Goal: Task Accomplishment & Management: Manage account settings

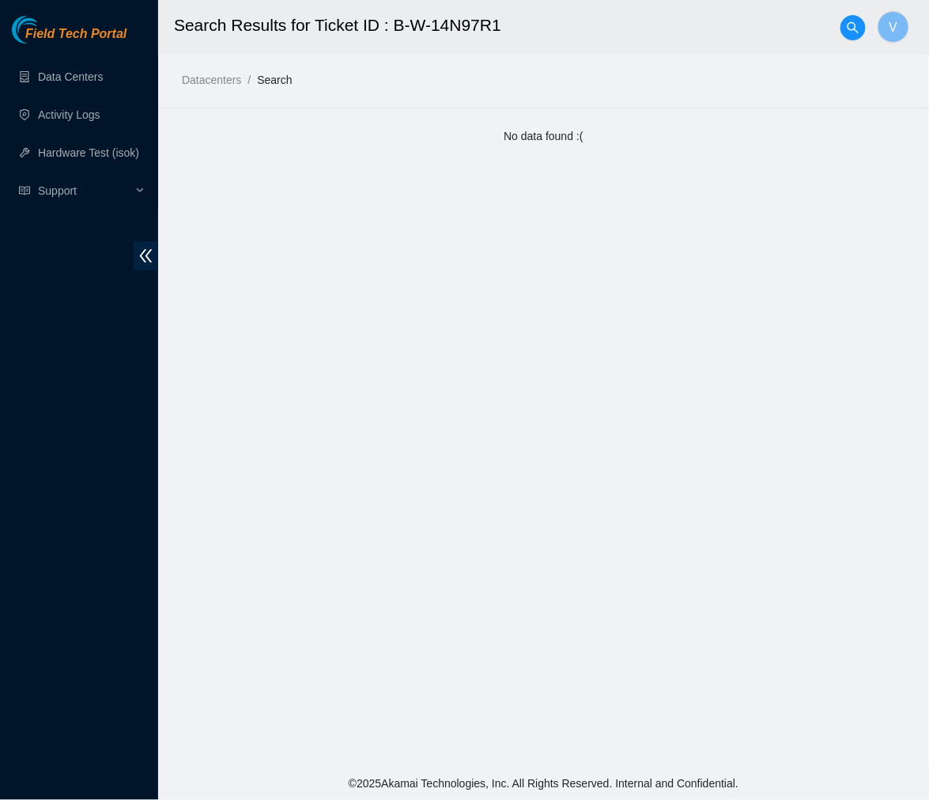
click at [217, 151] on main "Search Results for Ticket ID : B-W-14N97R1 V Datacenters / Search / No data fou…" at bounding box center [543, 383] width 771 height 766
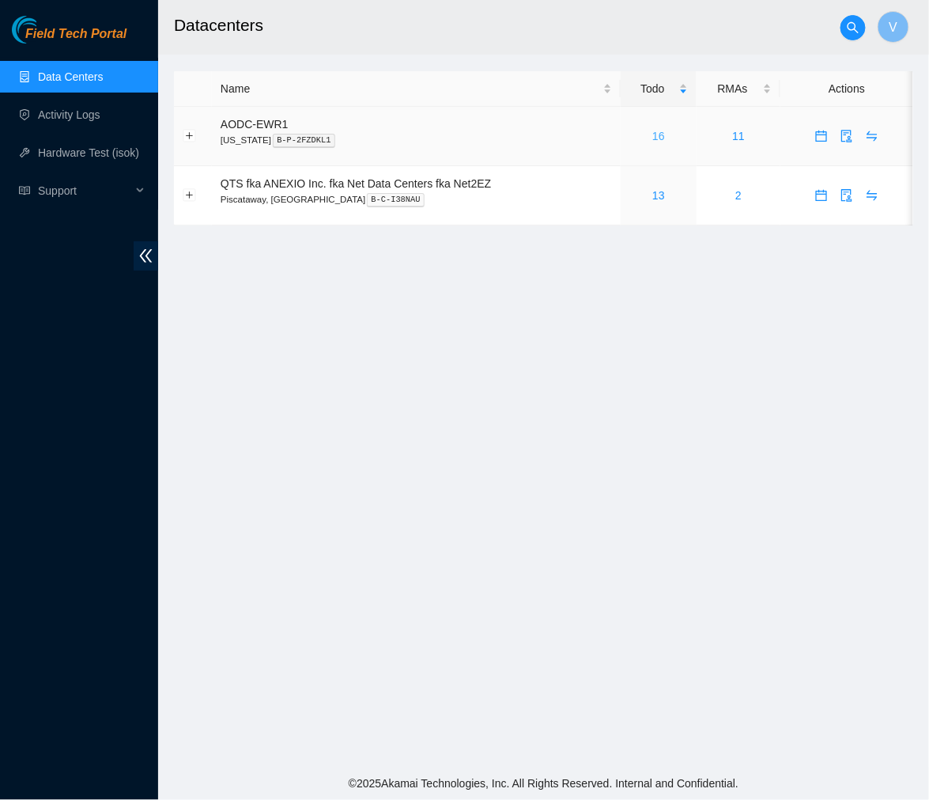
click at [660, 135] on link "16" at bounding box center [658, 136] width 13 height 13
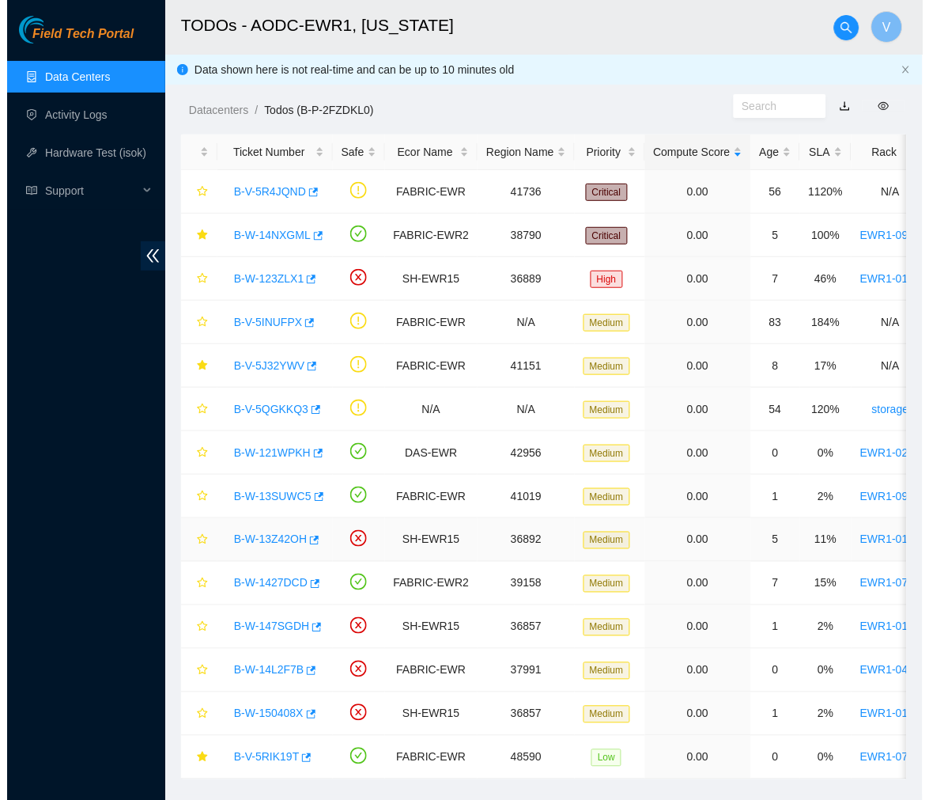
scroll to position [42, 0]
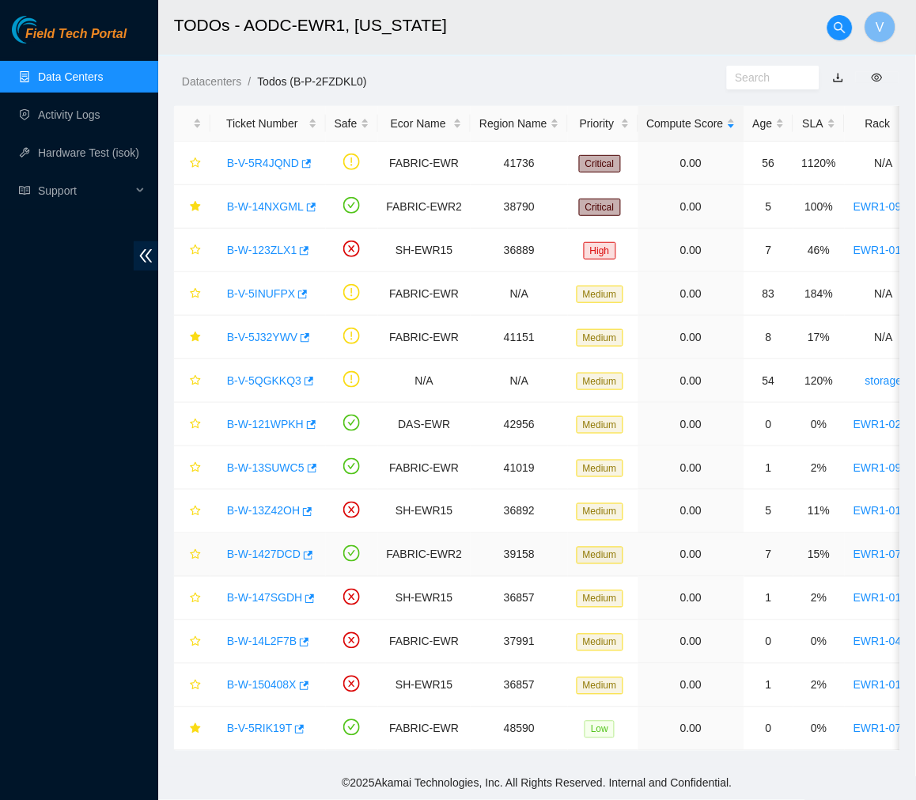
click at [273, 548] on link "B-W-1427DCD" at bounding box center [264, 554] width 74 height 13
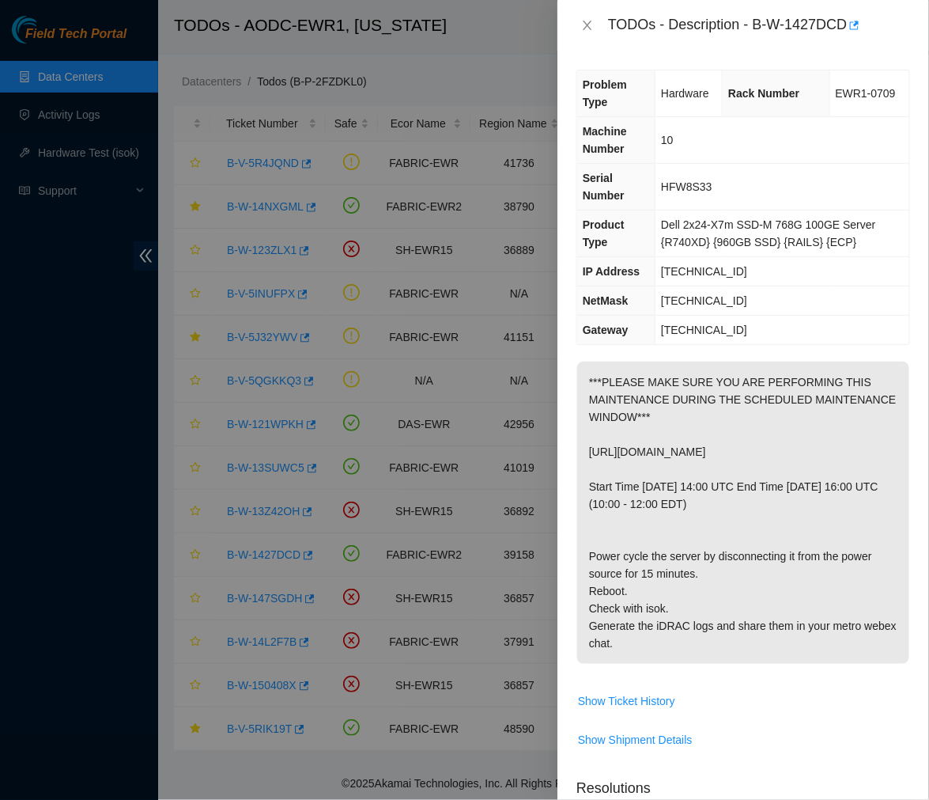
click at [810, 474] on p "***PLEASE MAKE SURE YOU ARE PERFORMING THIS MAINTENANCE DURING THE SCHEDULED MA…" at bounding box center [743, 512] width 332 height 302
drag, startPoint x: 864, startPoint y: 449, endPoint x: 592, endPoint y: 452, distance: 272.0
click at [592, 452] on p "***PLEASE MAKE SURE YOU ARE PERFORMING THIS MAINTENANCE DURING THE SCHEDULED MA…" at bounding box center [743, 512] width 332 height 302
drag, startPoint x: 592, startPoint y: 452, endPoint x: 860, endPoint y: 457, distance: 268.9
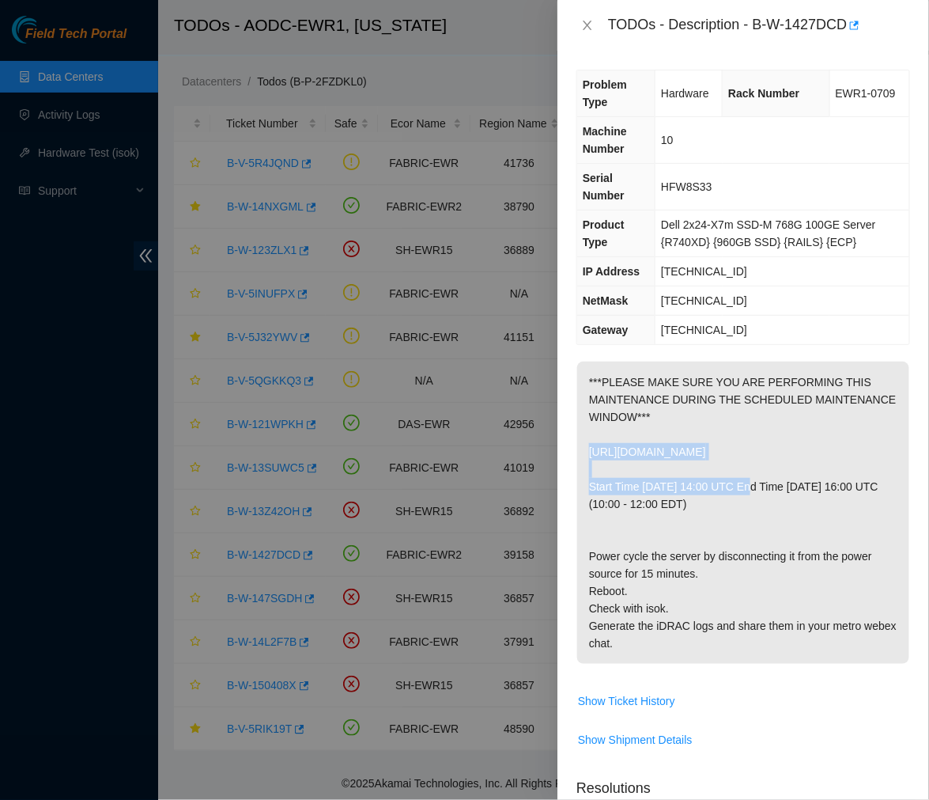
click at [860, 457] on p "***PLEASE MAKE SURE YOU ARE PERFORMING THIS MAINTENANCE DURING THE SCHEDULED MA…" at bounding box center [743, 512] width 332 height 302
drag, startPoint x: 754, startPoint y: 21, endPoint x: 846, endPoint y: 26, distance: 91.9
click at [846, 26] on div "TODOs - Description - B-W-1427DCD" at bounding box center [759, 25] width 302 height 25
copy div "B-W-1427DCD"
click at [586, 25] on icon "close" at bounding box center [587, 25] width 13 height 13
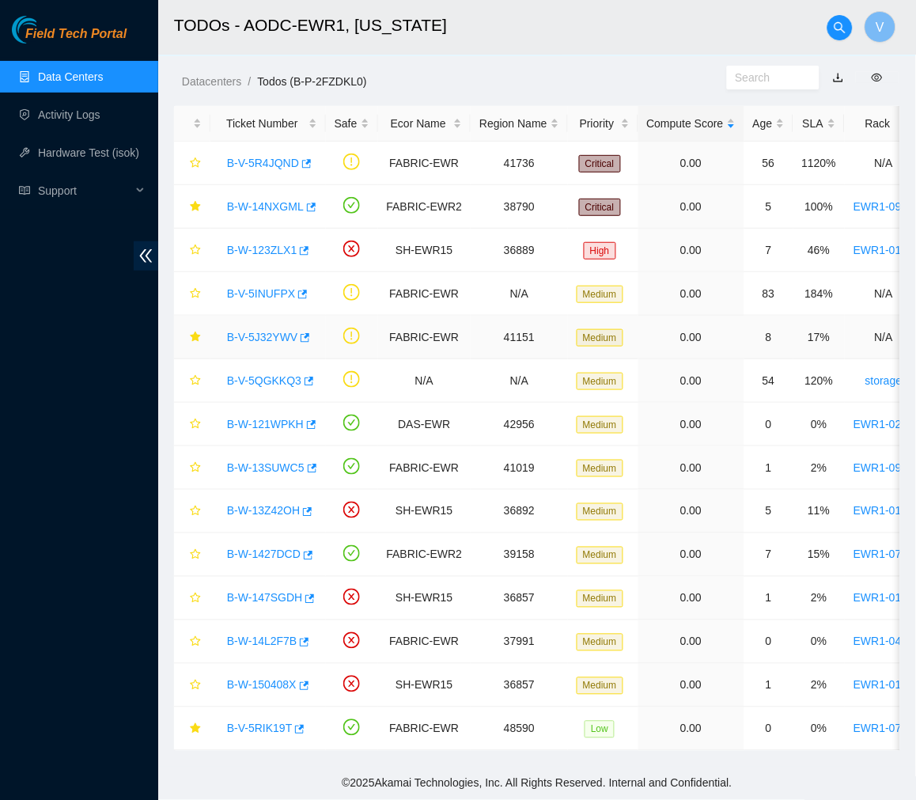
click at [259, 331] on link "B-V-5J32YWV" at bounding box center [262, 337] width 70 height 13
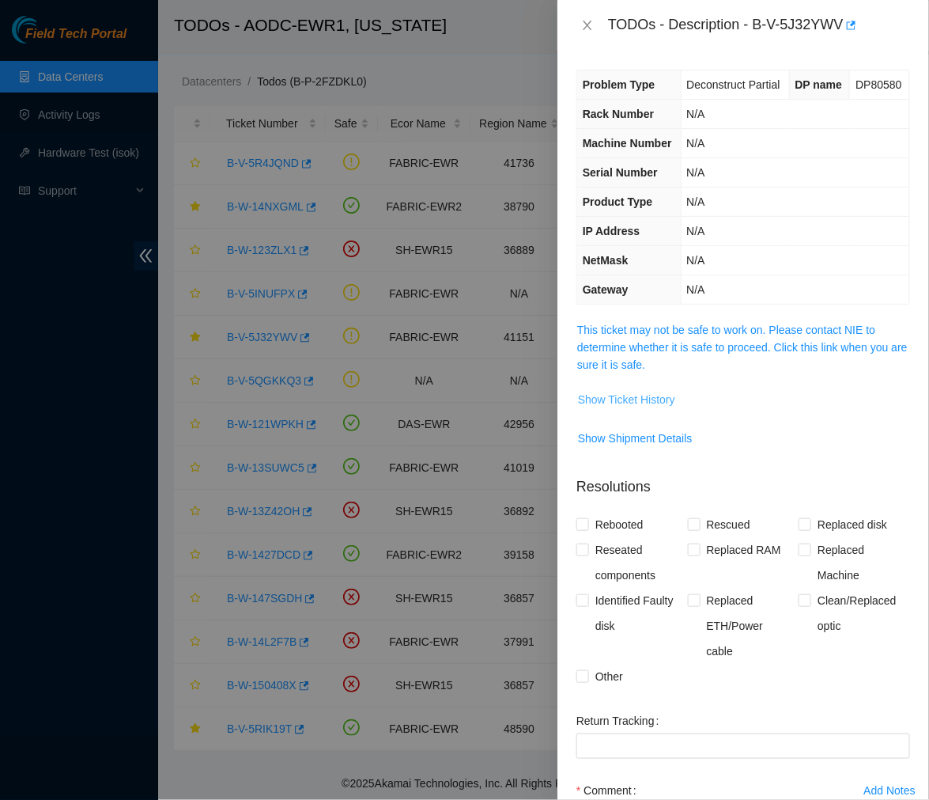
click at [607, 408] on span "Show Ticket History" at bounding box center [626, 399] width 97 height 17
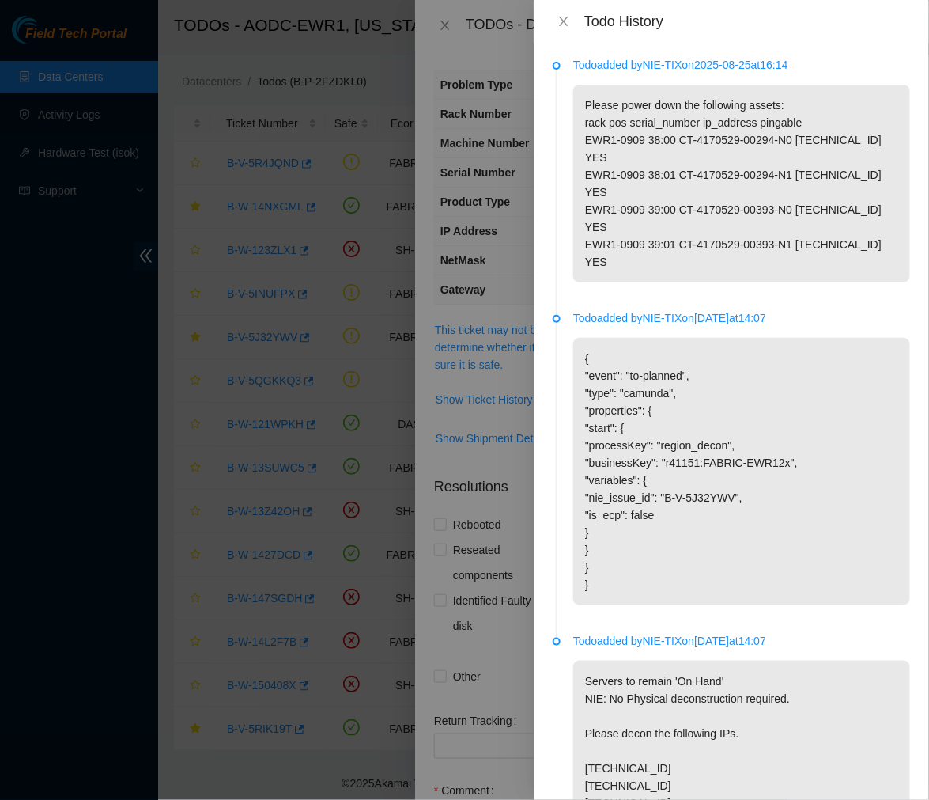
click at [741, 22] on div "Todo History" at bounding box center [747, 21] width 326 height 17
click at [566, 19] on icon "close" at bounding box center [563, 21] width 9 height 9
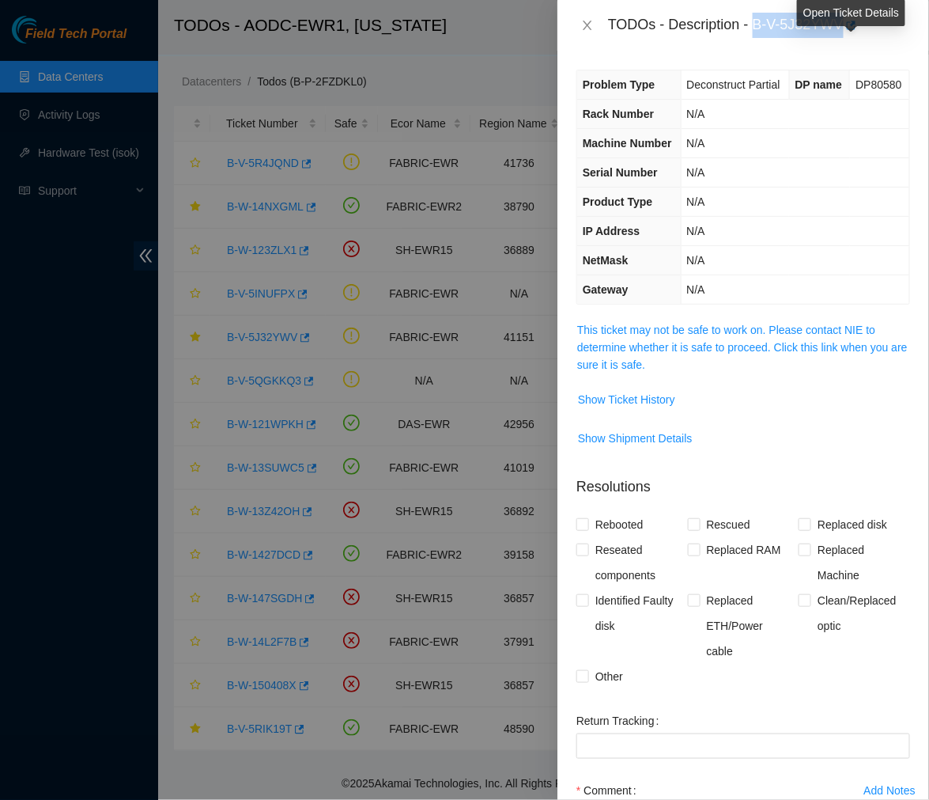
drag, startPoint x: 755, startPoint y: 24, endPoint x: 843, endPoint y: 27, distance: 87.8
click at [843, 27] on div "TODOs - Description - B-V-5J32YWV" at bounding box center [759, 25] width 302 height 25
copy div "B-V-5J32YWV"
click at [585, 25] on icon "close" at bounding box center [587, 25] width 13 height 13
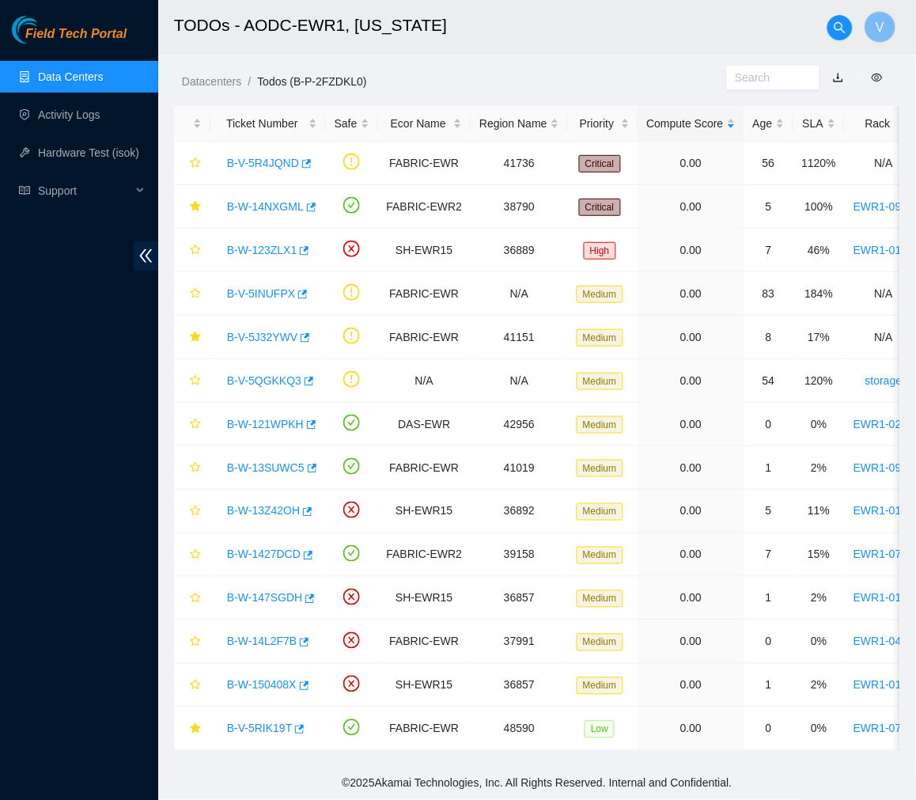
click at [103, 75] on link "Data Centers" at bounding box center [70, 76] width 65 height 13
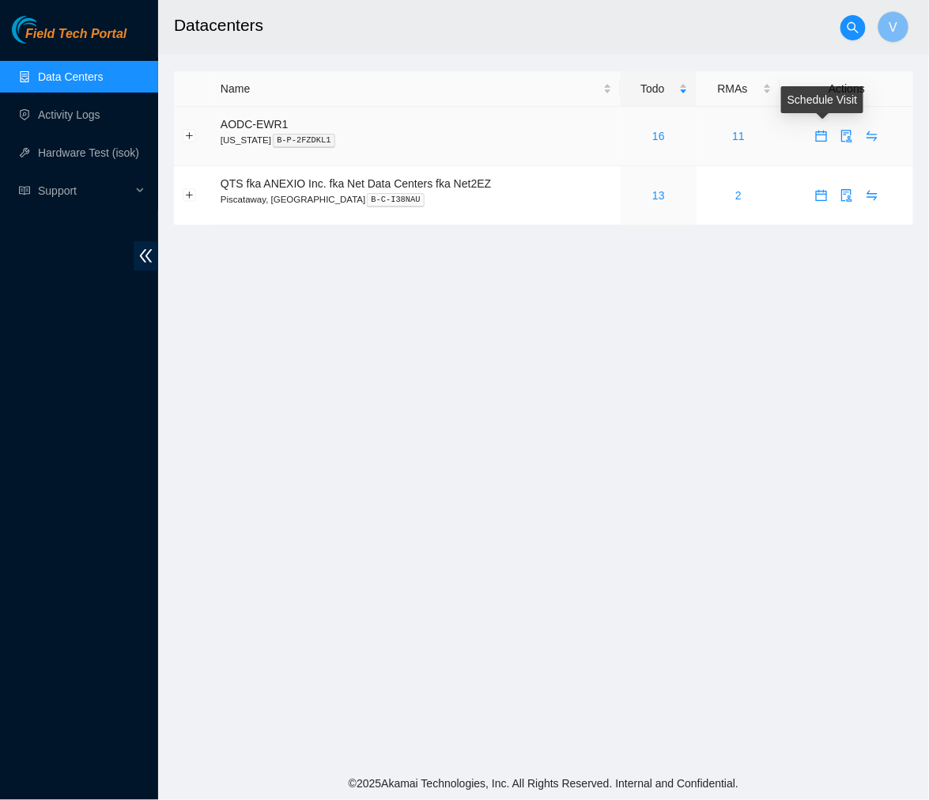
click at [822, 143] on button "button" at bounding box center [821, 135] width 25 height 25
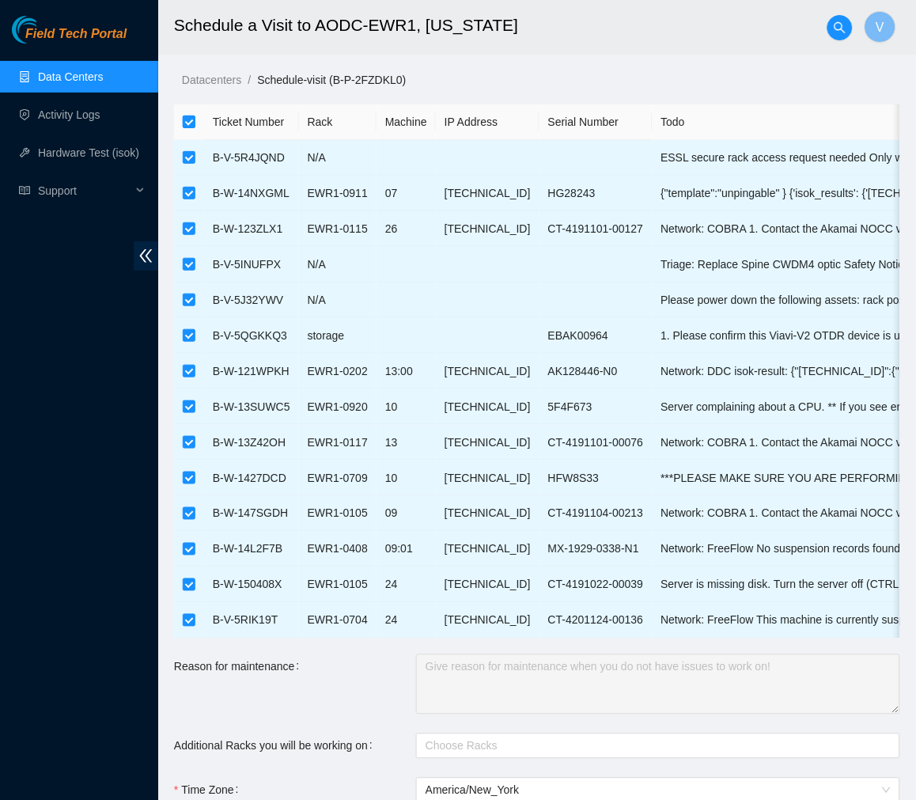
click at [183, 122] on input "checkbox" at bounding box center [189, 121] width 13 height 13
checkbox input "false"
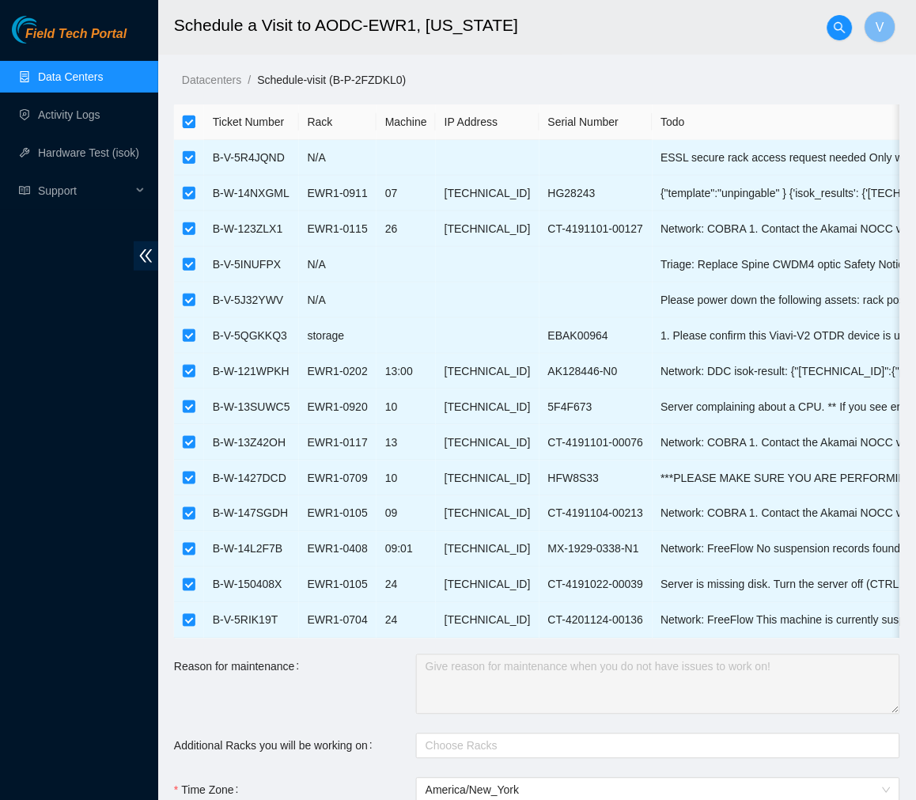
checkbox input "false"
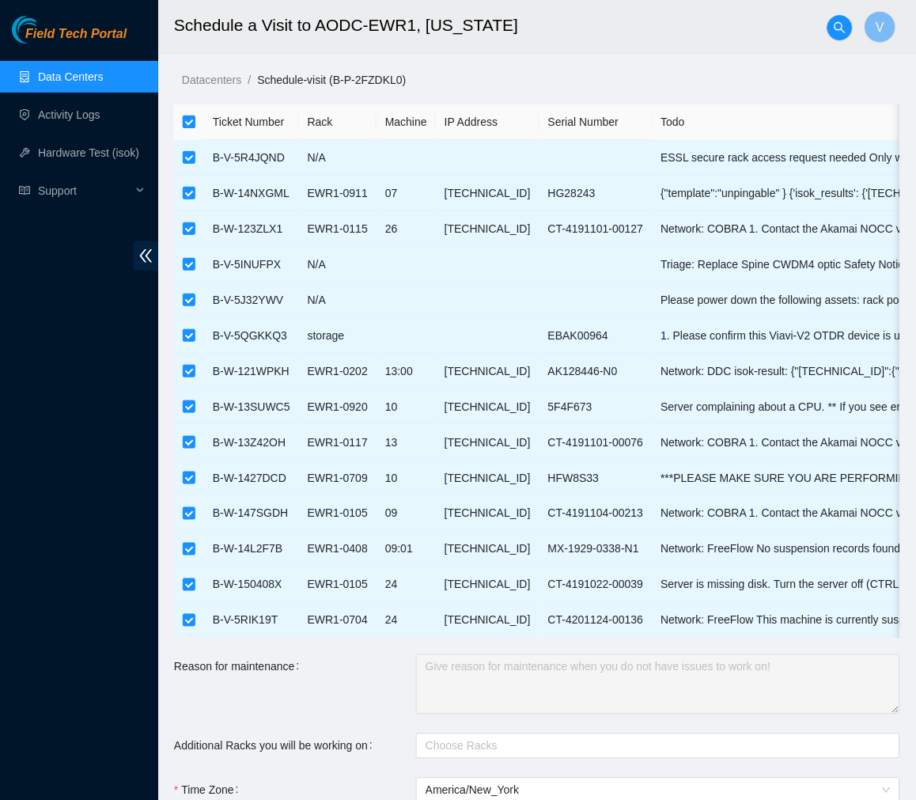
checkbox input "false"
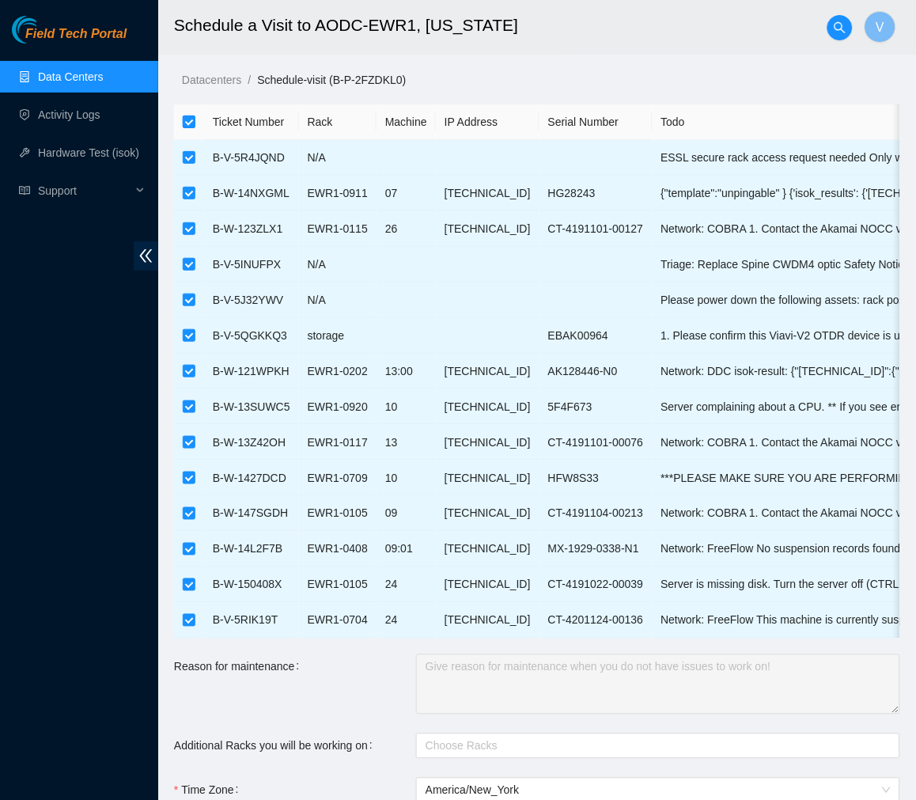
checkbox input "false"
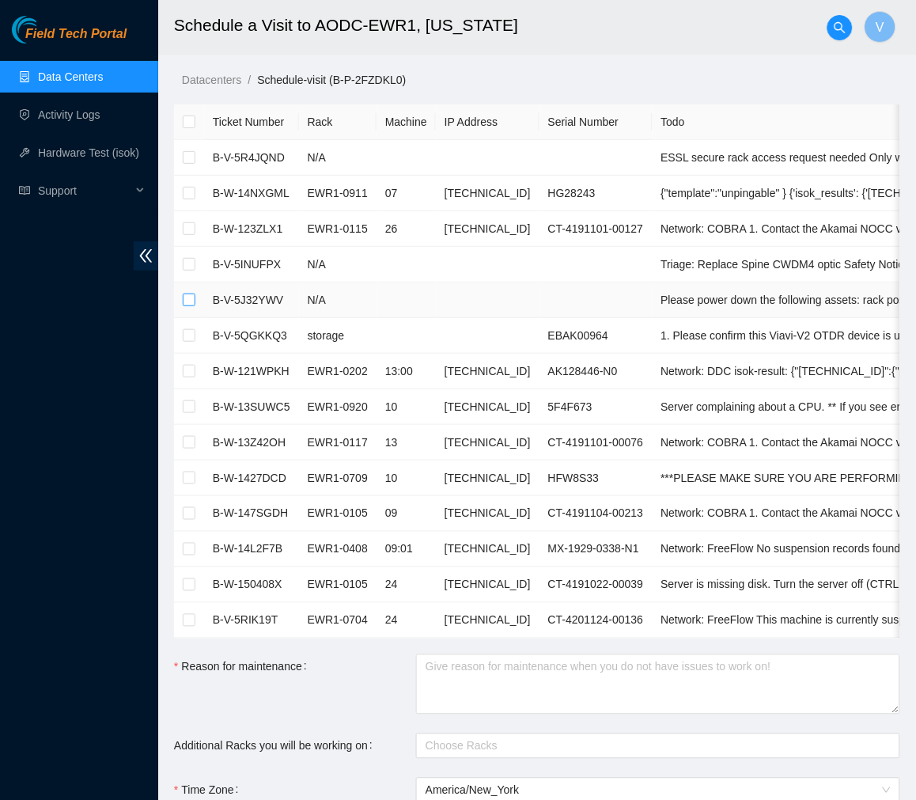
click at [191, 306] on label at bounding box center [189, 299] width 13 height 17
click at [191, 306] on input "checkbox" at bounding box center [189, 299] width 13 height 13
checkbox input "true"
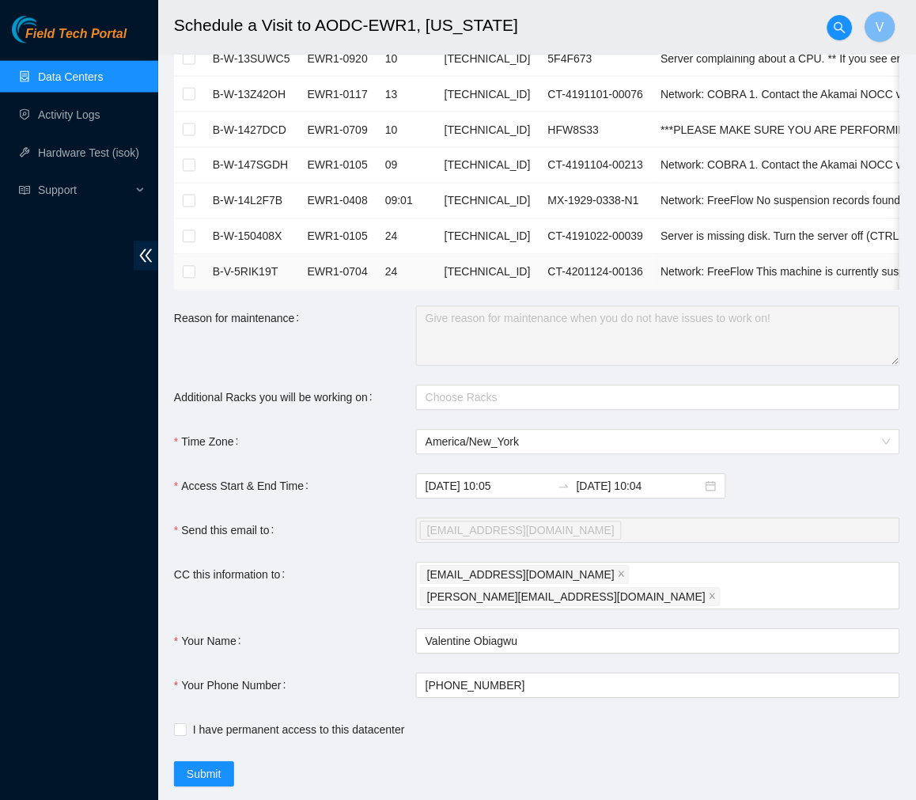
scroll to position [380, 0]
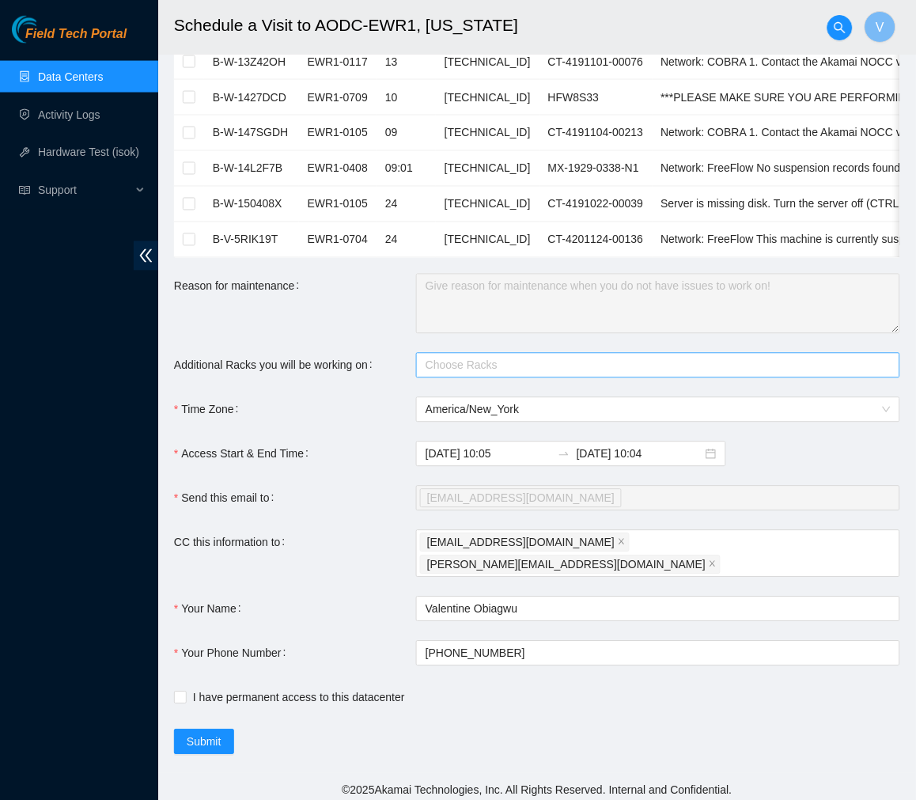
click at [531, 375] on div at bounding box center [650, 365] width 460 height 19
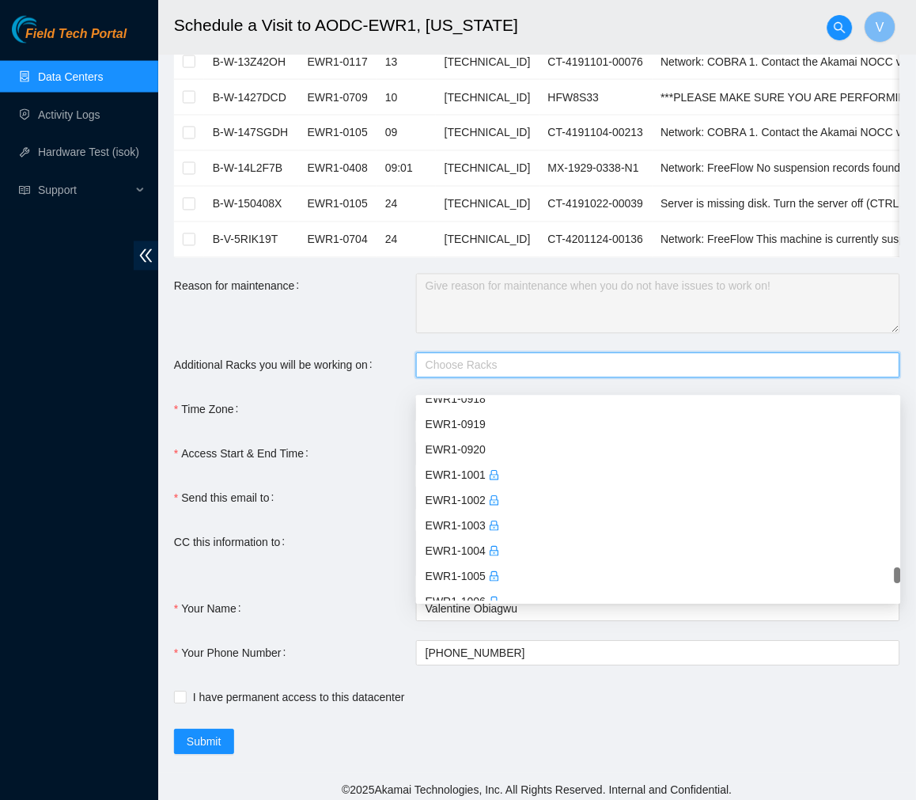
scroll to position [4470, 0]
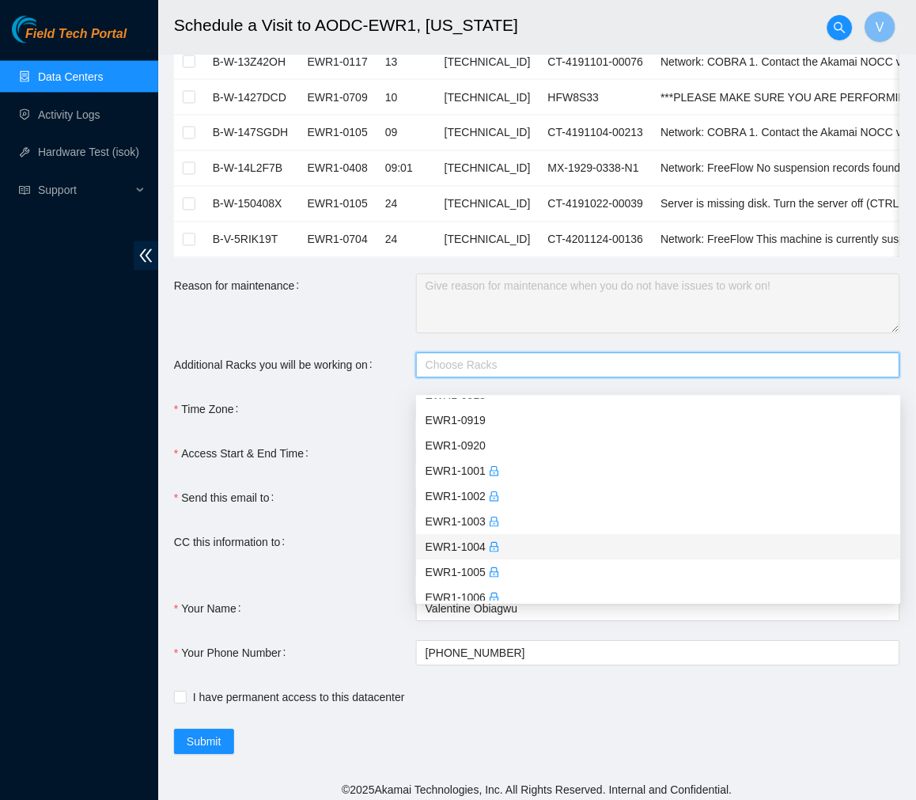
click at [471, 546] on div "EWR1-1004" at bounding box center [658, 547] width 466 height 17
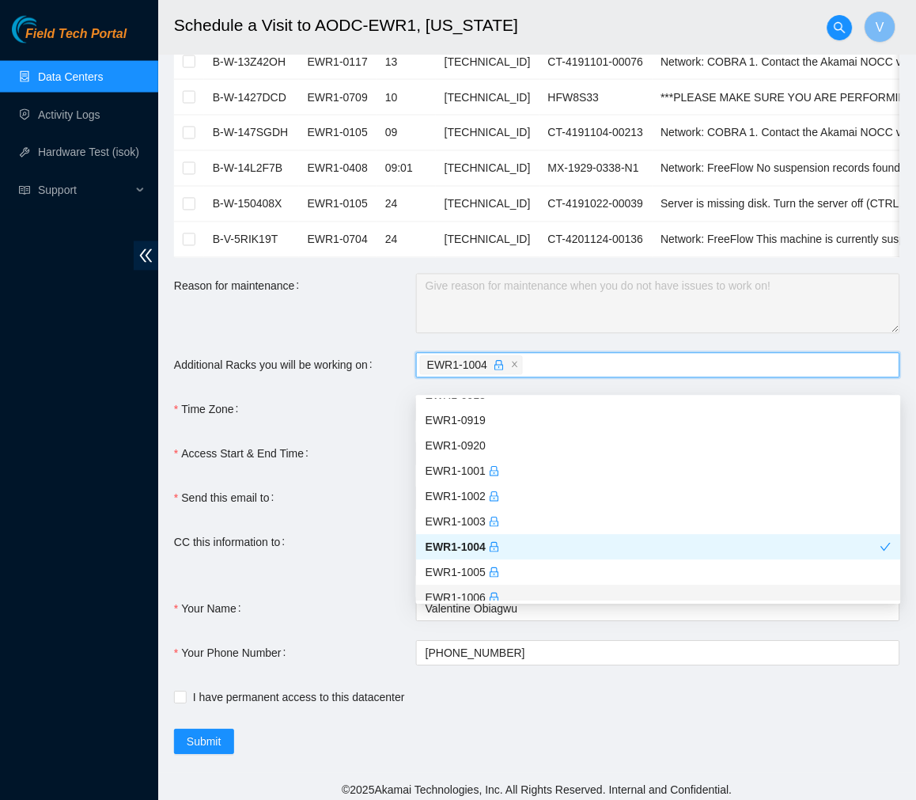
click at [562, 706] on form "Ticket Number Rack Machine IP Address Serial Number Todo B-V-5R4JQND N/A ESSL s…" at bounding box center [537, 239] width 726 height 1030
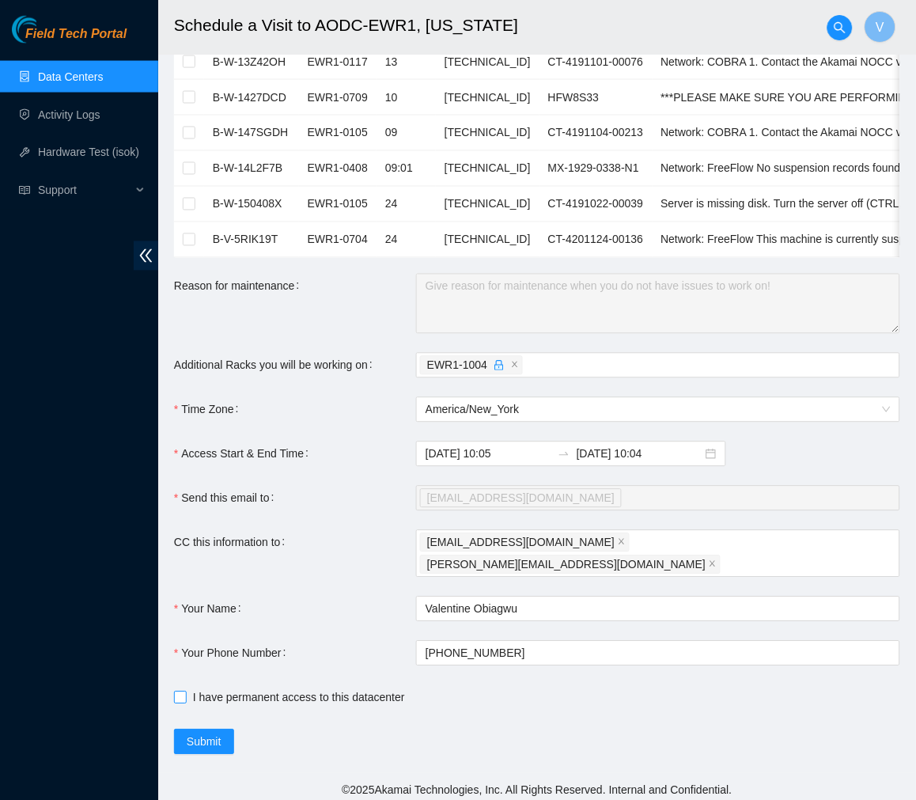
click at [184, 696] on span at bounding box center [180, 697] width 13 height 13
click at [184, 696] on input "I have permanent access to this datacenter" at bounding box center [179, 696] width 11 height 11
click at [202, 739] on span "Submit" at bounding box center [204, 741] width 35 height 17
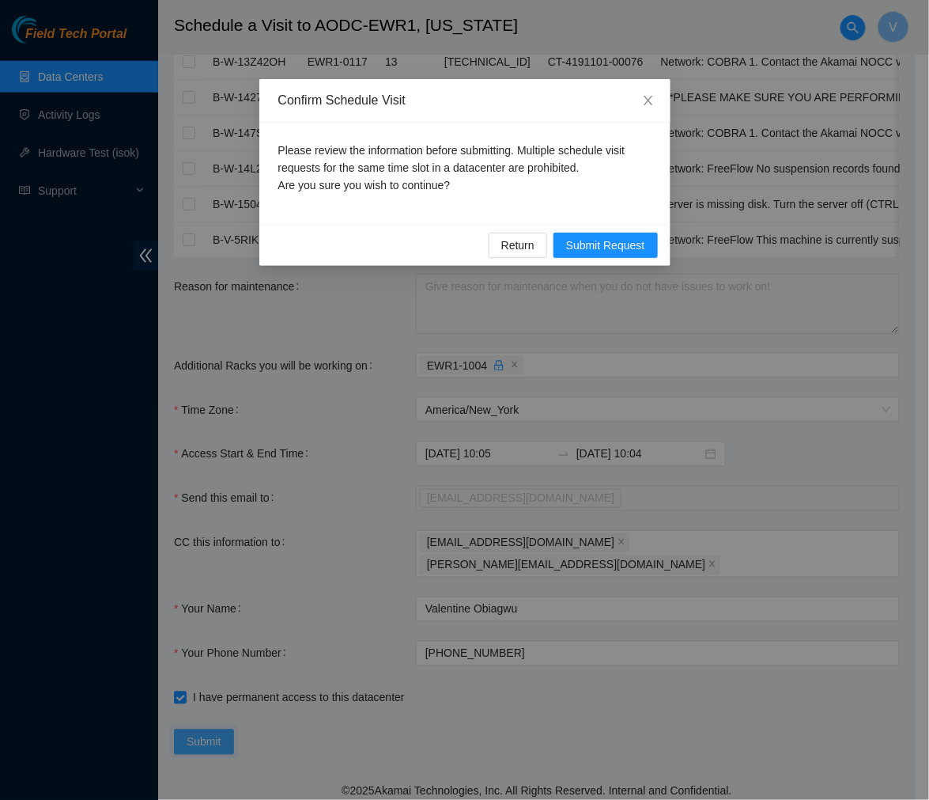
click at [202, 739] on div "Confirm Schedule Visit Please review the information before submitting. Multipl…" at bounding box center [464, 400] width 929 height 800
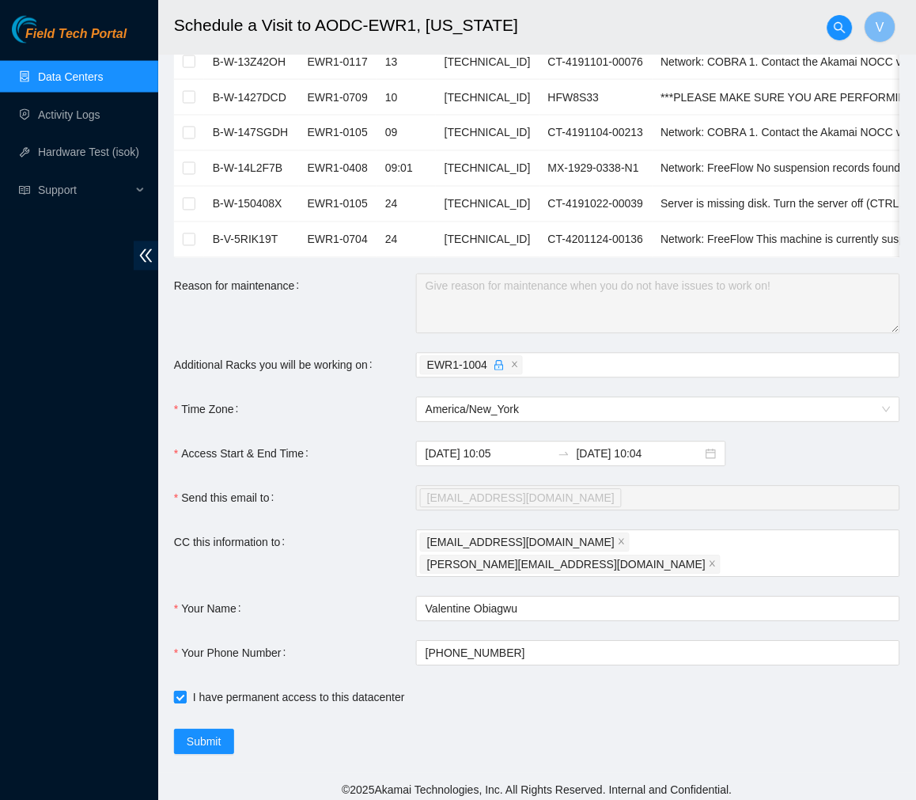
click at [177, 697] on label "I have permanent access to this datacenter" at bounding box center [292, 697] width 237 height 17
click at [177, 697] on input "I have permanent access to this datacenter" at bounding box center [179, 696] width 11 height 11
click at [177, 697] on label "I have permanent access to this datacenter" at bounding box center [292, 697] width 237 height 17
click at [177, 697] on input "I have permanent access to this datacenter" at bounding box center [179, 696] width 11 height 11
checkbox input "true"
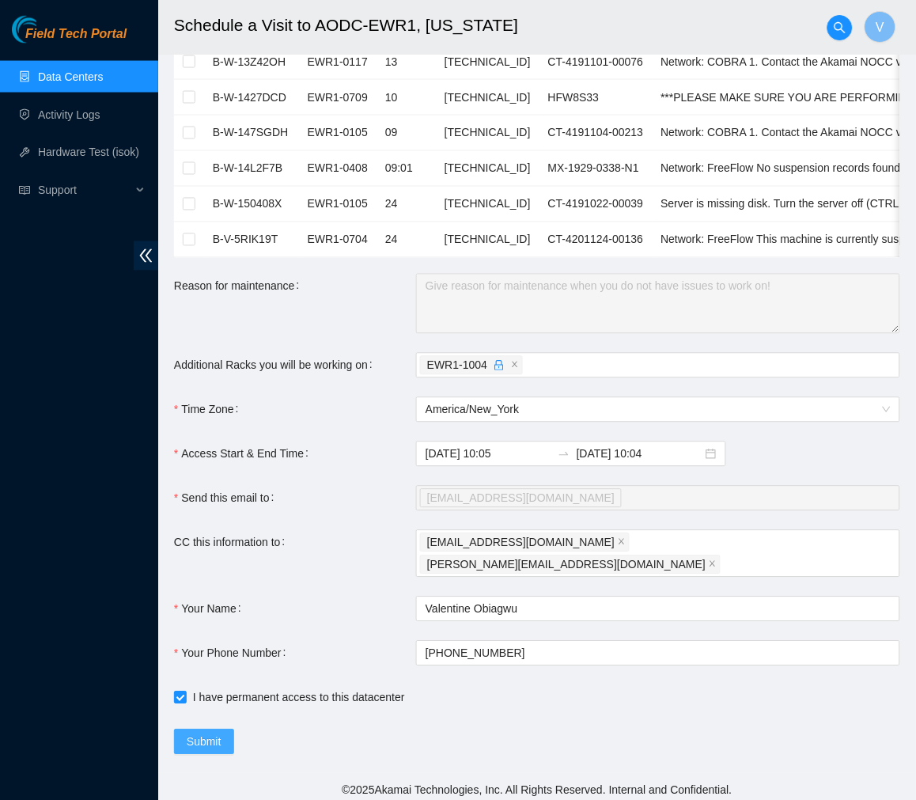
click at [210, 733] on span "Submit" at bounding box center [204, 741] width 35 height 17
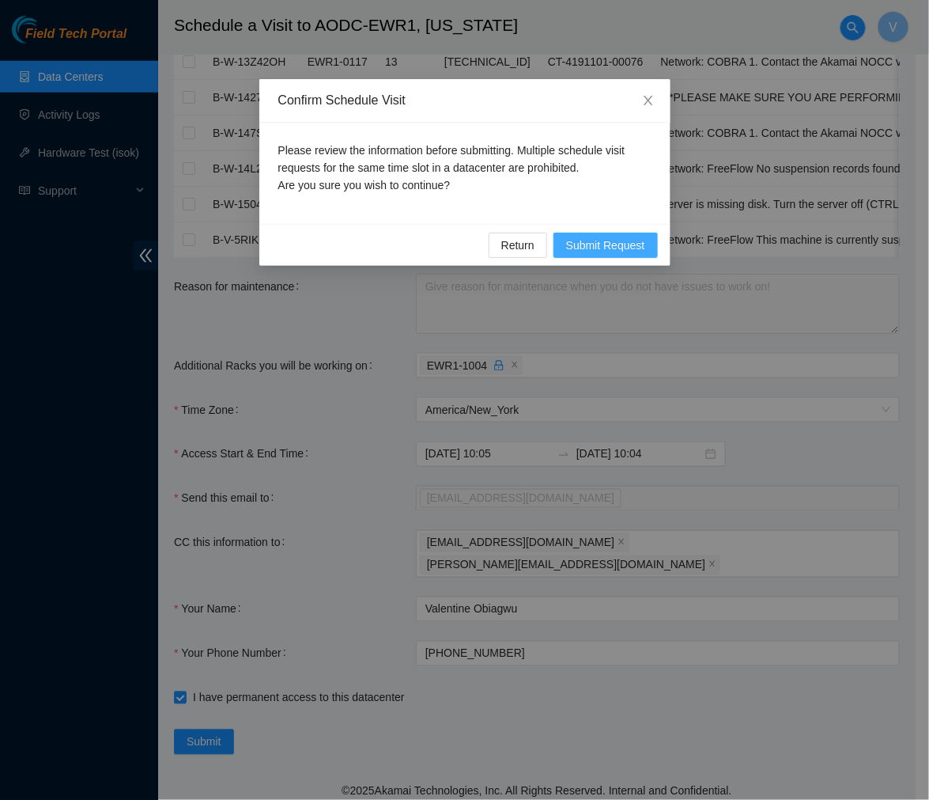
click at [592, 242] on span "Submit Request" at bounding box center [605, 244] width 79 height 17
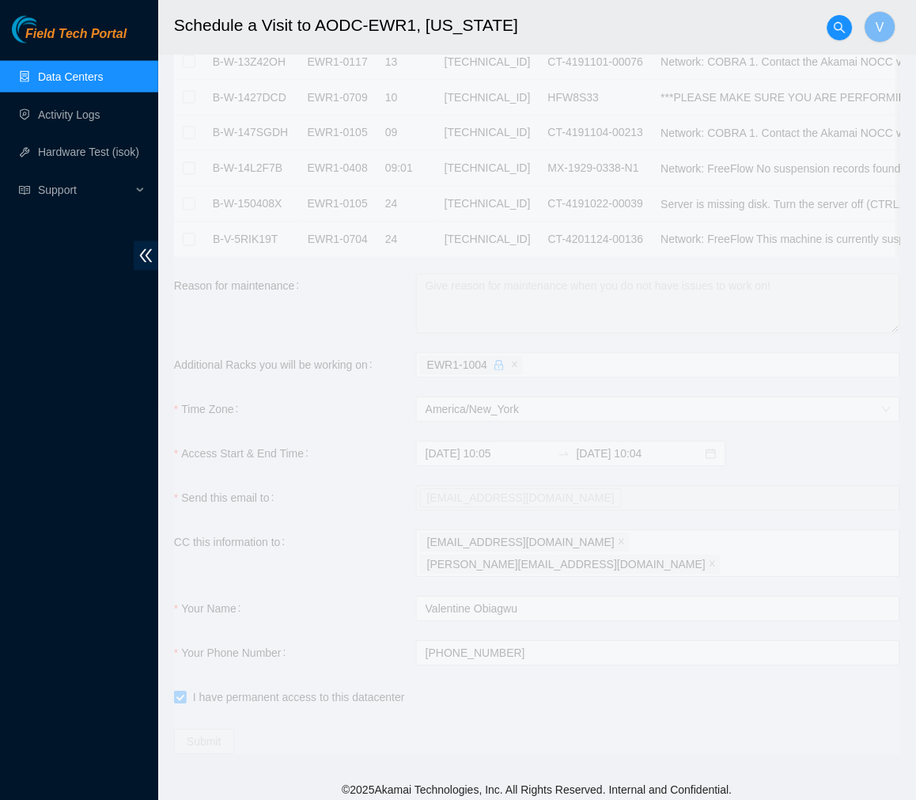
scroll to position [0, 0]
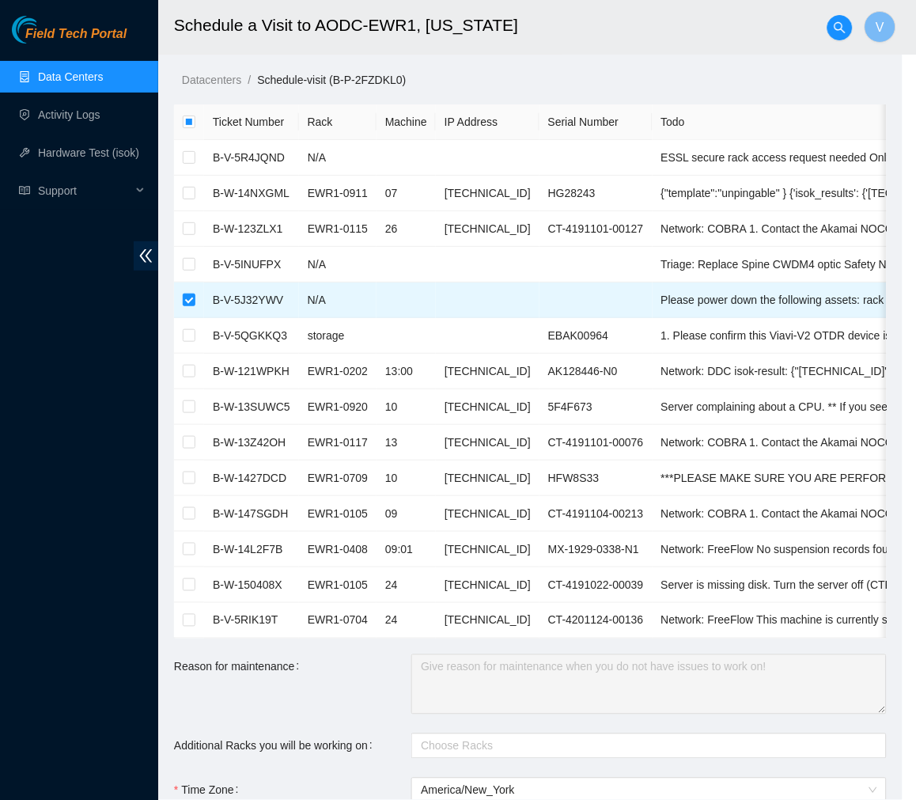
type input "2025-09-03 10:06"
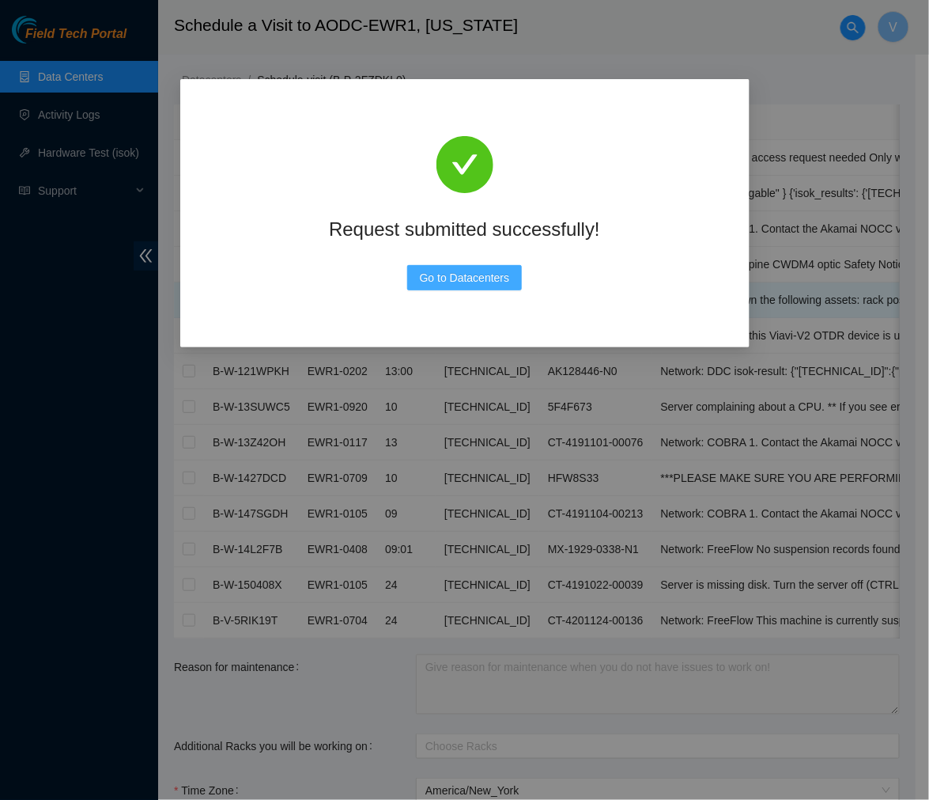
click at [440, 286] on button "Go to Datacenters" at bounding box center [464, 277] width 115 height 25
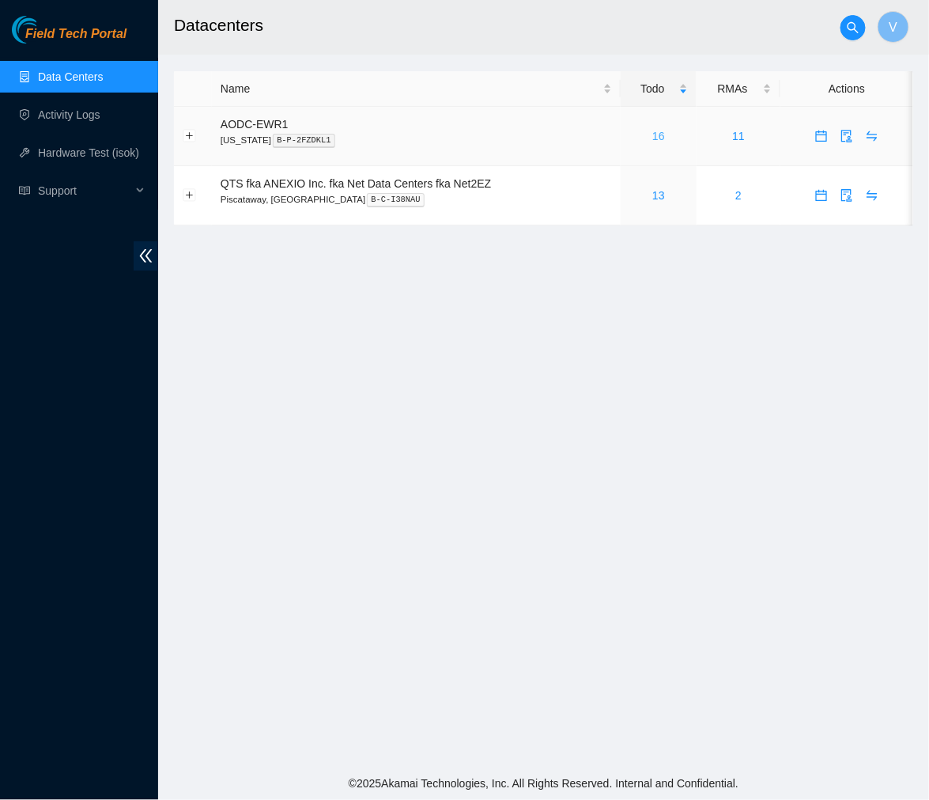
click at [660, 139] on link "16" at bounding box center [658, 136] width 13 height 13
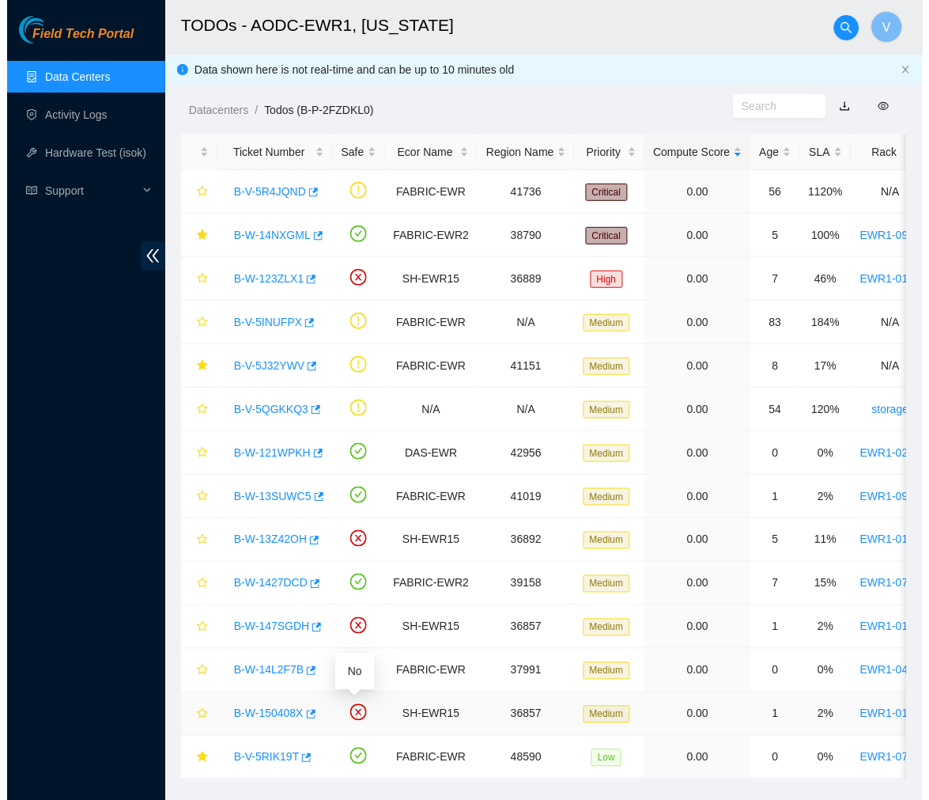
scroll to position [42, 0]
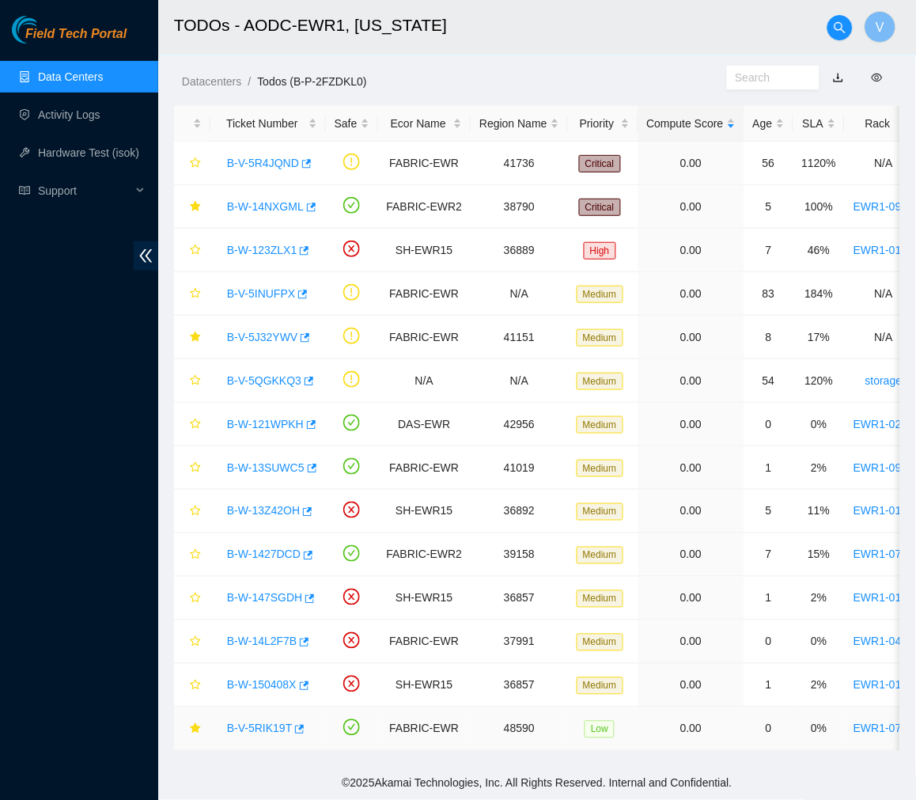
click at [255, 722] on link "B-V-5RIK19T" at bounding box center [259, 728] width 65 height 13
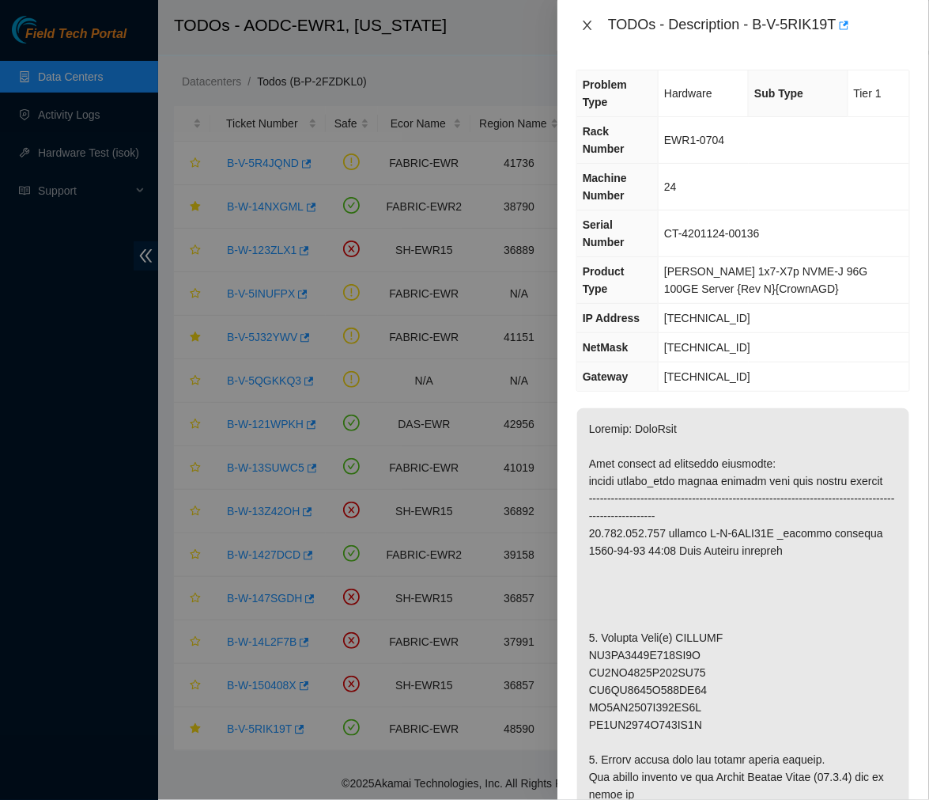
click at [581, 25] on icon "close" at bounding box center [587, 25] width 13 height 13
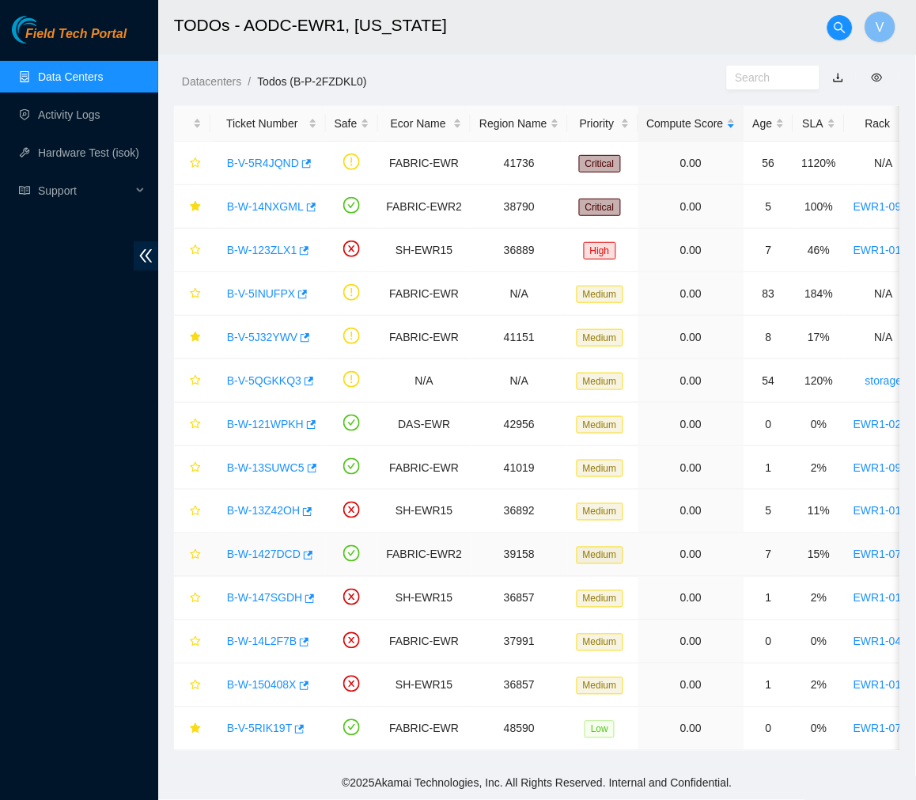
click at [267, 548] on link "B-W-1427DCD" at bounding box center [264, 554] width 74 height 13
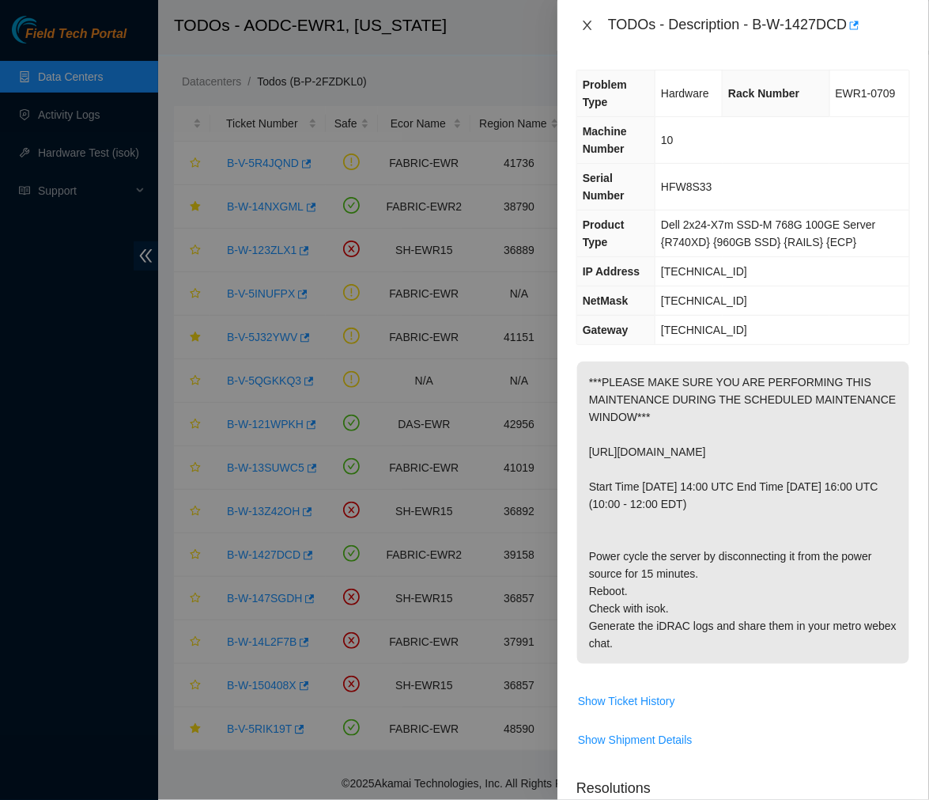
click at [584, 21] on icon "close" at bounding box center [587, 25] width 9 height 9
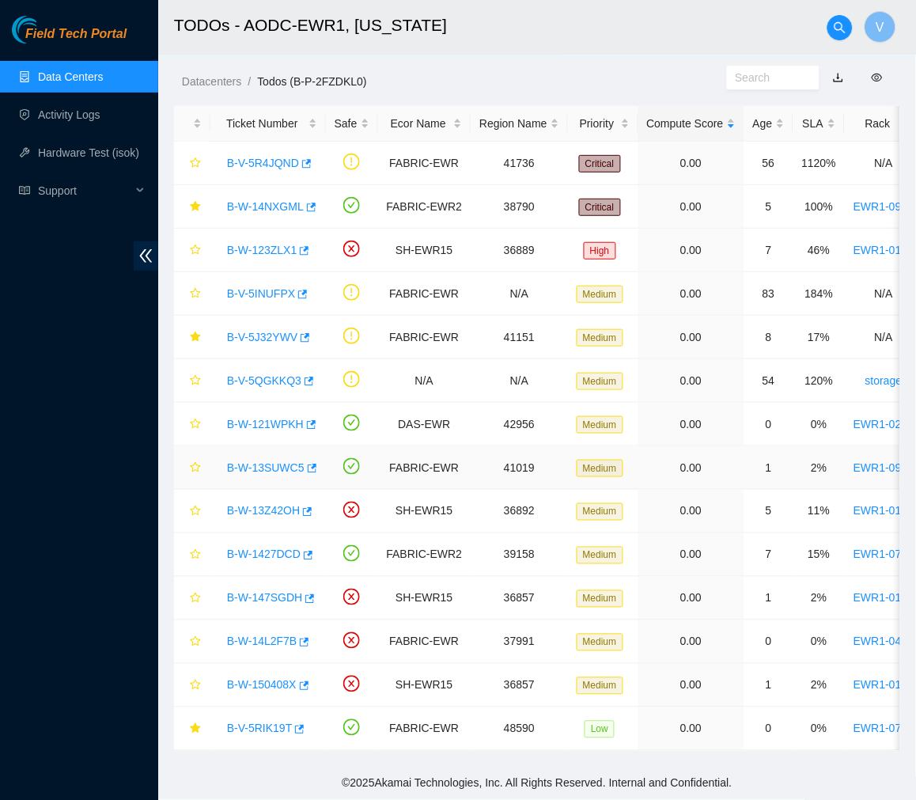
click at [262, 461] on link "B-W-13SUWC5" at bounding box center [265, 467] width 77 height 13
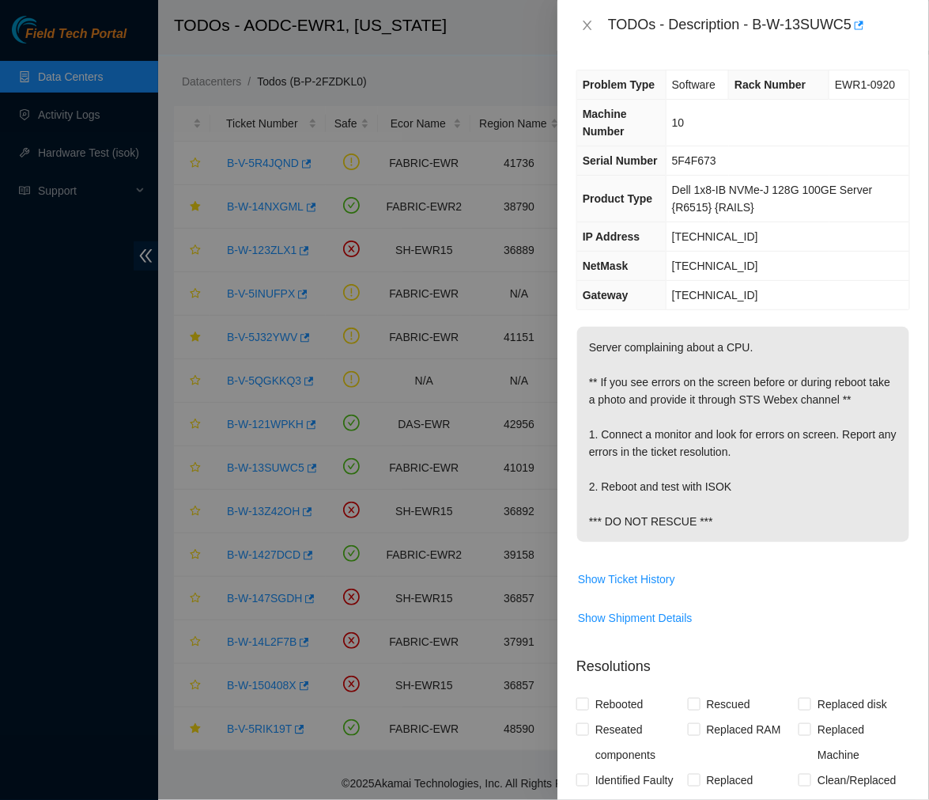
click at [618, 368] on p "Server complaining about a CPU. ** If you see errors on the screen before or du…" at bounding box center [743, 434] width 332 height 215
drag, startPoint x: 752, startPoint y: 27, endPoint x: 850, endPoint y: 32, distance: 98.2
click at [850, 32] on div "TODOs - Description - B-W-13SUWC5" at bounding box center [759, 25] width 302 height 25
click at [758, 27] on div "TODOs - Description - B-W-13SUWC5" at bounding box center [759, 25] width 302 height 25
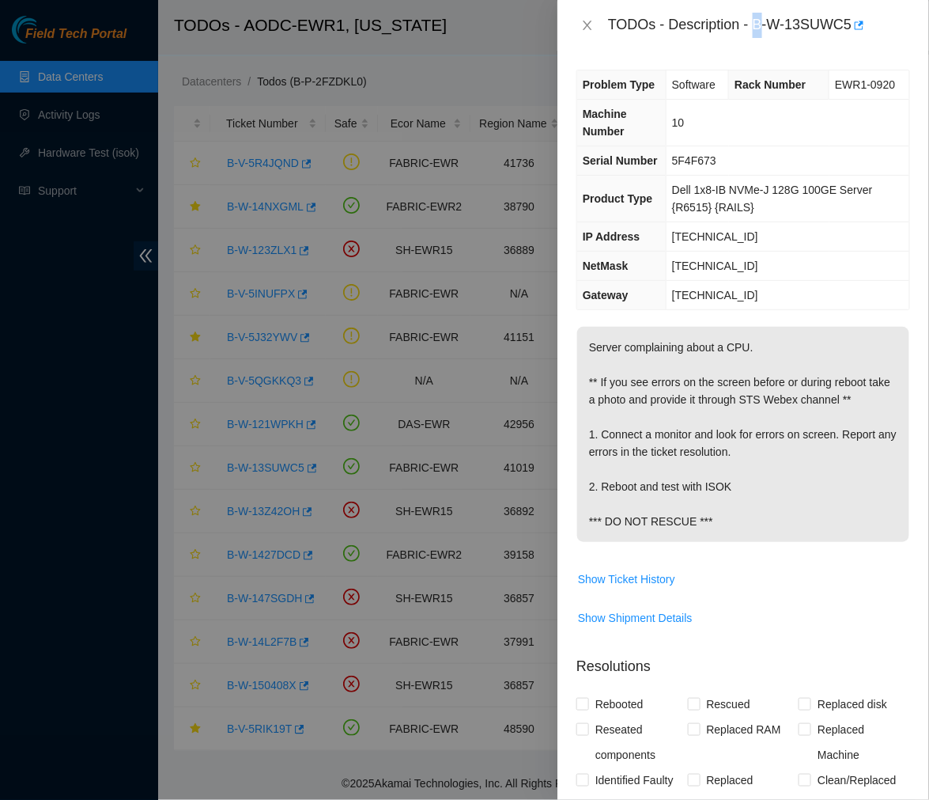
click at [756, 27] on div "TODOs - Description - B-W-13SUWC5" at bounding box center [759, 25] width 302 height 25
drag, startPoint x: 756, startPoint y: 27, endPoint x: 854, endPoint y: 38, distance: 98.7
click at [854, 38] on div "TODOs - Description - B-W-13SUWC5" at bounding box center [744, 25] width 372 height 51
copy div "B-W-13SUWC5"
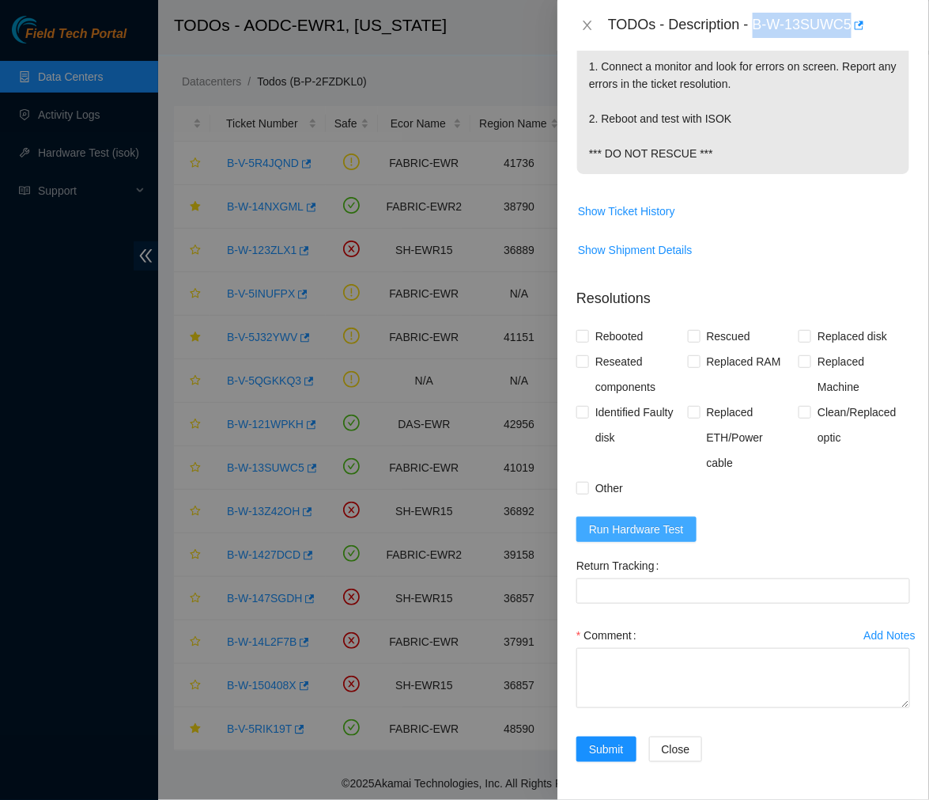
click at [630, 526] on span "Run Hardware Test" at bounding box center [636, 528] width 95 height 17
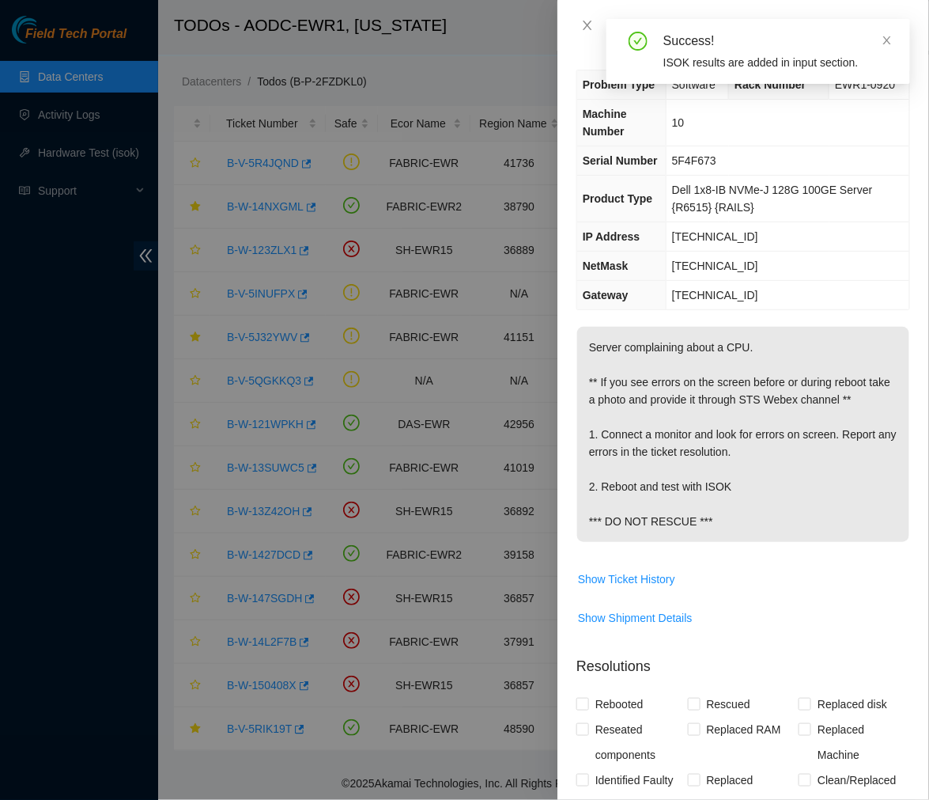
click at [696, 214] on span "Dell 1x8-IB NVMe-J 128G 100GE Server {R6515} {RAILS}" at bounding box center [772, 198] width 201 height 30
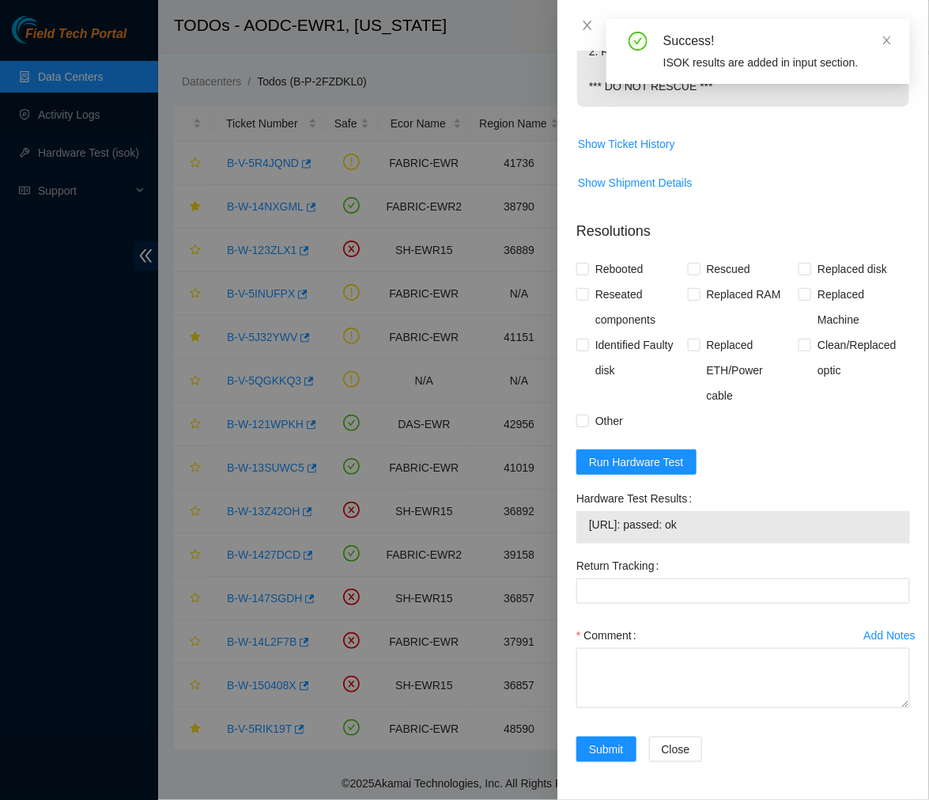
drag, startPoint x: 708, startPoint y: 524, endPoint x: 588, endPoint y: 524, distance: 120.2
click at [588, 524] on td "23.34.58.77: passed: ok" at bounding box center [743, 527] width 310 height 25
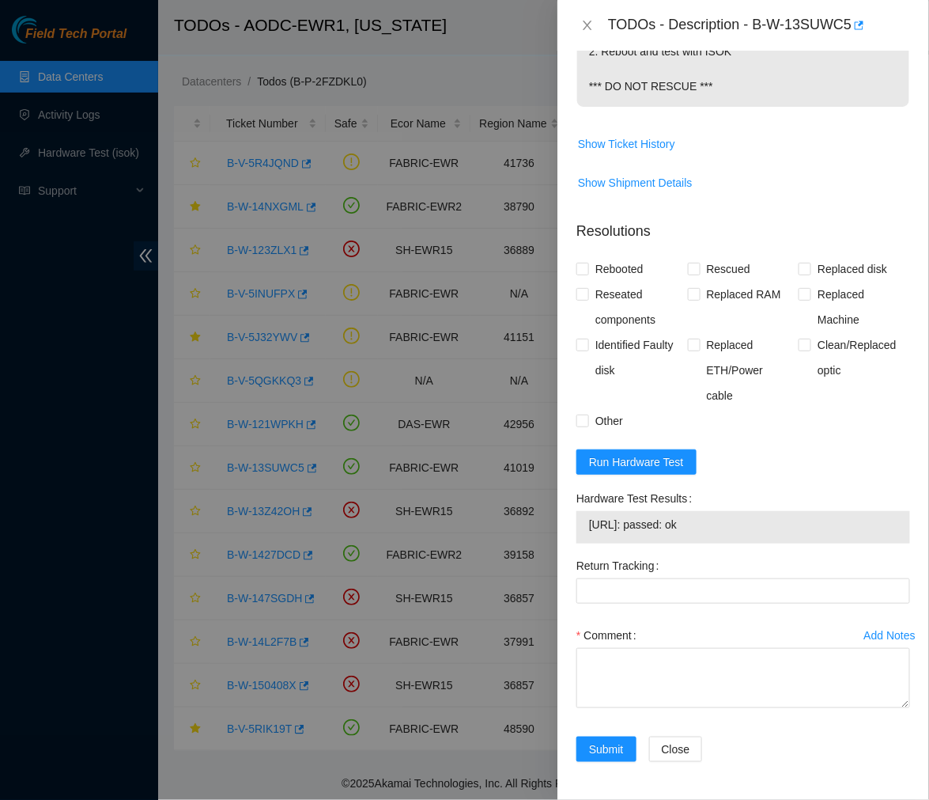
copy span "23.34.58.77: passed: ok"
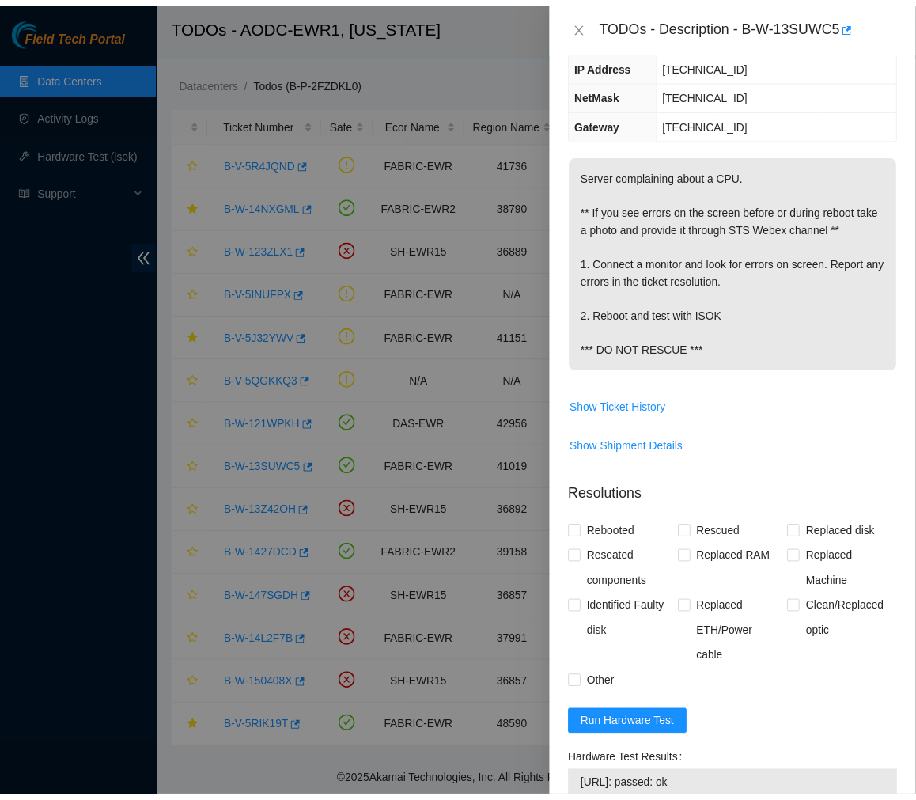
scroll to position [169, 0]
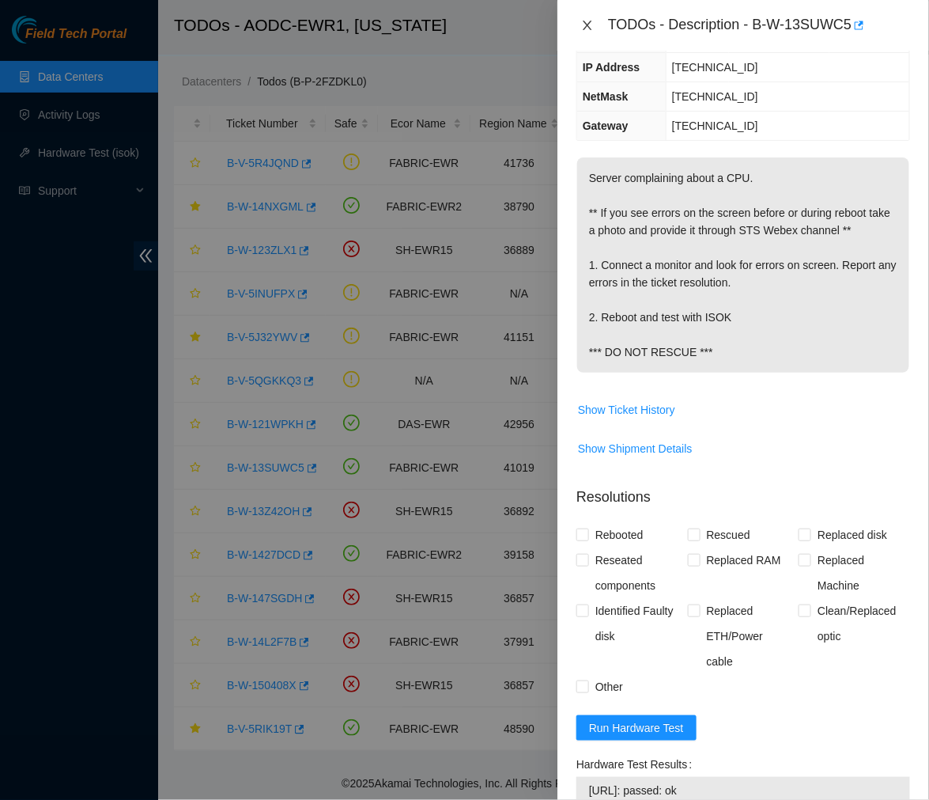
click at [584, 21] on icon "close" at bounding box center [587, 25] width 9 height 9
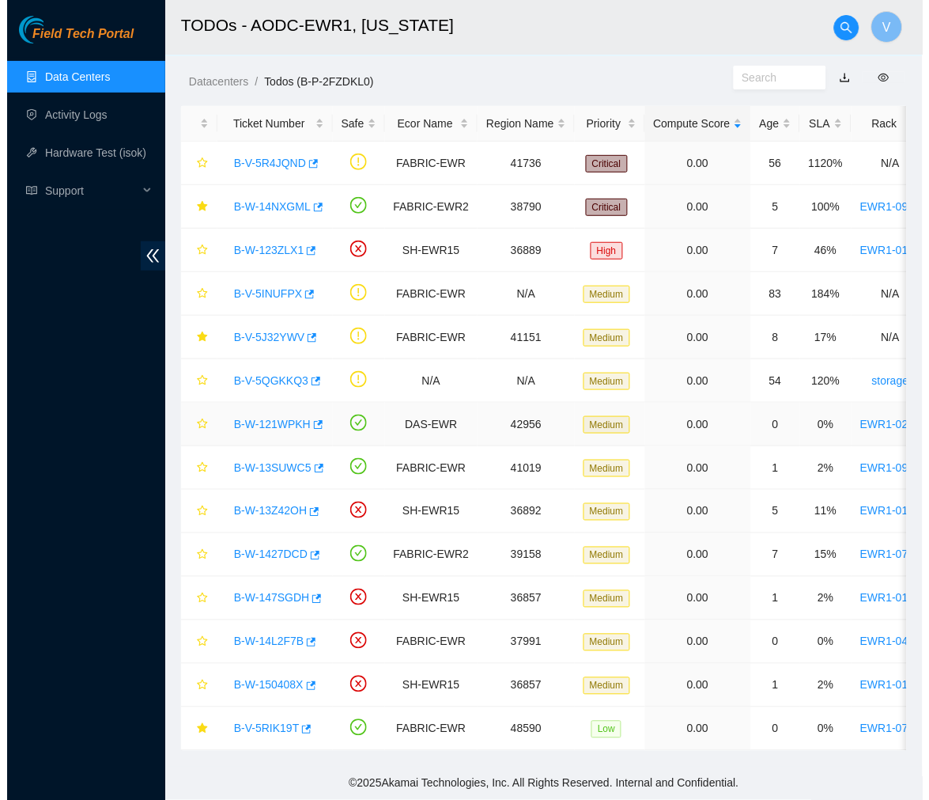
scroll to position [0, 0]
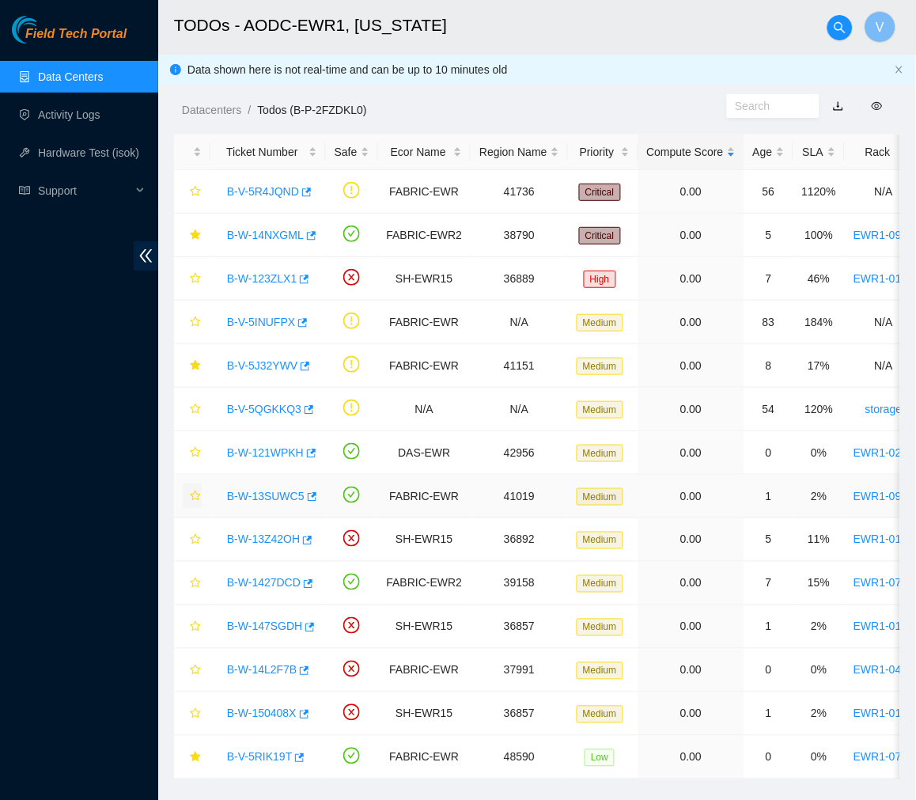
click at [192, 499] on icon "star" at bounding box center [195, 495] width 10 height 10
click at [277, 451] on link "B-W-121WPKH" at bounding box center [265, 452] width 77 height 13
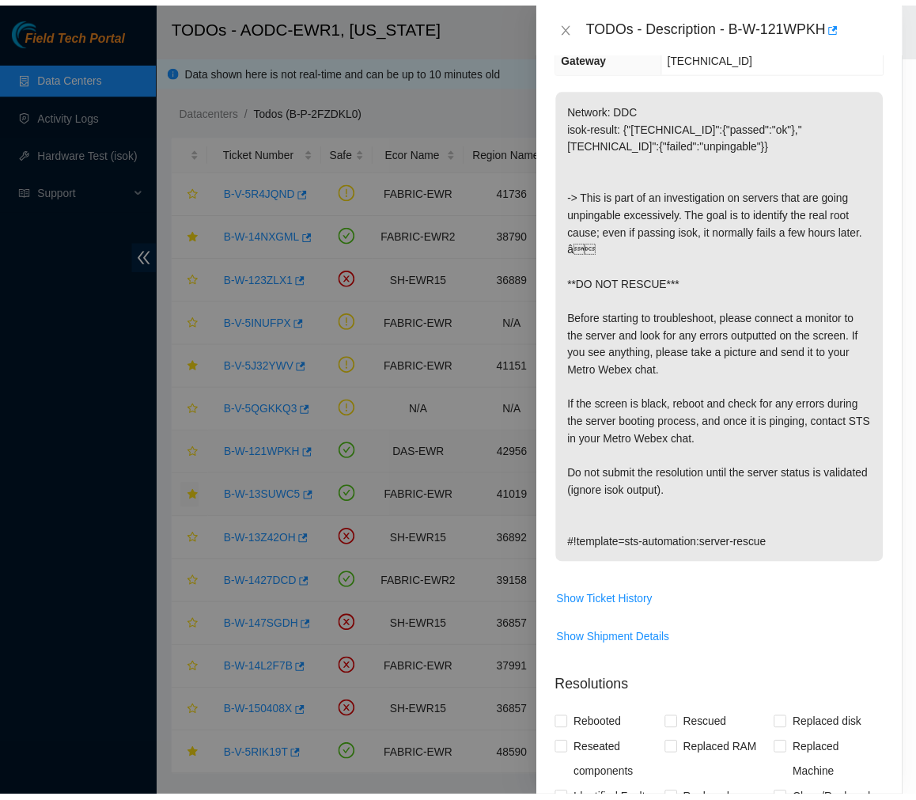
scroll to position [152, 0]
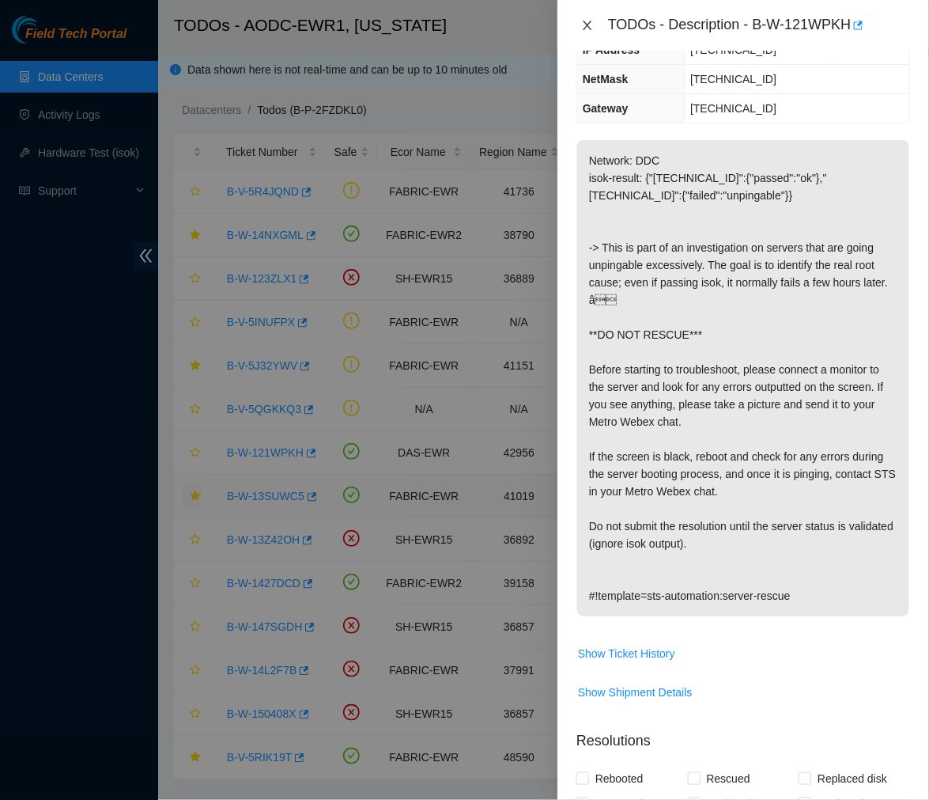
click at [586, 28] on icon "close" at bounding box center [587, 25] width 13 height 13
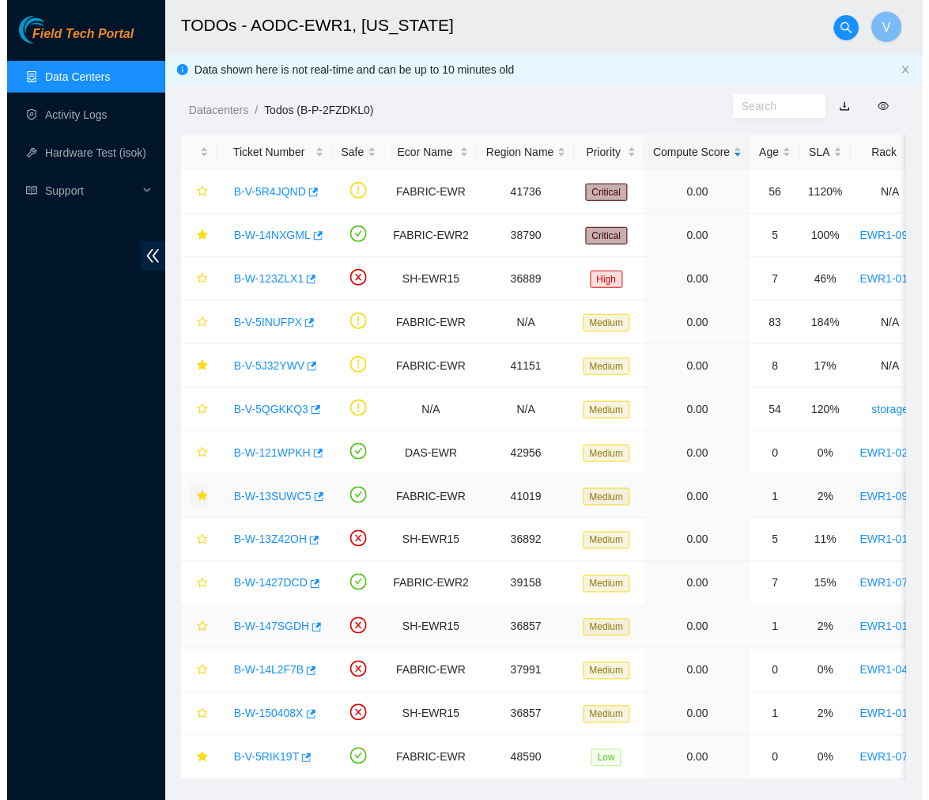
scroll to position [42, 0]
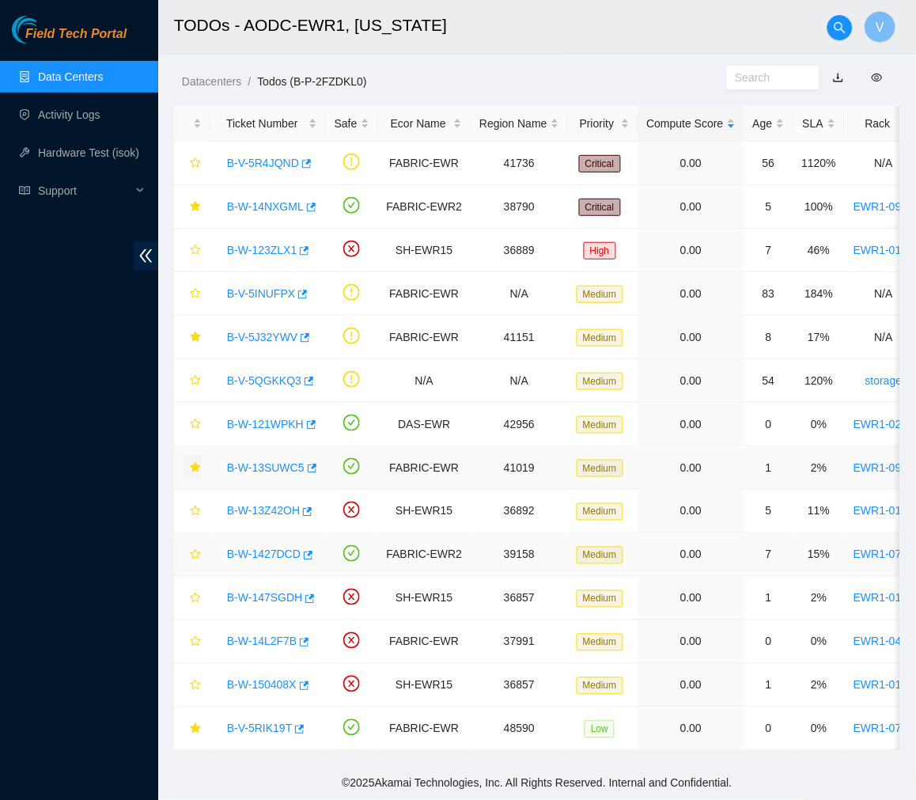
click at [270, 548] on link "B-W-1427DCD" at bounding box center [264, 554] width 74 height 13
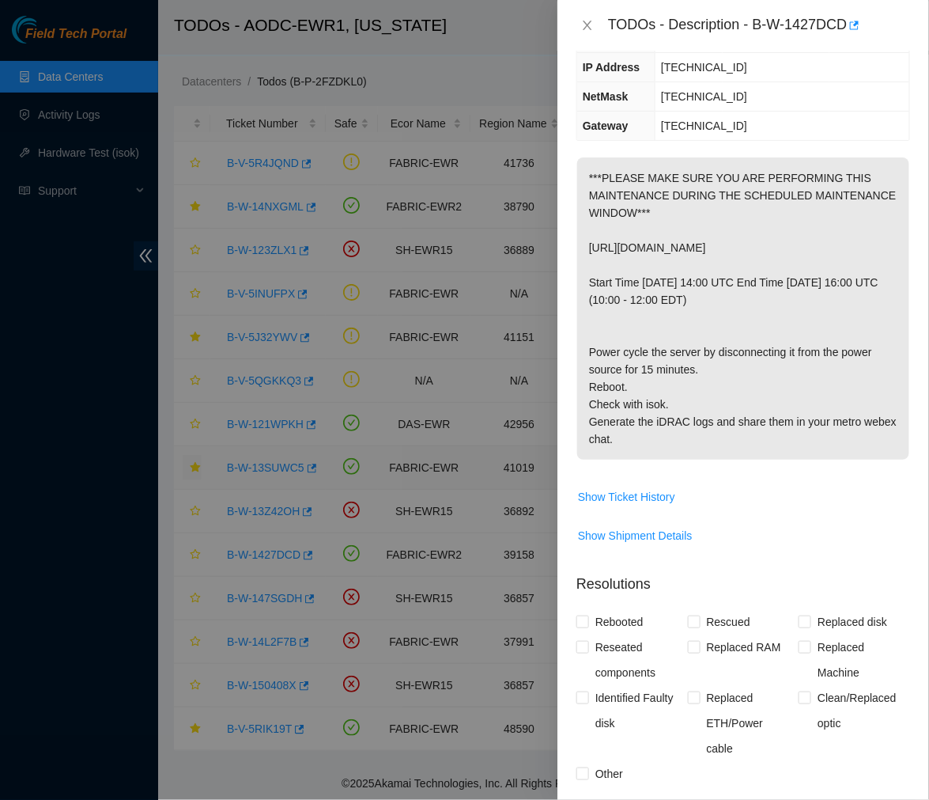
click at [720, 374] on p "***PLEASE MAKE SURE YOU ARE PERFORMING THIS MAINTENANCE DURING THE SCHEDULED MA…" at bounding box center [743, 308] width 332 height 302
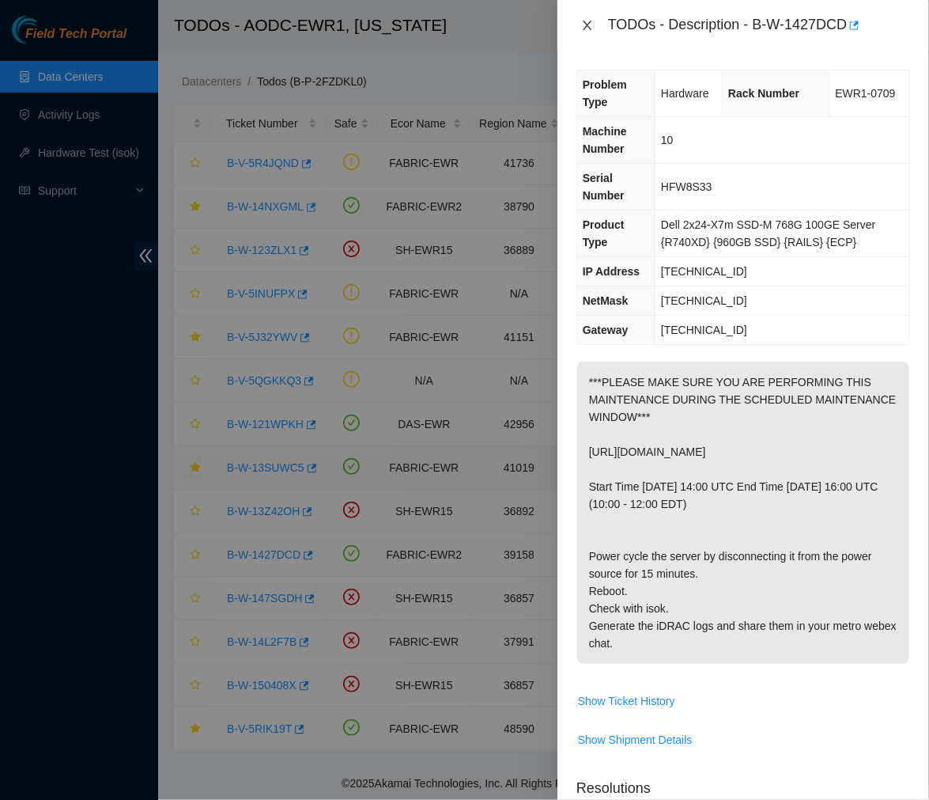
click at [584, 32] on icon "close" at bounding box center [587, 25] width 13 height 13
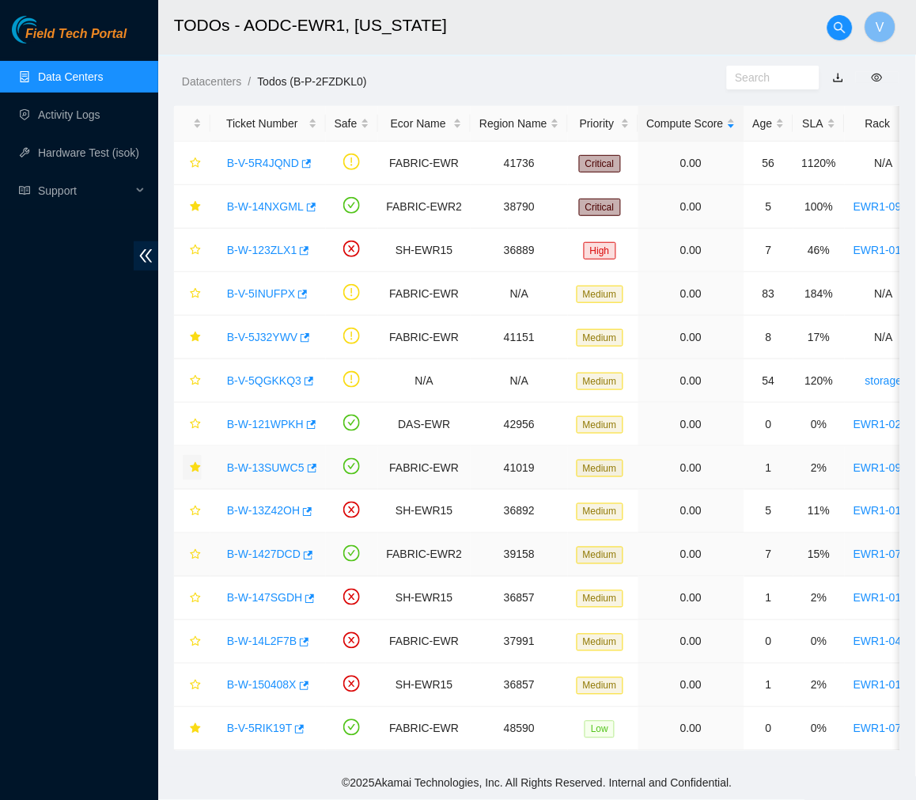
click at [275, 548] on link "B-W-1427DCD" at bounding box center [264, 554] width 74 height 13
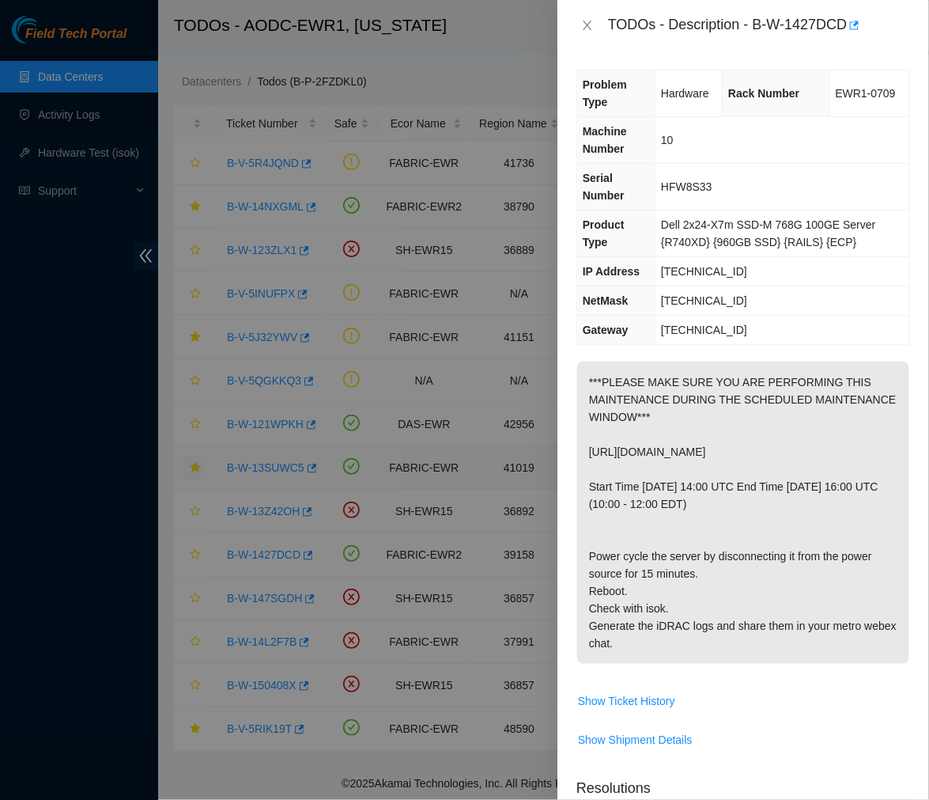
click at [705, 546] on p "***PLEASE MAKE SURE YOU ARE PERFORMING THIS MAINTENANCE DURING THE SCHEDULED MA…" at bounding box center [743, 512] width 332 height 302
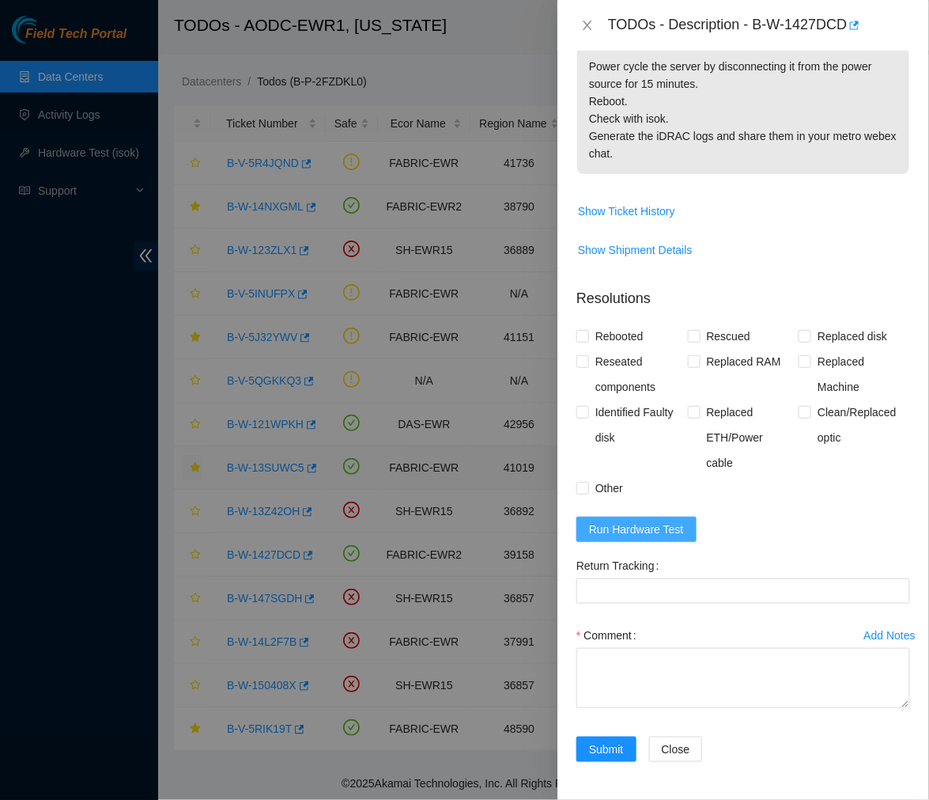
click at [659, 516] on button "Run Hardware Test" at bounding box center [637, 528] width 120 height 25
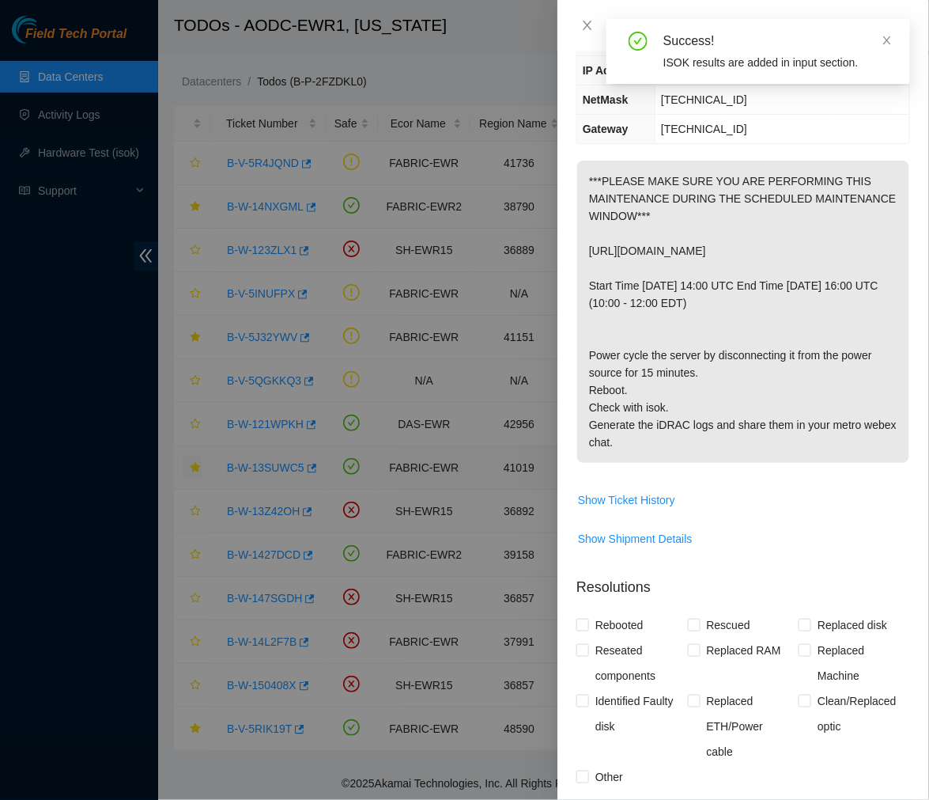
scroll to position [609, 0]
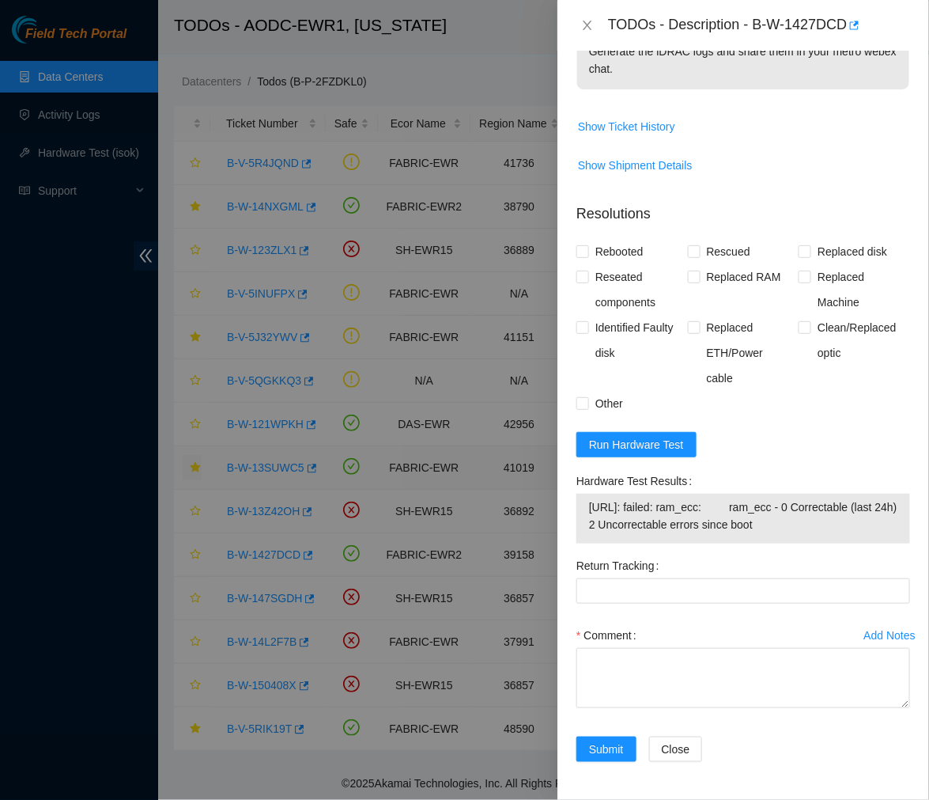
drag, startPoint x: 763, startPoint y: 527, endPoint x: 580, endPoint y: 494, distance: 185.7
click at [580, 494] on div "23.35.25.77: failed: ram_ecc: ram_ecc - 0 Correctable (last 24h) 2 Uncorrectabl…" at bounding box center [744, 518] width 334 height 50
copy tbody "23.35.25.77: failed: ram_ecc: ram_ecc - 0 Correctable (last 24h) 2 Uncorrectabl…"
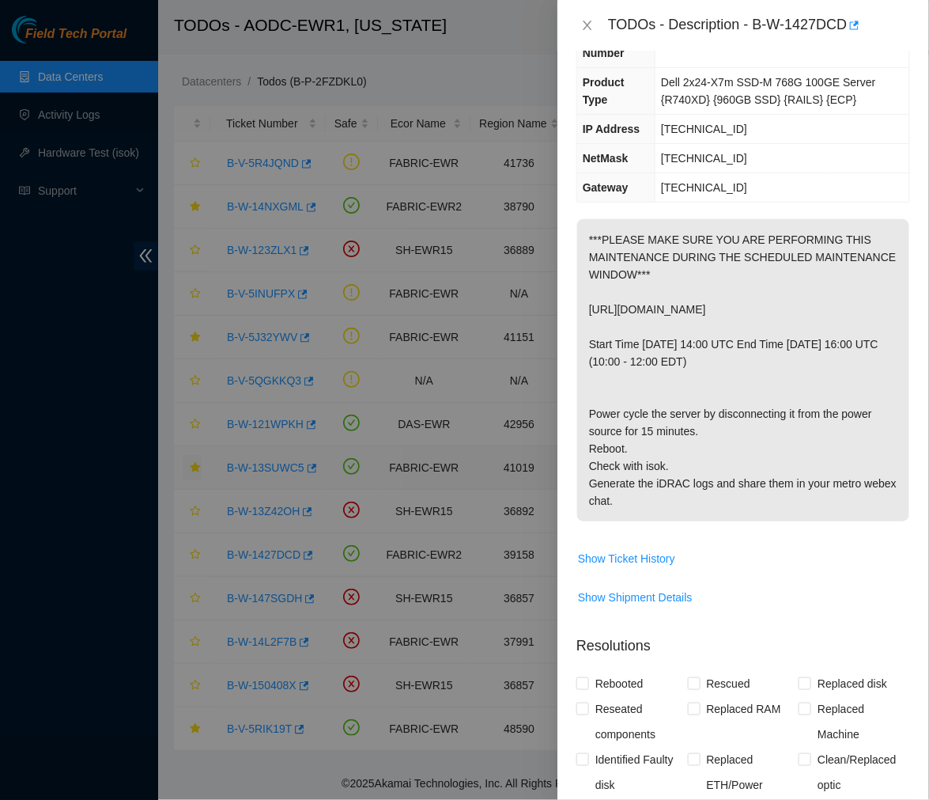
scroll to position [146, 0]
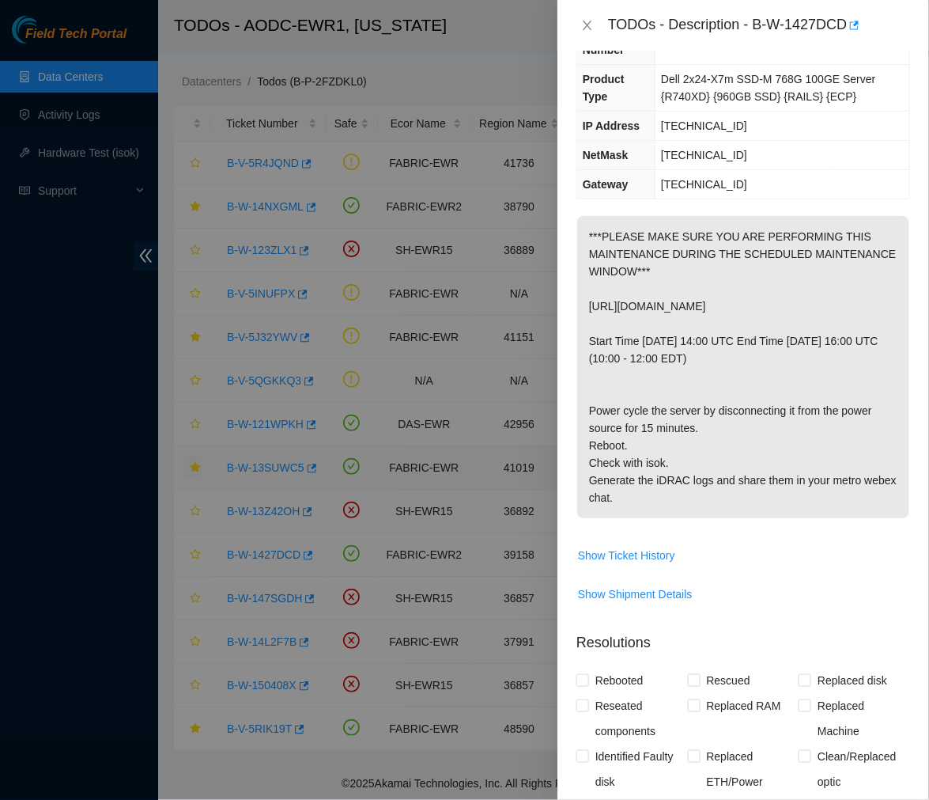
click at [815, 443] on p "***PLEASE MAKE SURE YOU ARE PERFORMING THIS MAINTENANCE DURING THE SCHEDULED MA…" at bounding box center [743, 367] width 332 height 302
click at [723, 418] on p "***PLEASE MAKE SURE YOU ARE PERFORMING THIS MAINTENANCE DURING THE SCHEDULED MA…" at bounding box center [743, 367] width 332 height 302
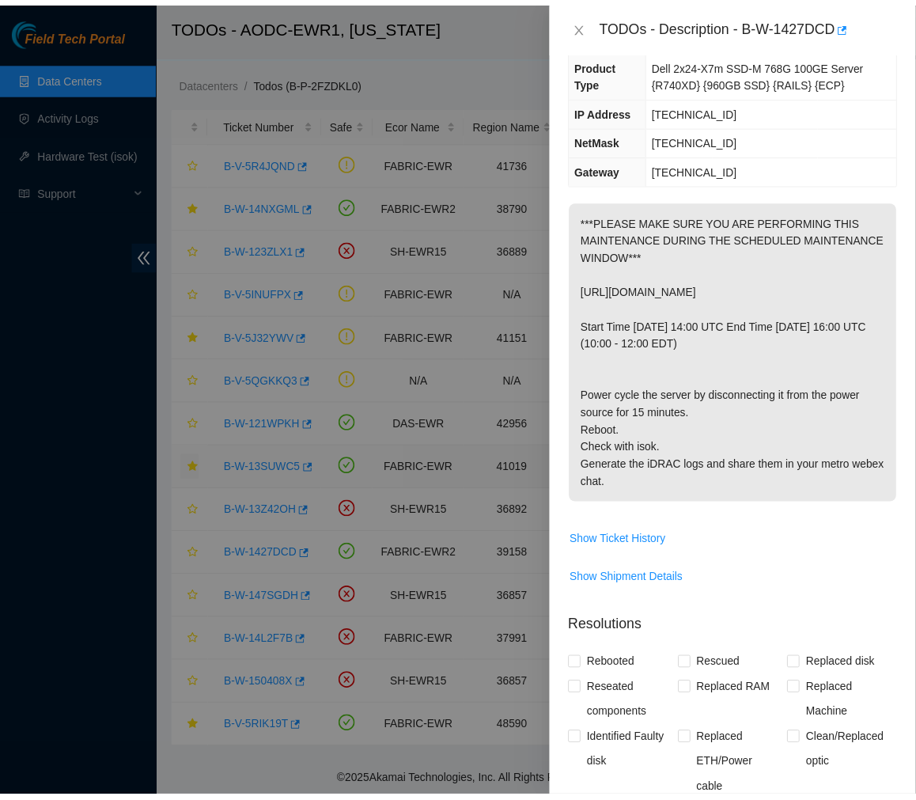
scroll to position [161, 0]
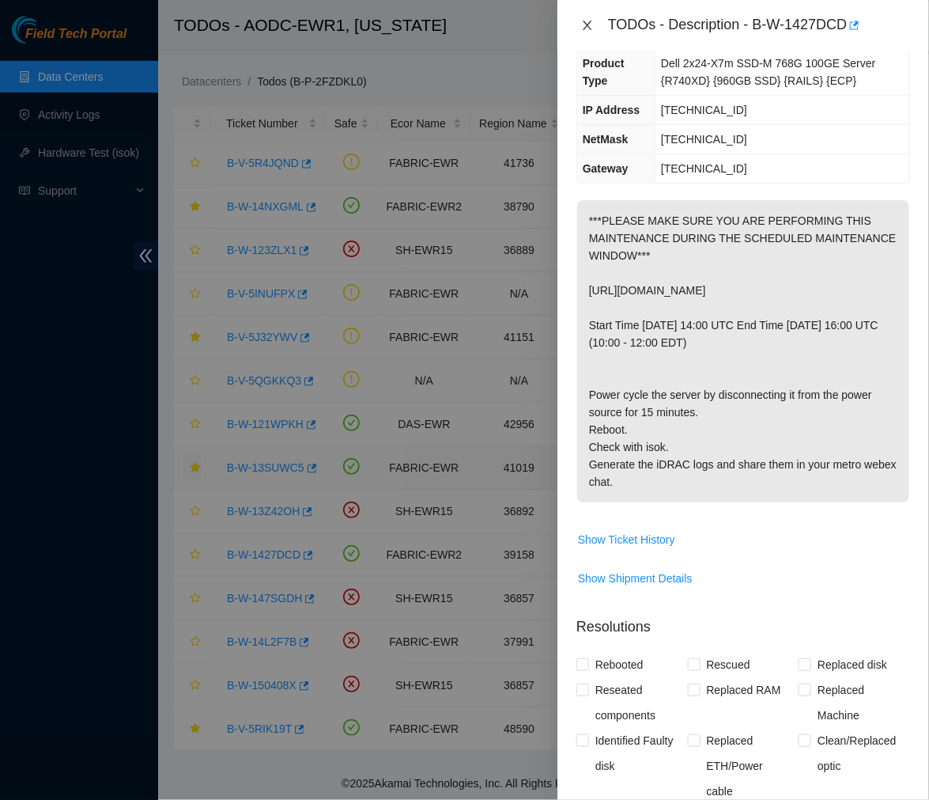
click at [586, 21] on icon "close" at bounding box center [587, 25] width 13 height 13
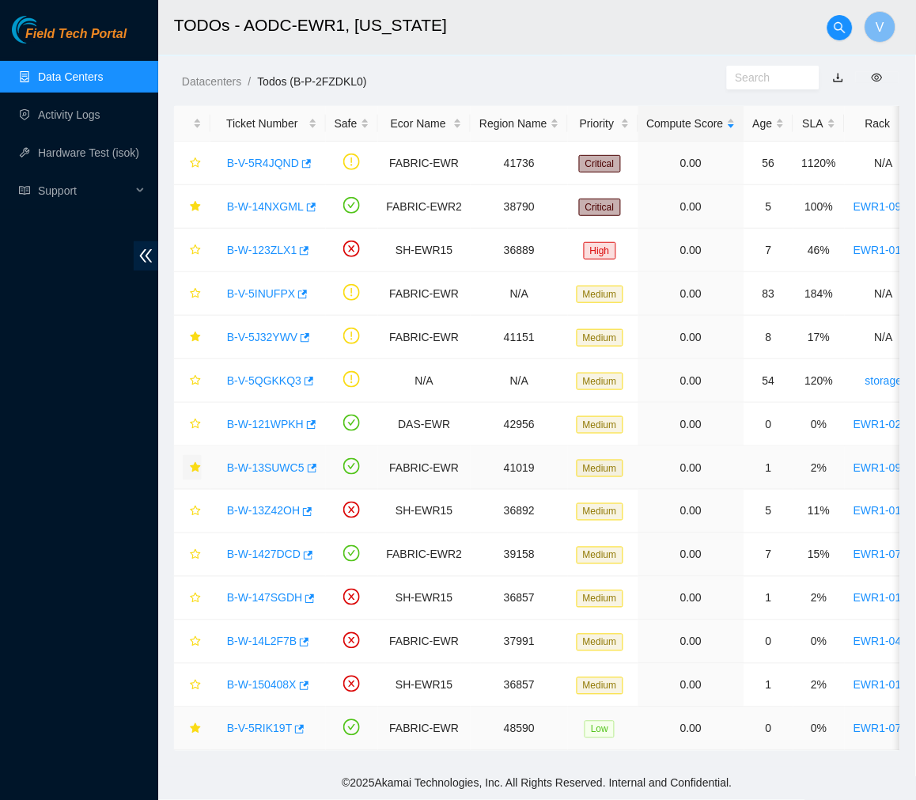
click at [263, 722] on link "B-V-5RIK19T" at bounding box center [259, 728] width 65 height 13
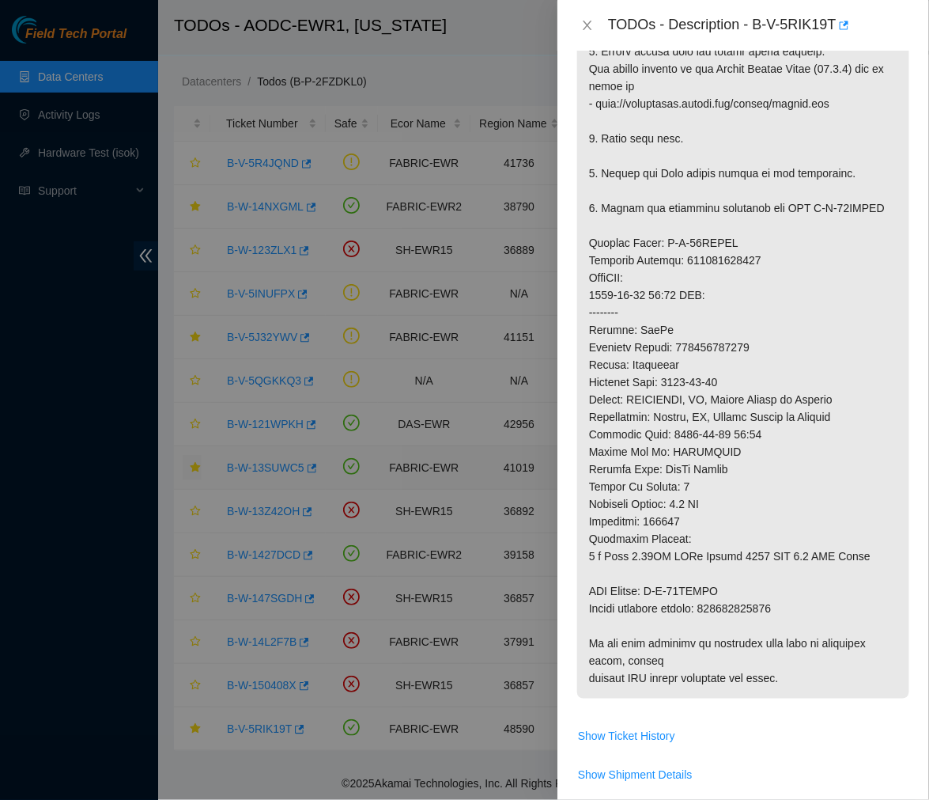
scroll to position [709, 0]
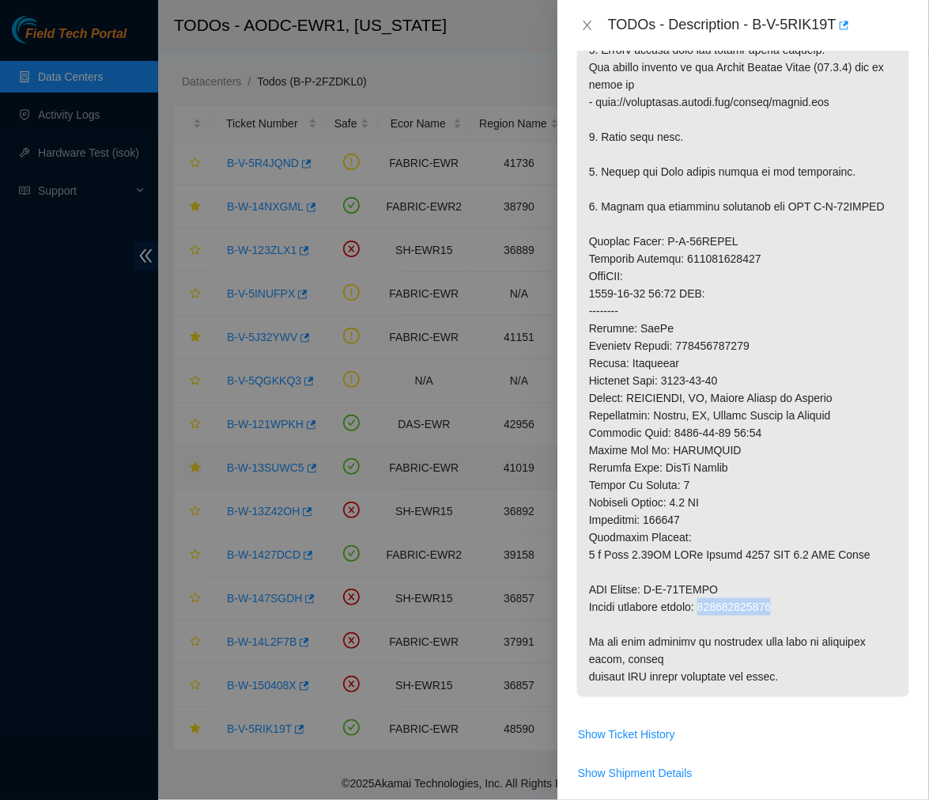
drag, startPoint x: 783, startPoint y: 547, endPoint x: 713, endPoint y: 549, distance: 70.4
click at [713, 549] on p at bounding box center [743, 198] width 332 height 998
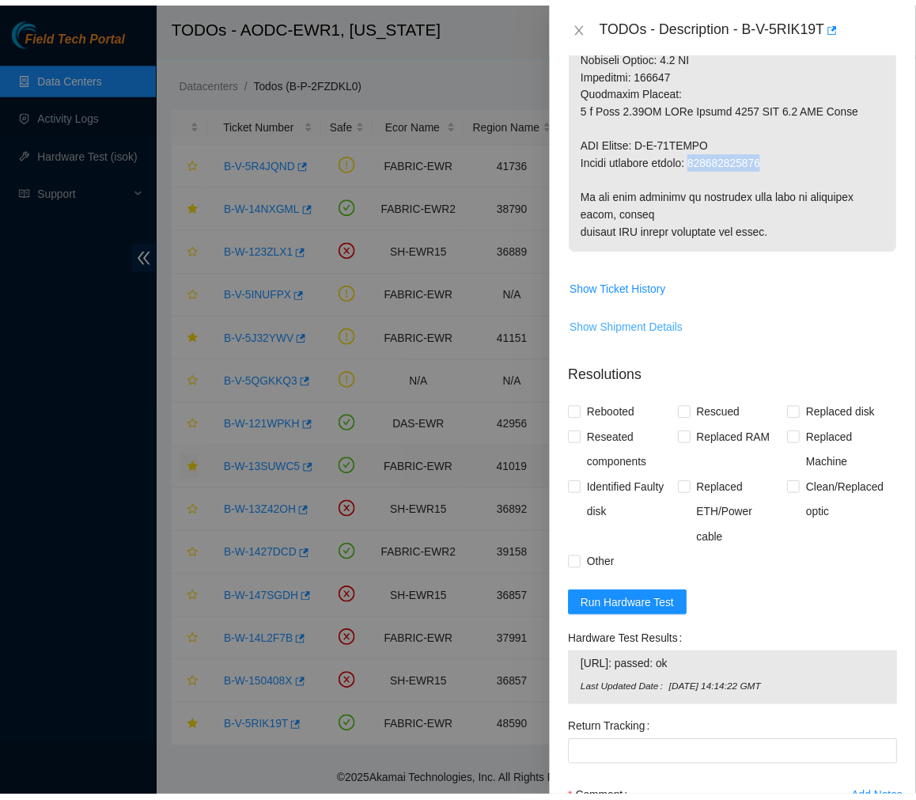
scroll to position [1167, 0]
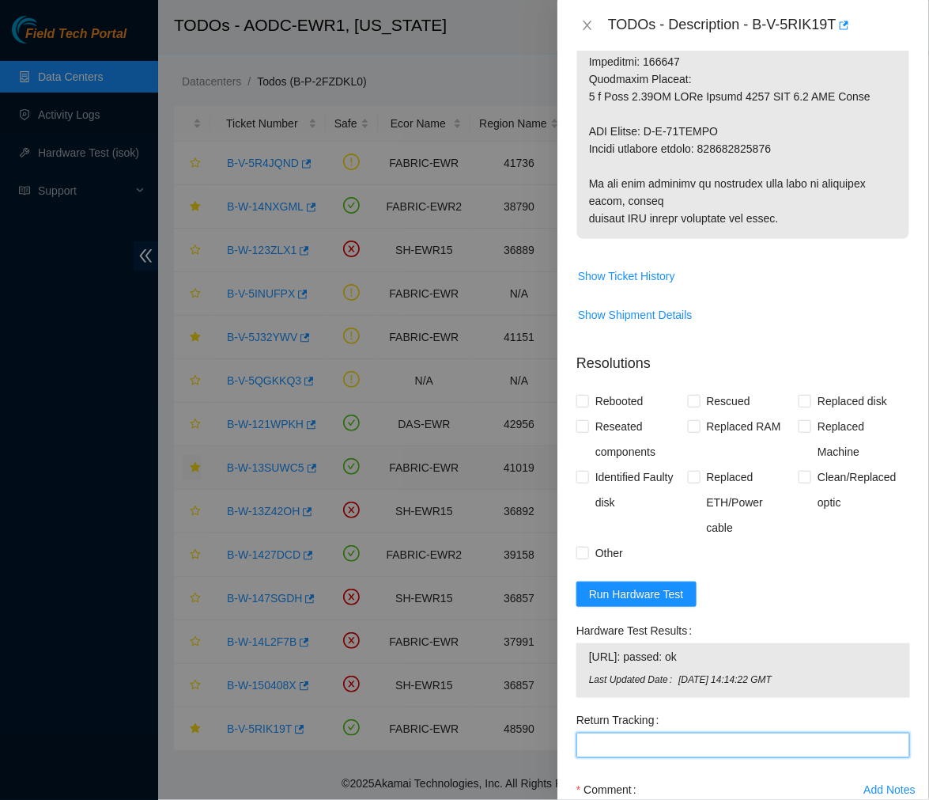
click at [629, 732] on Tracking "Return Tracking" at bounding box center [744, 744] width 334 height 25
click at [588, 19] on icon "close" at bounding box center [587, 25] width 13 height 13
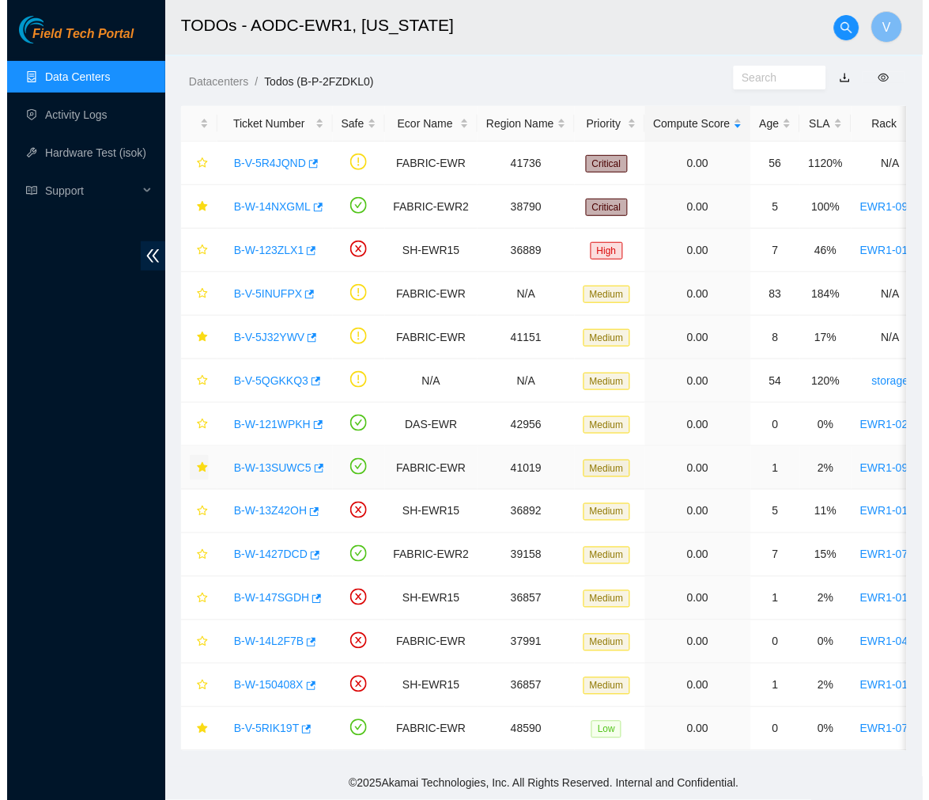
scroll to position [265, 0]
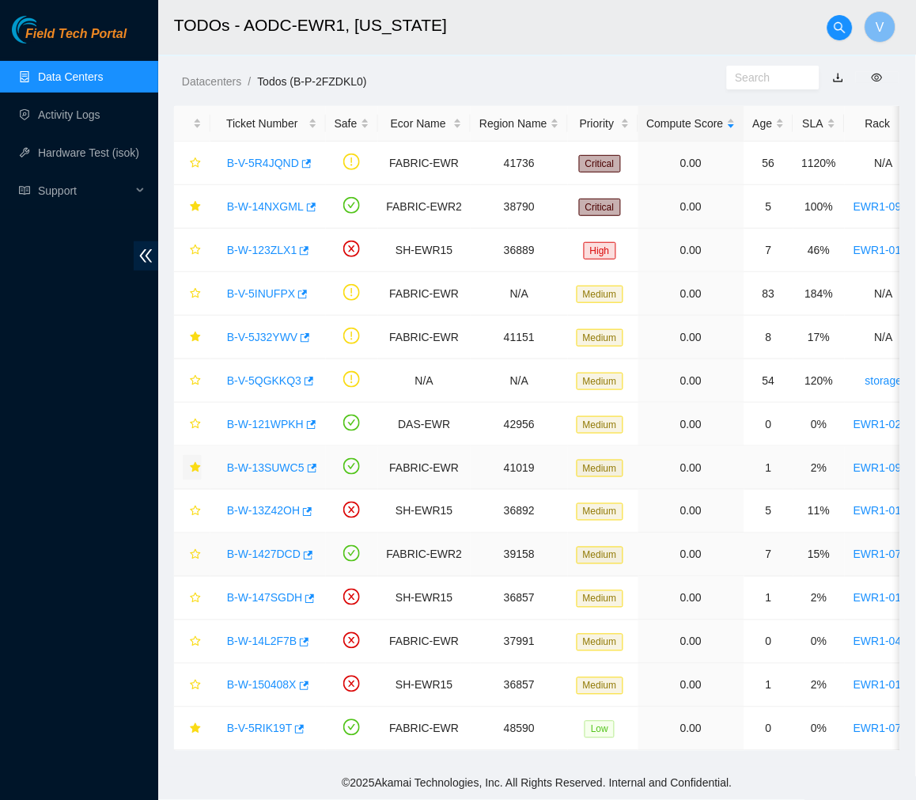
click at [279, 548] on link "B-W-1427DCD" at bounding box center [264, 554] width 74 height 13
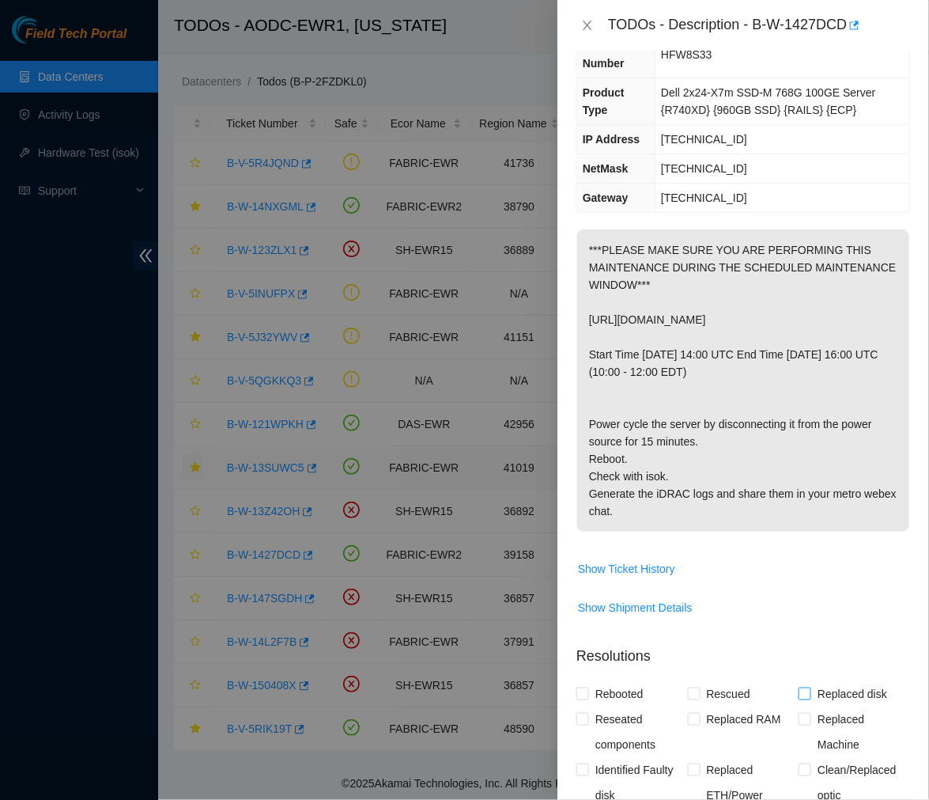
scroll to position [0, 0]
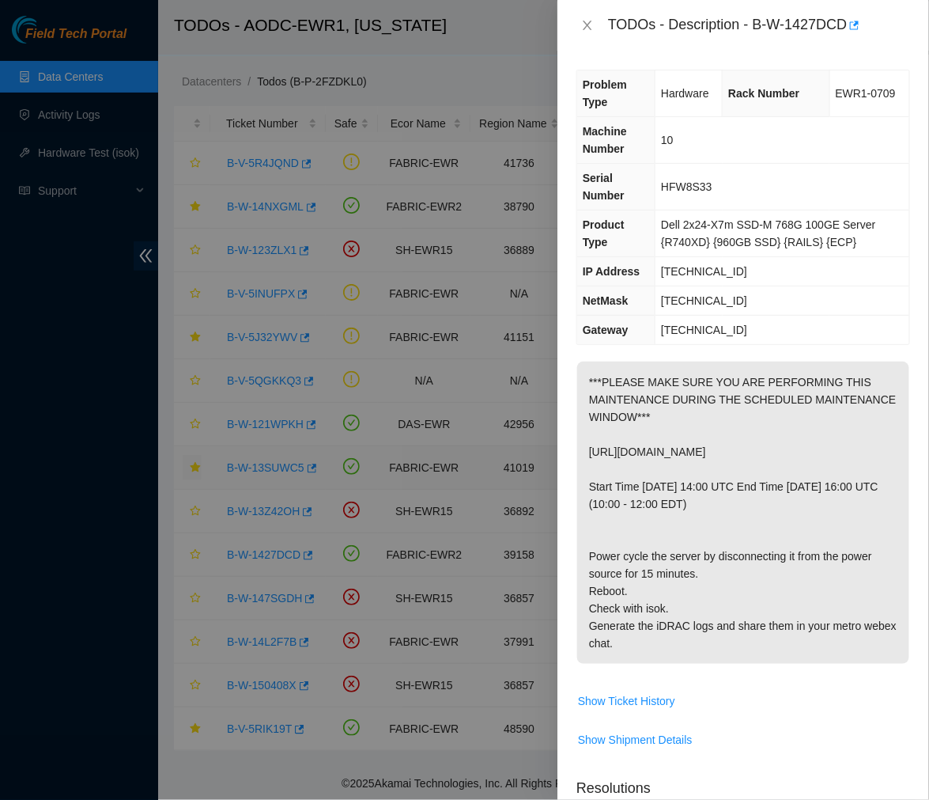
click at [742, 559] on p "***PLEASE MAKE SURE YOU ARE PERFORMING THIS MAINTENANCE DURING THE SCHEDULED MA…" at bounding box center [743, 512] width 332 height 302
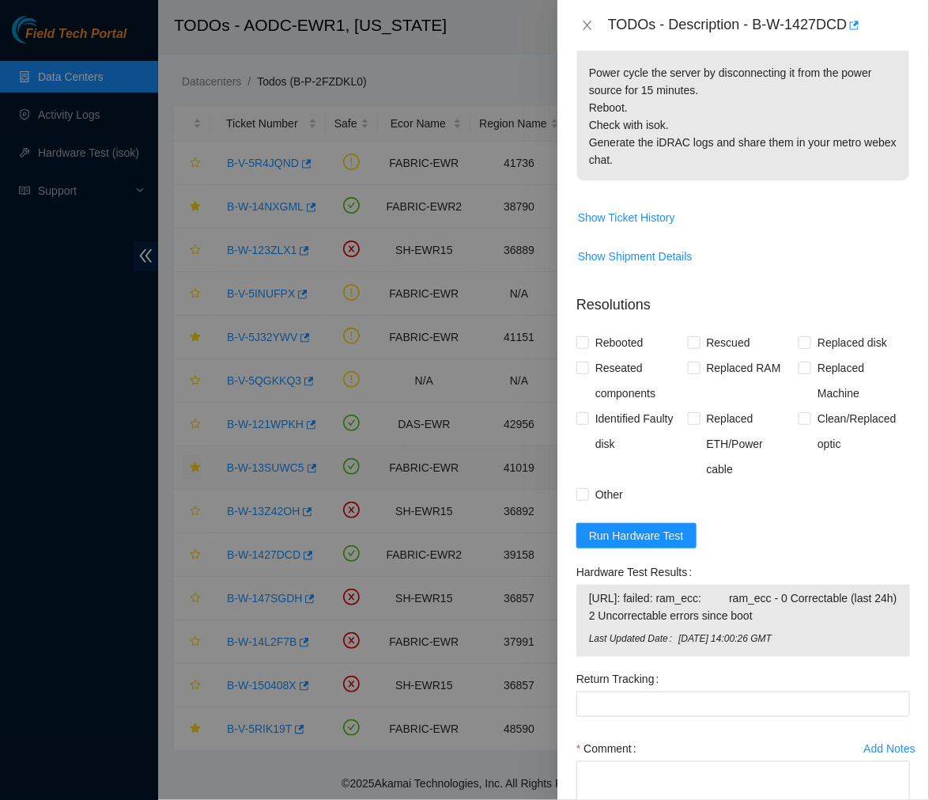
scroll to position [630, 0]
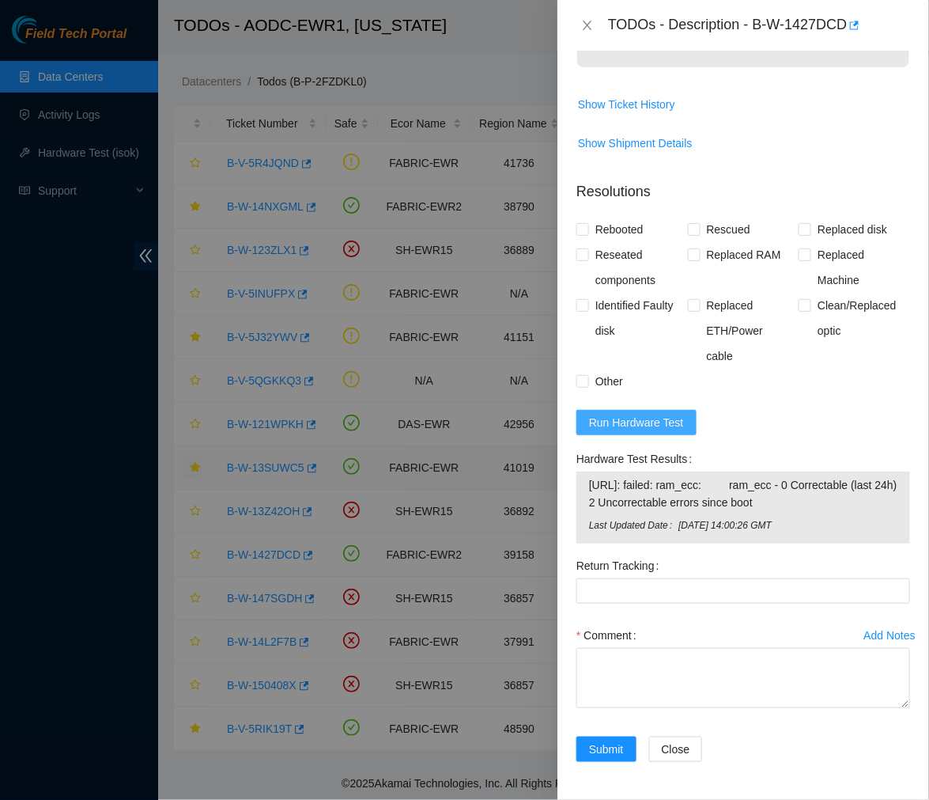
click at [631, 414] on span "Run Hardware Test" at bounding box center [636, 422] width 95 height 17
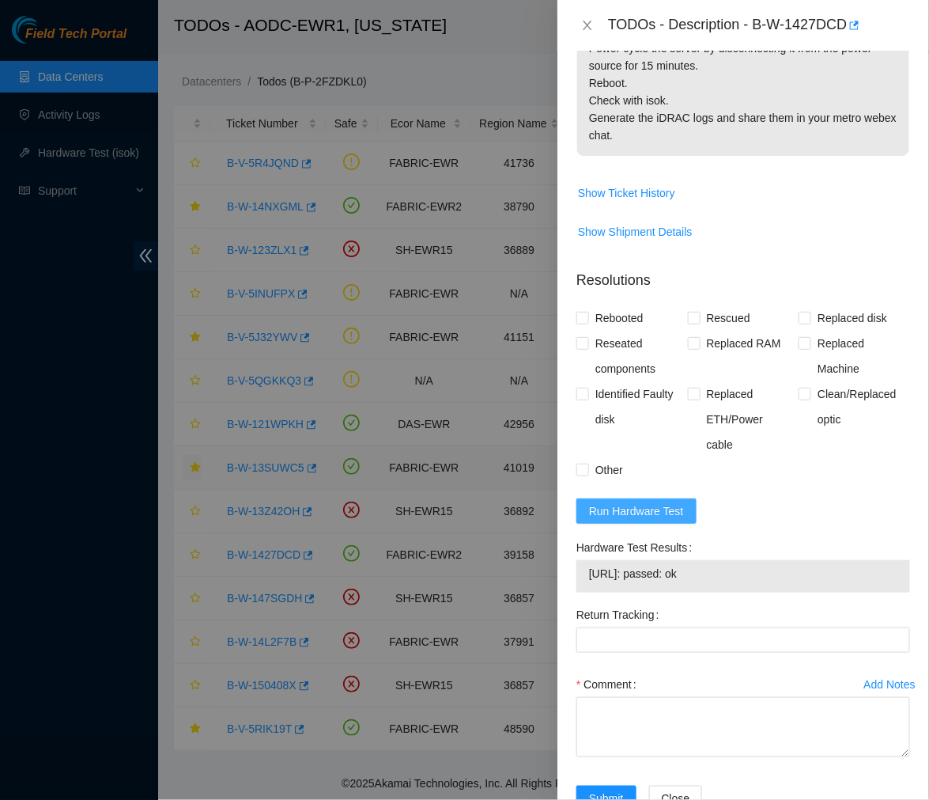
scroll to position [574, 0]
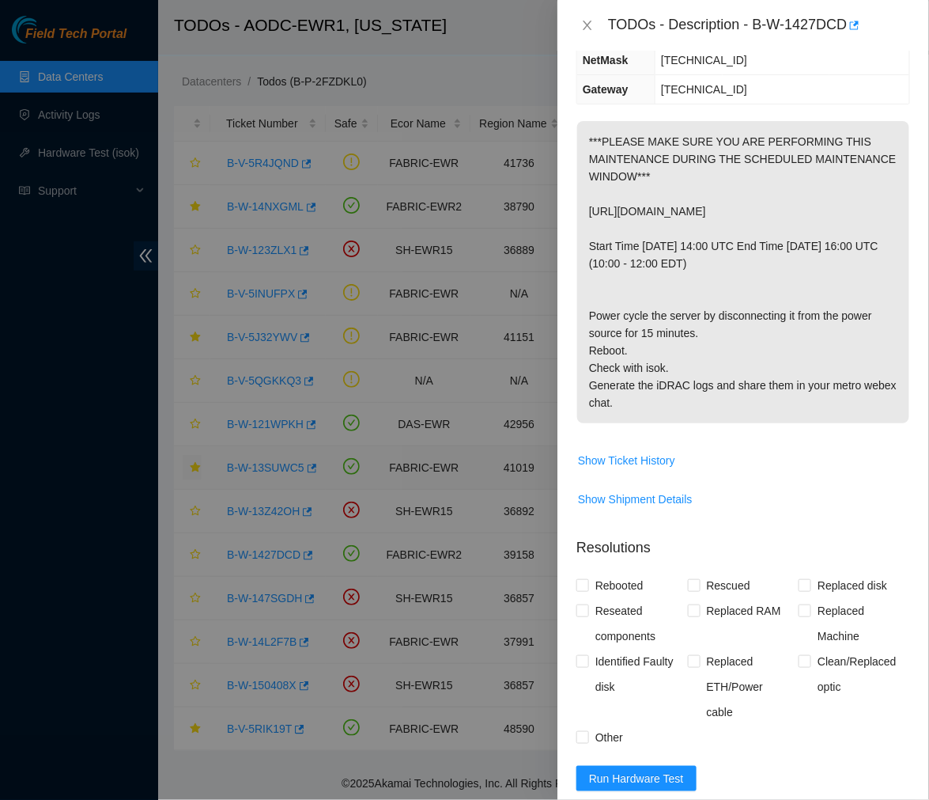
scroll to position [240, 0]
click at [622, 62] on span "NetMask" at bounding box center [606, 61] width 46 height 13
click at [574, 9] on div "TODOs - Description - B-W-1427DCD" at bounding box center [744, 25] width 372 height 51
click at [776, 50] on div "TODOs - Description - B-W-1427DCD" at bounding box center [744, 25] width 372 height 51
drag, startPoint x: 736, startPoint y: 402, endPoint x: 670, endPoint y: 425, distance: 70.5
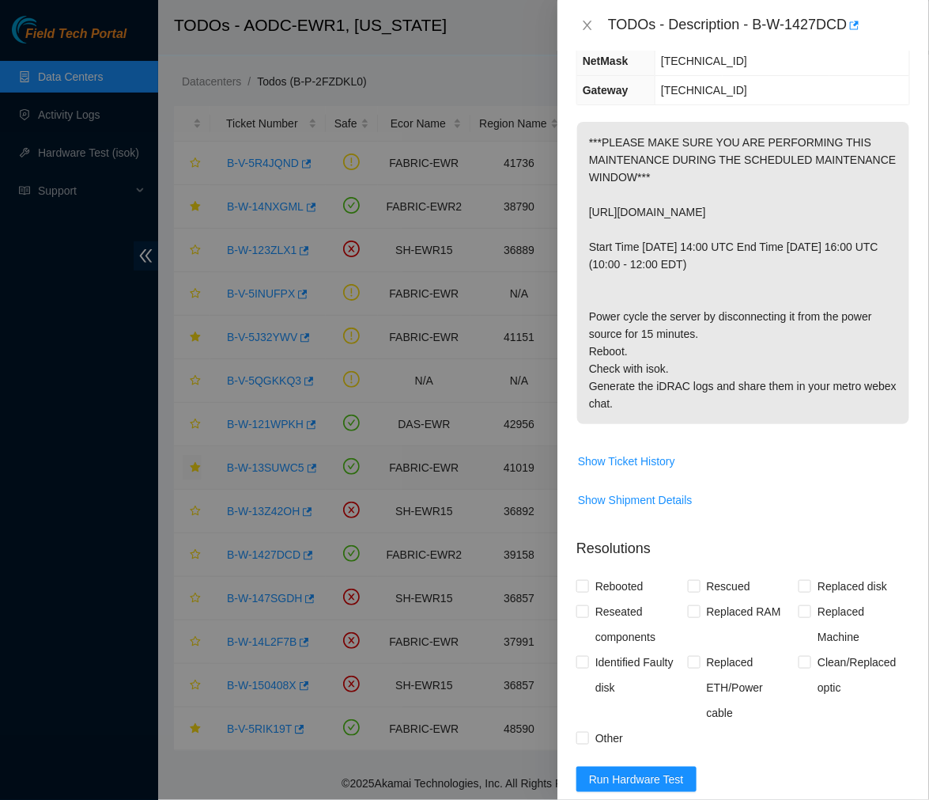
click at [670, 424] on p "***PLEASE MAKE SURE YOU ARE PERFORMING THIS MAINTENANCE DURING THE SCHEDULED MA…" at bounding box center [743, 273] width 332 height 302
copy p "share them in your metro webex chat."
click at [769, 474] on span "Show Ticket History" at bounding box center [743, 460] width 332 height 25
click at [820, 37] on div "TODOs - Description - B-W-1427DCD" at bounding box center [759, 25] width 302 height 25
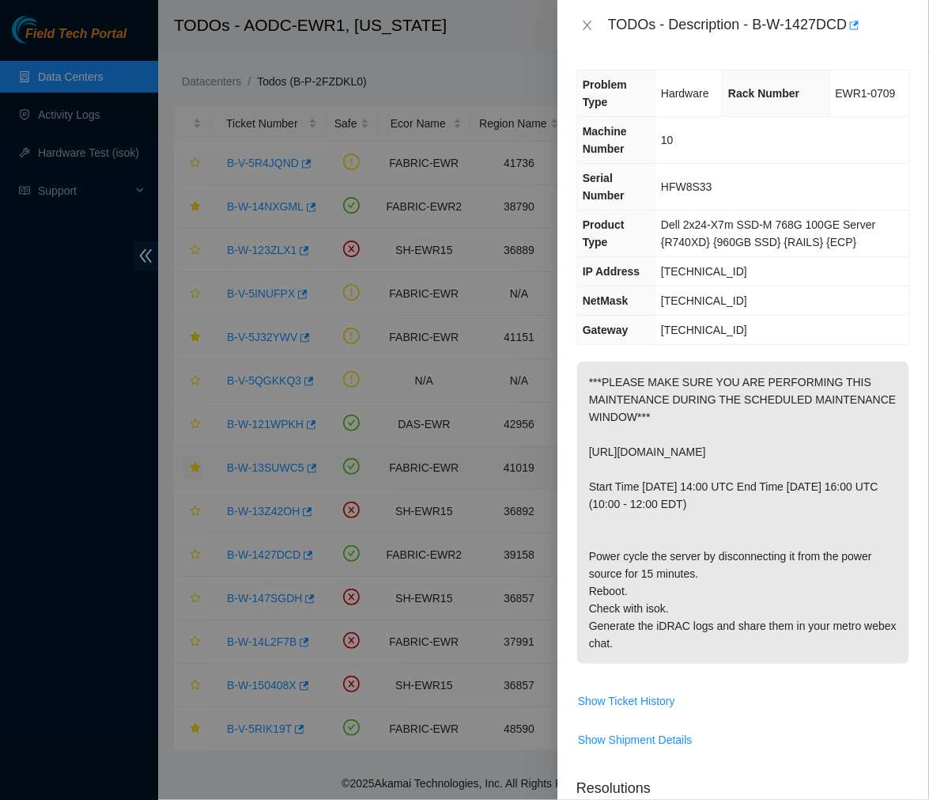
click at [722, 255] on td "Dell 2x24-X7m SSD-M 768G 100GE Server {R740XD} {960GB SSD} {RAILS} {ECP}" at bounding box center [783, 233] width 254 height 47
drag, startPoint x: 724, startPoint y: 274, endPoint x: 656, endPoint y: 281, distance: 67.5
click at [656, 281] on td "23.35.25.77" at bounding box center [783, 271] width 254 height 29
copy span "23.35.25.77"
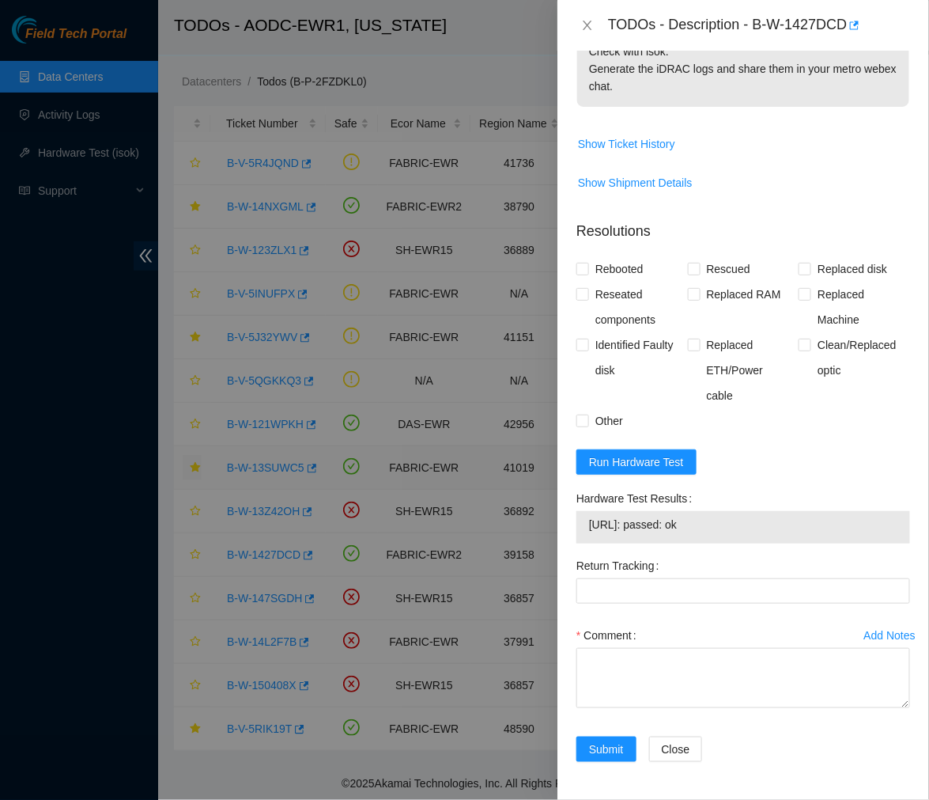
scroll to position [574, 0]
click at [631, 680] on textarea "Comment" at bounding box center [744, 678] width 334 height 60
type textarea "V"
paste textarea "Ticket number: B-W-1427DCD (Scheduled Peace Maintenance) - Ran hardware test: 2…"
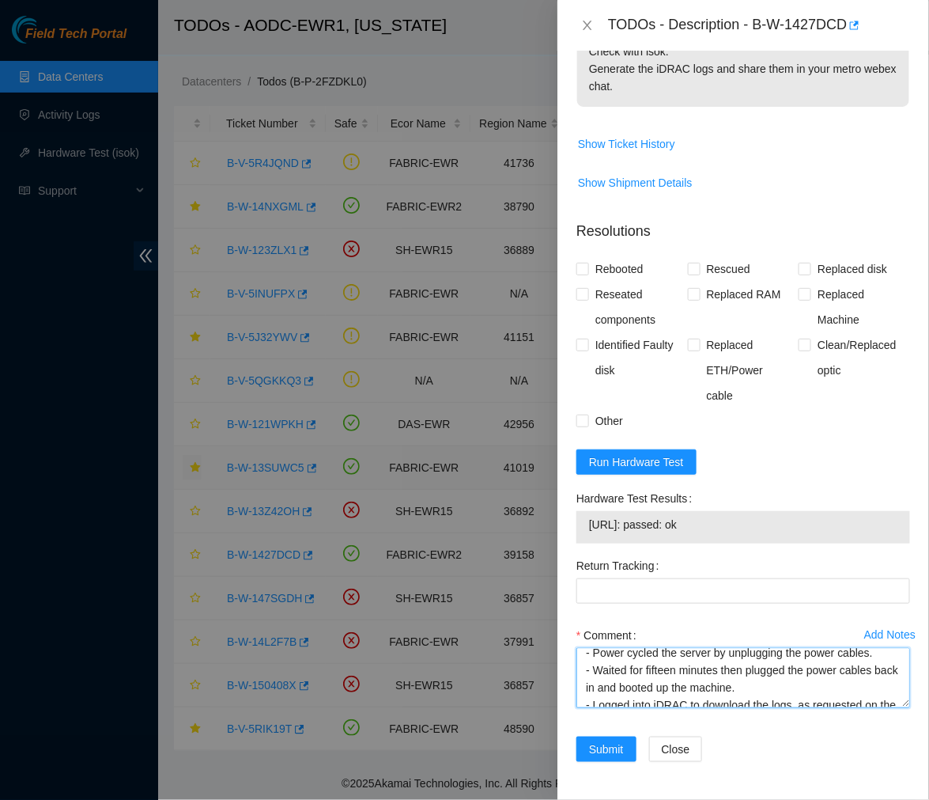
scroll to position [0, 0]
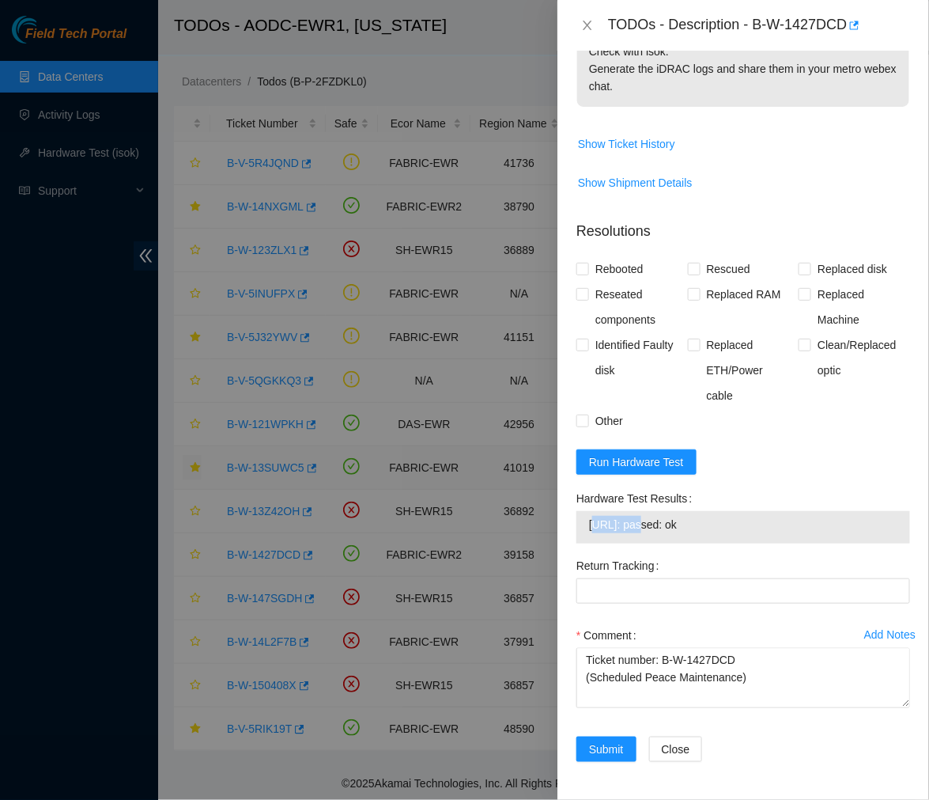
drag, startPoint x: 639, startPoint y: 525, endPoint x: 595, endPoint y: 528, distance: 43.6
click at [595, 528] on span "23.35.25.77: passed: ok" at bounding box center [743, 524] width 308 height 17
drag, startPoint x: 642, startPoint y: 520, endPoint x: 572, endPoint y: 536, distance: 72.1
click at [572, 536] on div "Hardware Test Results 23.35.25.77: passed: ok" at bounding box center [743, 519] width 346 height 67
copy tbody "[TECHNICAL_ID]"
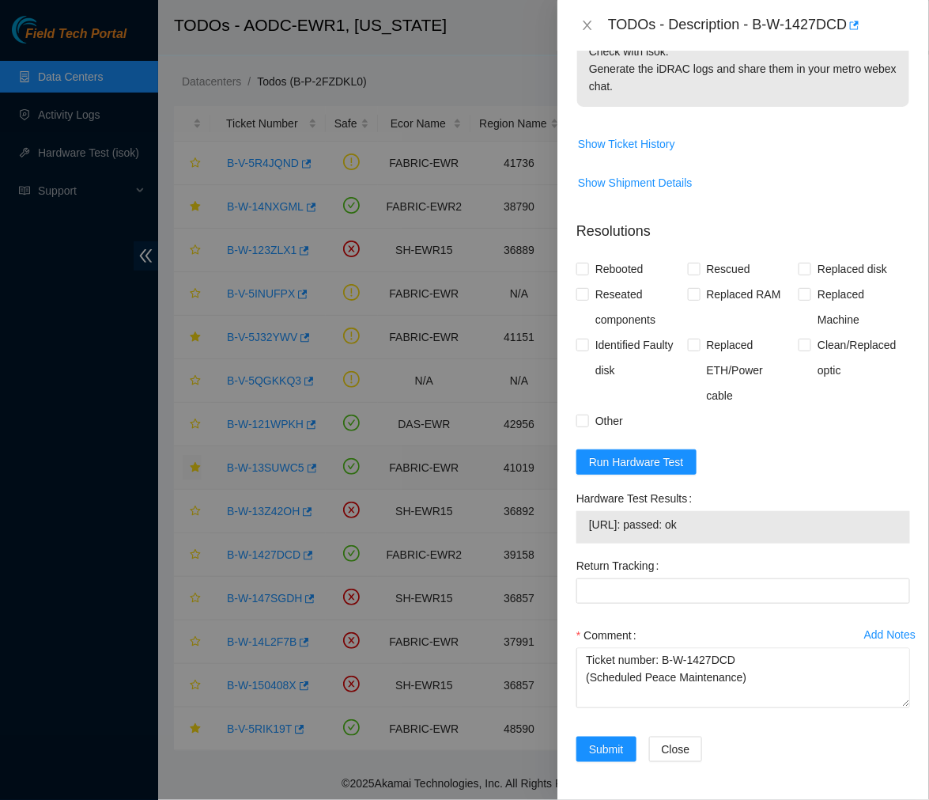
click at [752, 691] on textarea "Ticket number: B-W-1427DCD (Scheduled Peace Maintenance) - Ran hardware test: 2…" at bounding box center [744, 678] width 334 height 60
paste textarea "(See attachment)."
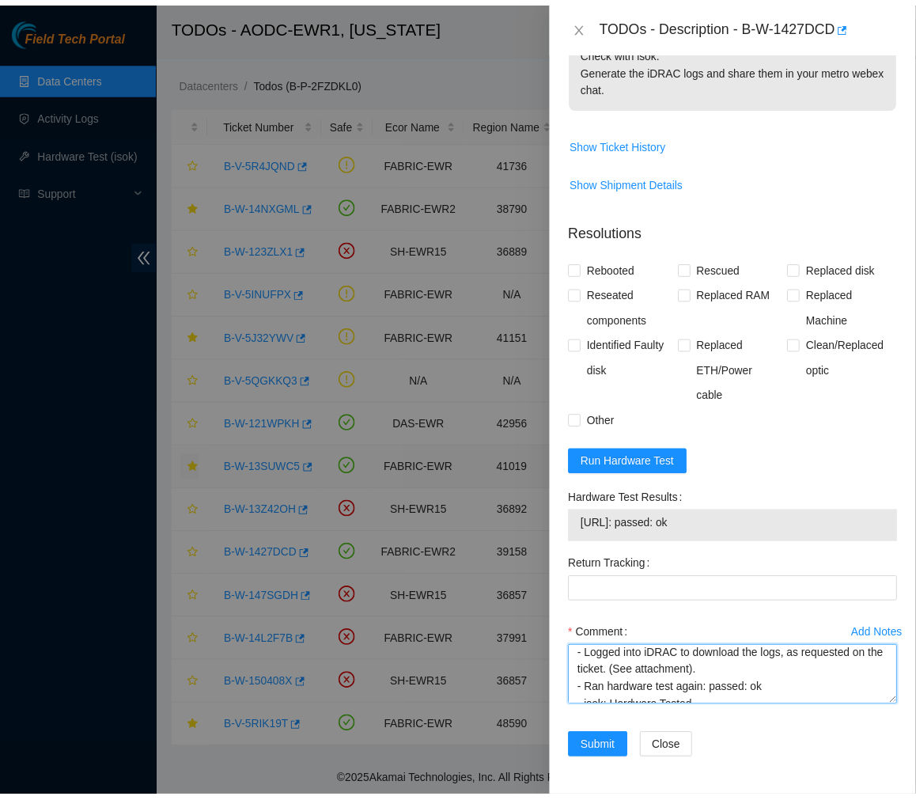
scroll to position [162, 0]
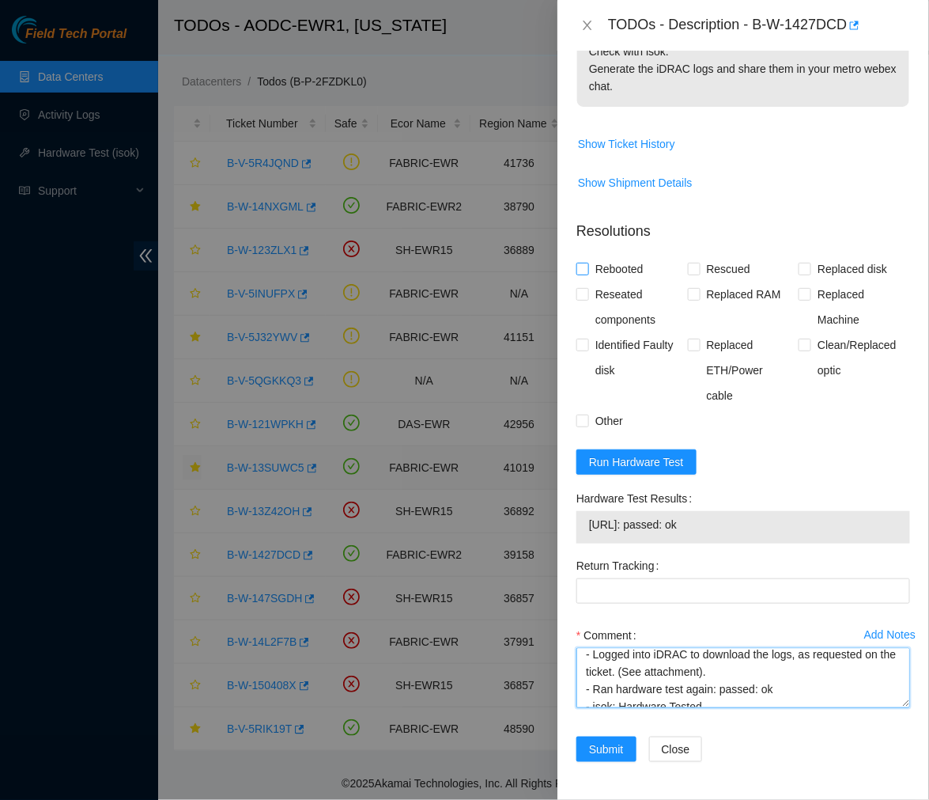
type textarea "Ticket number: B-W-1427DCD (Scheduled Peace Maintenance) - Ran hardware test: 2…"
click at [577, 264] on input "Rebooted" at bounding box center [582, 268] width 11 height 11
checkbox input "true"
click at [581, 289] on input "Reseated components" at bounding box center [582, 293] width 11 height 11
checkbox input "true"
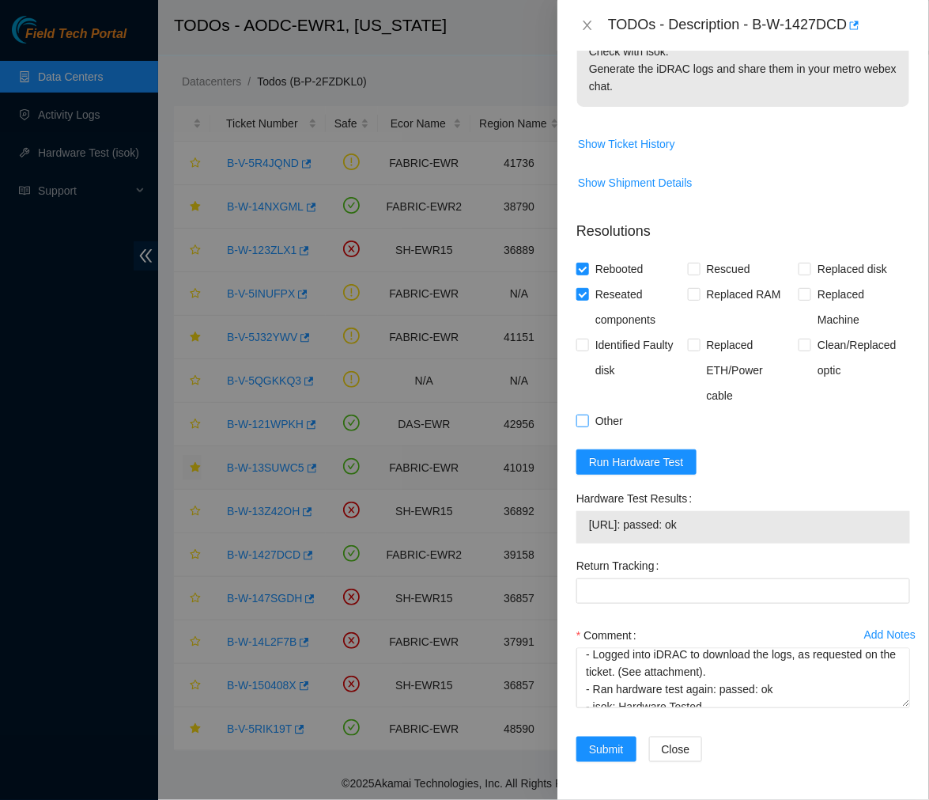
click at [579, 419] on input "Other" at bounding box center [582, 419] width 11 height 11
checkbox input "true"
click at [606, 753] on span "Submit" at bounding box center [606, 748] width 35 height 17
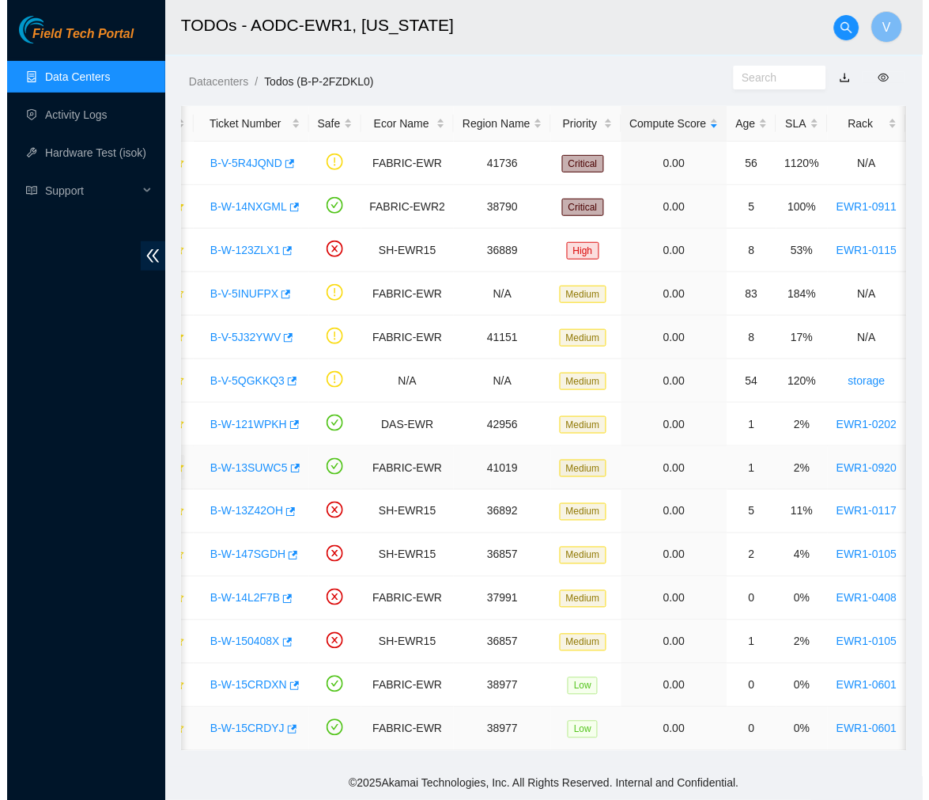
scroll to position [0, 0]
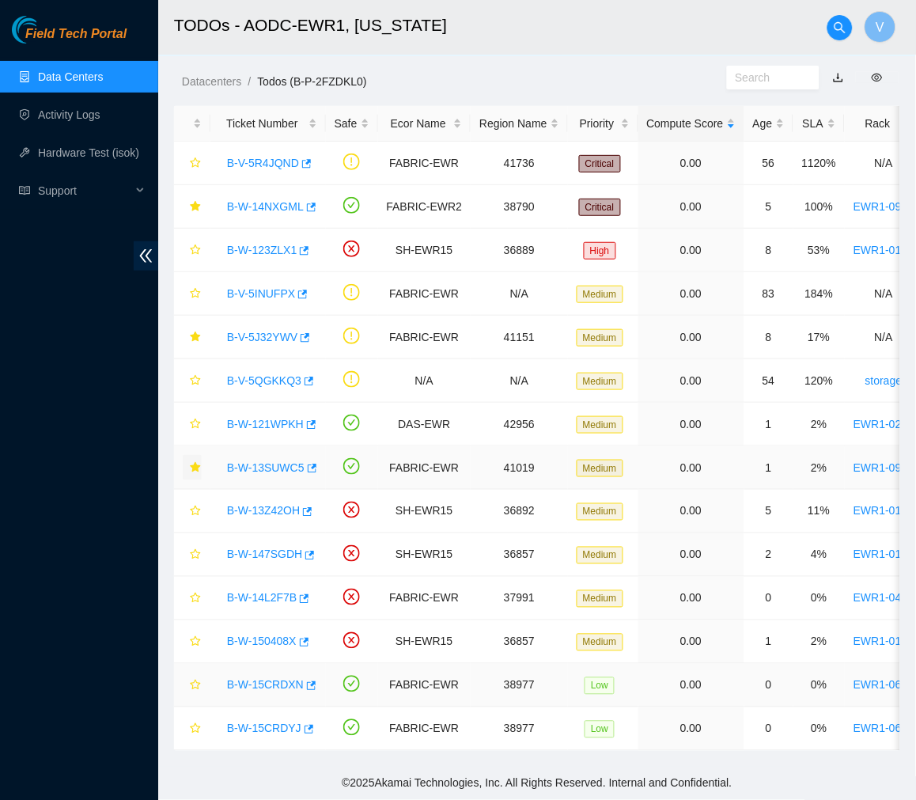
click at [282, 679] on link "B-W-15CRDXN" at bounding box center [265, 685] width 77 height 13
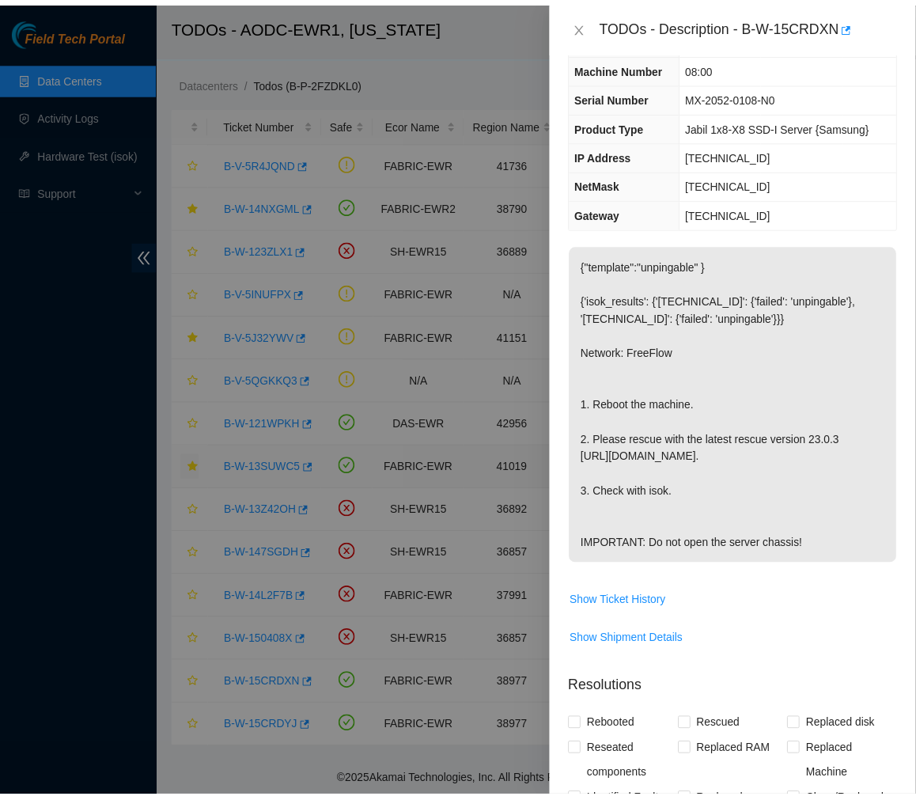
scroll to position [75, 0]
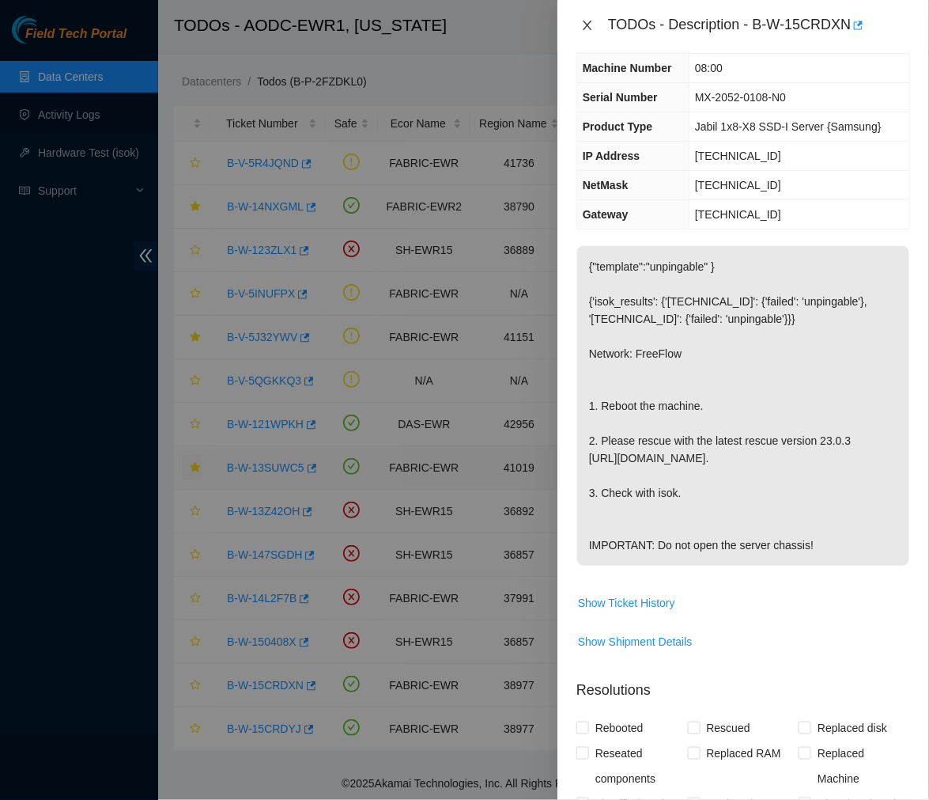
click at [583, 29] on icon "close" at bounding box center [587, 25] width 9 height 9
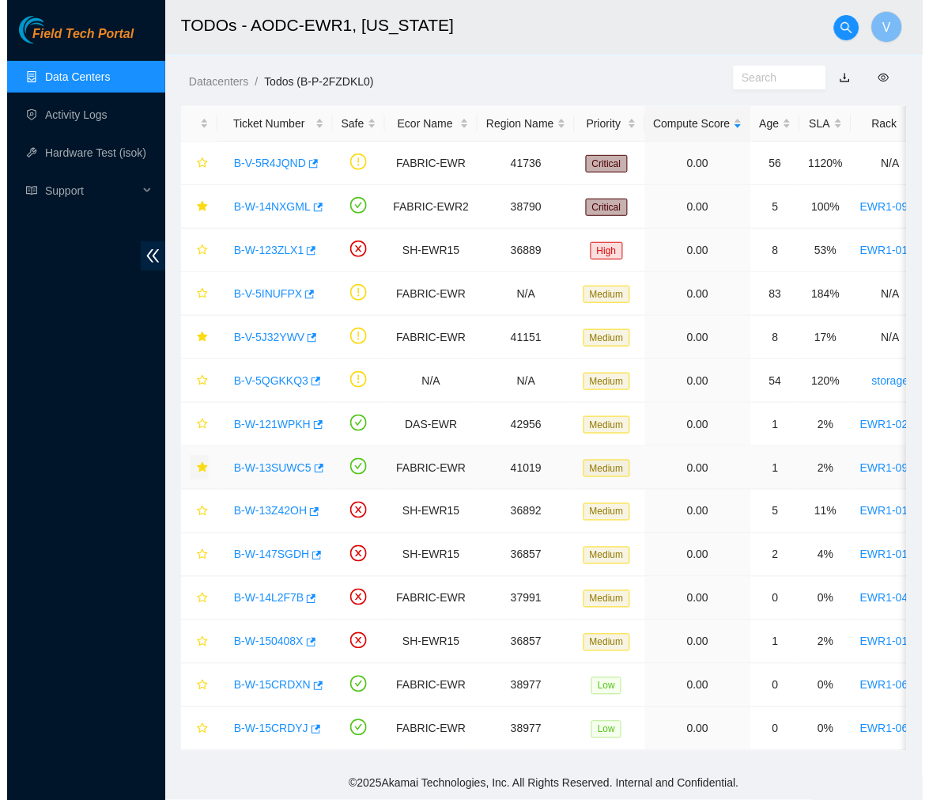
scroll to position [93, 0]
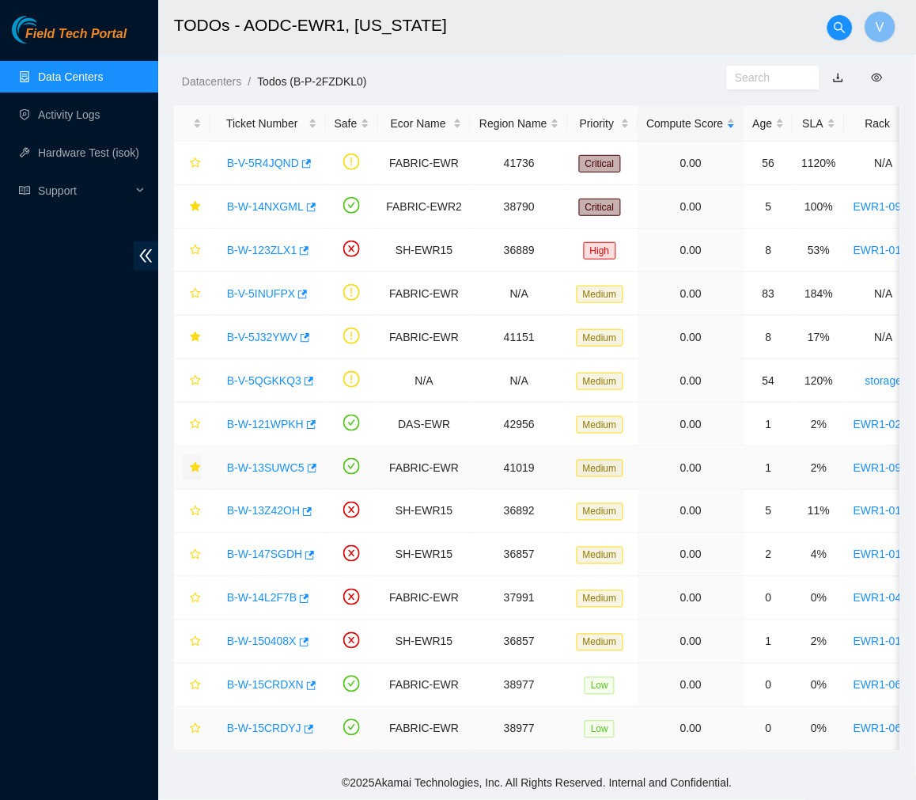
click at [282, 722] on link "B-W-15CRDYJ" at bounding box center [264, 728] width 74 height 13
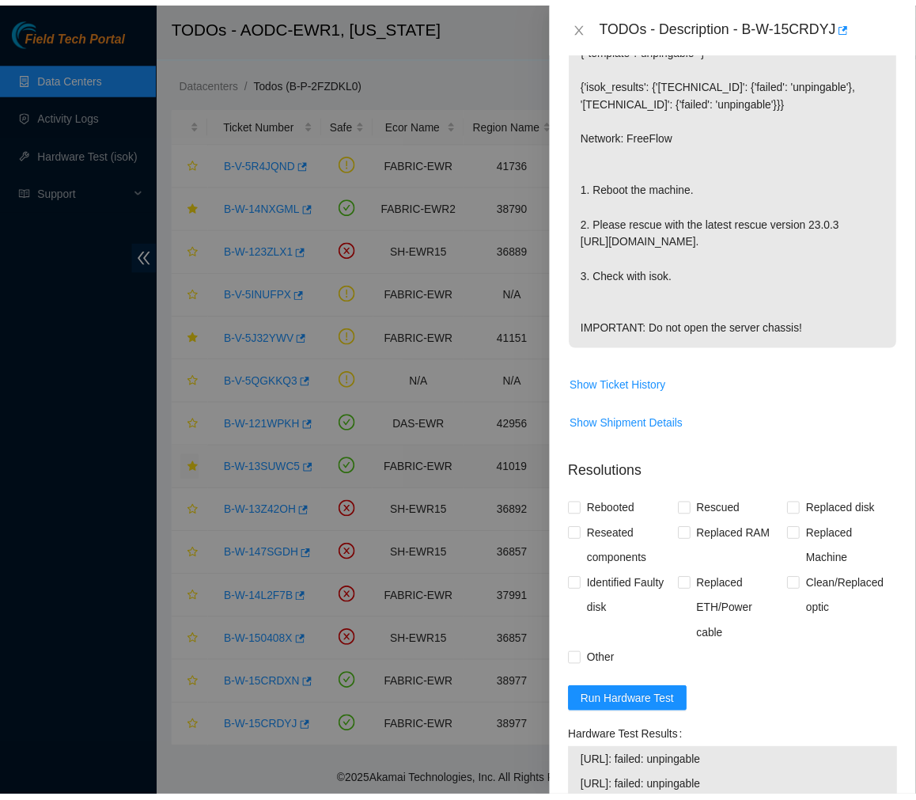
scroll to position [0, 0]
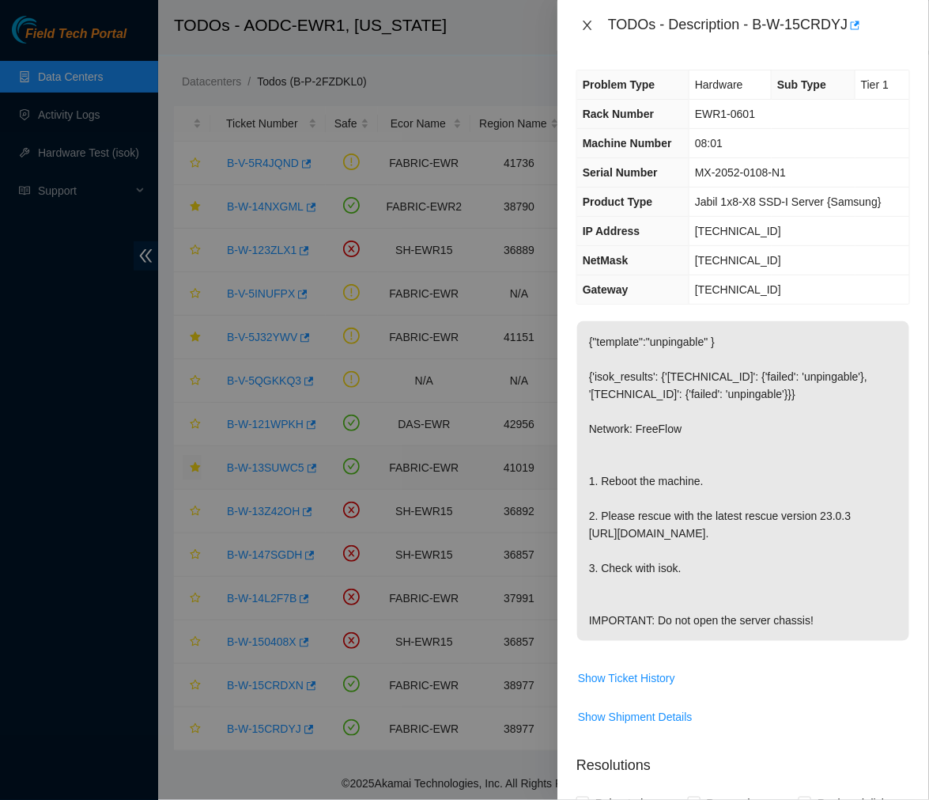
click at [587, 26] on icon "close" at bounding box center [587, 25] width 9 height 9
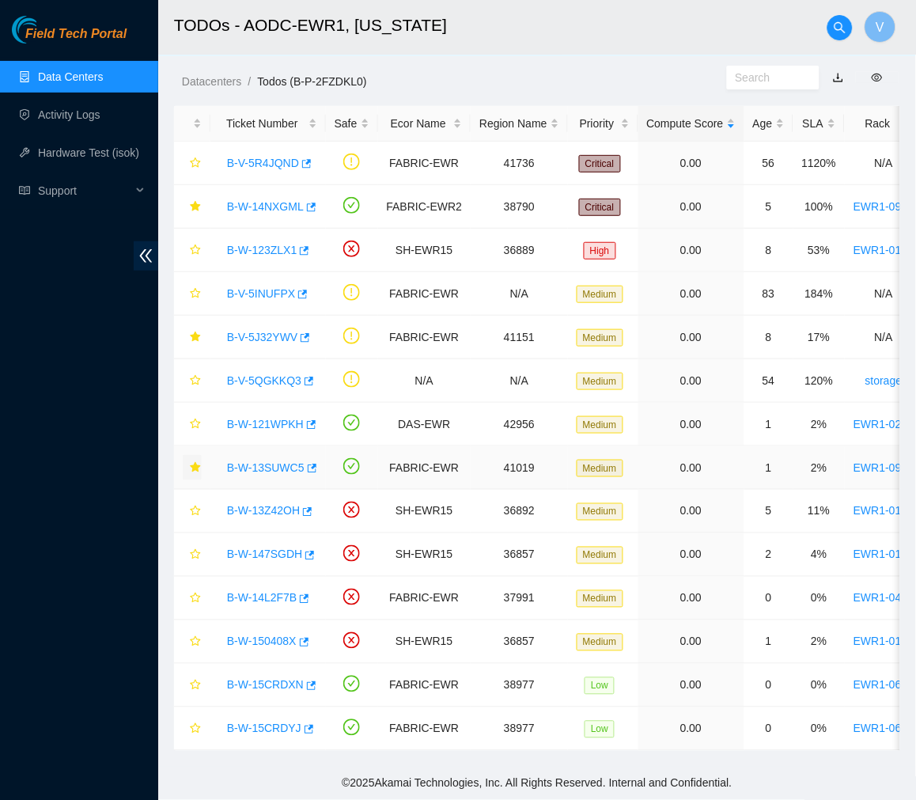
click at [564, 73] on ol "Datacenters / Todos (B-P-2FZDKL0) /" at bounding box center [454, 81] width 545 height 17
click at [265, 461] on link "B-W-13SUWC5" at bounding box center [265, 467] width 77 height 13
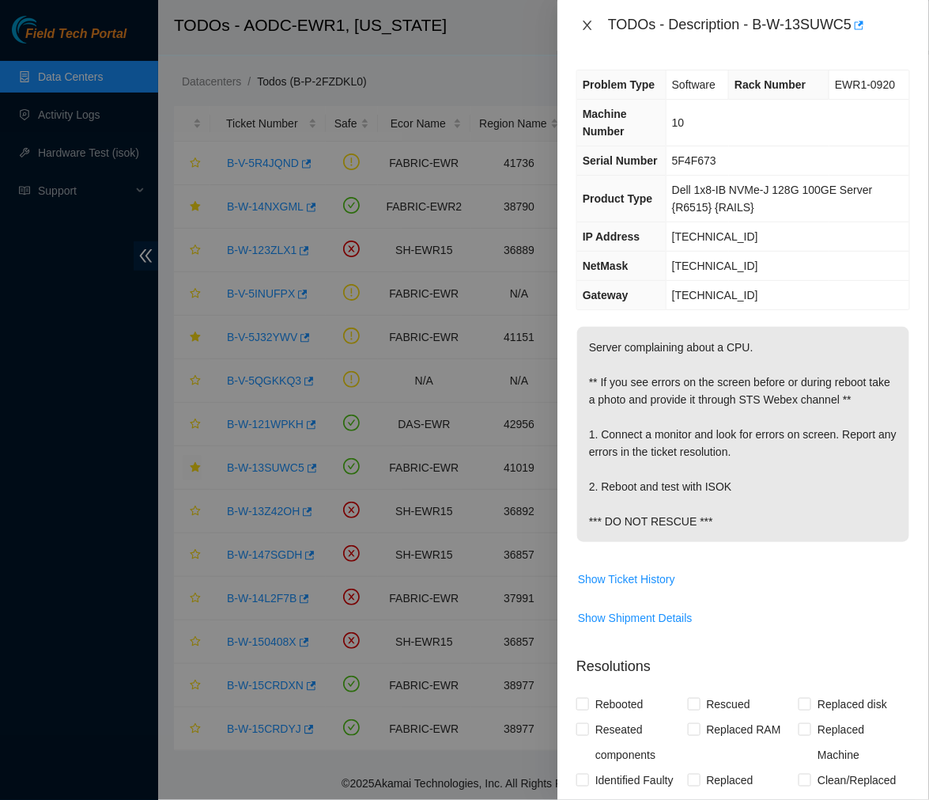
click at [588, 29] on icon "close" at bounding box center [587, 25] width 13 height 13
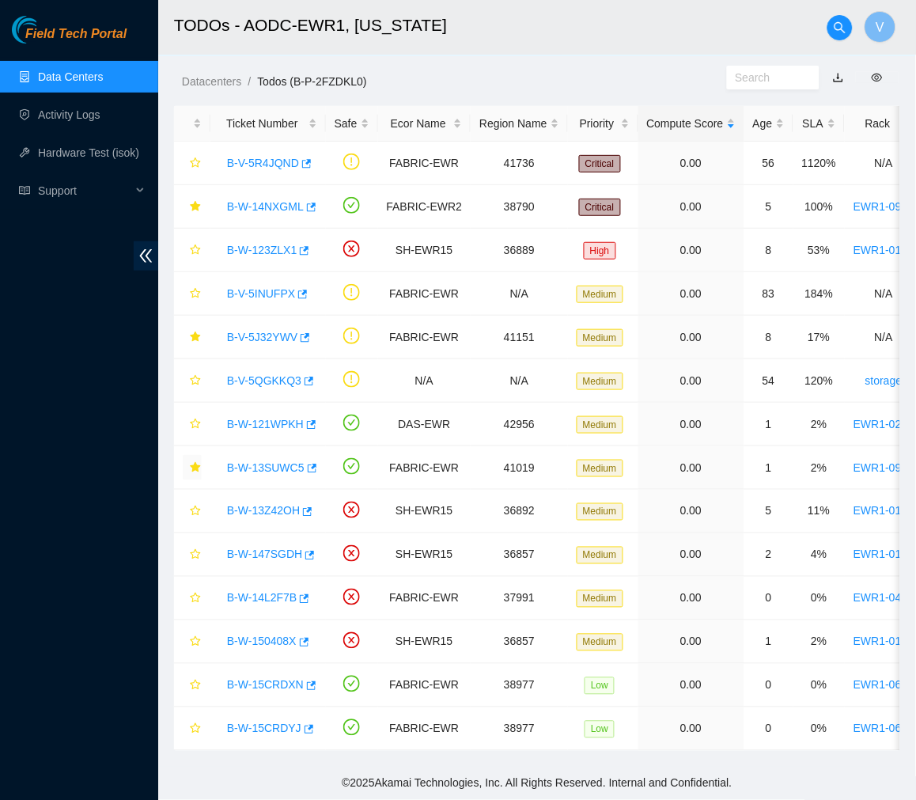
click at [103, 79] on link "Data Centers" at bounding box center [70, 76] width 65 height 13
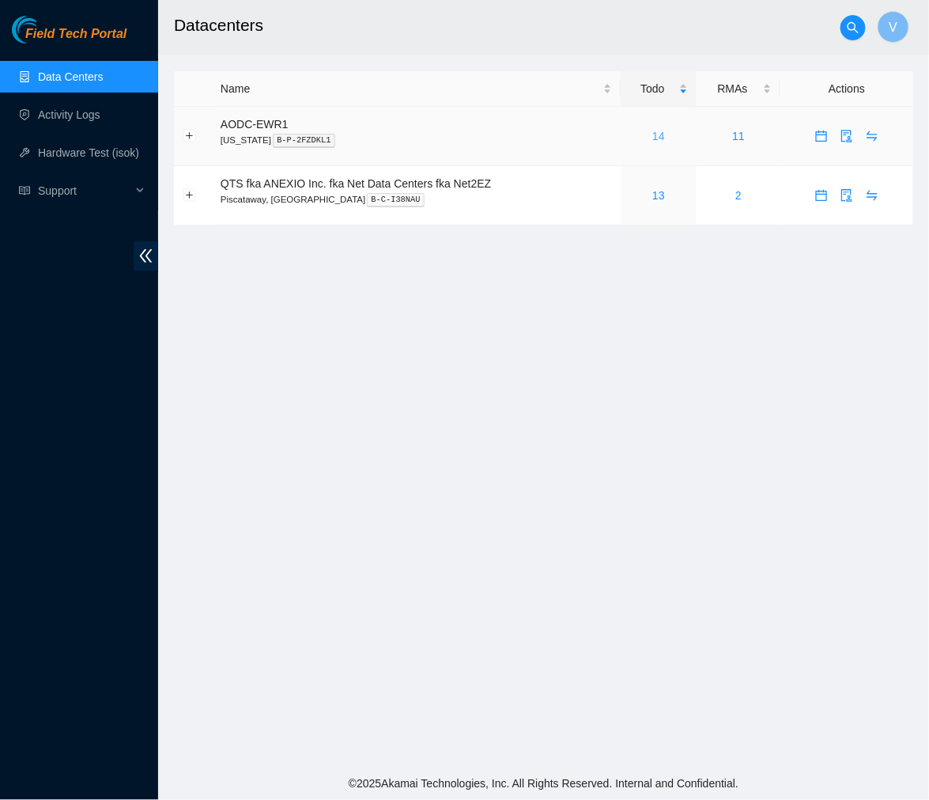
click at [662, 136] on link "14" at bounding box center [658, 136] width 13 height 13
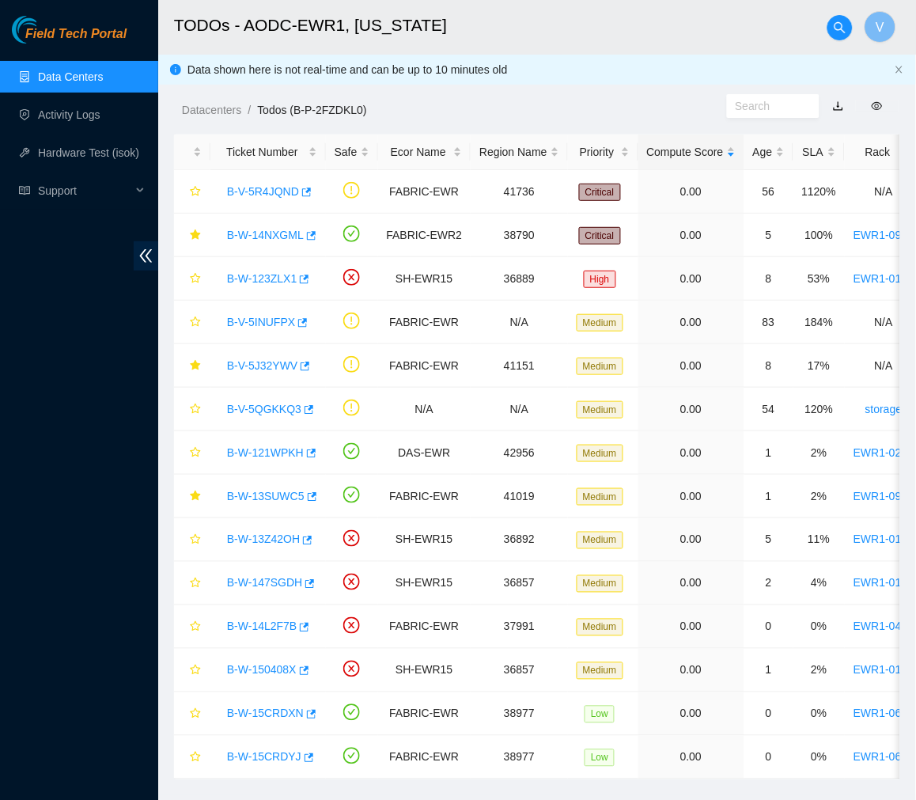
click at [579, 37] on h2 "TODOs - AODC-EWR1, [US_STATE]" at bounding box center [483, 25] width 619 height 51
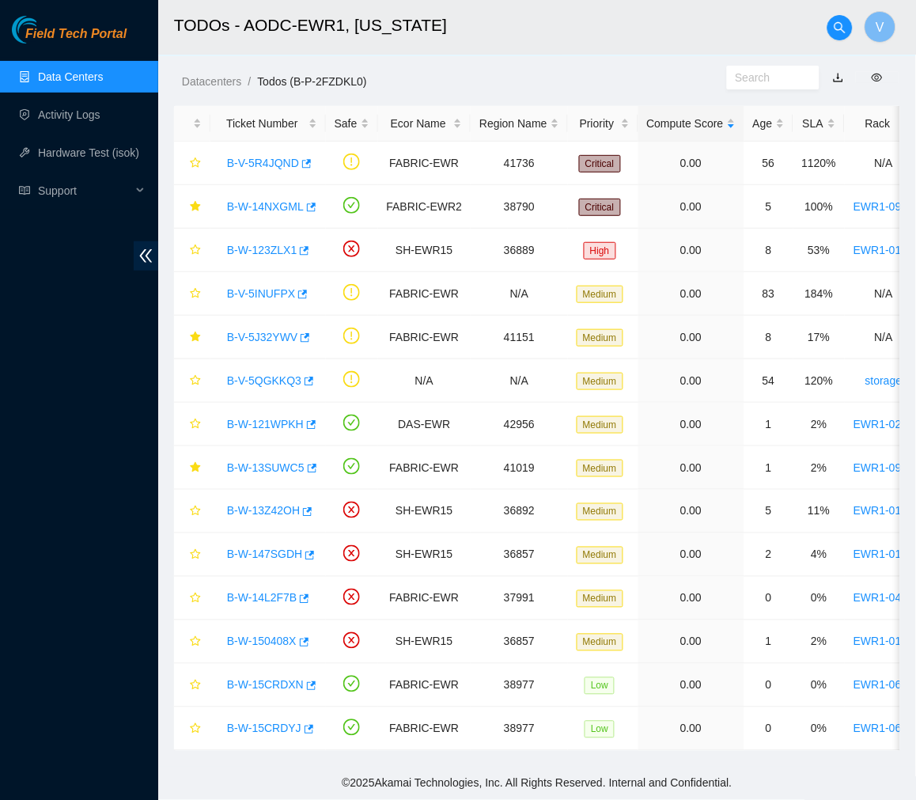
click at [562, 25] on h2 "TODOs - AODC-EWR1, [US_STATE]" at bounding box center [483, 25] width 619 height 51
click at [103, 72] on link "Data Centers" at bounding box center [70, 76] width 65 height 13
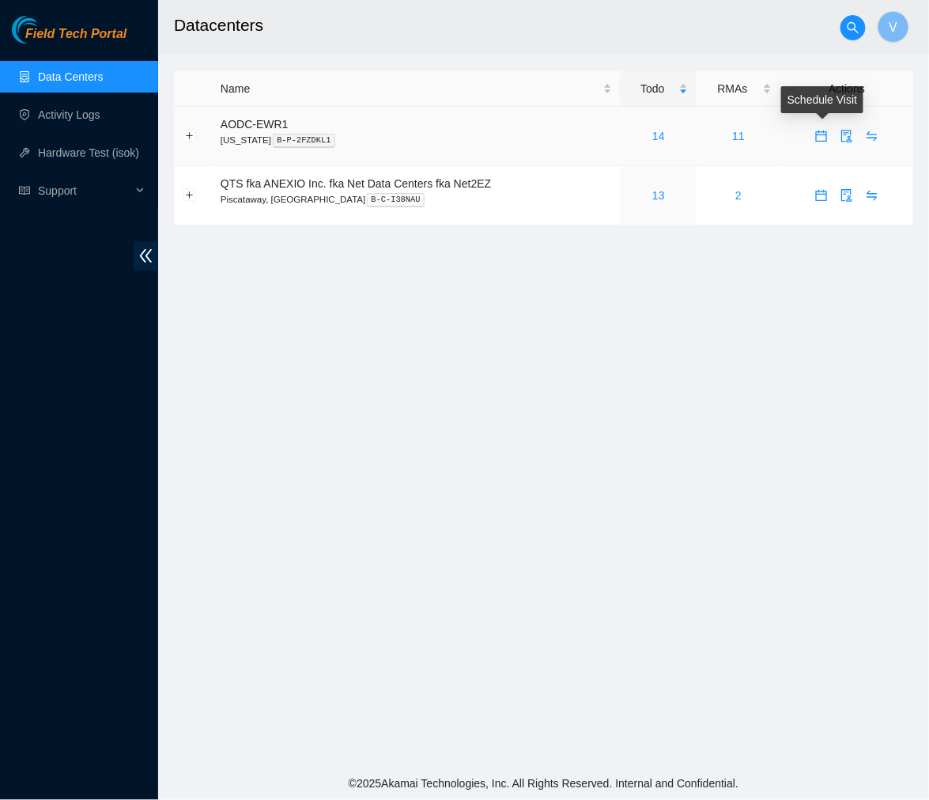
click at [818, 138] on icon "calendar" at bounding box center [821, 136] width 13 height 13
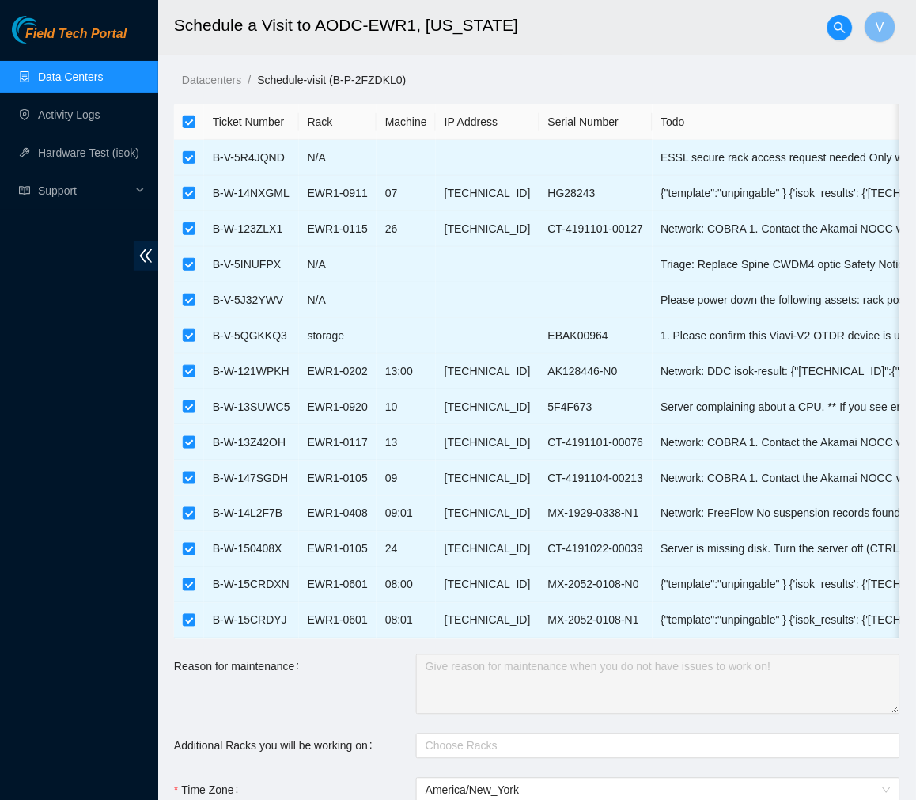
click at [187, 129] on label at bounding box center [189, 121] width 13 height 17
click at [187, 128] on input "checkbox" at bounding box center [189, 121] width 13 height 13
checkbox input "false"
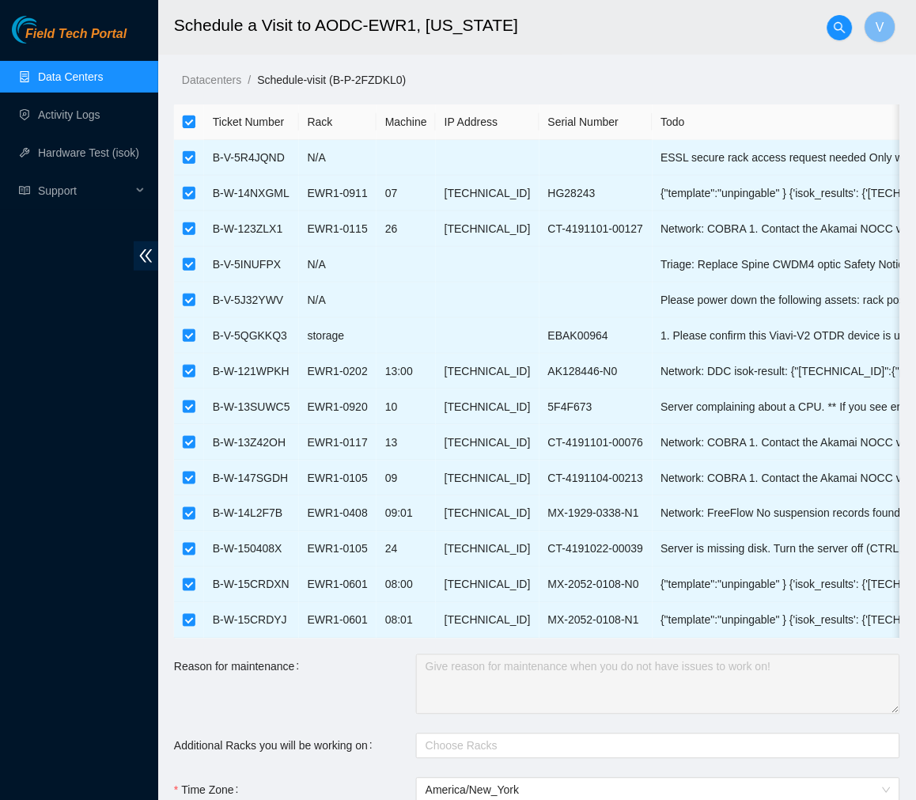
checkbox input "false"
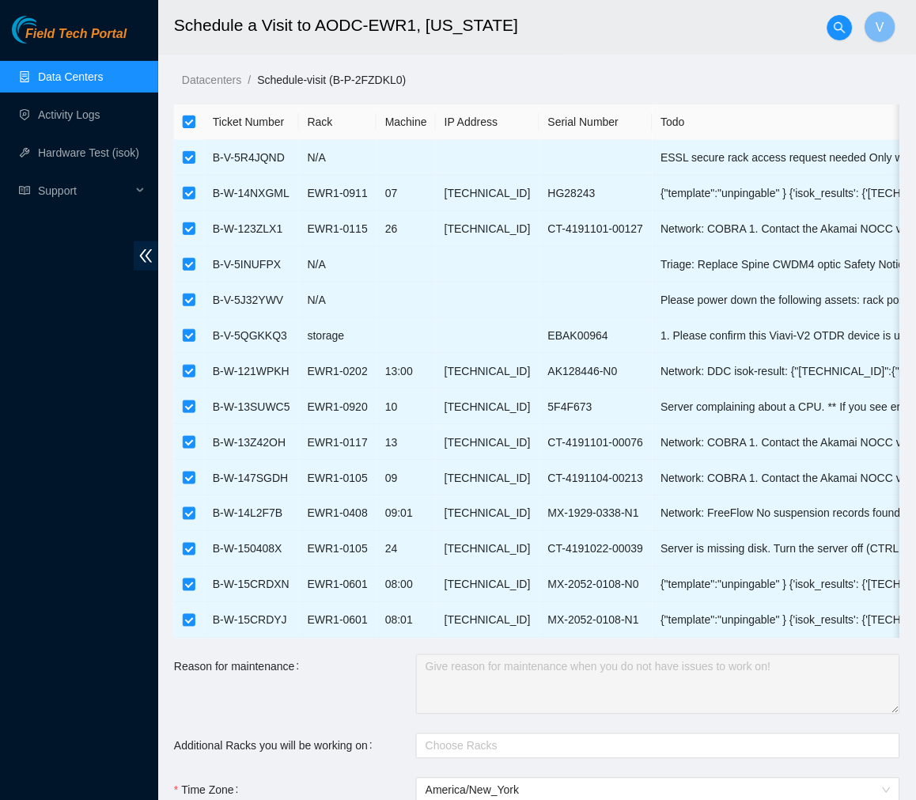
checkbox input "false"
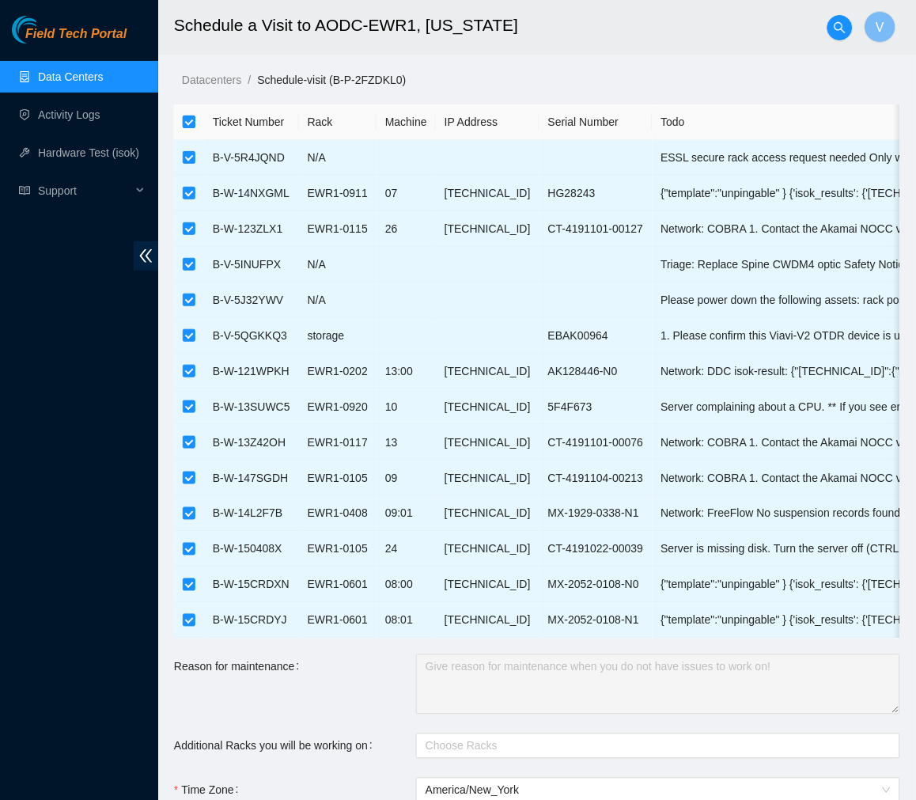
checkbox input "false"
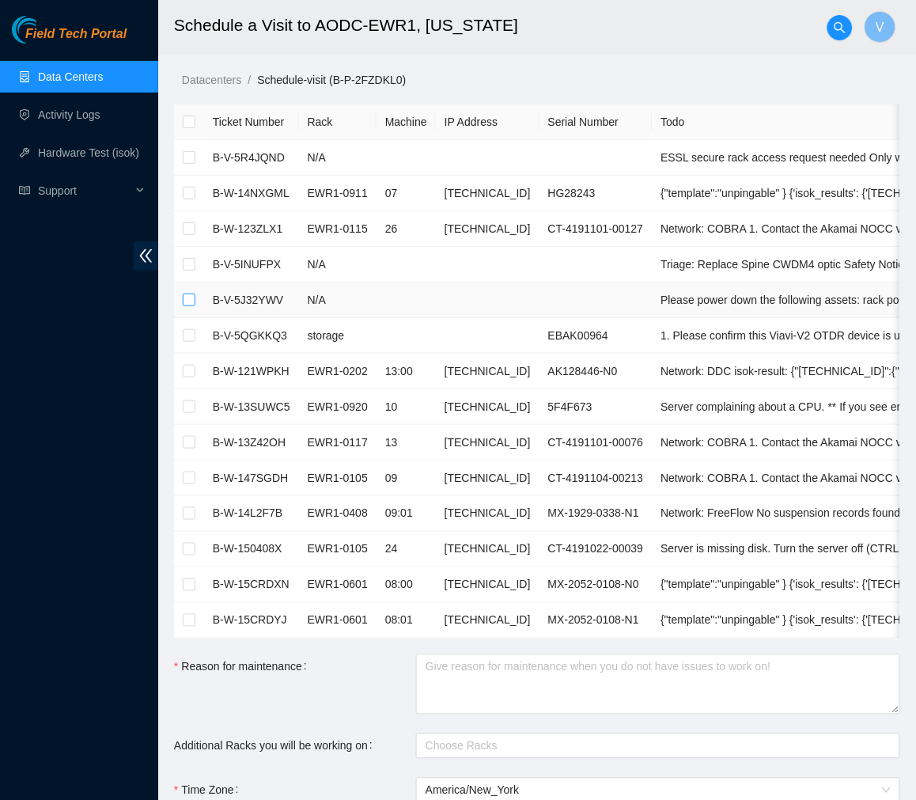
click at [184, 302] on input "checkbox" at bounding box center [189, 299] width 13 height 13
checkbox input "true"
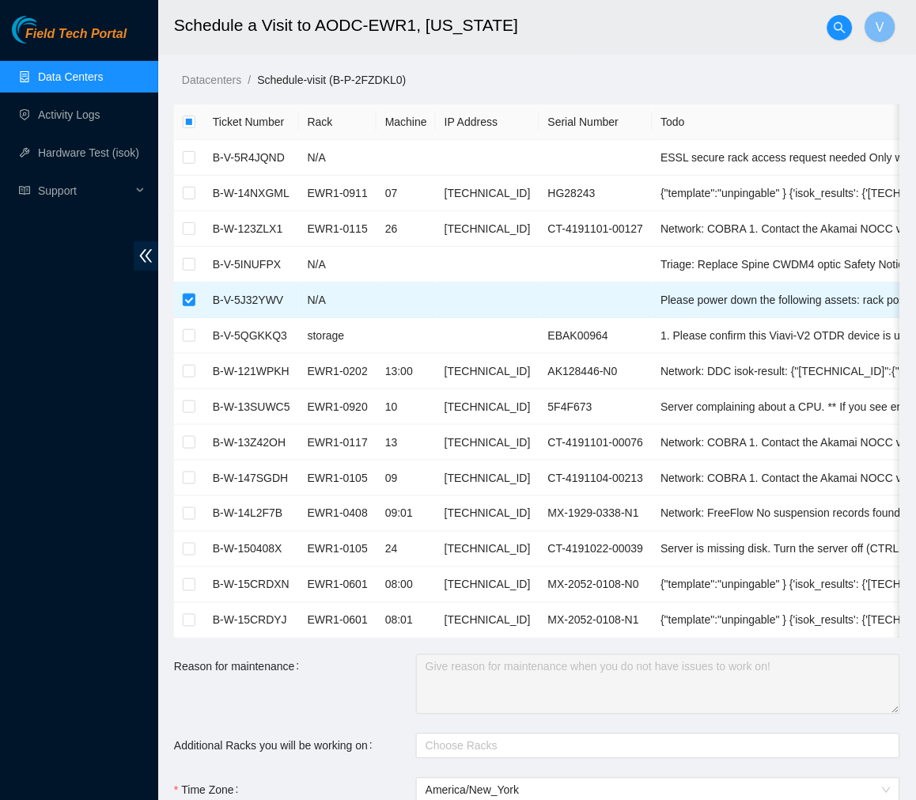
scroll to position [380, 0]
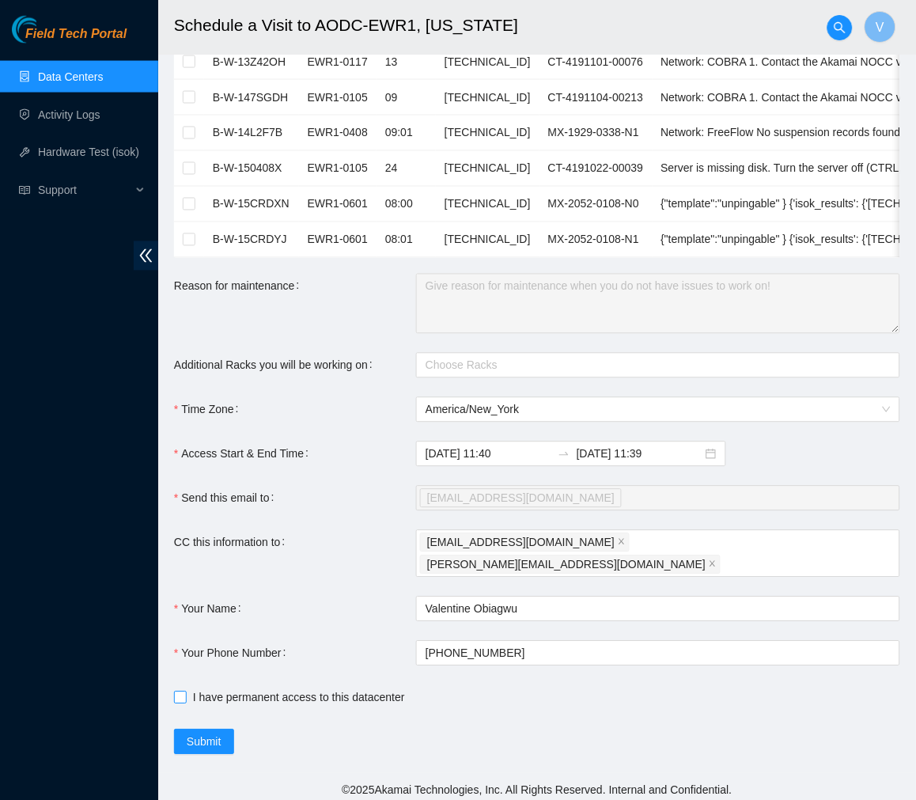
click at [179, 691] on input "I have permanent access to this datacenter" at bounding box center [179, 696] width 11 height 11
checkbox input "true"
click at [191, 738] on span "Submit" at bounding box center [204, 741] width 35 height 17
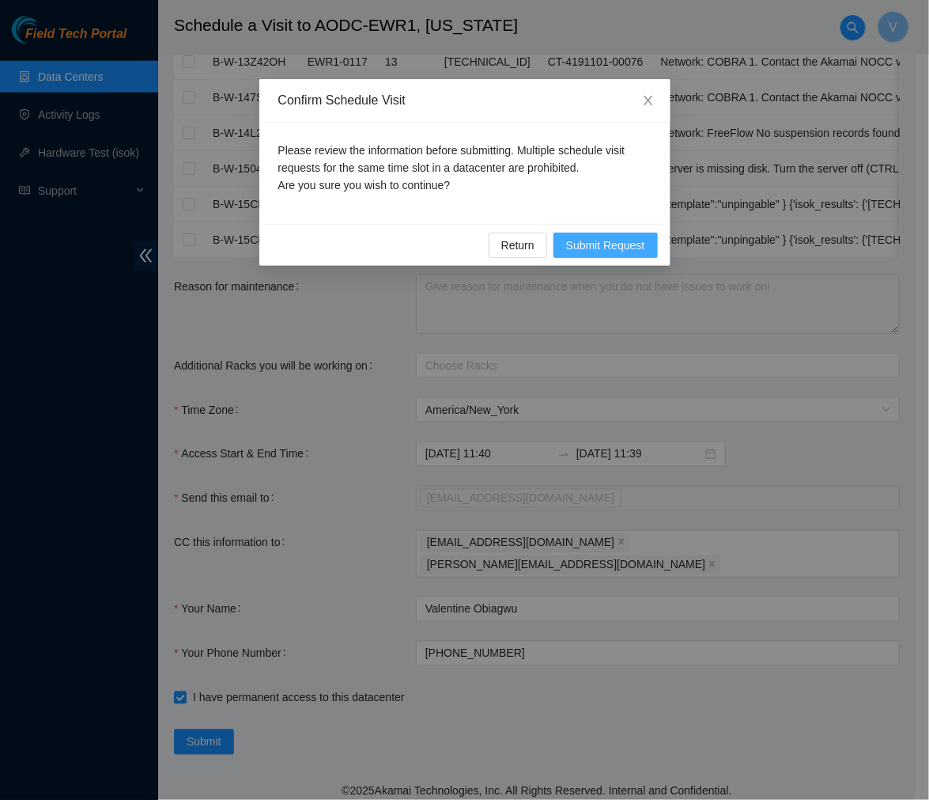
click at [607, 251] on span "Submit Request" at bounding box center [605, 244] width 79 height 17
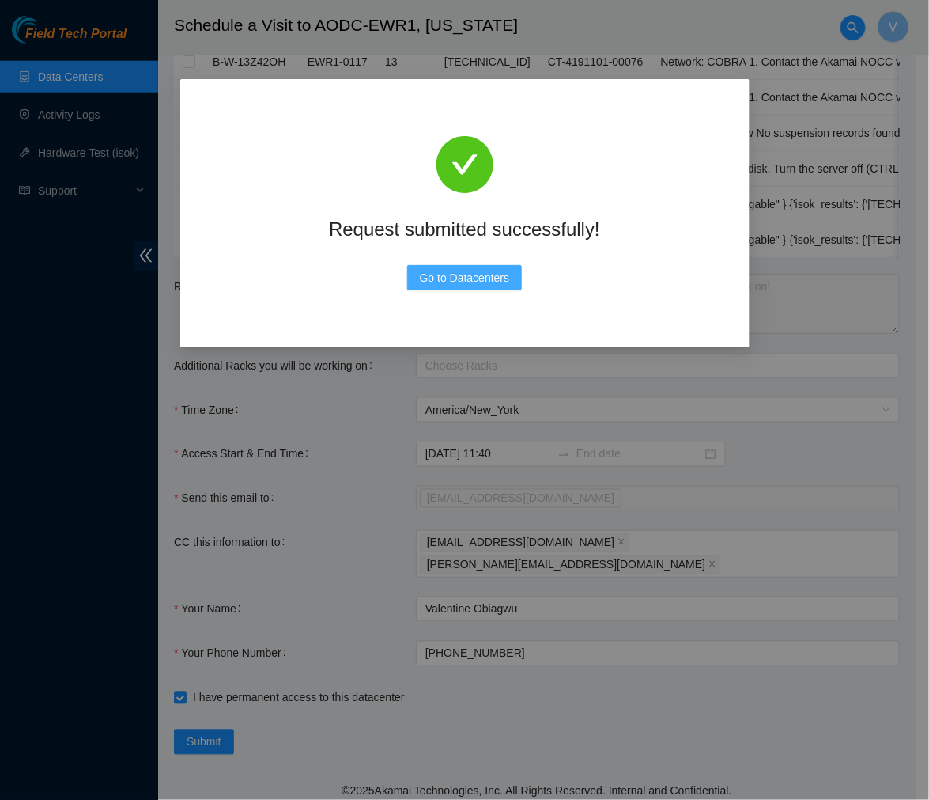
click at [471, 278] on span "Go to Datacenters" at bounding box center [465, 277] width 90 height 17
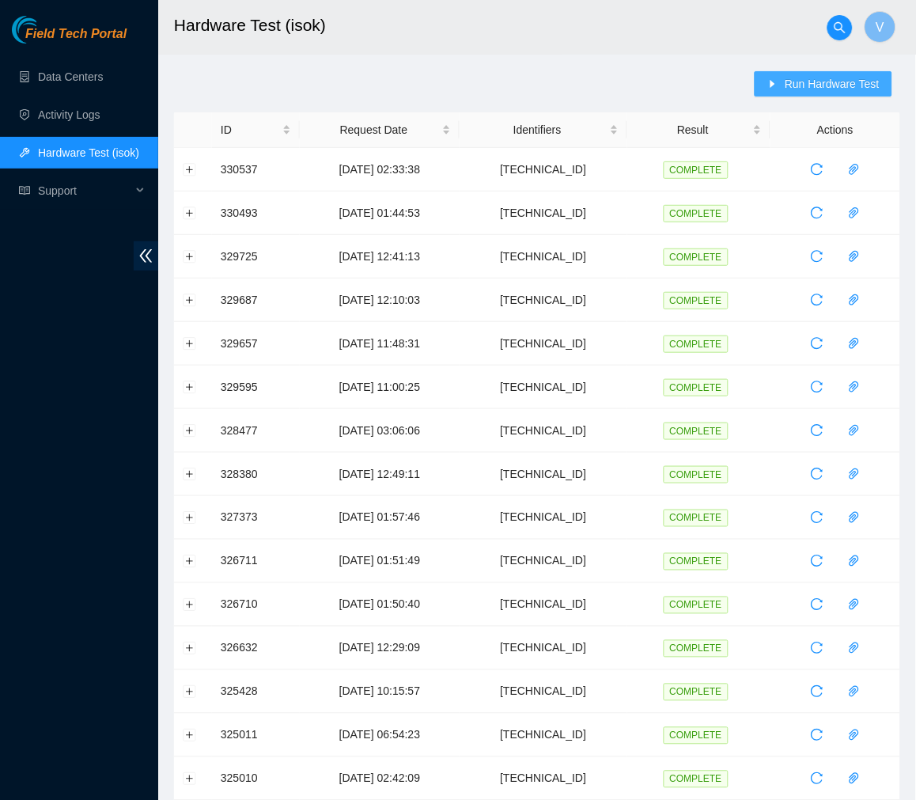
click at [801, 77] on span "Run Hardware Test" at bounding box center [831, 83] width 95 height 17
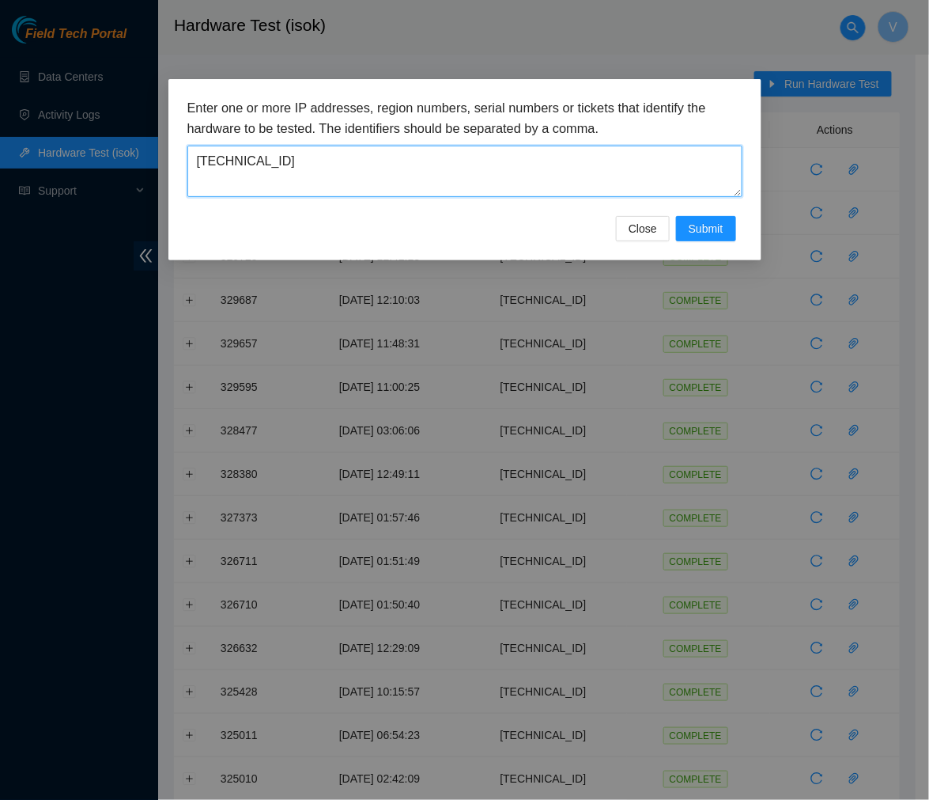
drag, startPoint x: 464, startPoint y: 163, endPoint x: 96, endPoint y: 121, distance: 370.1
click at [96, 121] on div "Enter one or more IP addresses, region numbers, serial numbers or tickets that …" at bounding box center [464, 400] width 929 height 800
paste textarea "35.25.7"
type textarea "[TECHNICAL_ID]"
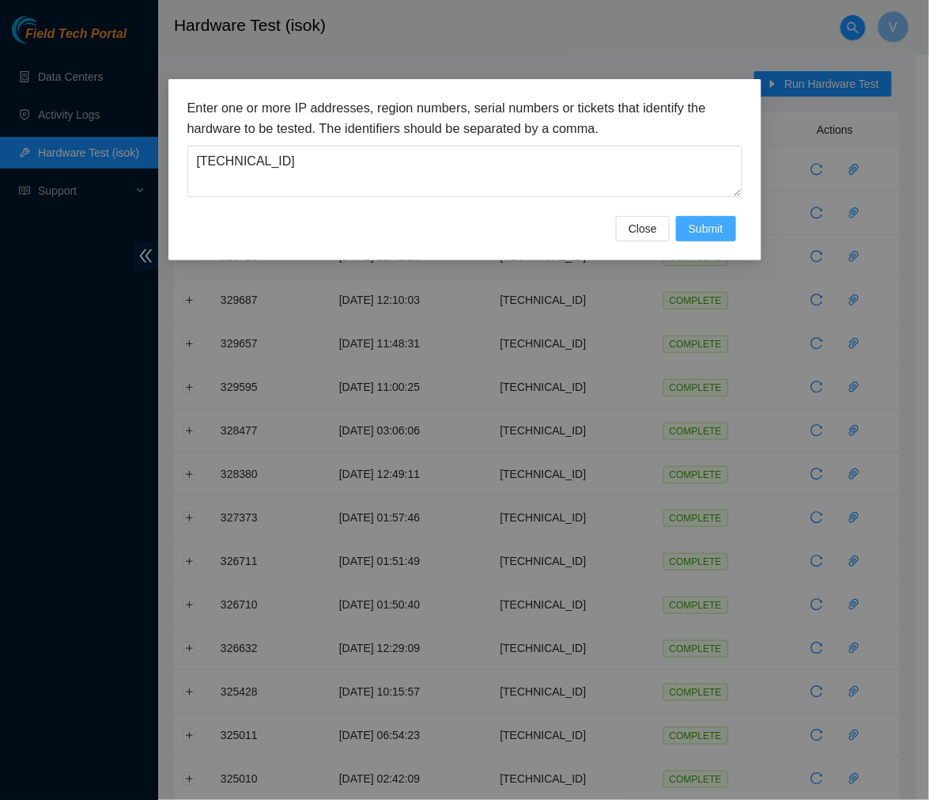
click at [698, 224] on span "Submit" at bounding box center [706, 228] width 35 height 17
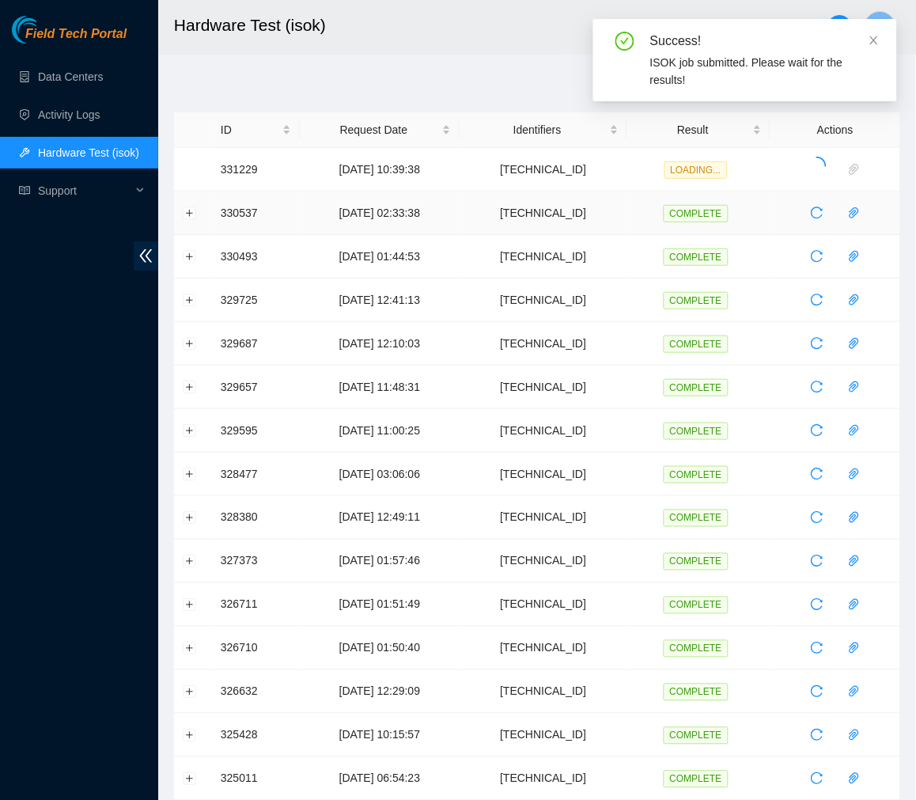
click at [698, 224] on td "COMPLETE" at bounding box center [698, 212] width 143 height 43
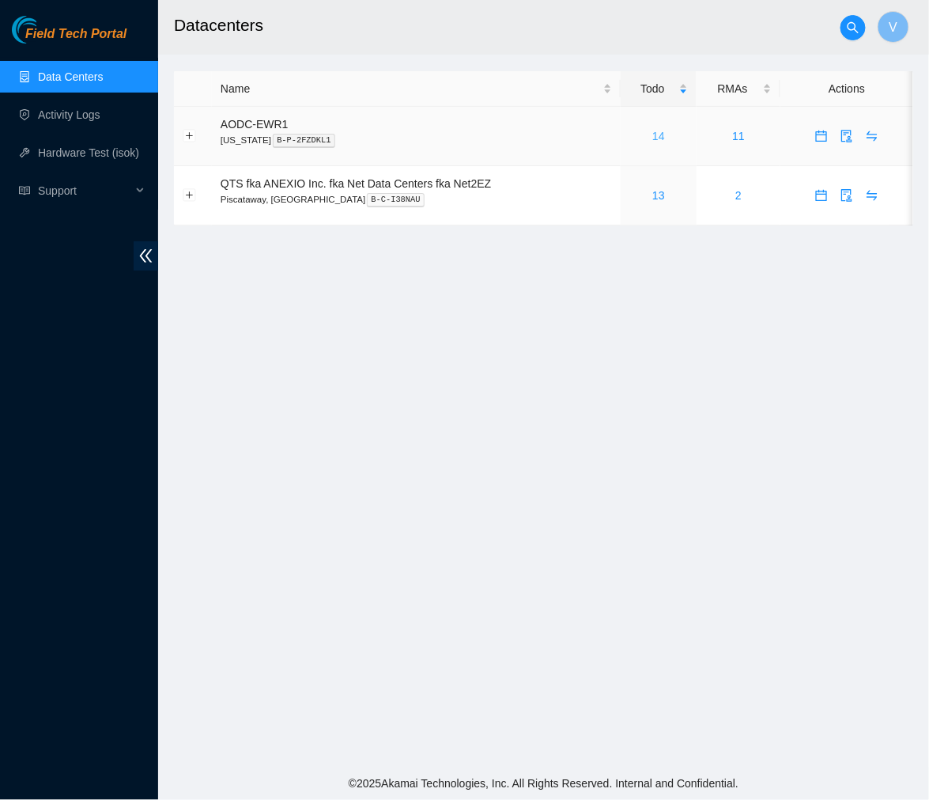
click at [660, 138] on link "14" at bounding box center [658, 136] width 13 height 13
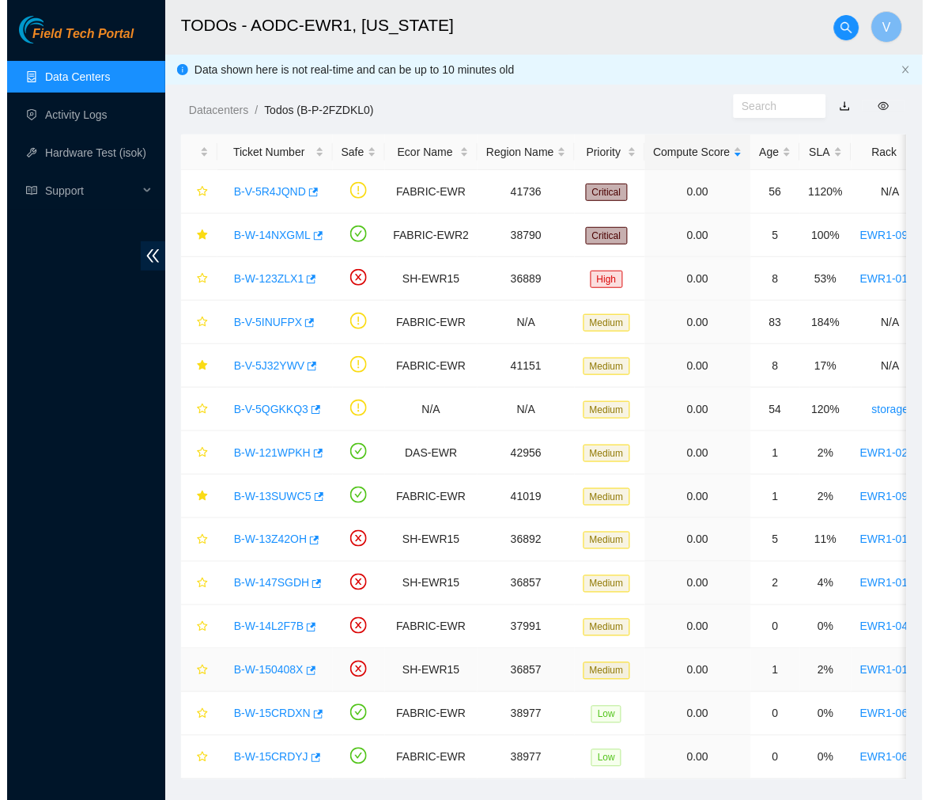
scroll to position [42, 0]
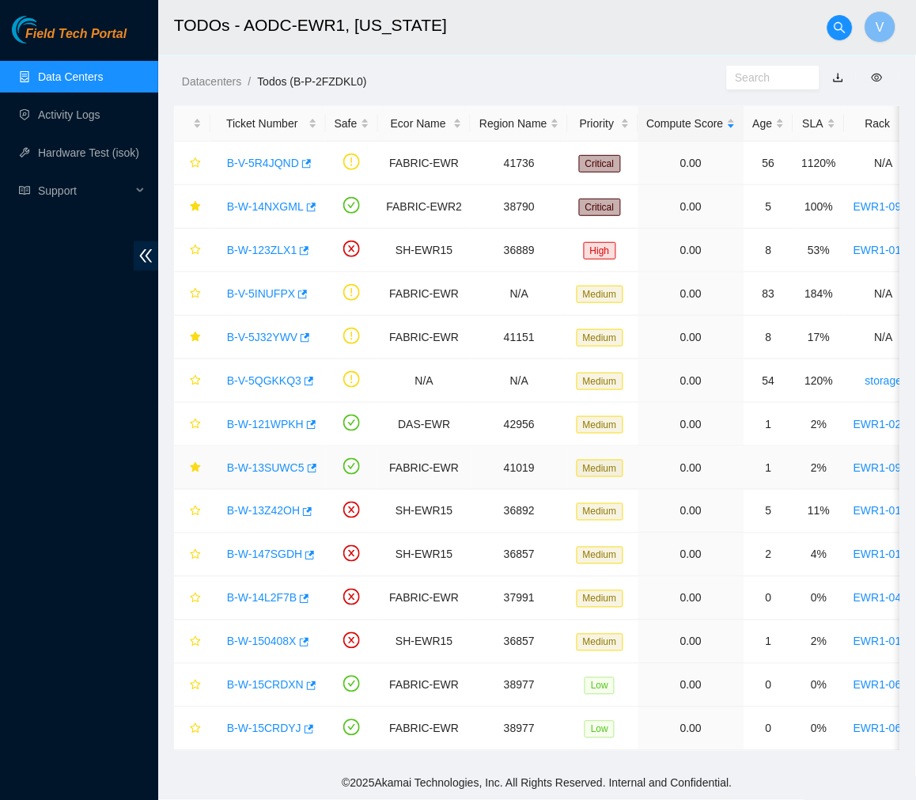
click at [267, 461] on link "B-W-13SUWC5" at bounding box center [265, 467] width 77 height 13
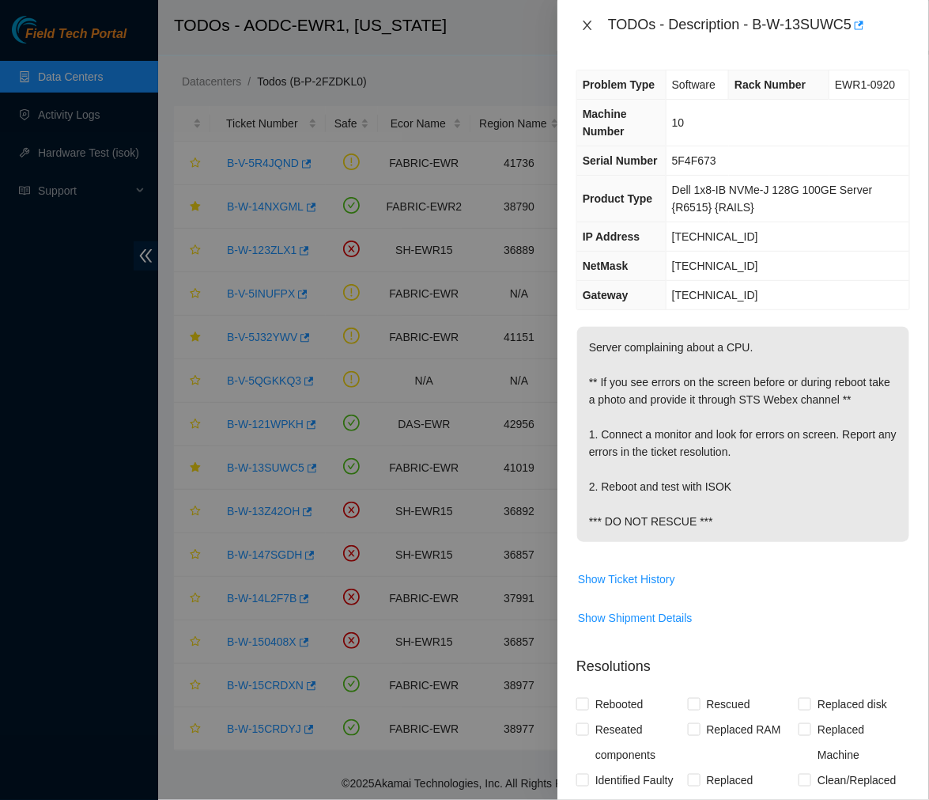
click at [592, 24] on icon "close" at bounding box center [587, 25] width 13 height 13
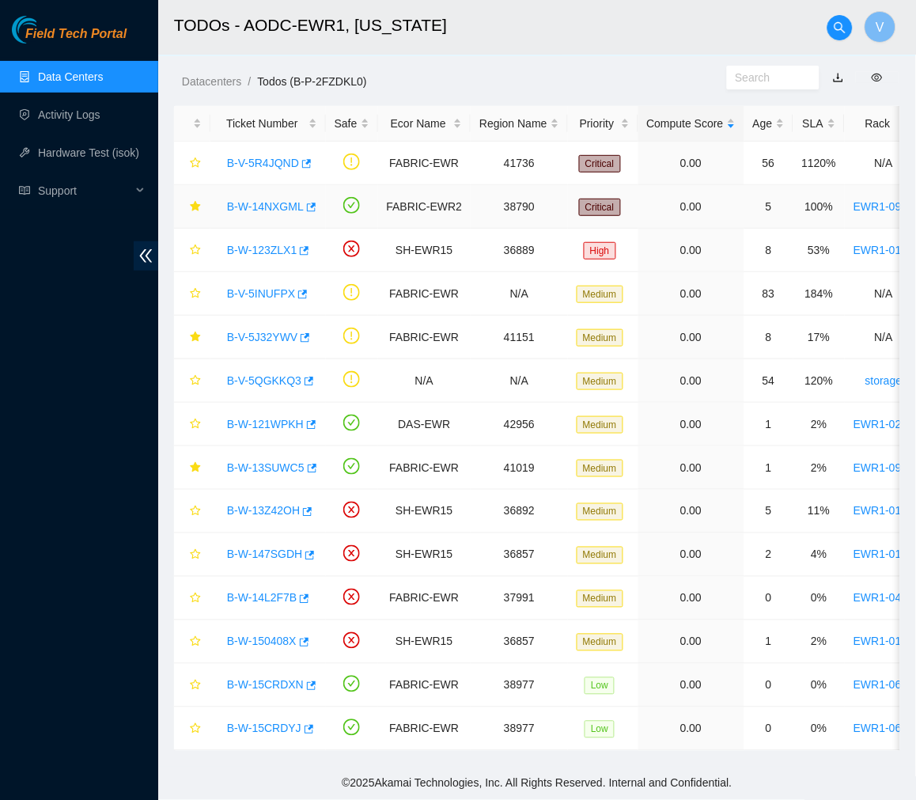
click at [267, 200] on link "B-W-14NXGML" at bounding box center [265, 206] width 77 height 13
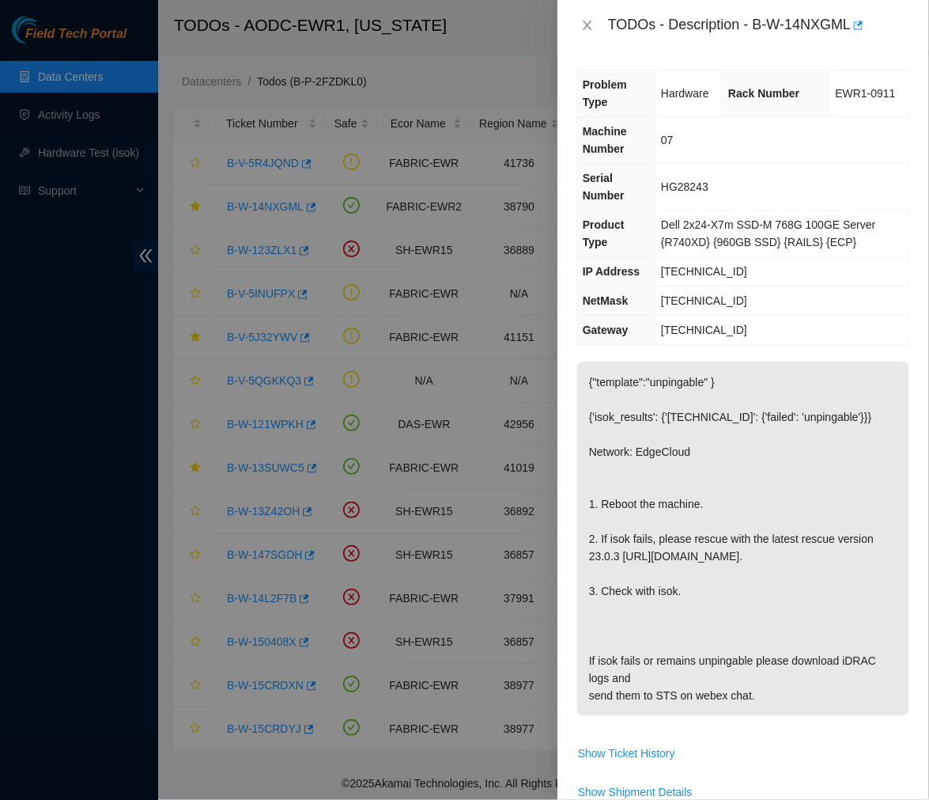
click at [754, 22] on div "TODOs - Description - B-W-14NXGML" at bounding box center [759, 25] width 302 height 25
click at [589, 25] on icon "close" at bounding box center [587, 25] width 13 height 13
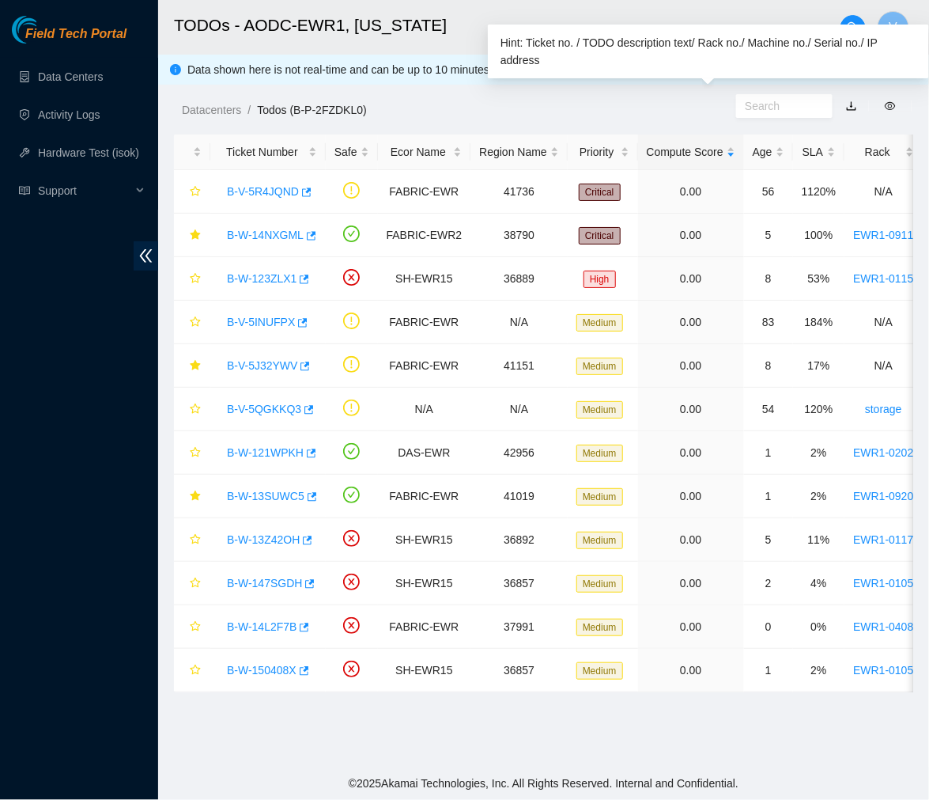
click at [760, 109] on input "text" at bounding box center [778, 105] width 66 height 17
paste input "B-V-5J3JFPP"
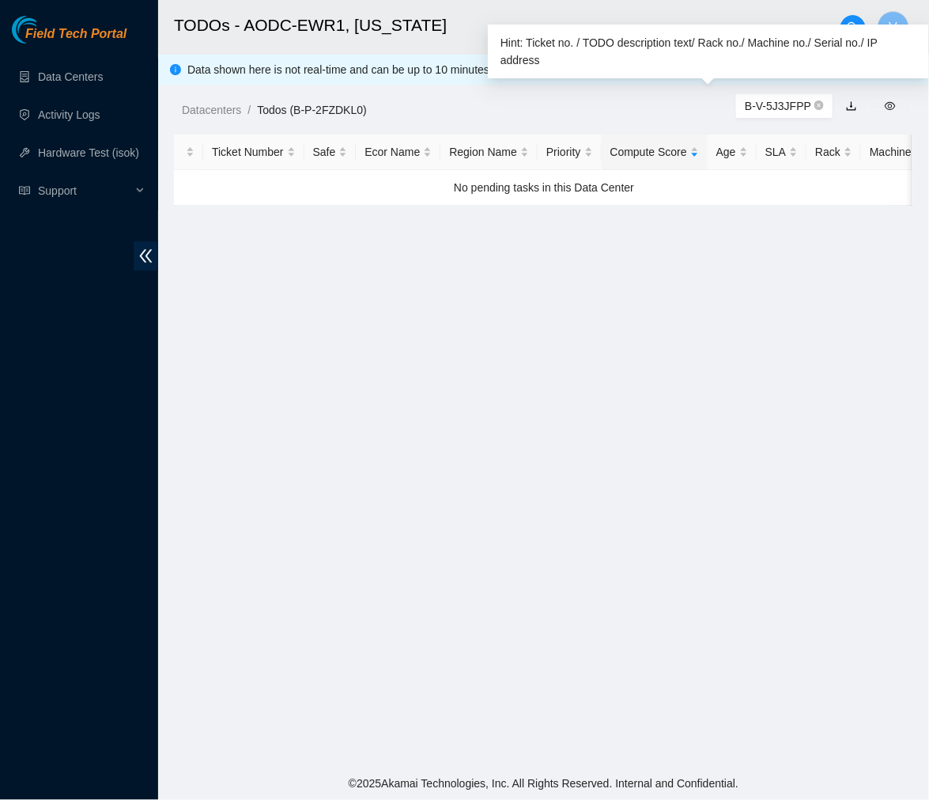
type input "B-V-5J3JFPP"
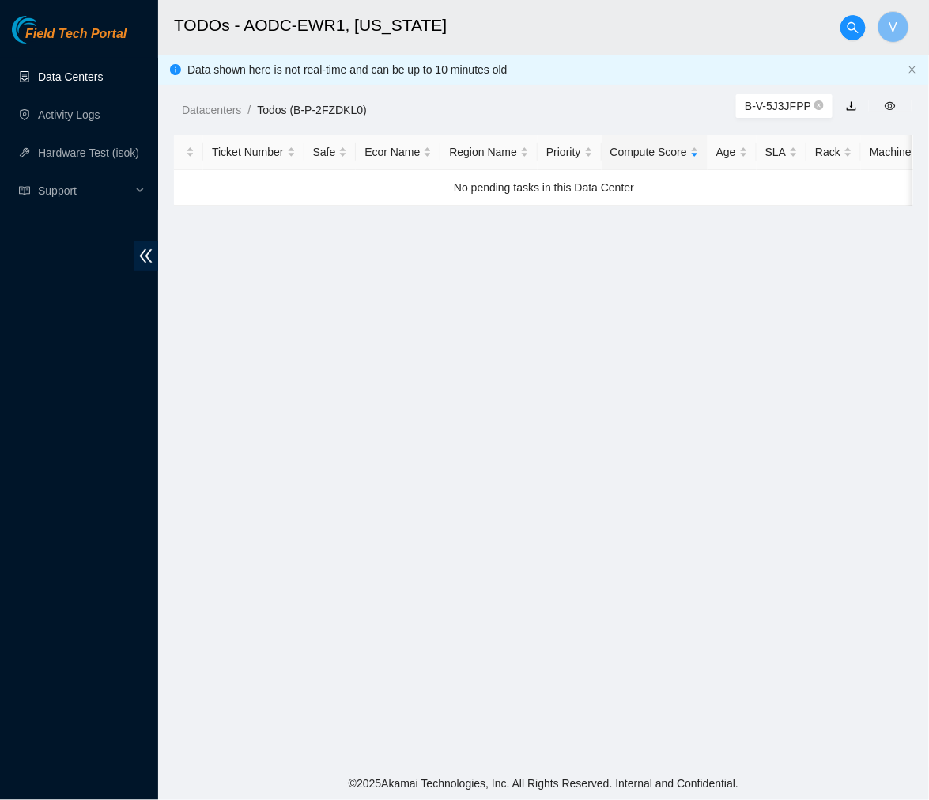
click at [79, 74] on link "Data Centers" at bounding box center [70, 76] width 65 height 13
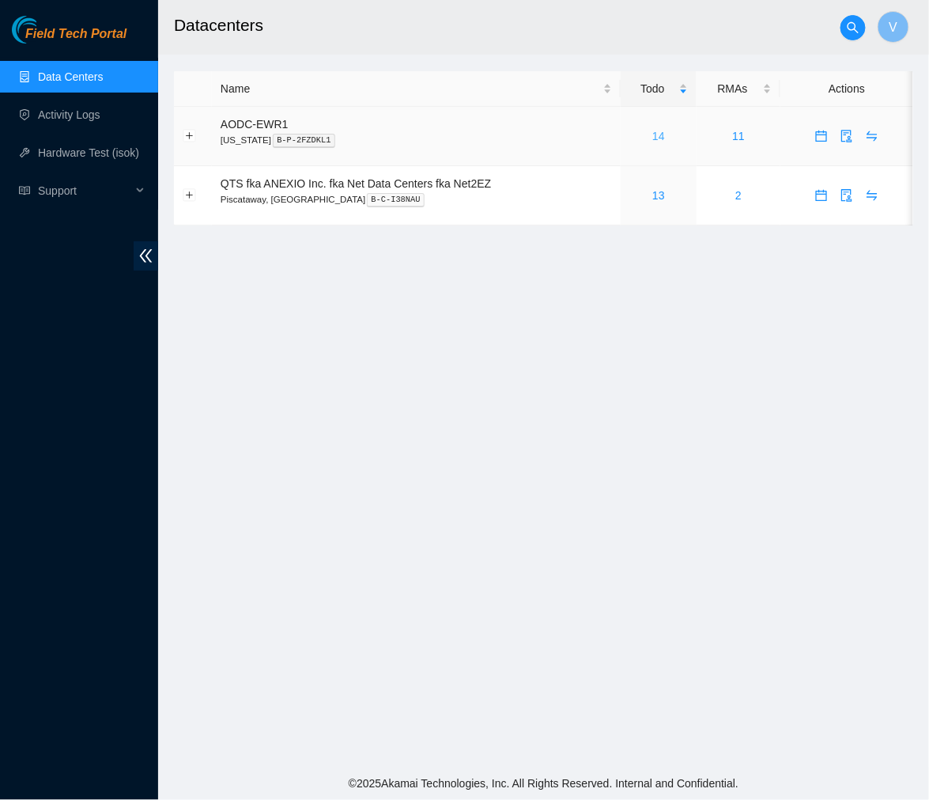
click at [652, 140] on link "14" at bounding box center [658, 136] width 13 height 13
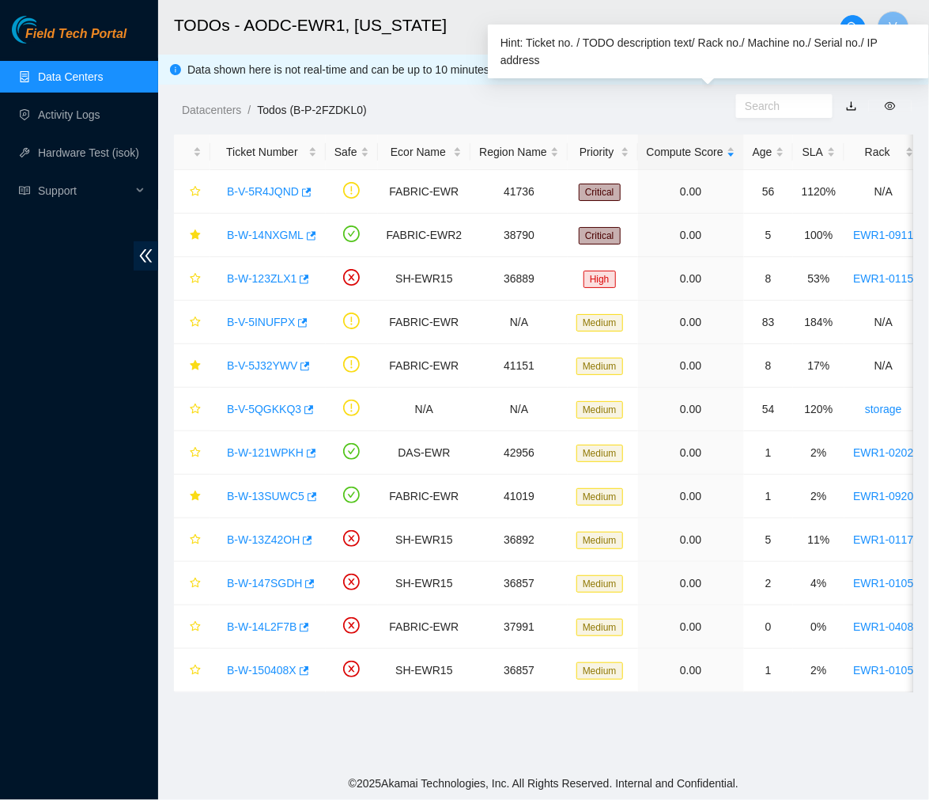
click at [770, 105] on input "text" at bounding box center [778, 105] width 66 height 17
paste input "B-V-5J3JFPP"
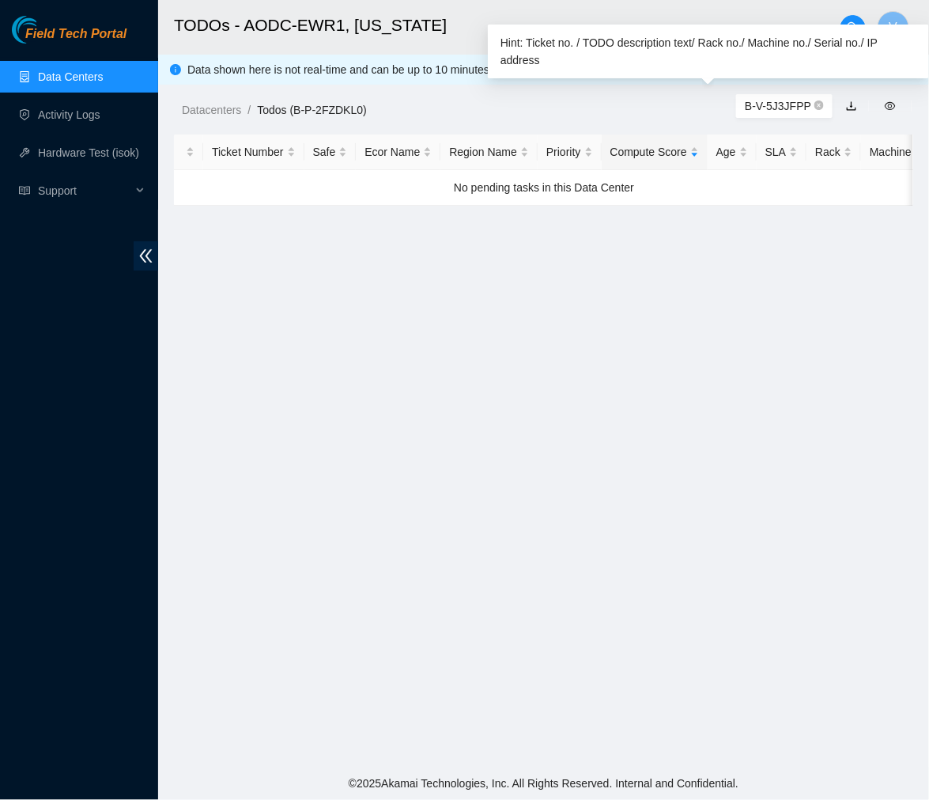
click at [745, 107] on input "B-V-5J3JFPP" at bounding box center [778, 105] width 66 height 17
click at [791, 108] on input "B-V-5J3JFPP" at bounding box center [778, 105] width 66 height 17
type input "B-V-5J3JFPP"
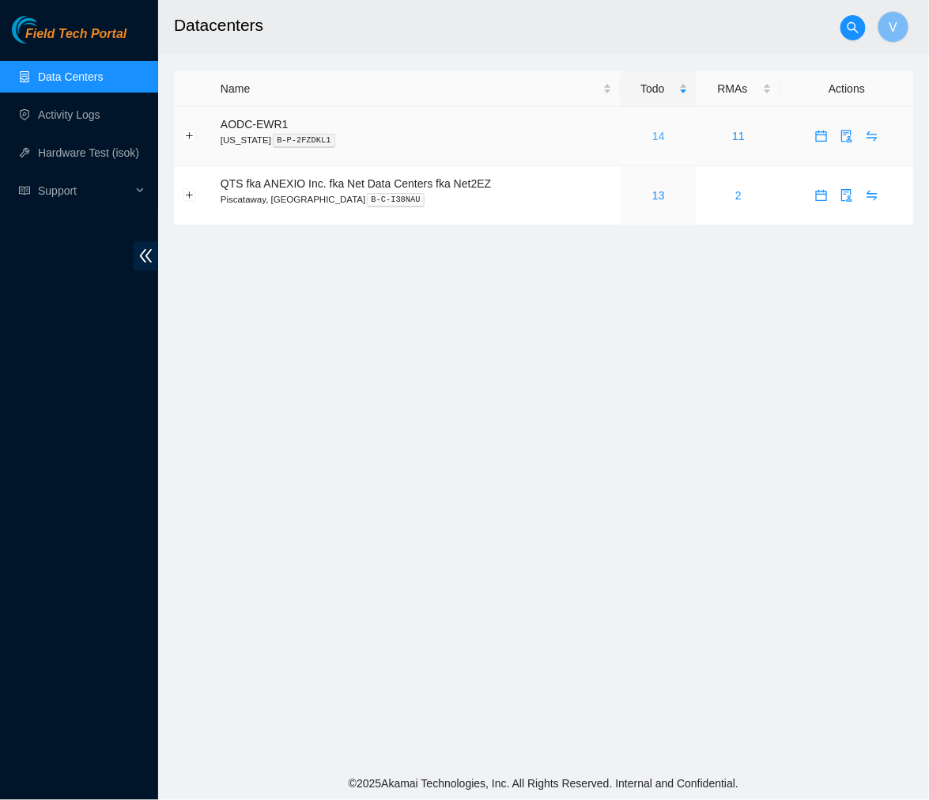
click at [659, 135] on link "14" at bounding box center [658, 136] width 13 height 13
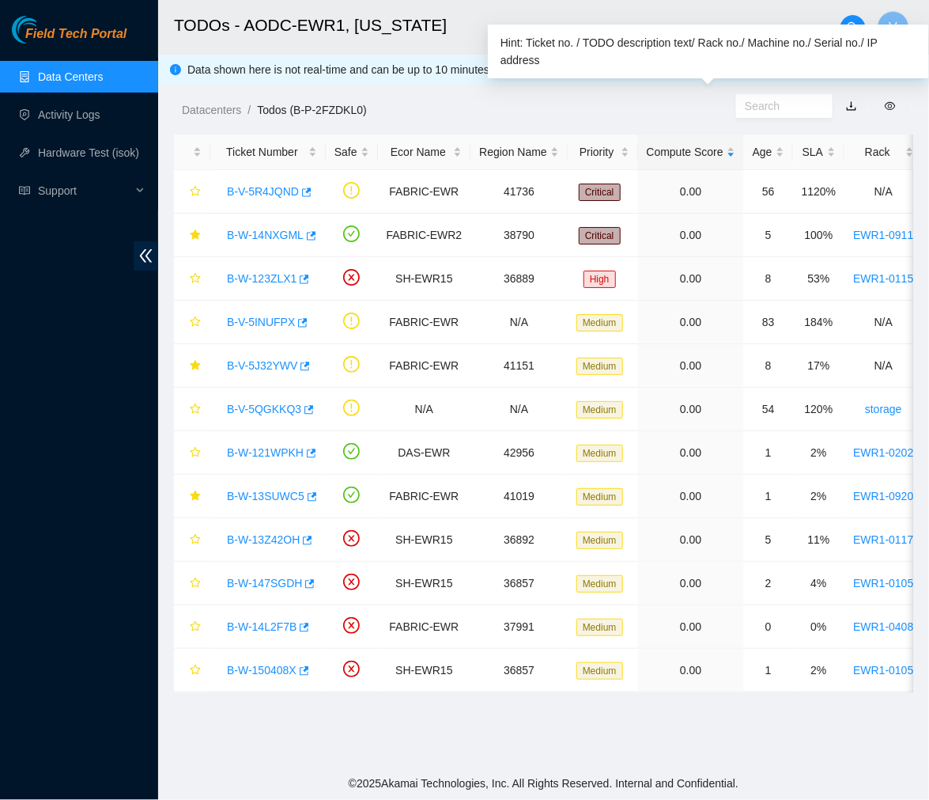
click at [777, 105] on input "text" at bounding box center [778, 105] width 66 height 17
click at [771, 109] on input "text" at bounding box center [778, 105] width 66 height 17
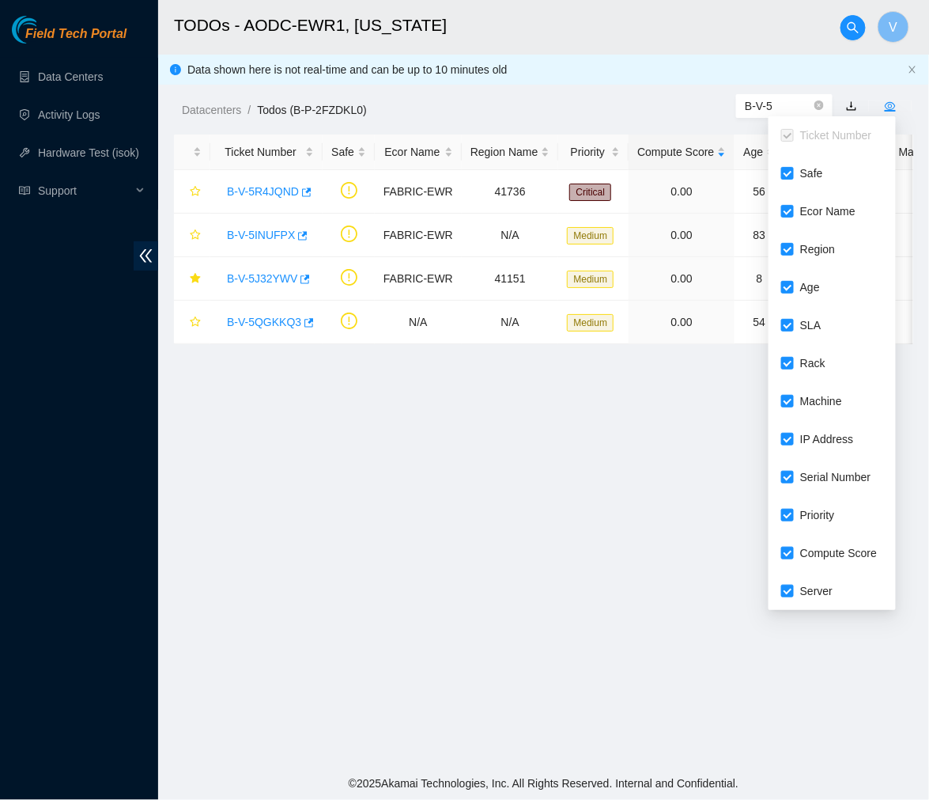
click at [894, 105] on icon "eye" at bounding box center [890, 105] width 11 height 11
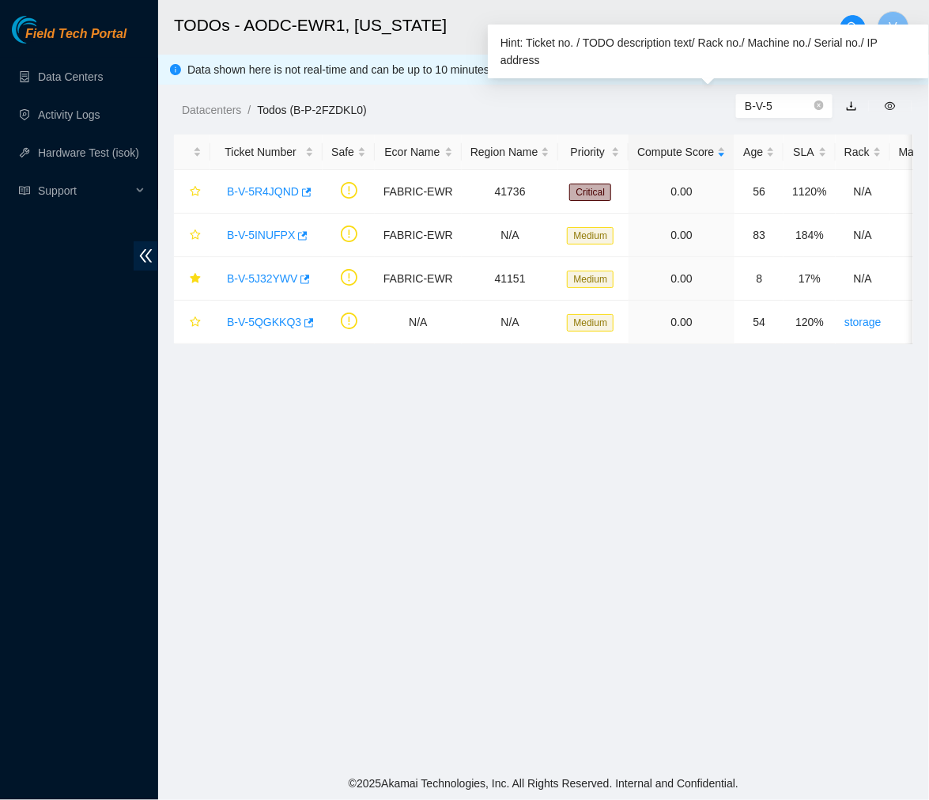
click at [797, 98] on input "B-V-5" at bounding box center [778, 105] width 66 height 17
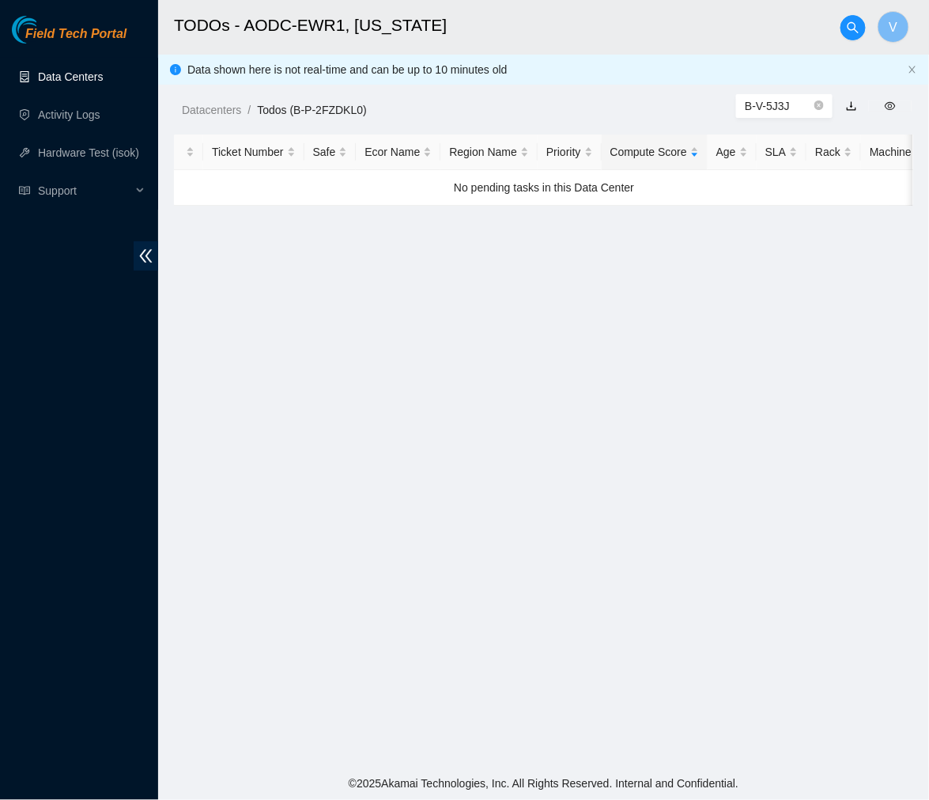
type input "B-V-5J3J"
click at [92, 74] on link "Data Centers" at bounding box center [70, 76] width 65 height 13
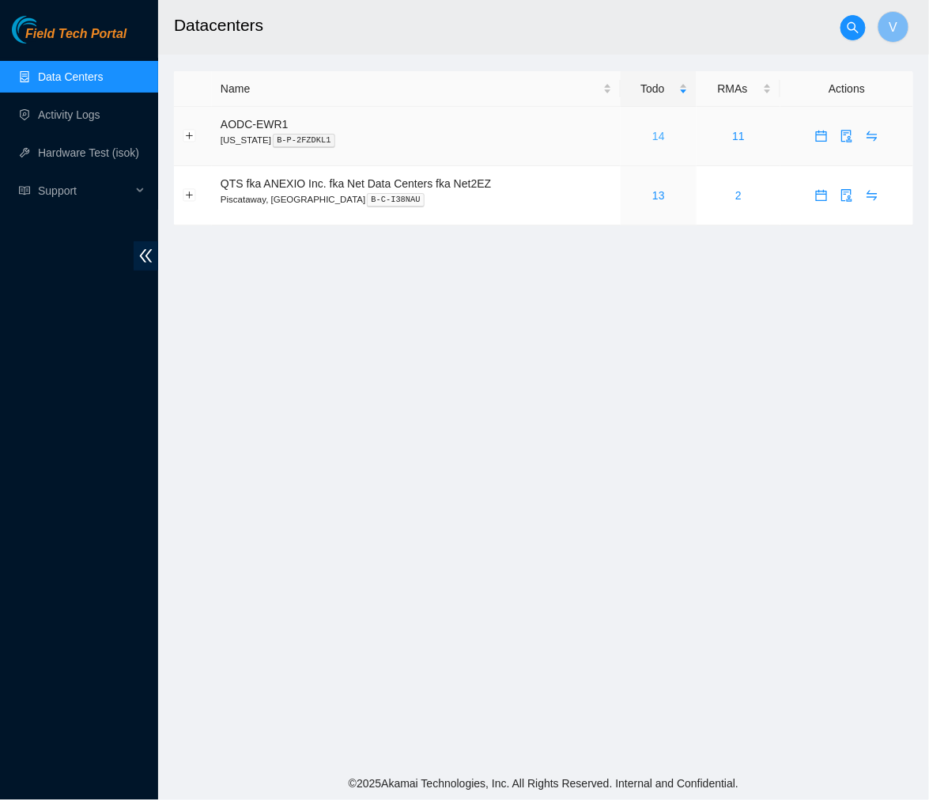
click at [660, 130] on link "14" at bounding box center [658, 136] width 13 height 13
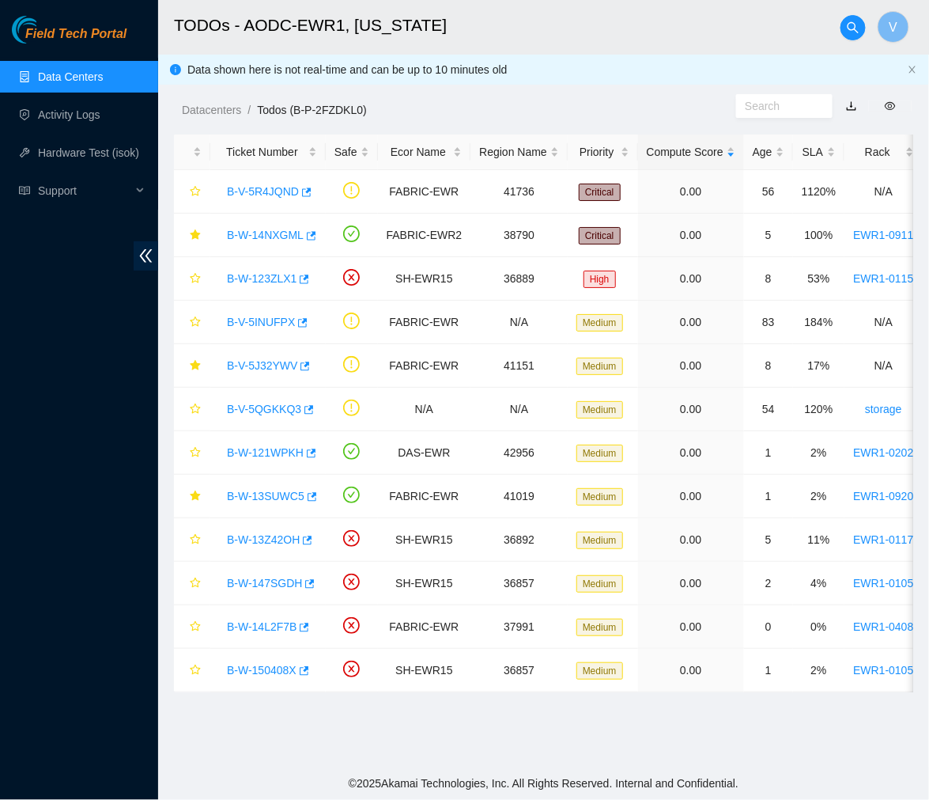
click at [731, 17] on h2 "TODOs - AODC-EWR1, [US_STATE]" at bounding box center [488, 25] width 629 height 51
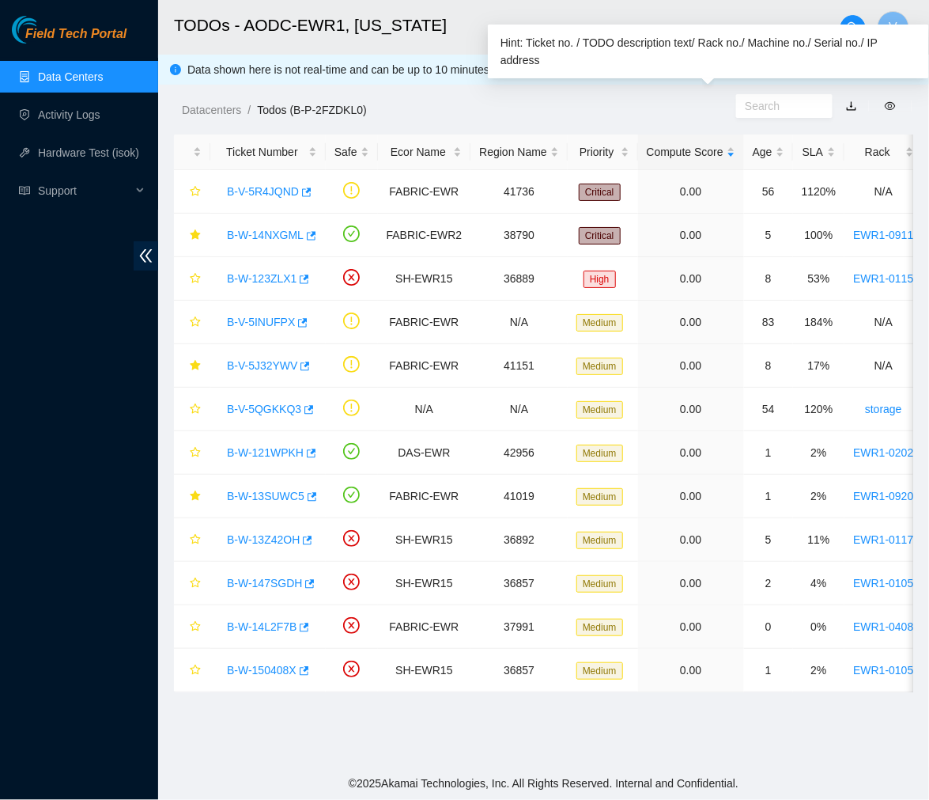
click at [754, 109] on input "text" at bounding box center [778, 105] width 66 height 17
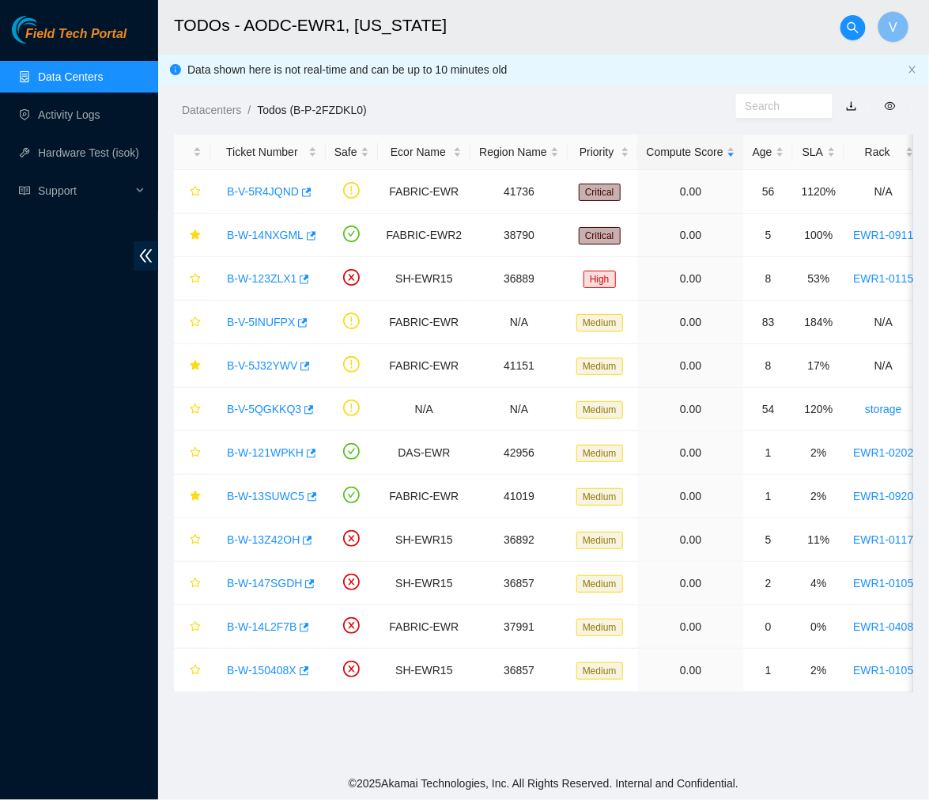
click at [519, 89] on div "Datacenters / Todos (B-P-2FZDKL0) /" at bounding box center [447, 74] width 578 height 89
click at [787, 28] on h2 "TODOs - AODC-EWR1, New Jersey" at bounding box center [488, 25] width 629 height 51
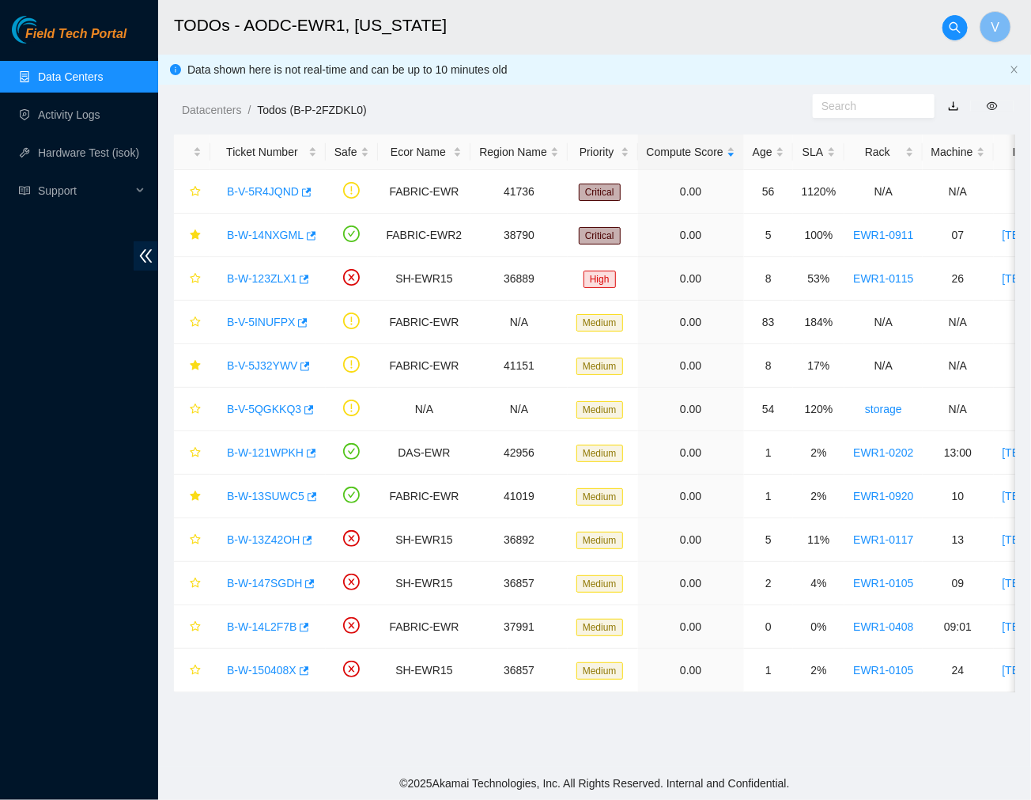
click at [884, 36] on header "TODOs - AODC-EWR1, New Jersey V" at bounding box center [673, 27] width 1031 height 55
click at [928, 29] on icon "search" at bounding box center [955, 26] width 11 height 11
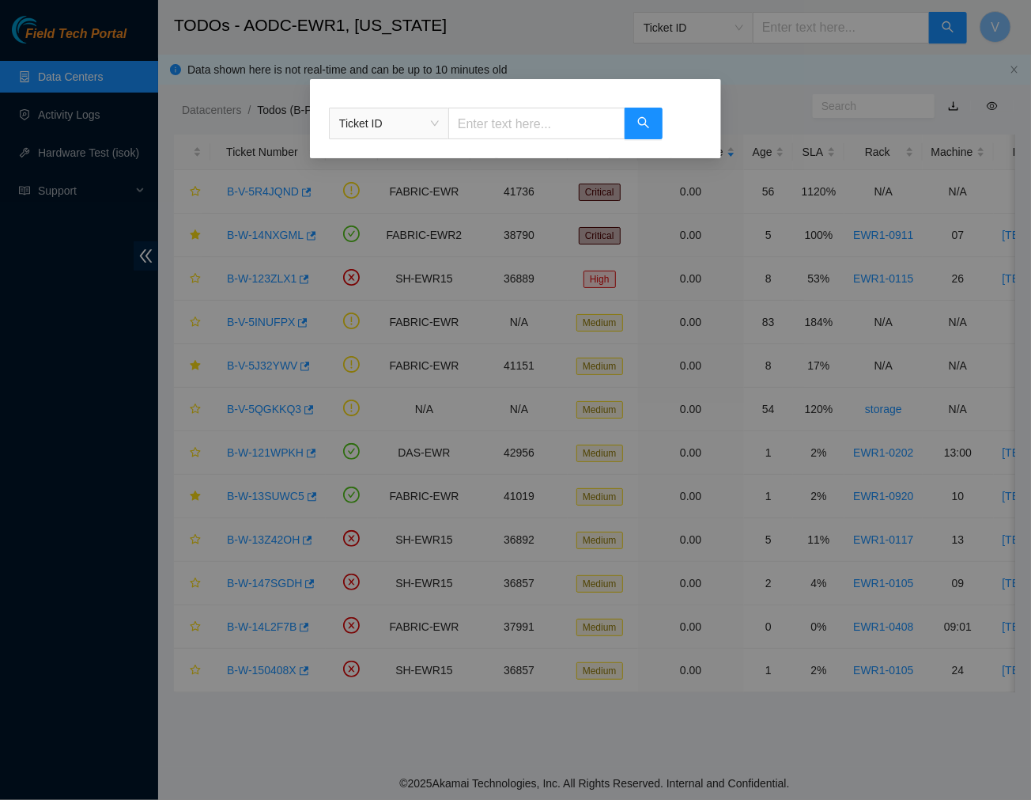
click at [546, 112] on input "text" at bounding box center [536, 124] width 177 height 32
type input "V"
paste input "B-V-5J3JFPP"
type input "B-V-5J3JFPP"
click at [652, 135] on button "button" at bounding box center [644, 124] width 38 height 32
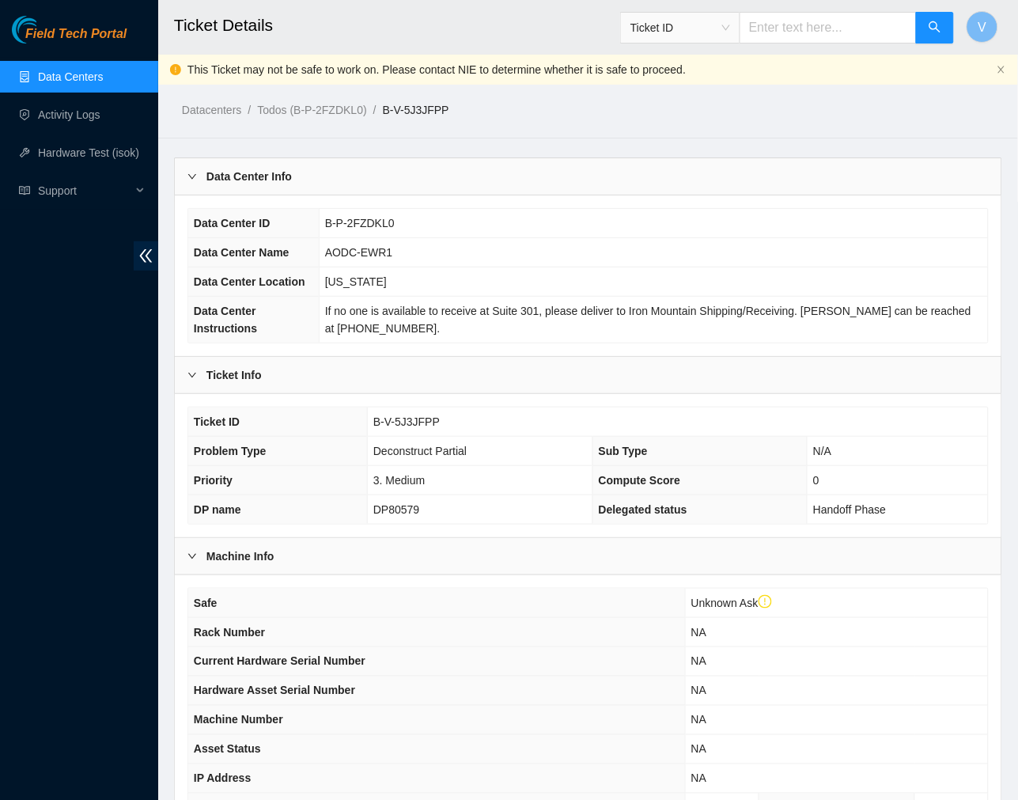
scroll to position [236, 0]
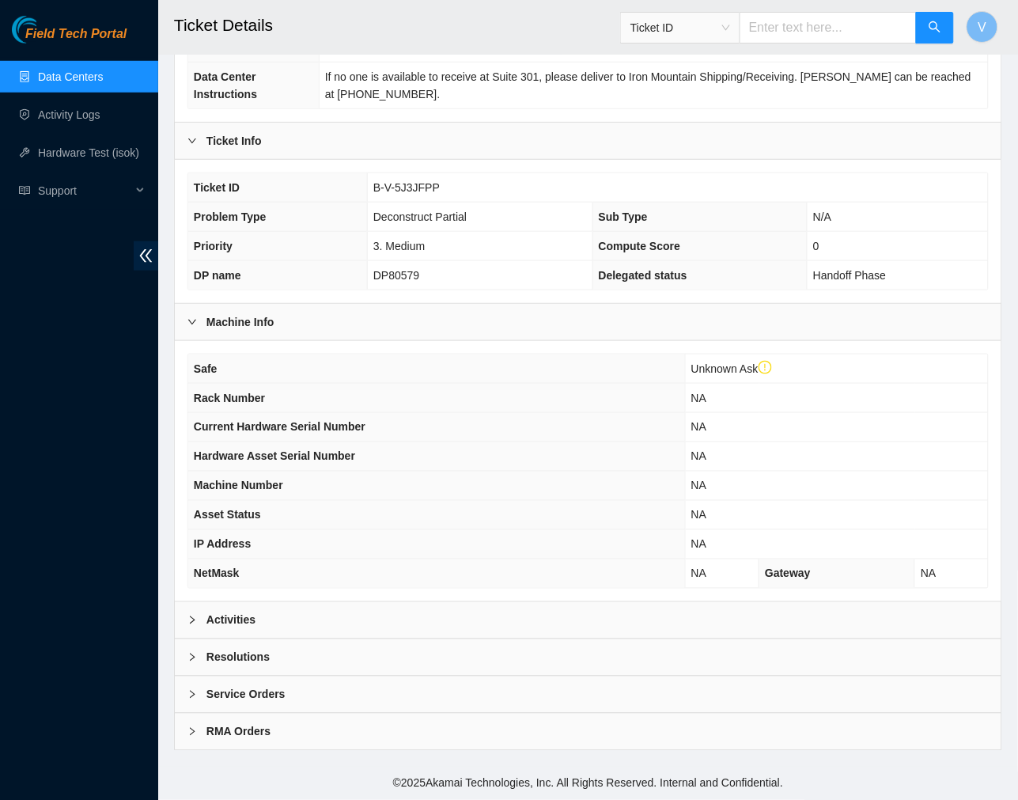
click at [184, 619] on div "Activities" at bounding box center [588, 620] width 826 height 36
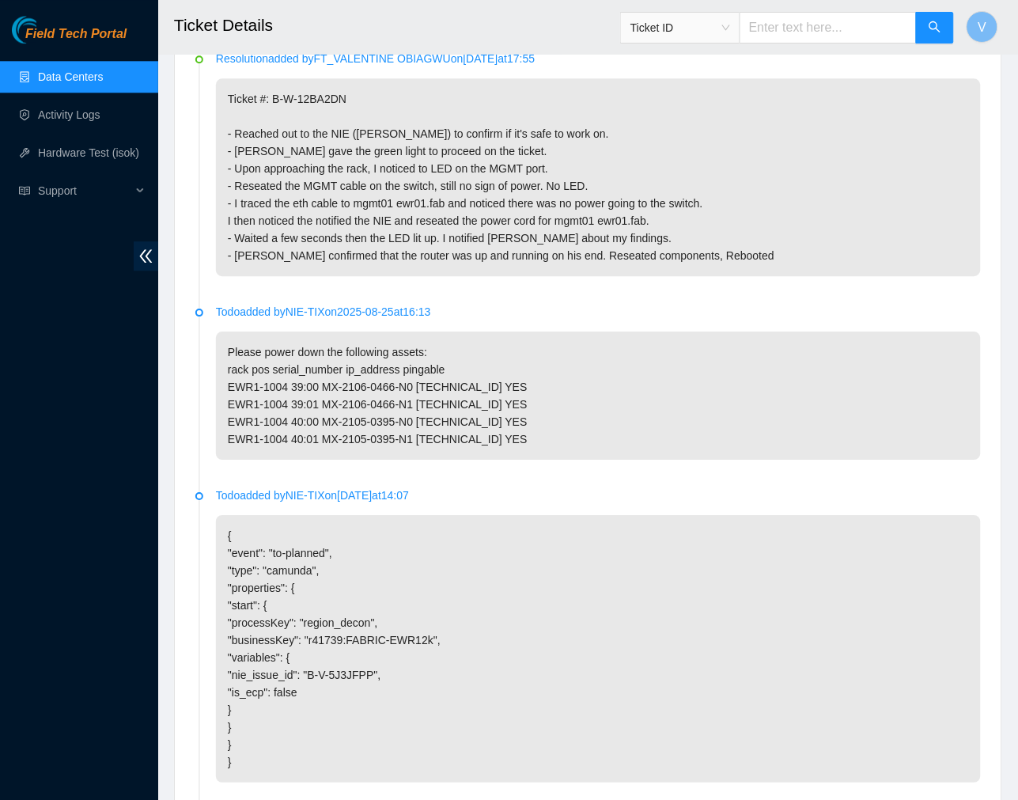
scroll to position [840, 0]
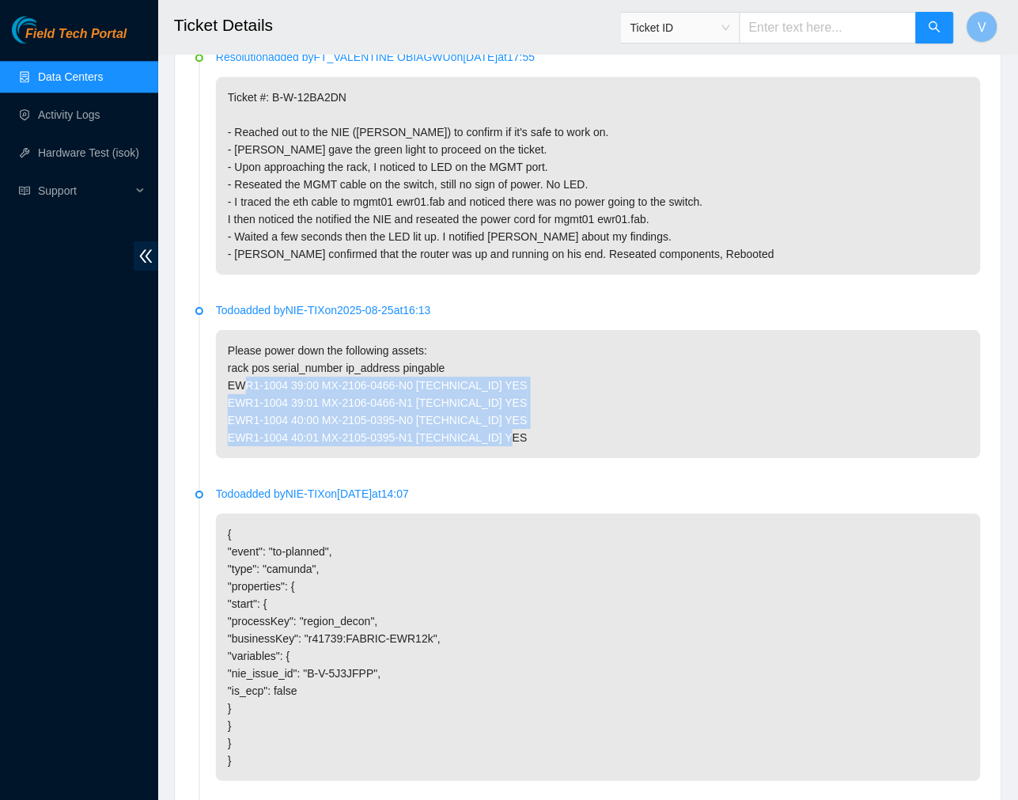
drag, startPoint x: 507, startPoint y: 457, endPoint x: 210, endPoint y: 410, distance: 301.1
click at [210, 410] on li "Todo added by NIE-TIX on 2025-08-25 at 16:13 Please power down the following as…" at bounding box center [587, 398] width 785 height 183
copy p "EWR1-1004 39:00 MX-2106-0466-N0 23.218.242.80 YES EWR1-1004 39:01 MX-2106-0466-…"
click at [823, 404] on p "Please power down the following assets: rack pos serial_number ip_address pinga…" at bounding box center [598, 394] width 765 height 128
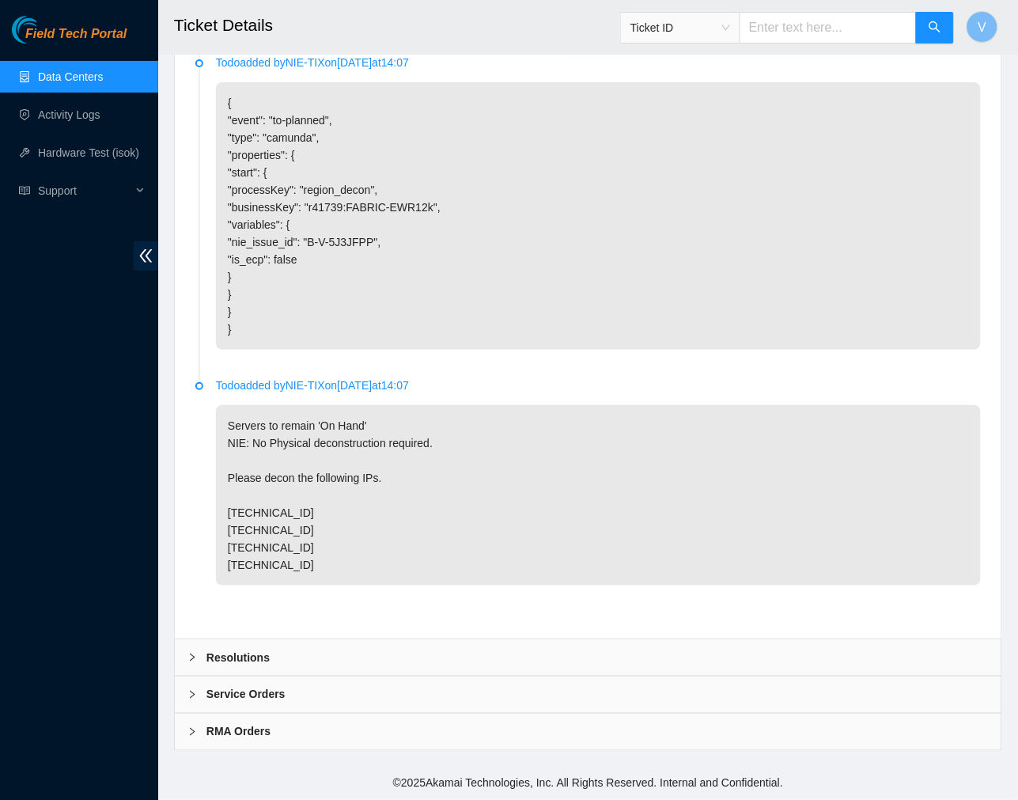
scroll to position [1305, 0]
click at [214, 662] on b "Resolutions" at bounding box center [237, 656] width 63 height 17
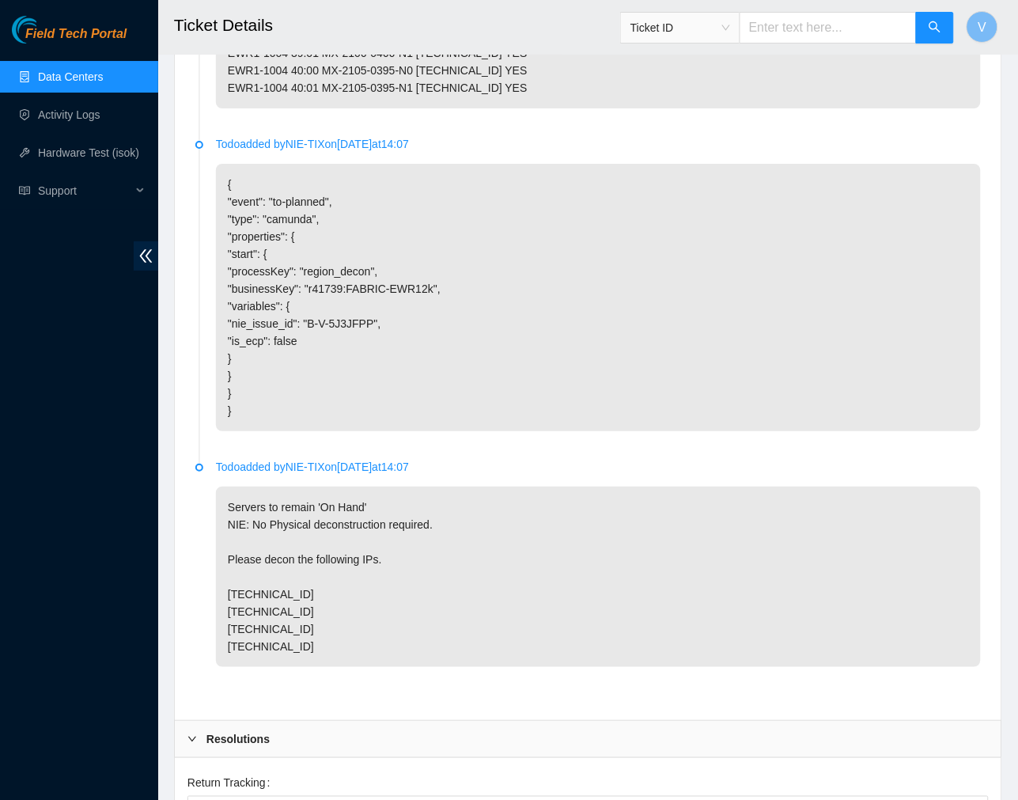
scroll to position [1561, 0]
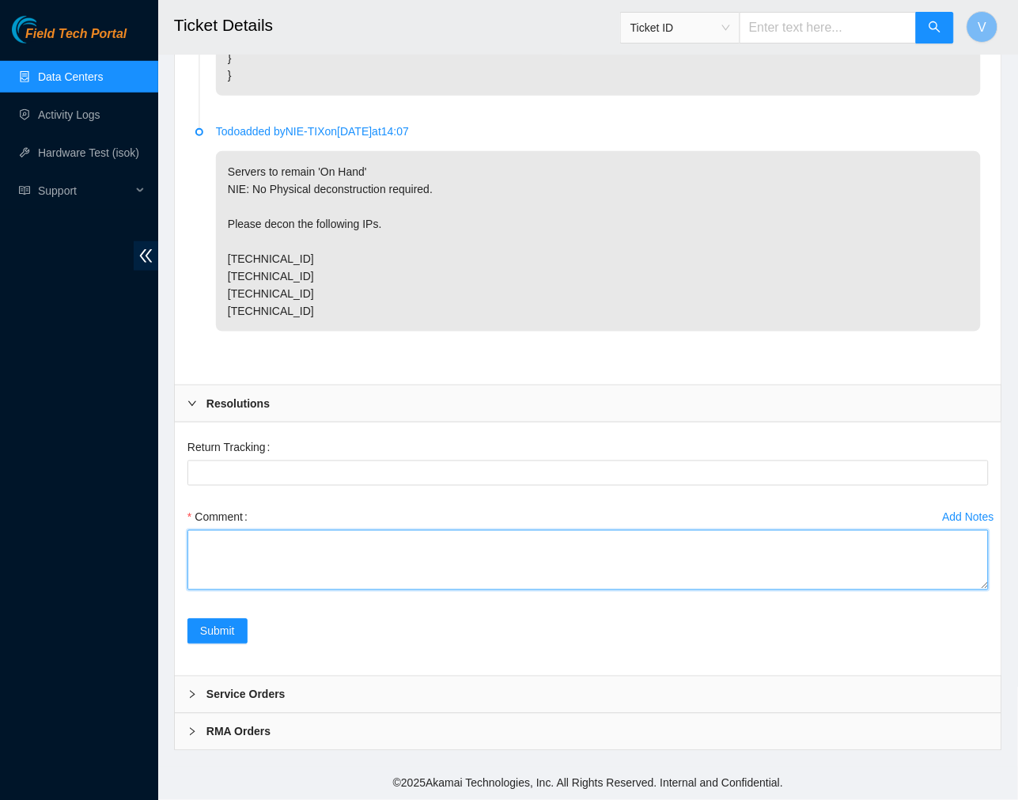
click at [274, 559] on textarea "Comment" at bounding box center [587, 560] width 801 height 60
click at [319, 570] on textarea "Comment" at bounding box center [587, 560] width 801 height 60
paste textarea "Ticket #: B-V-5J3JFPP - Scheduled a maintenance for #: B-V-5J3JFPP. - Tickets B…"
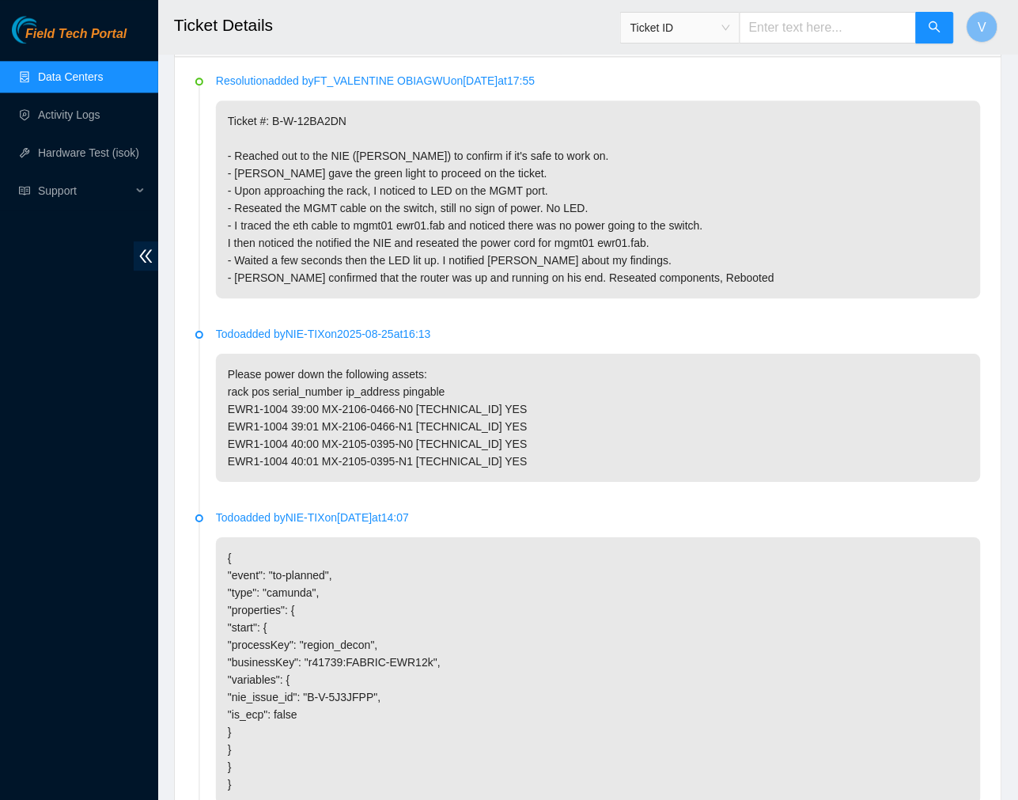
scroll to position [817, 0]
type textarea "Ticket #: B-V-5J3JFPP - Scheduled a maintenance for #: B-V-5J3JFPP. - Tickets B…"
click at [391, 82] on p "Resolution added by FT_VALENTINE OBIAGWU on 2025-08-28 at 17:55" at bounding box center [598, 79] width 765 height 17
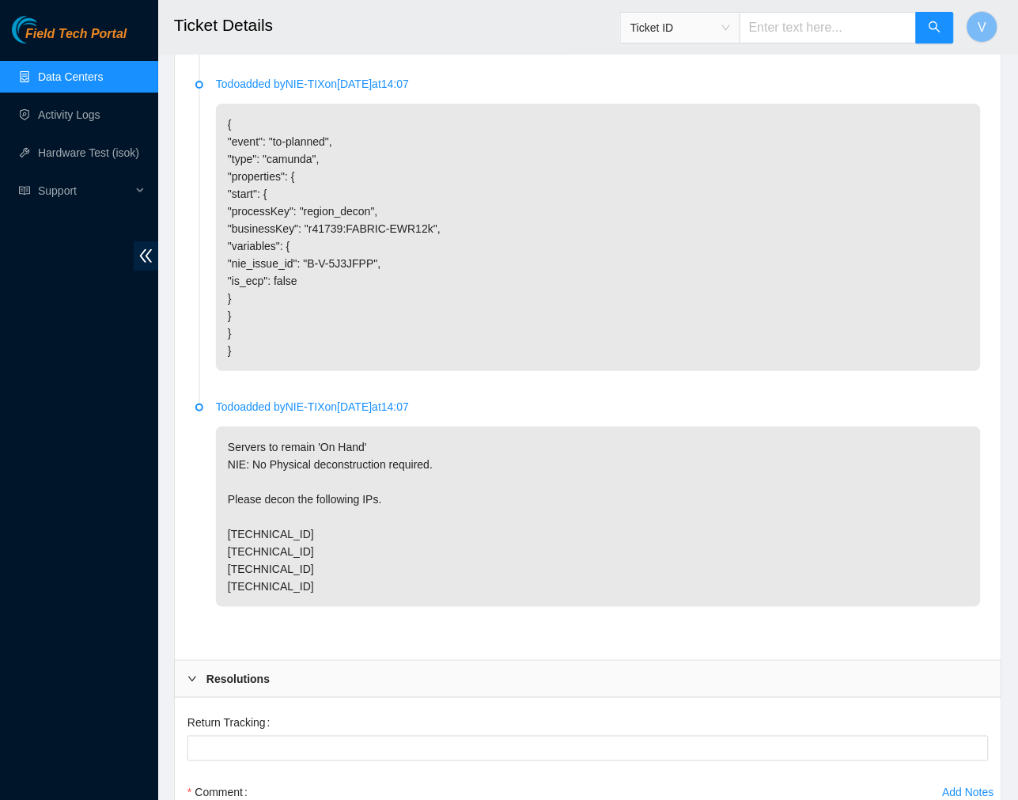
scroll to position [1561, 0]
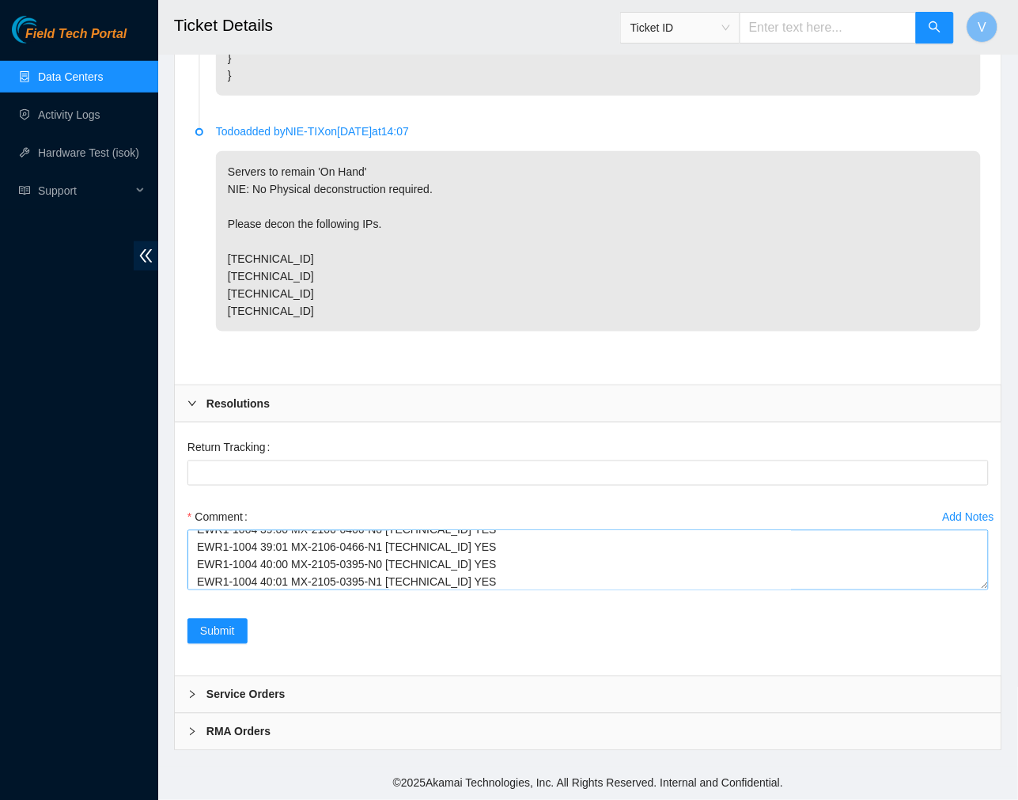
scroll to position [259, 0]
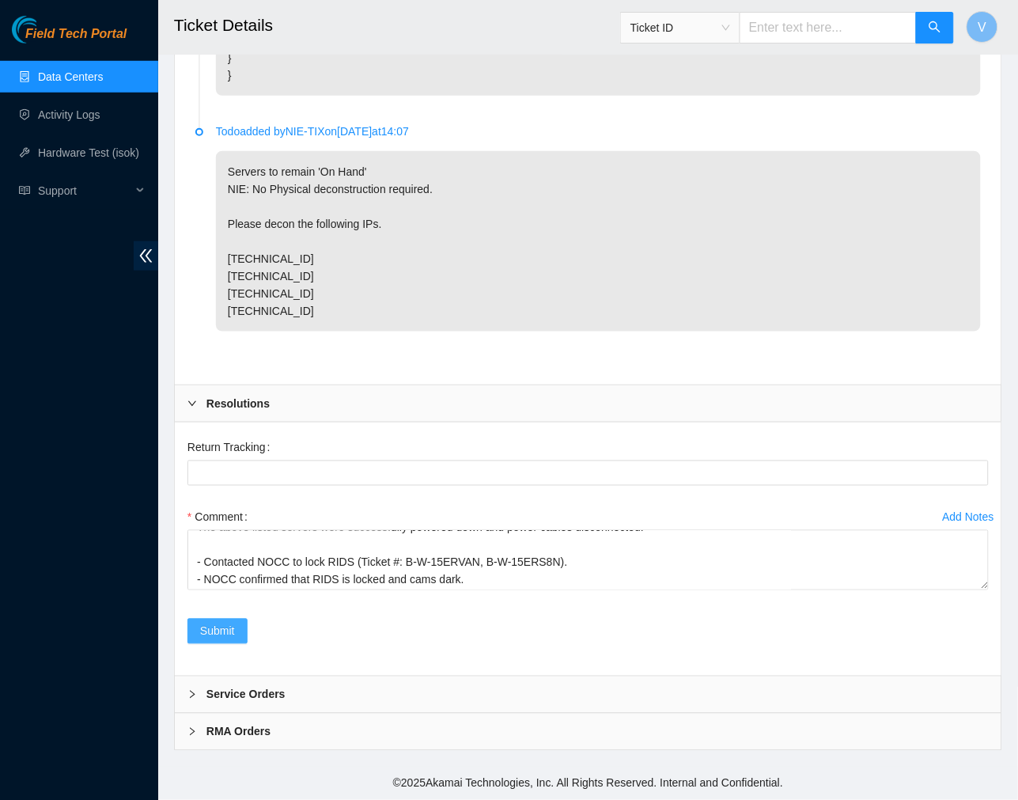
click at [207, 631] on span "Submit" at bounding box center [217, 630] width 35 height 17
click at [206, 638] on span "Submit" at bounding box center [217, 630] width 35 height 17
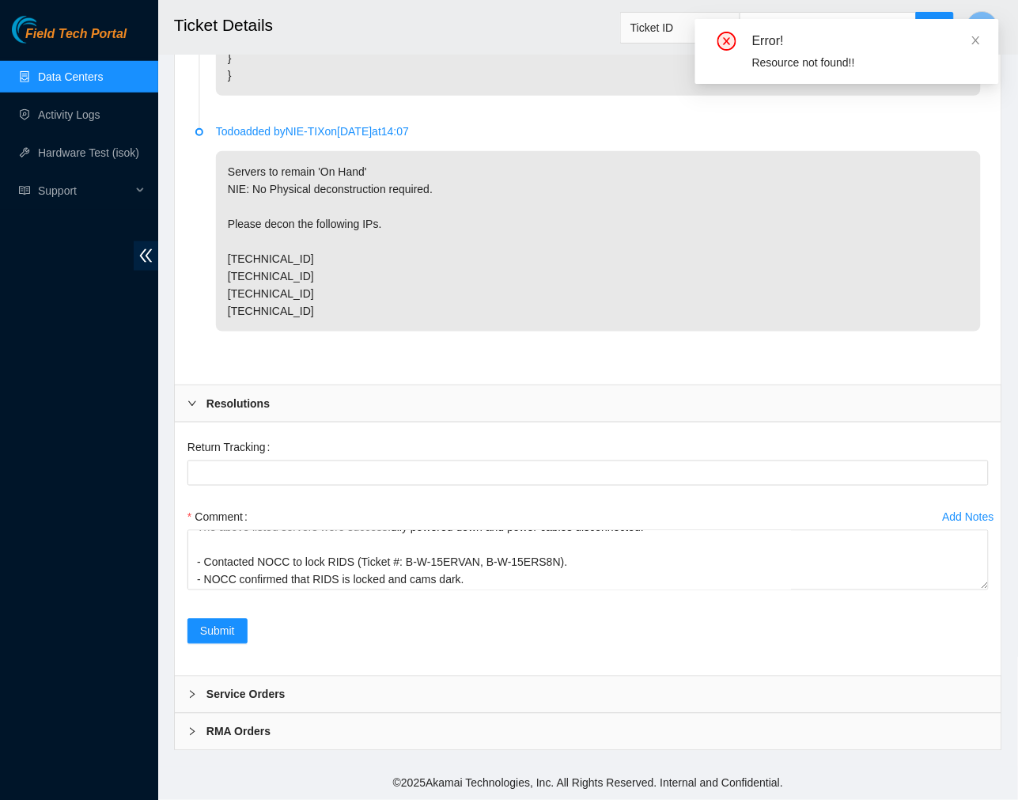
click at [770, 76] on div "Error! Resource not found!!" at bounding box center [847, 51] width 304 height 65
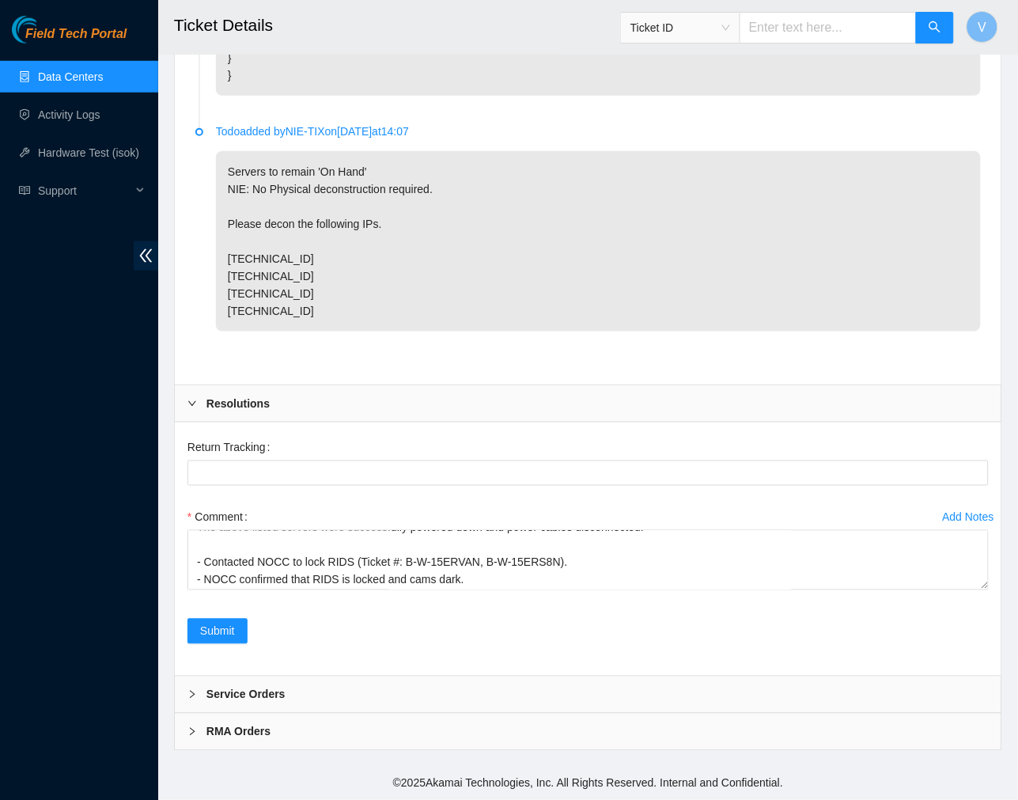
click at [187, 689] on div at bounding box center [196, 694] width 19 height 17
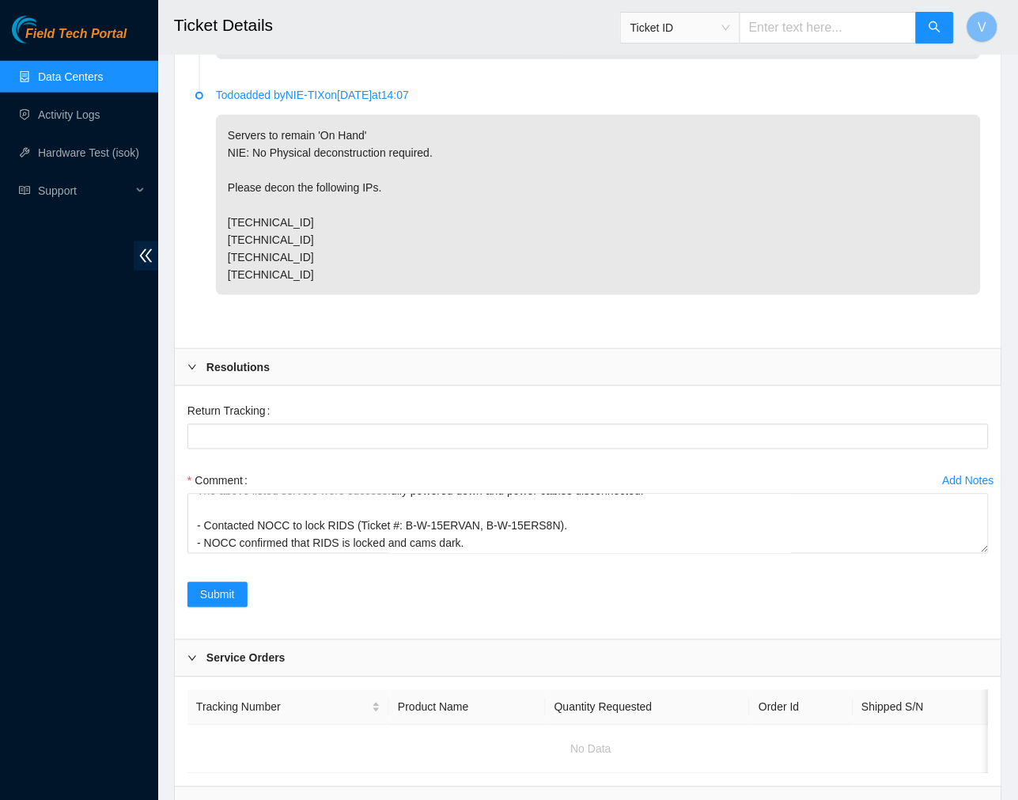
scroll to position [1714, 0]
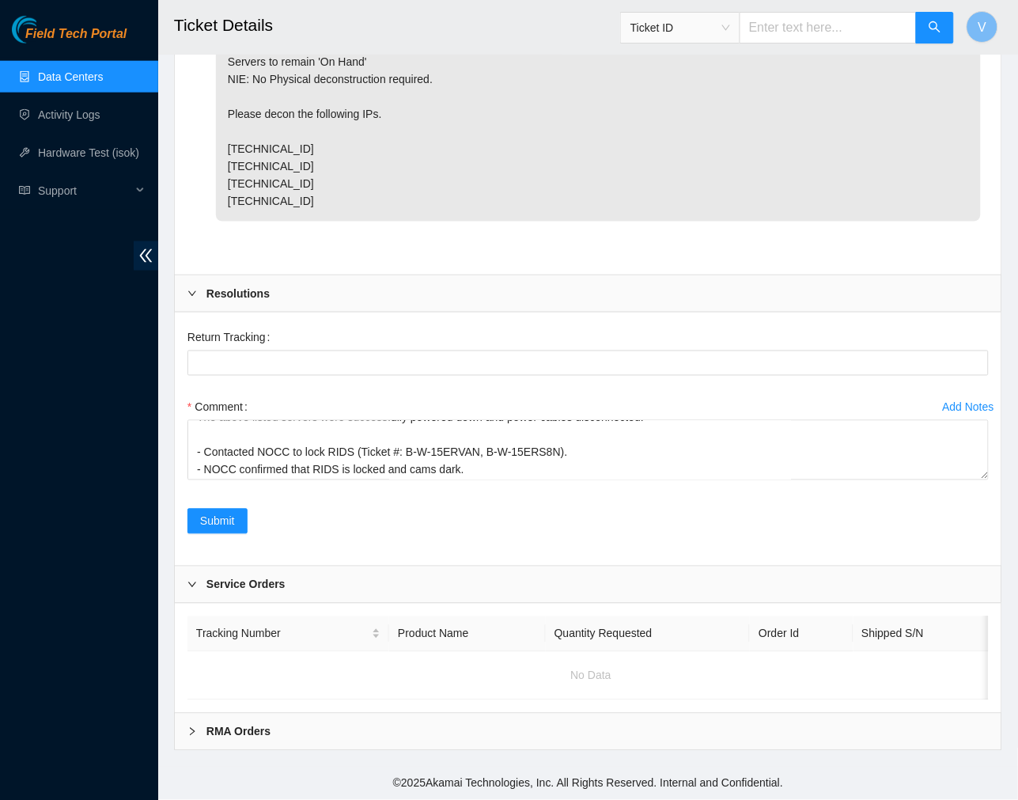
click at [195, 580] on icon "right" at bounding box center [191, 584] width 9 height 9
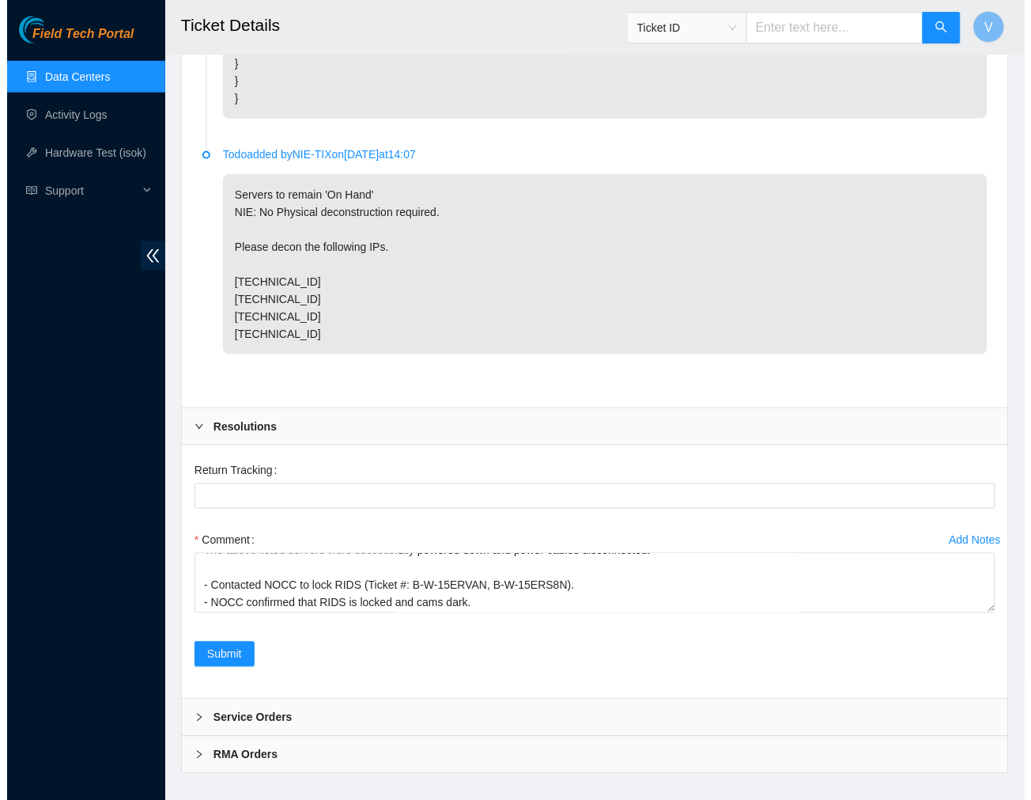
scroll to position [1531, 0]
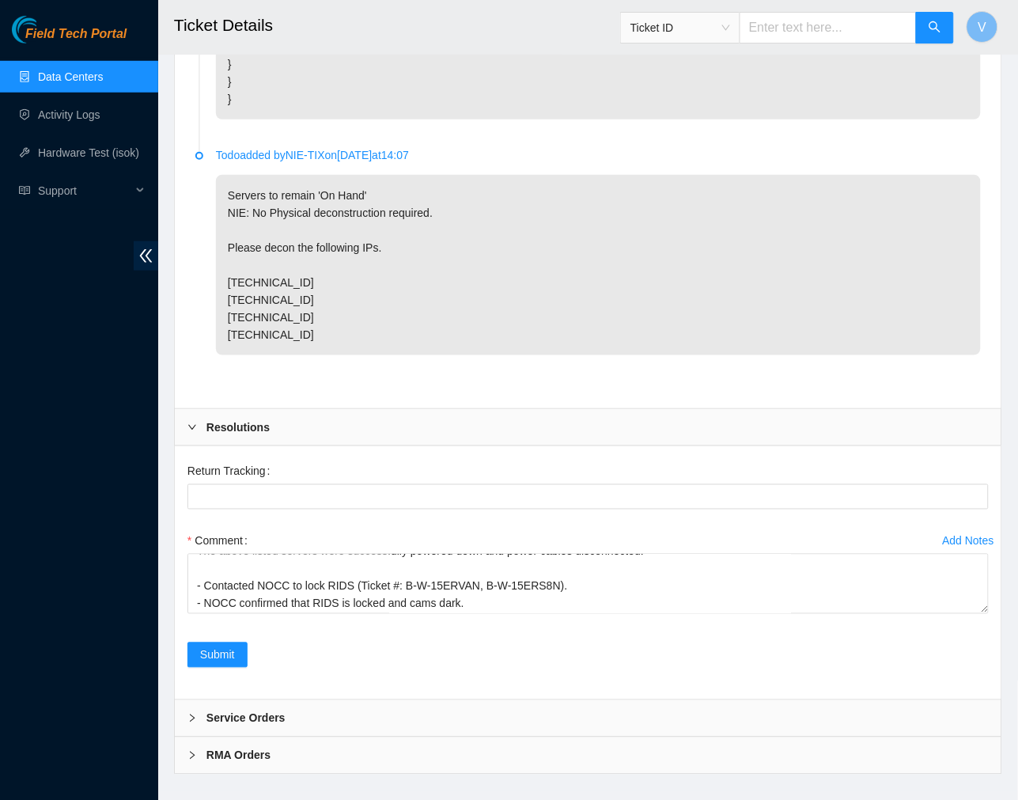
click at [928, 546] on div "Add Notes" at bounding box center [968, 540] width 51 height 11
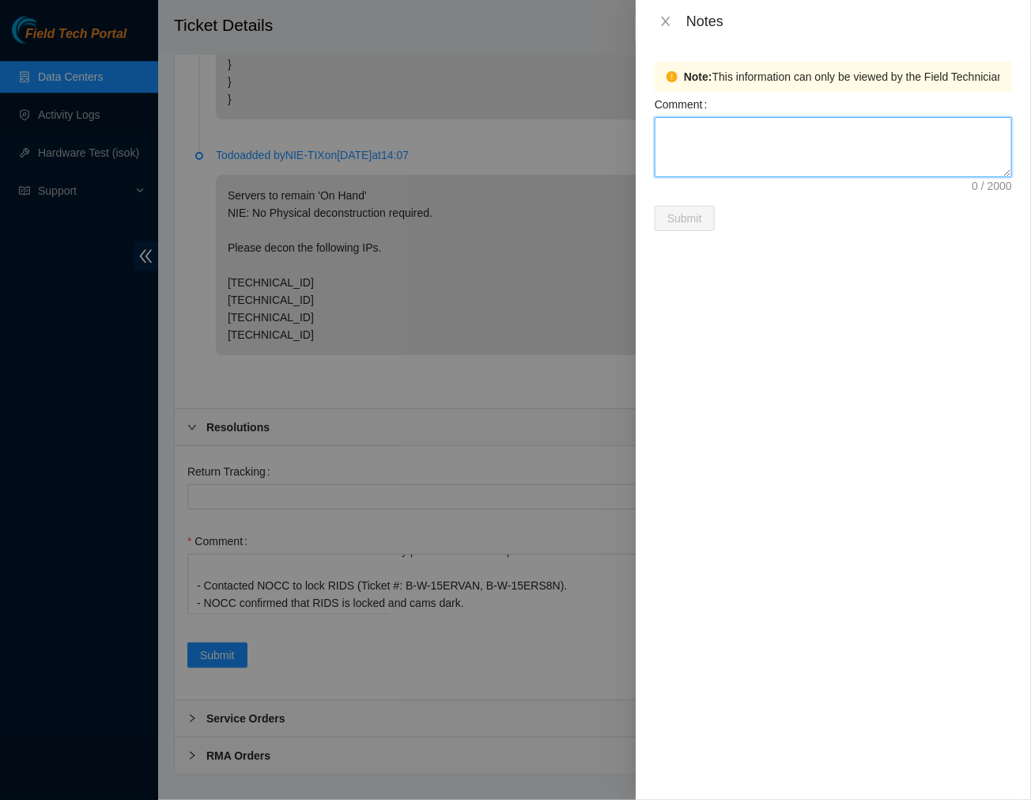
click at [773, 139] on textarea "Comment" at bounding box center [833, 147] width 357 height 60
paste textarea "Ticket #: B-V-5J3JFPP - Scheduled a maintenance for #: B-V-5J3JFPP. - Tickets B…"
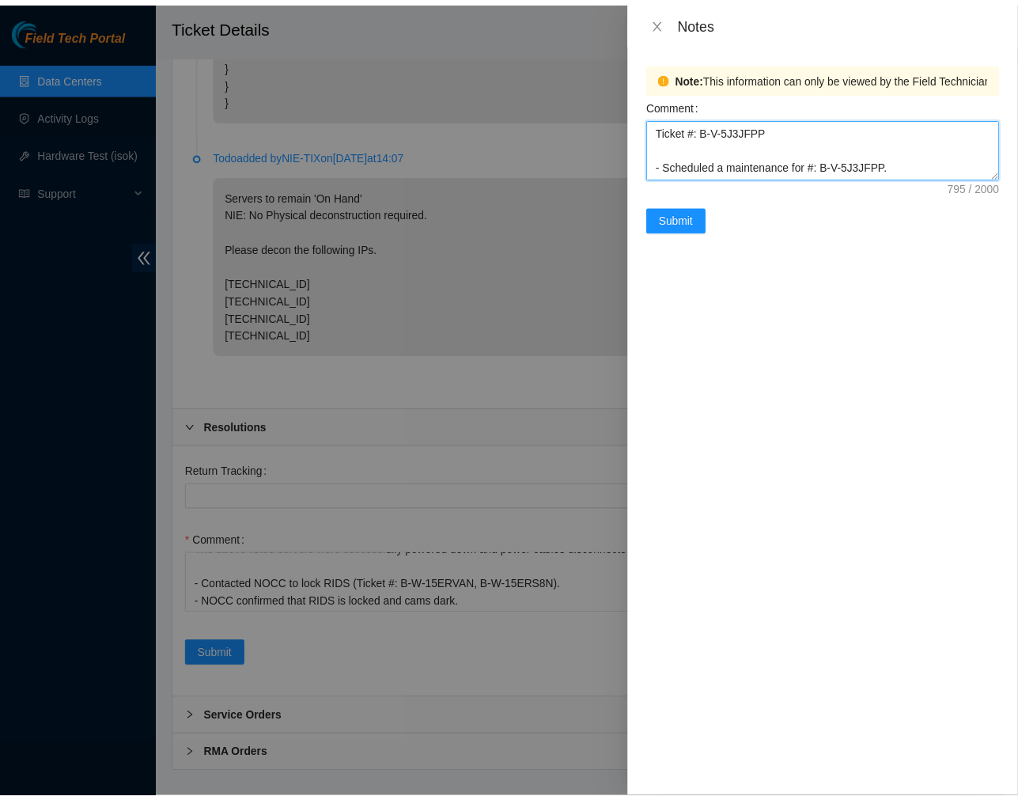
scroll to position [326, 0]
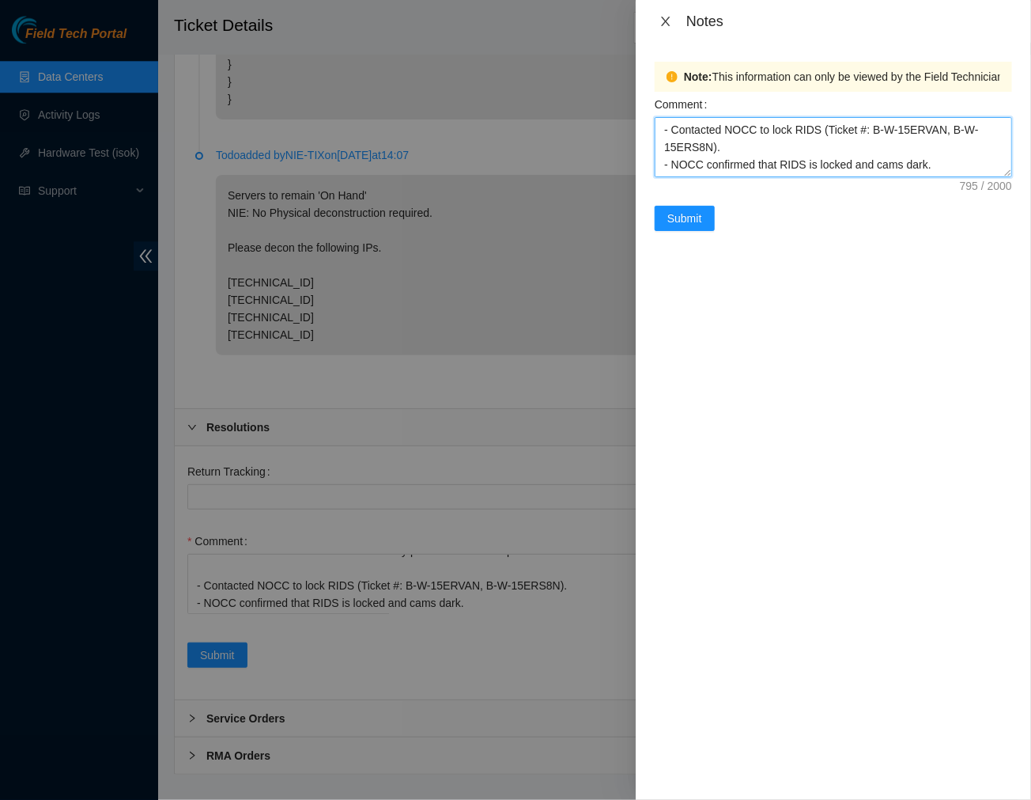
type textarea "Ticket #: B-V-5J3JFPP - Scheduled a maintenance for #: B-V-5J3JFPP. - Tickets B…"
click at [666, 16] on icon "close" at bounding box center [666, 21] width 13 height 13
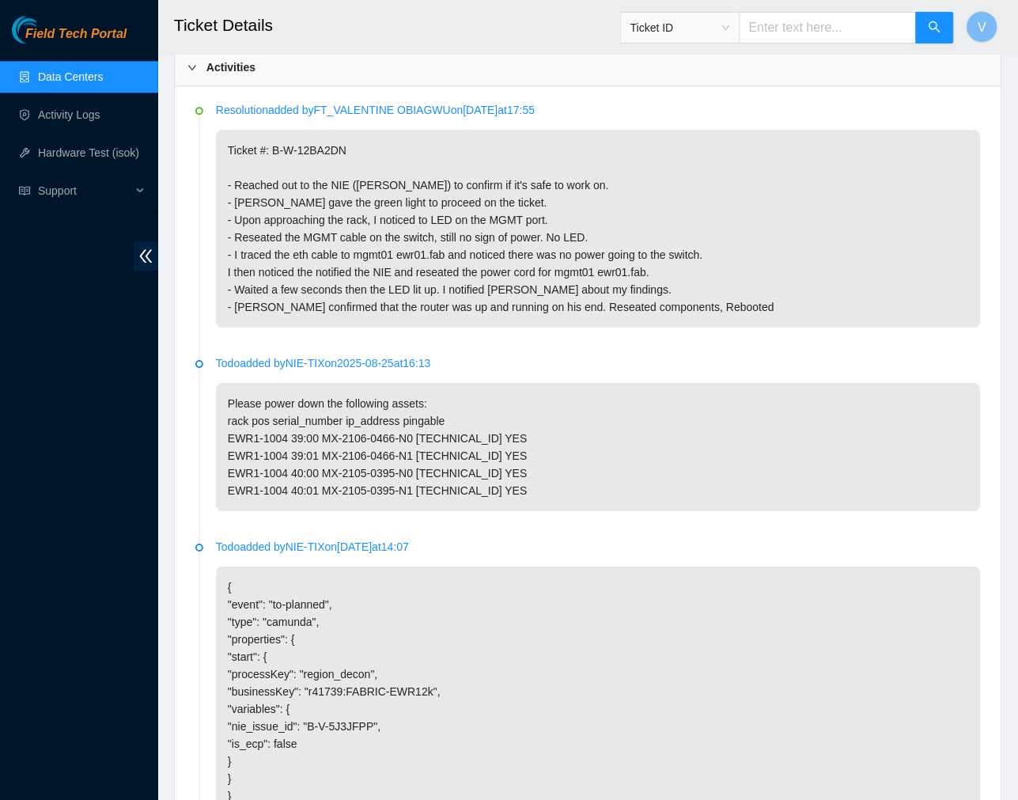
click at [612, 199] on p "Ticket #: B-W-12BA2DN - Reached out to the NIE (Sal) to confirm if it's safe to…" at bounding box center [598, 229] width 765 height 198
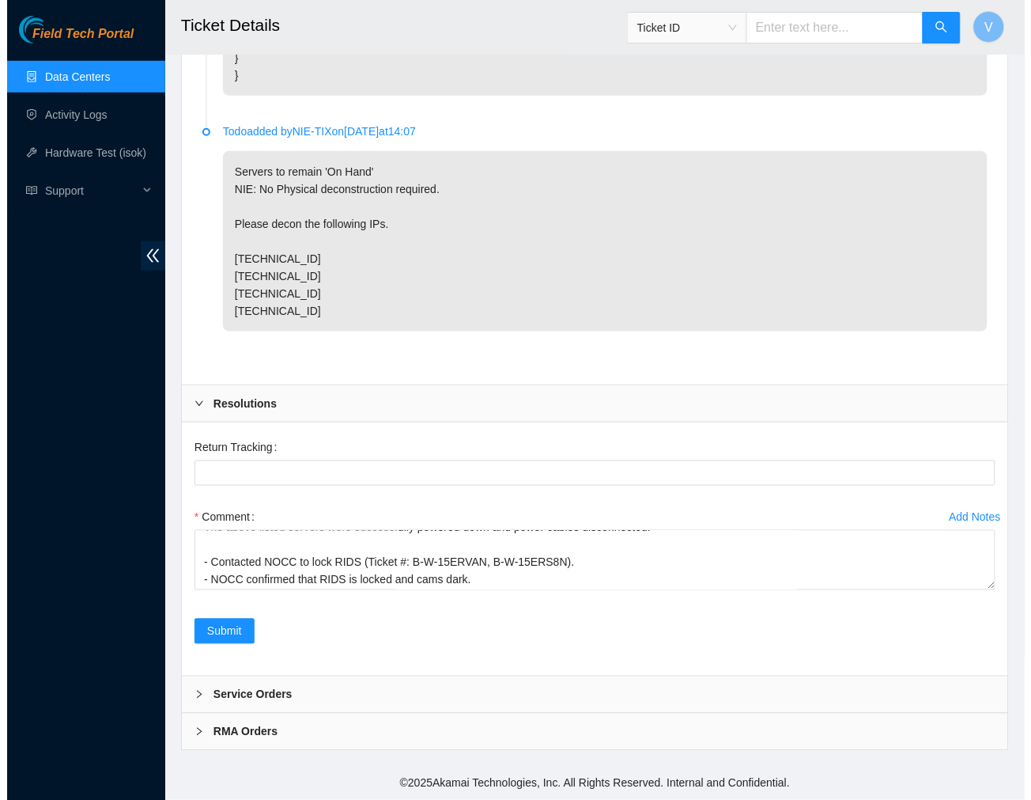
scroll to position [1591, 0]
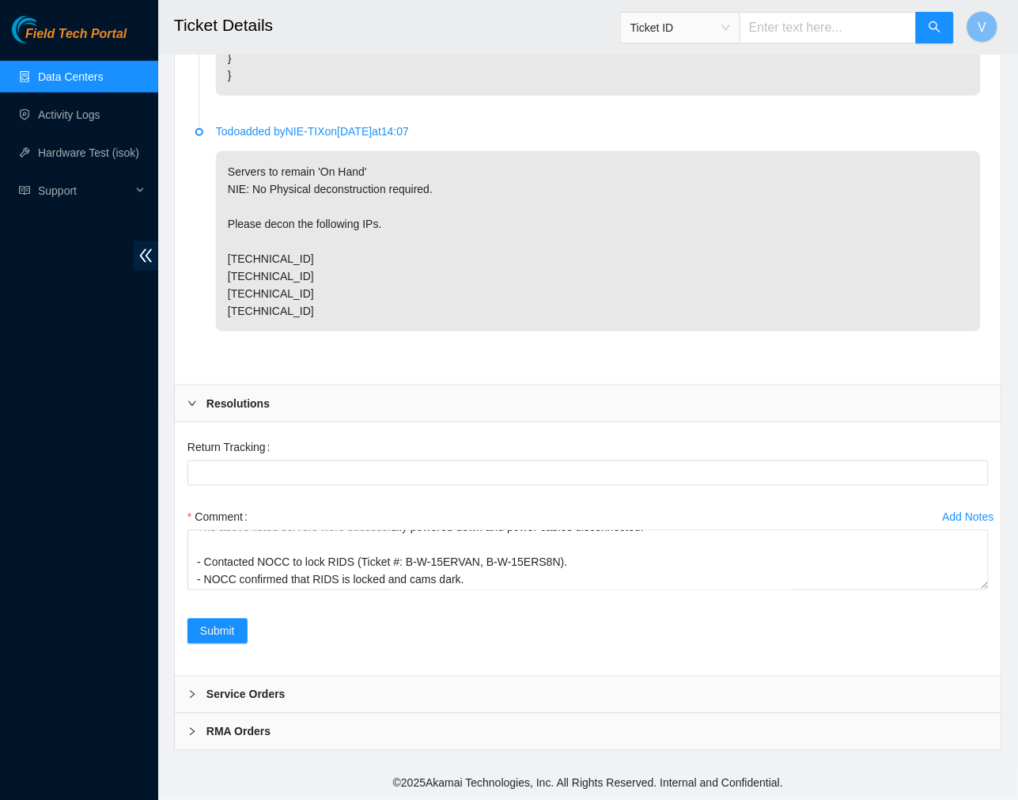
click at [928, 512] on div "Add Notes" at bounding box center [968, 517] width 51 height 11
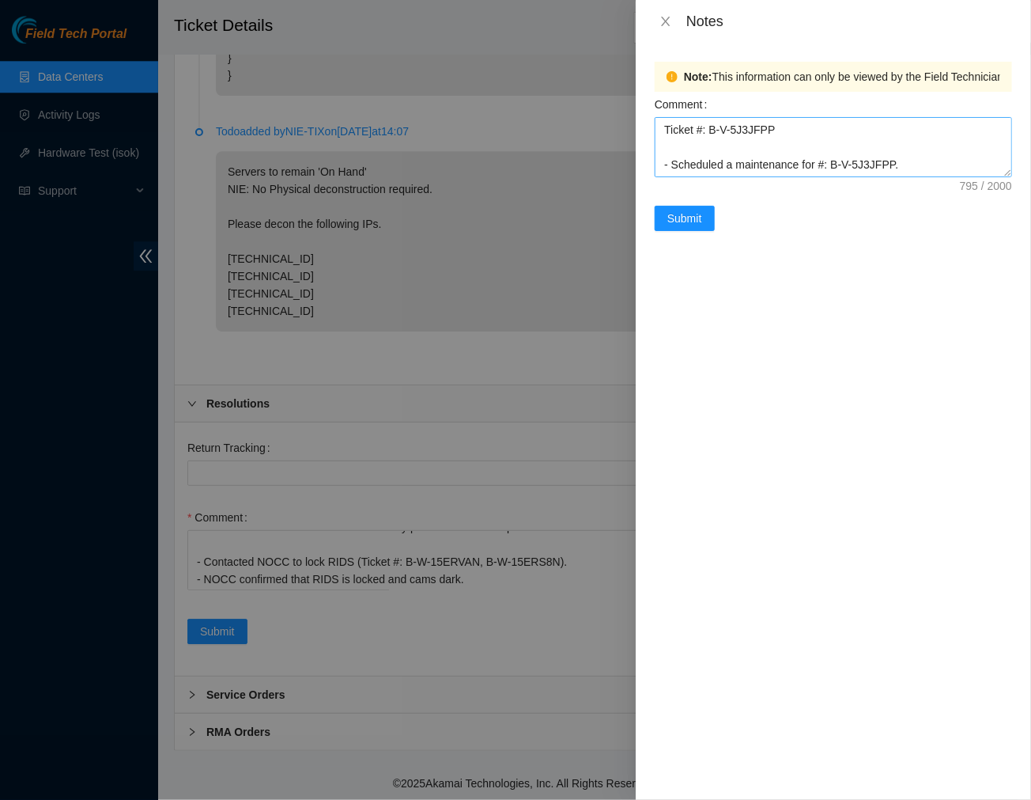
scroll to position [329, 0]
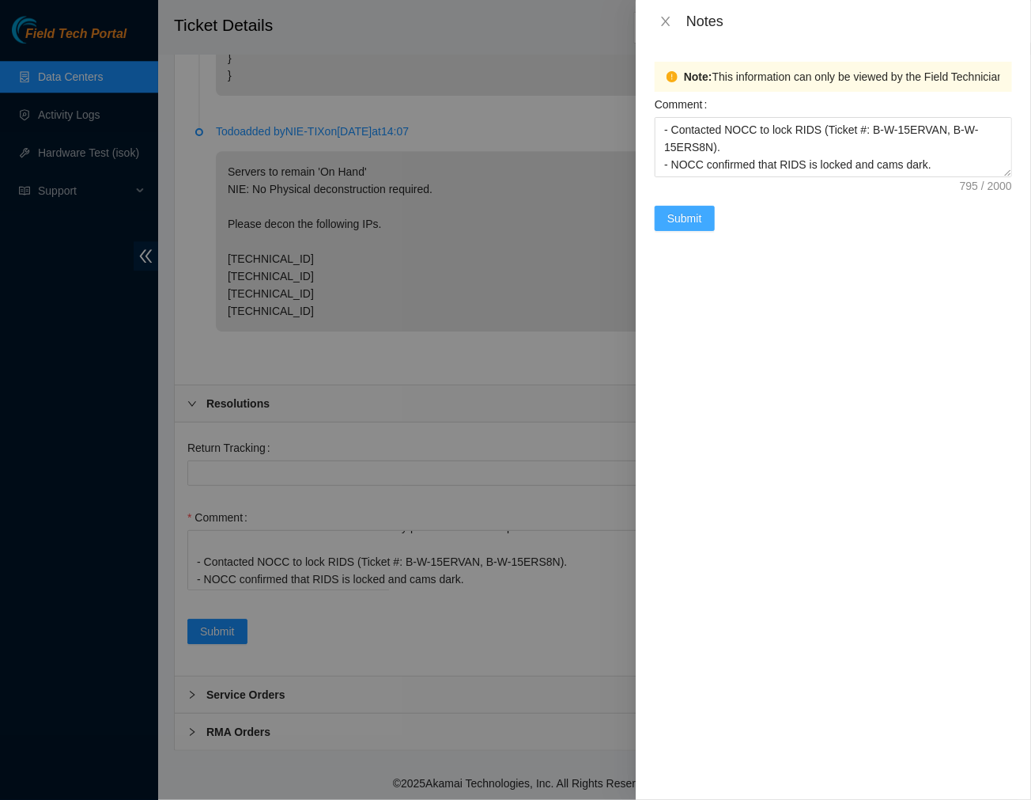
click at [680, 211] on span "Submit" at bounding box center [684, 218] width 35 height 17
click at [682, 227] on button "Submit" at bounding box center [685, 218] width 60 height 25
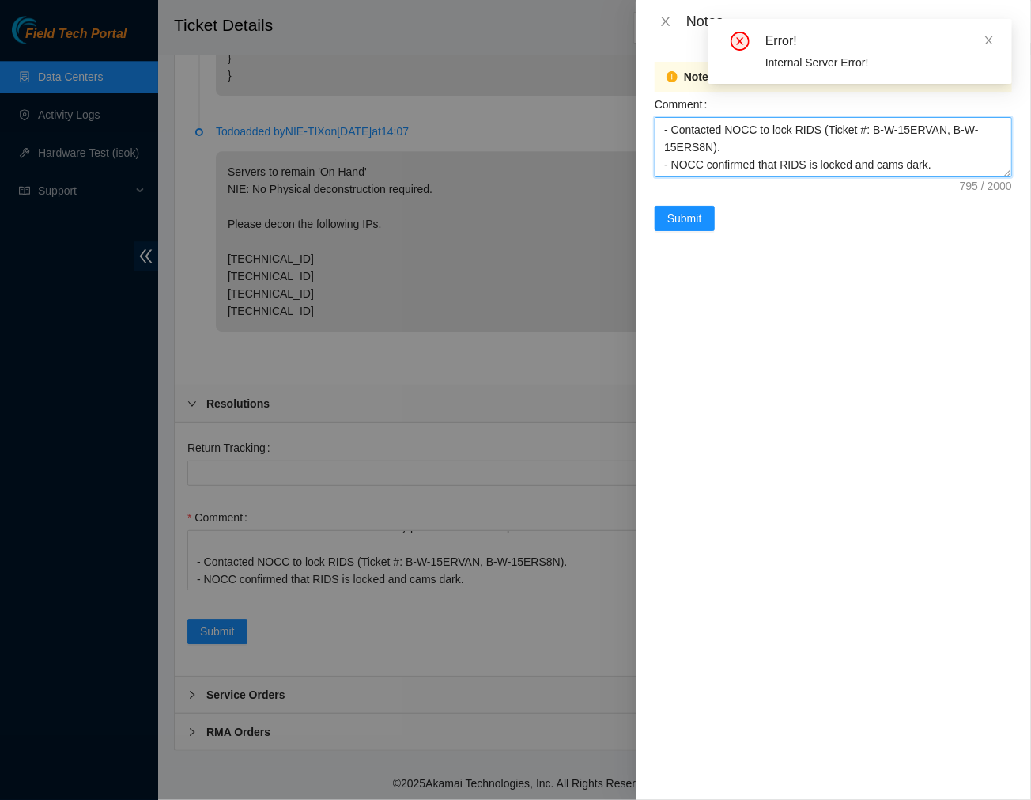
click at [728, 170] on textarea "Ticket #: B-V-5J3JFPP - Scheduled a maintenance for #: B-V-5J3JFPP. - Tickets B…" at bounding box center [833, 147] width 357 height 60
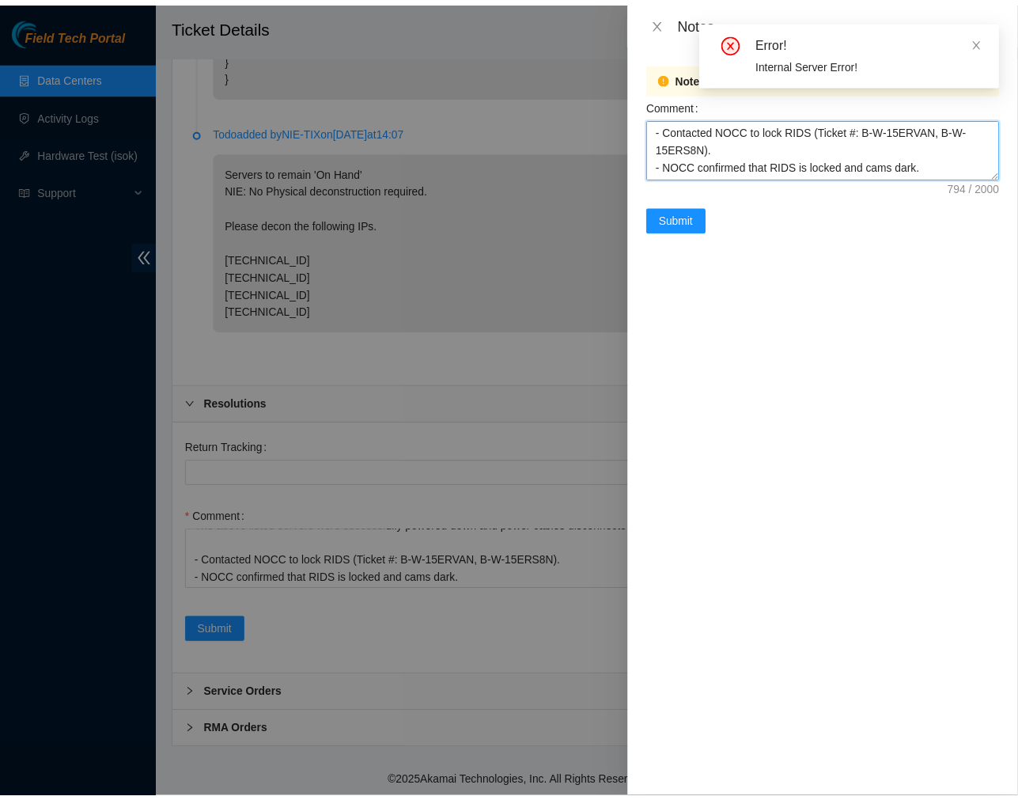
scroll to position [312, 0]
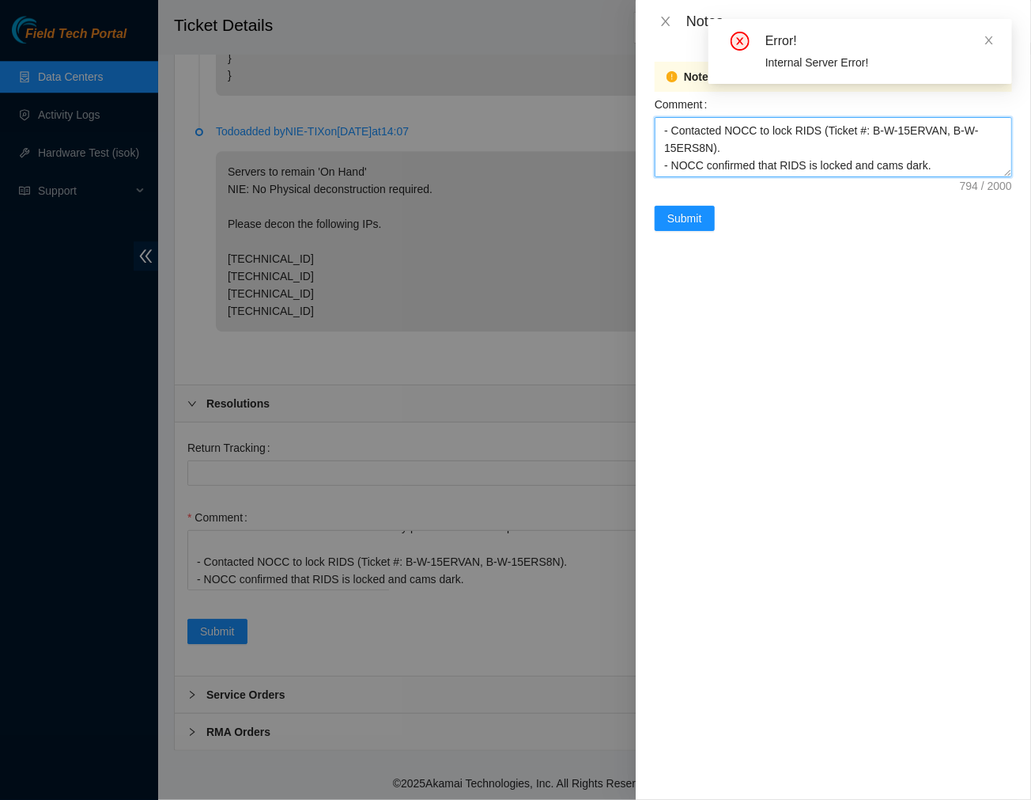
type textarea "Ticket #: B-V-5J3JFPP - Scheduled a maintenance for #: B-V-5J3JFPP. - Tickets B…"
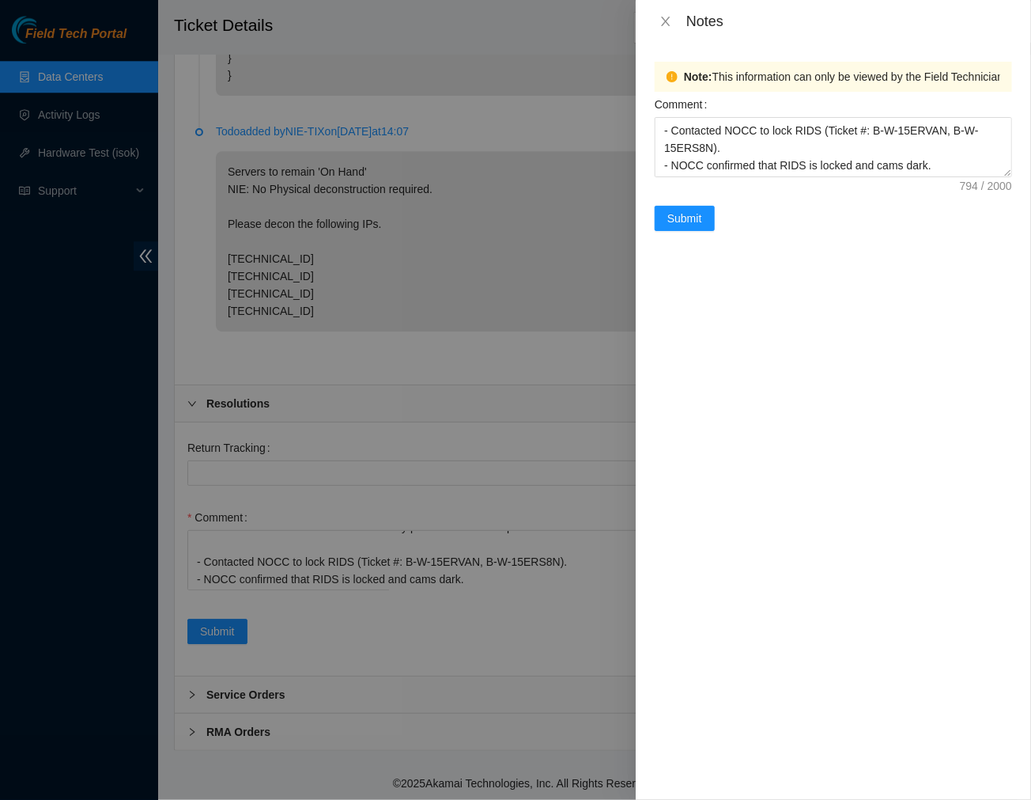
click at [709, 62] on div "Note: This information can only be viewed by the Field Technician who have acce…" at bounding box center [833, 77] width 357 height 30
click at [690, 206] on button "Submit" at bounding box center [685, 218] width 60 height 25
click at [737, 13] on div "Notes" at bounding box center [849, 21] width 326 height 17
click at [698, 218] on span "Submit" at bounding box center [684, 218] width 35 height 17
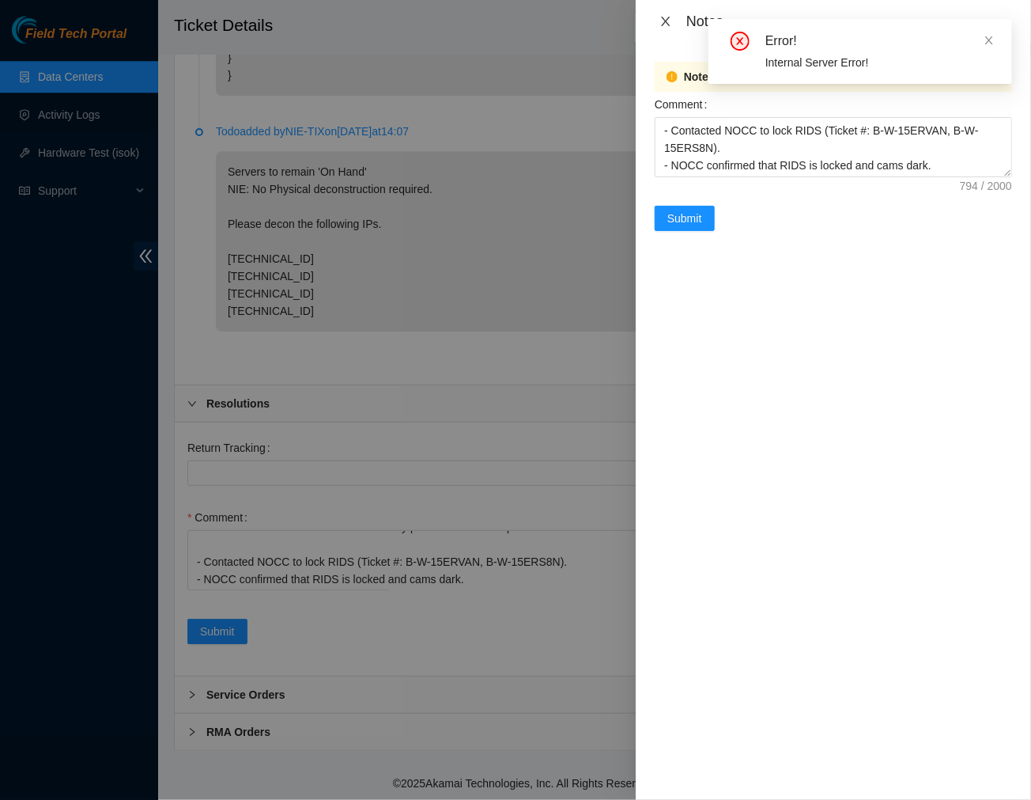
click at [667, 15] on icon "close" at bounding box center [666, 21] width 13 height 13
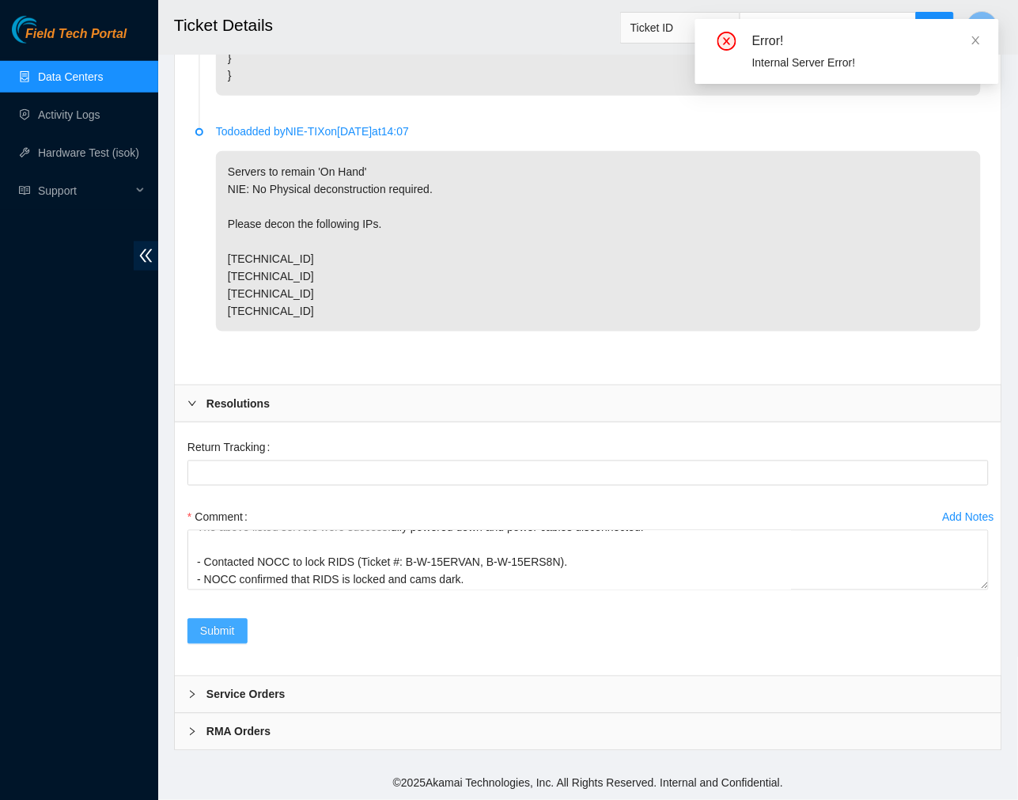
click at [218, 620] on button "Submit" at bounding box center [217, 630] width 60 height 25
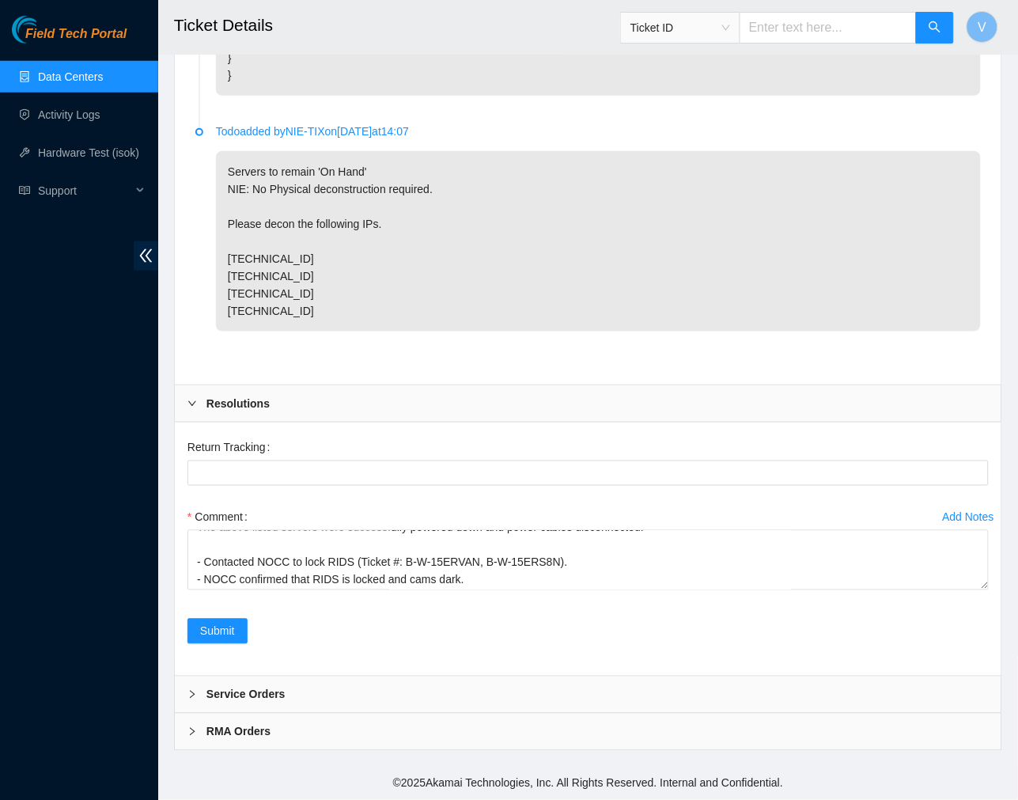
click at [565, 35] on h2 "Ticket Details" at bounding box center [519, 25] width 690 height 51
click at [223, 633] on span "Submit" at bounding box center [217, 630] width 35 height 17
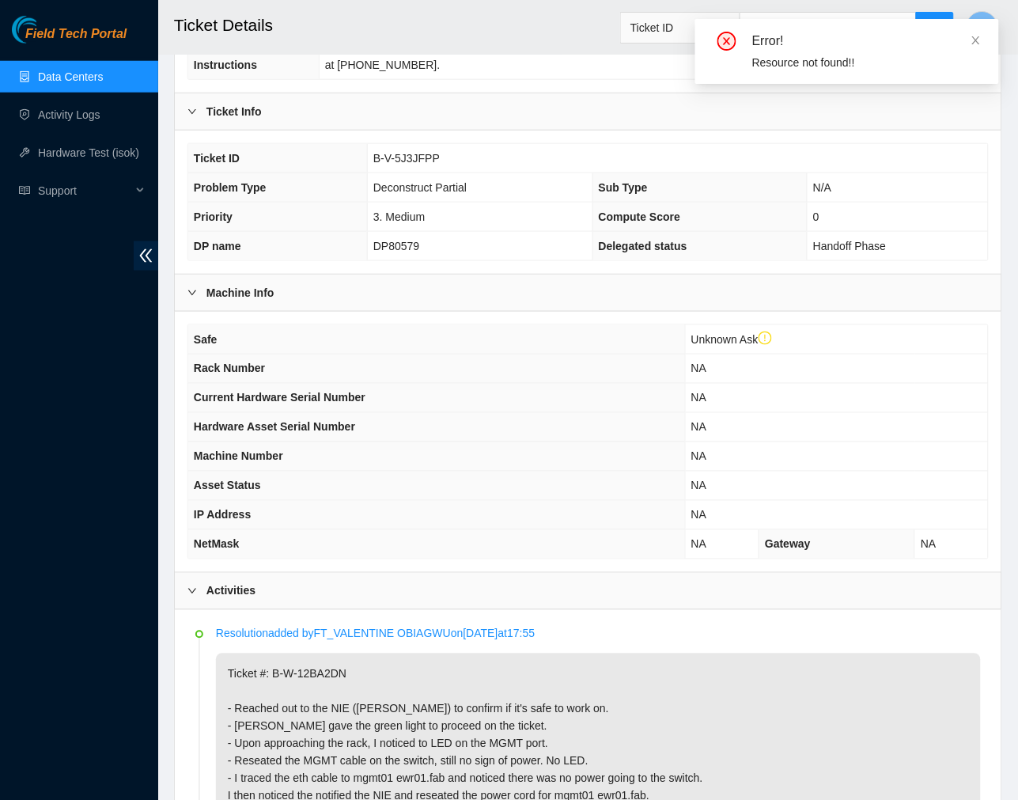
scroll to position [291, 0]
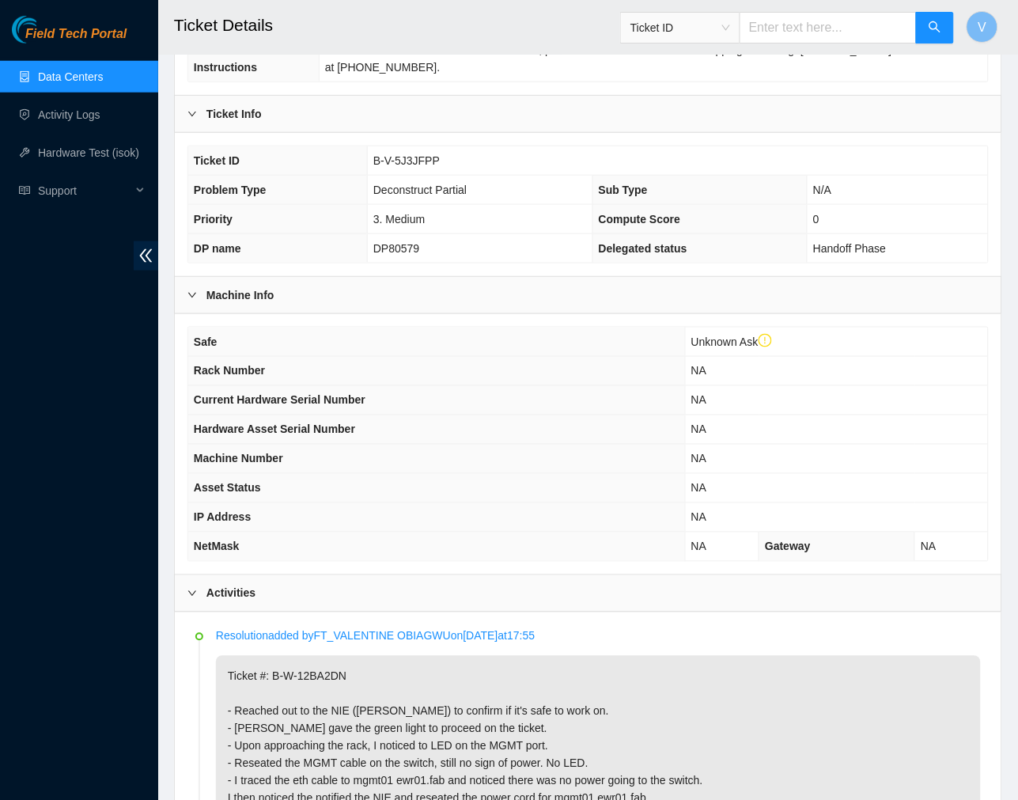
click at [741, 452] on td "NA" at bounding box center [836, 458] width 303 height 29
click at [825, 71] on td "If no one is available to receive at Suite 301, please deliver to Iron Mountain…" at bounding box center [653, 59] width 669 height 47
click at [79, 70] on link "Data Centers" at bounding box center [70, 76] width 65 height 13
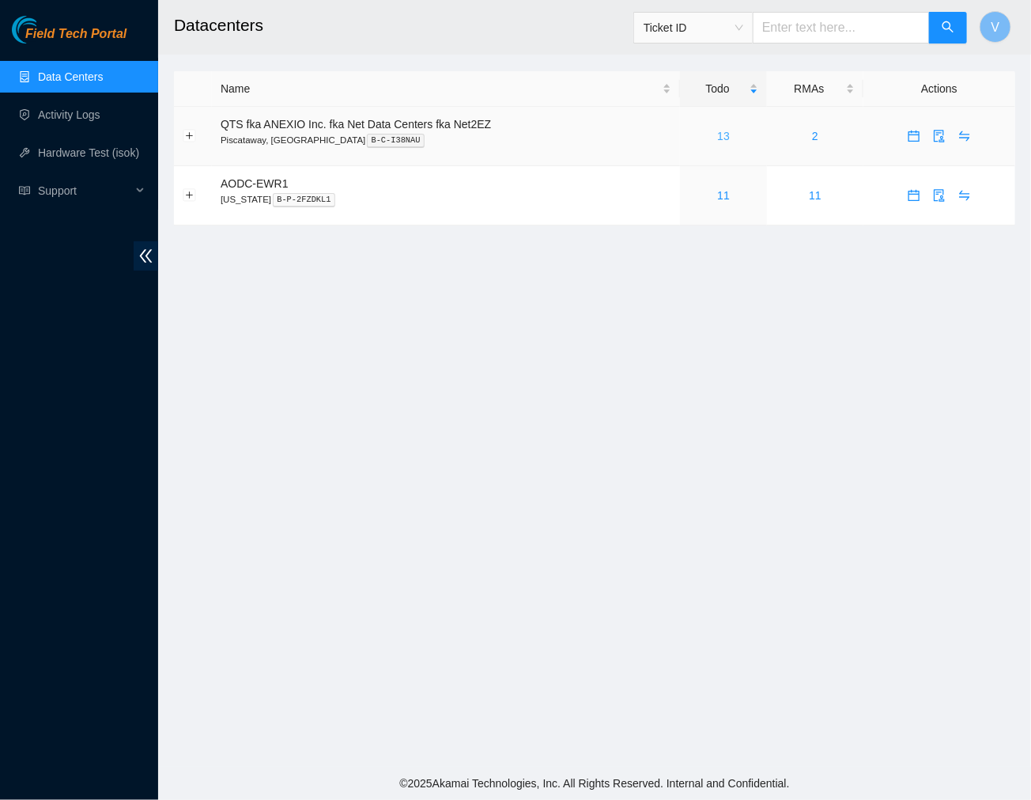
click at [724, 138] on link "13" at bounding box center [723, 136] width 13 height 13
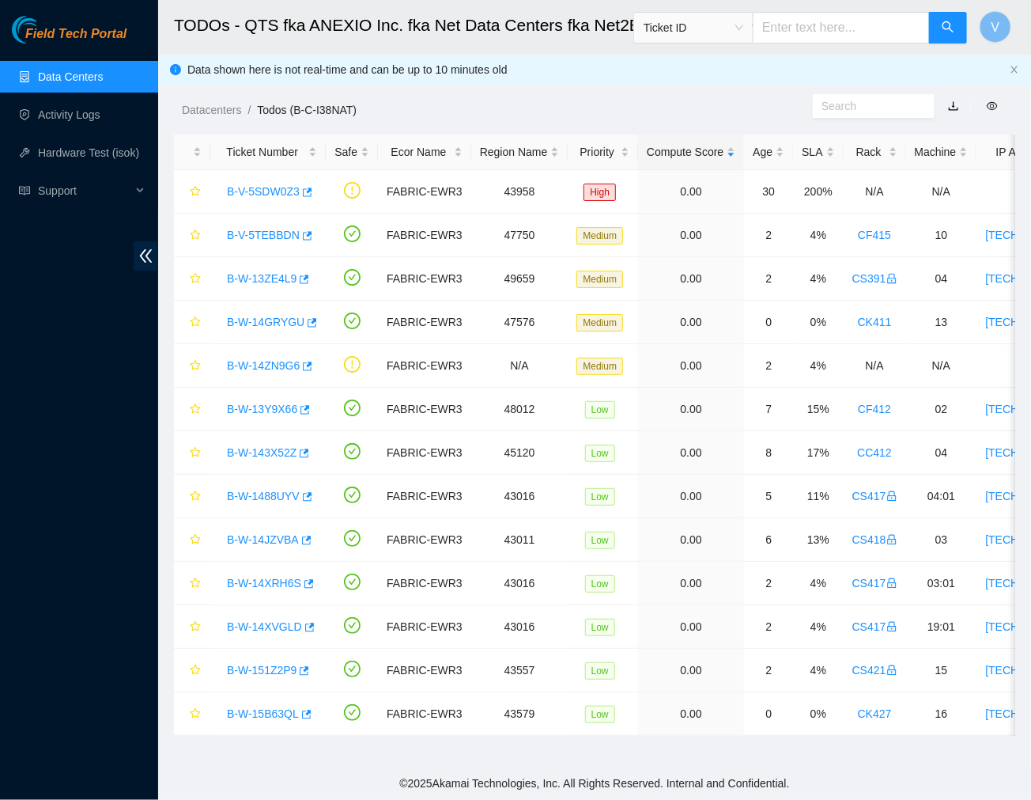
click at [66, 77] on link "Data Centers" at bounding box center [70, 76] width 65 height 13
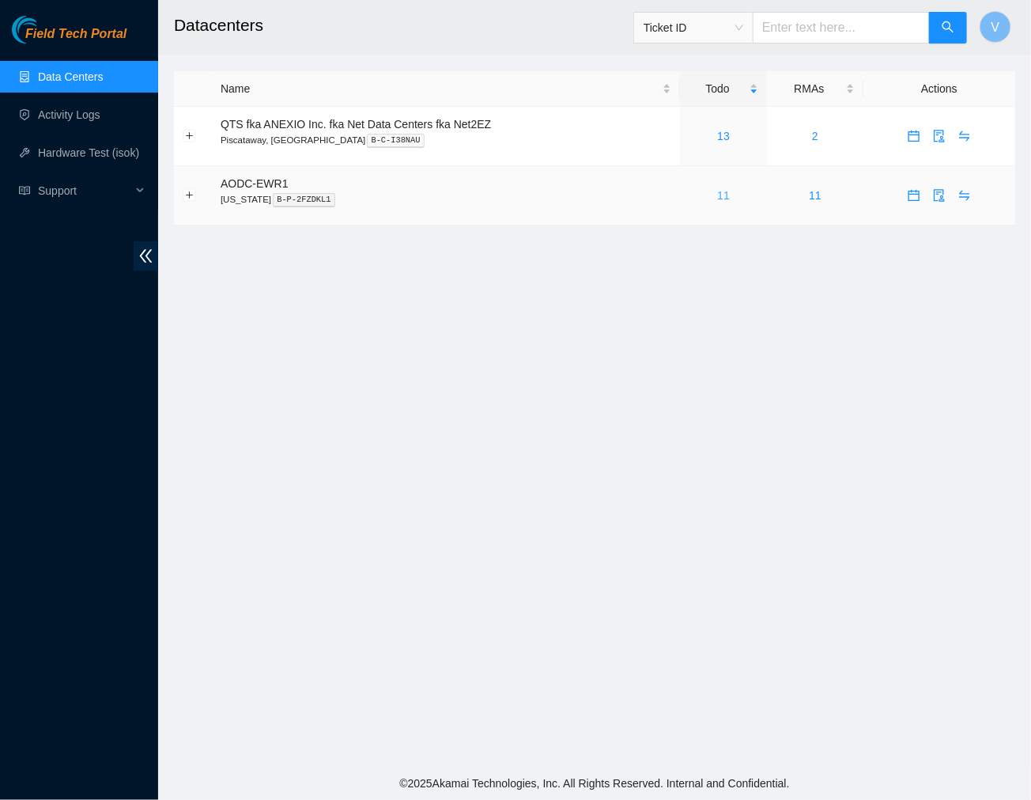
click at [723, 196] on link "11" at bounding box center [723, 195] width 13 height 13
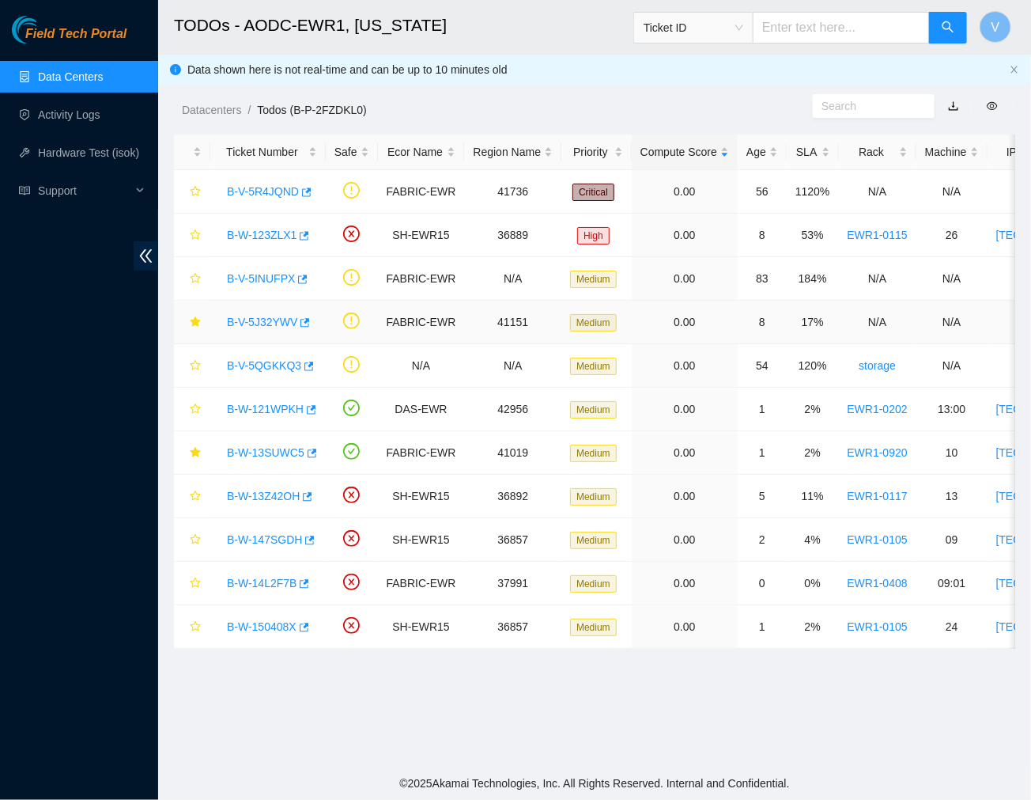
click at [261, 325] on link "B-V-5J32YWV" at bounding box center [262, 322] width 70 height 13
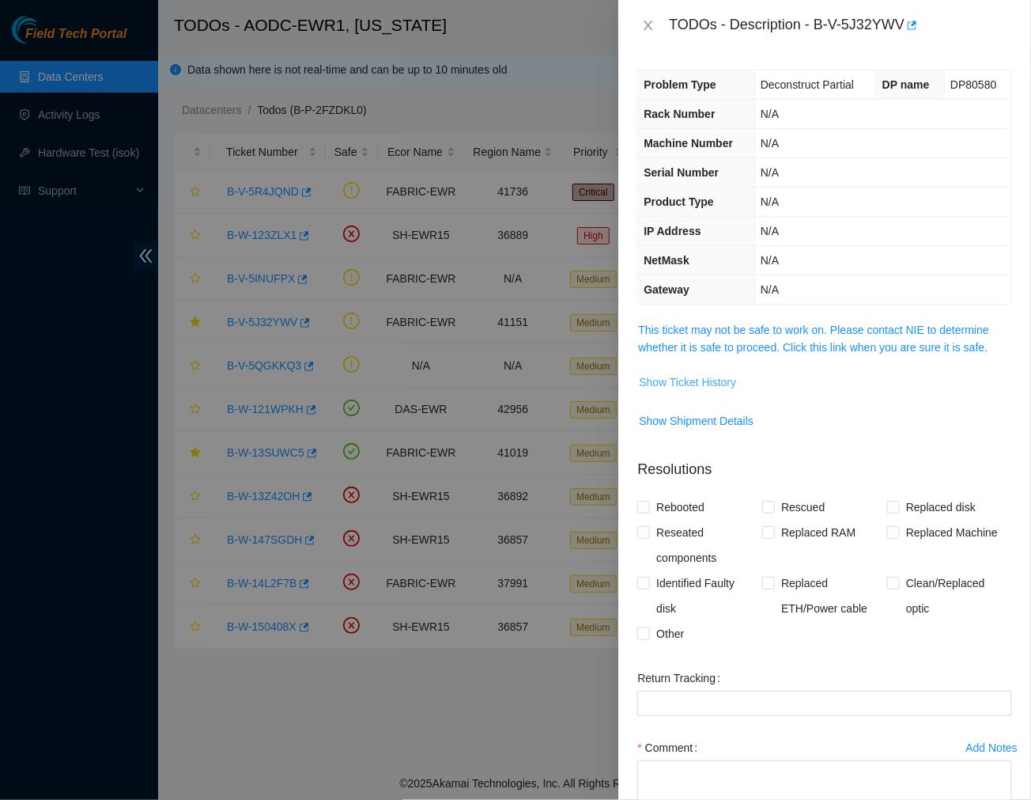
click at [697, 384] on span "Show Ticket History" at bounding box center [687, 381] width 97 height 17
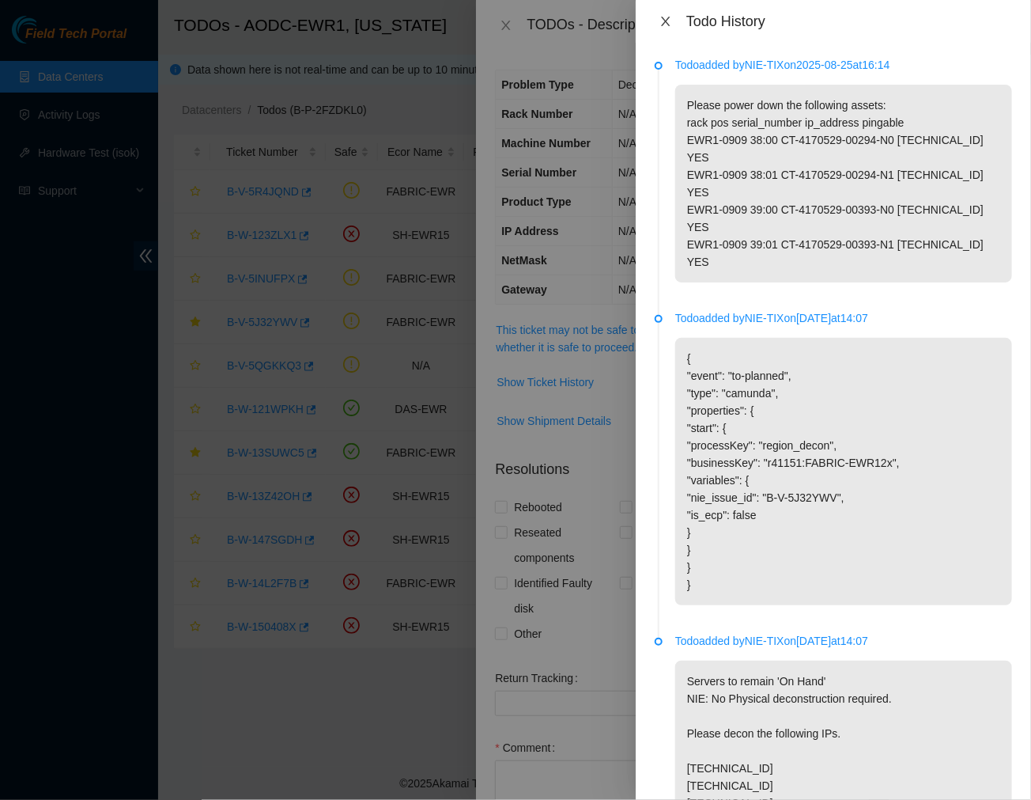
click at [666, 21] on icon "close" at bounding box center [665, 21] width 9 height 9
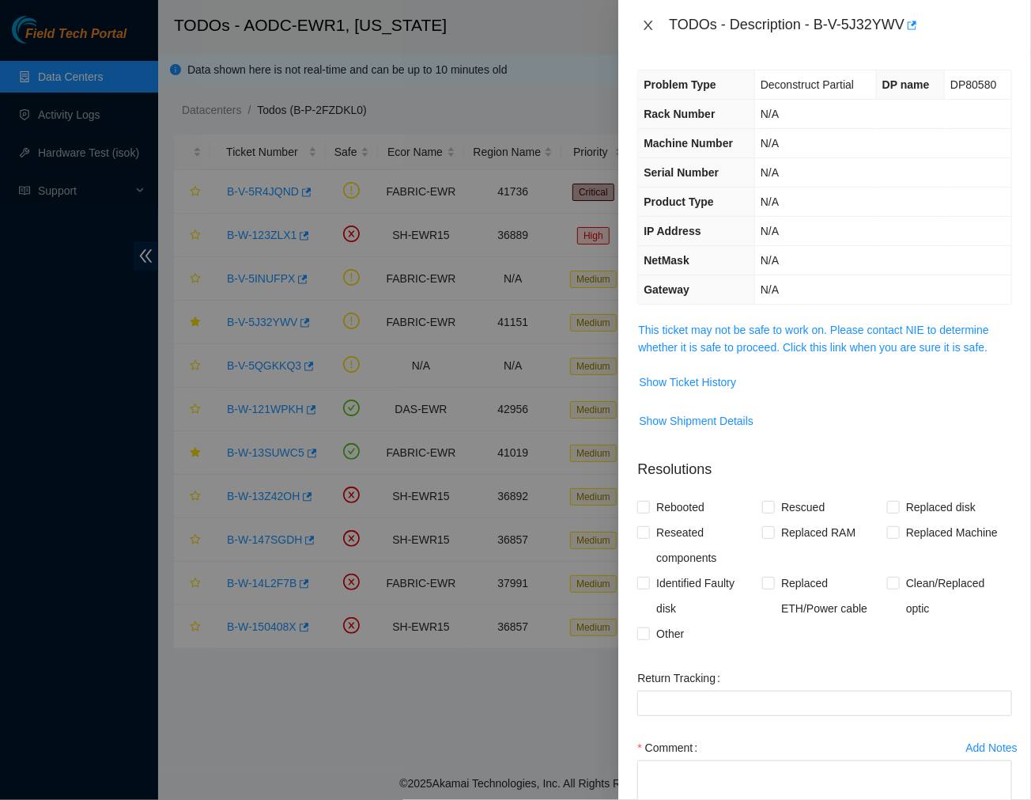
click at [647, 26] on icon "close" at bounding box center [649, 25] width 9 height 9
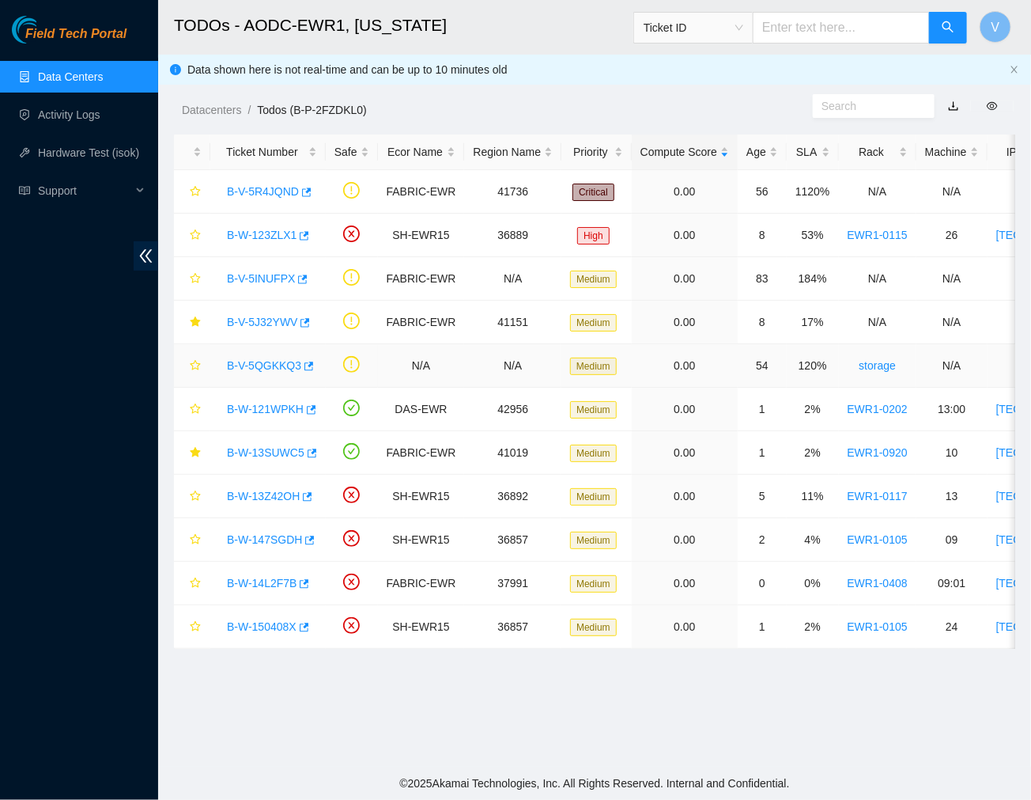
click at [262, 368] on link "B-V-5QGKKQ3" at bounding box center [264, 365] width 74 height 13
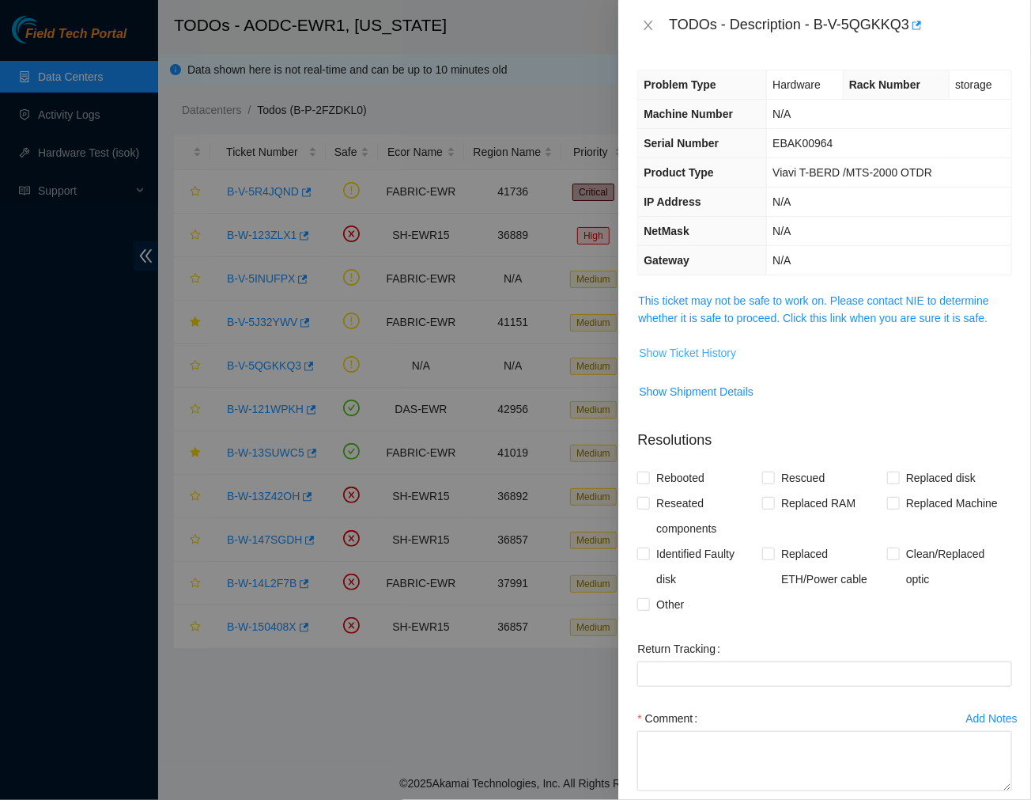
click at [684, 356] on span "Show Ticket History" at bounding box center [687, 352] width 97 height 17
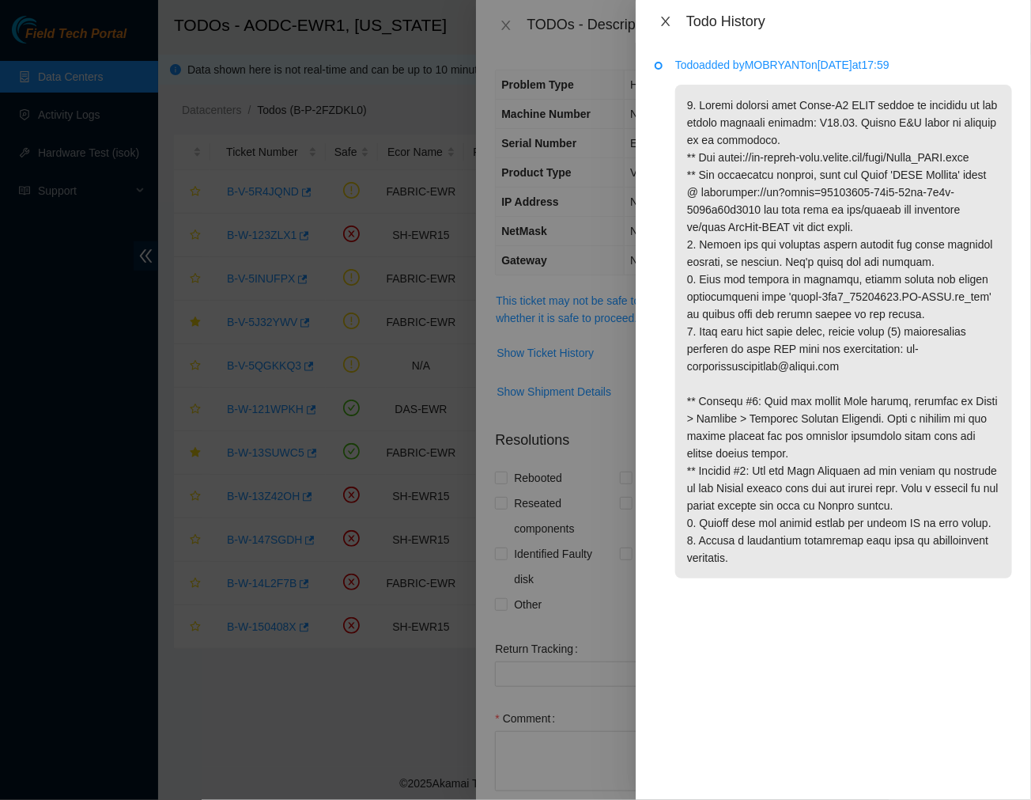
click at [667, 17] on icon "close" at bounding box center [666, 21] width 13 height 13
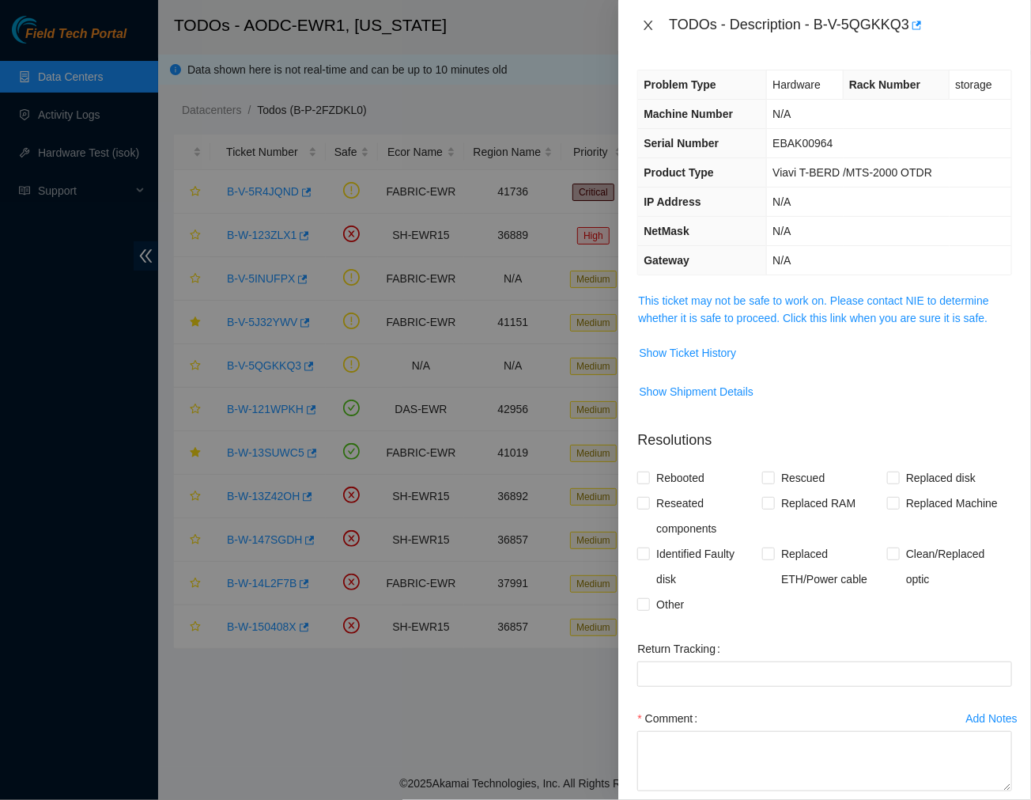
click at [649, 19] on icon "close" at bounding box center [648, 25] width 13 height 13
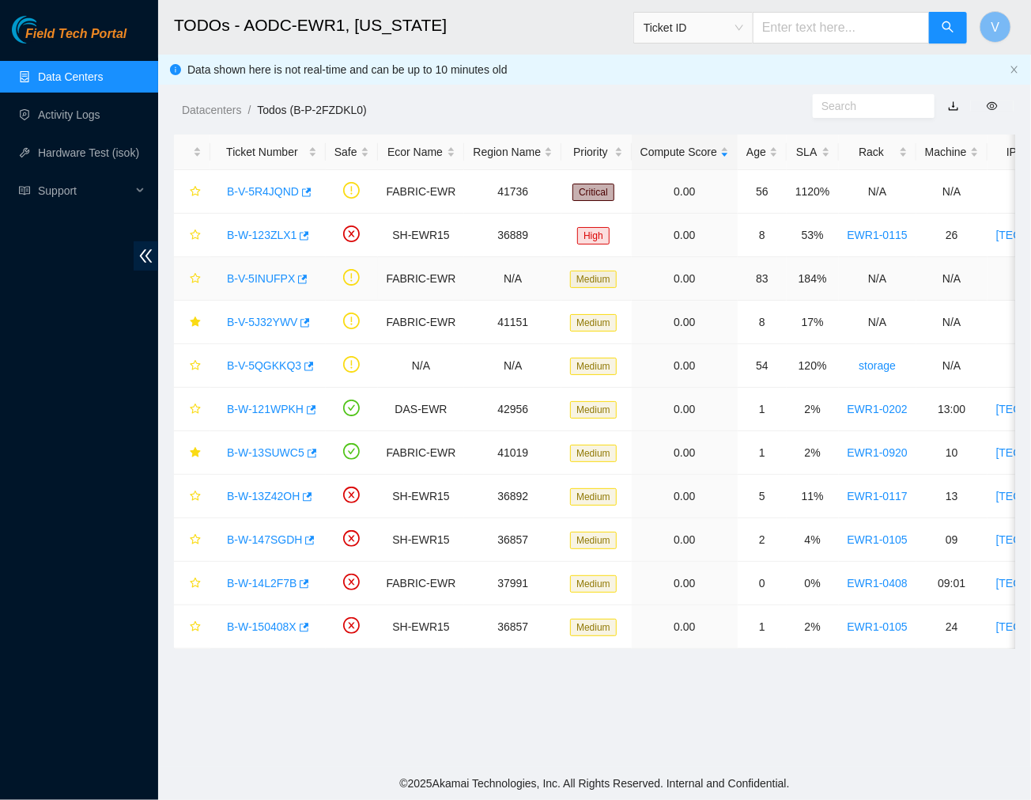
click at [278, 278] on link "B-V-5INUFPX" at bounding box center [261, 278] width 68 height 13
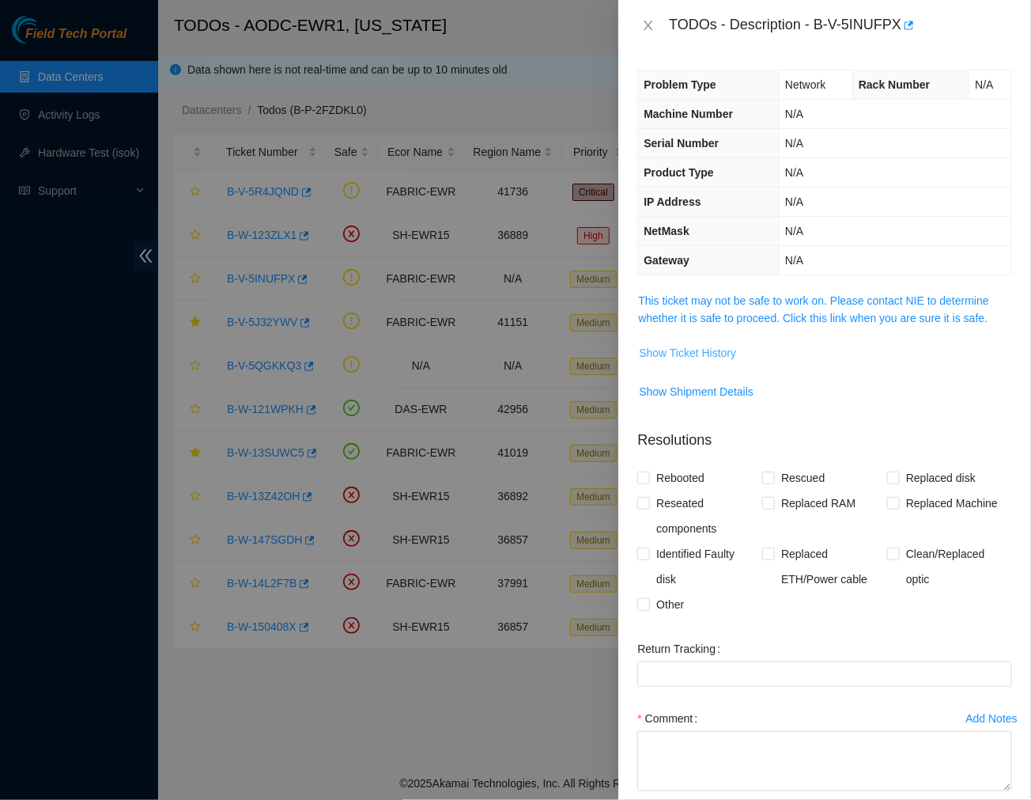
click at [701, 359] on span "Show Ticket History" at bounding box center [687, 352] width 97 height 17
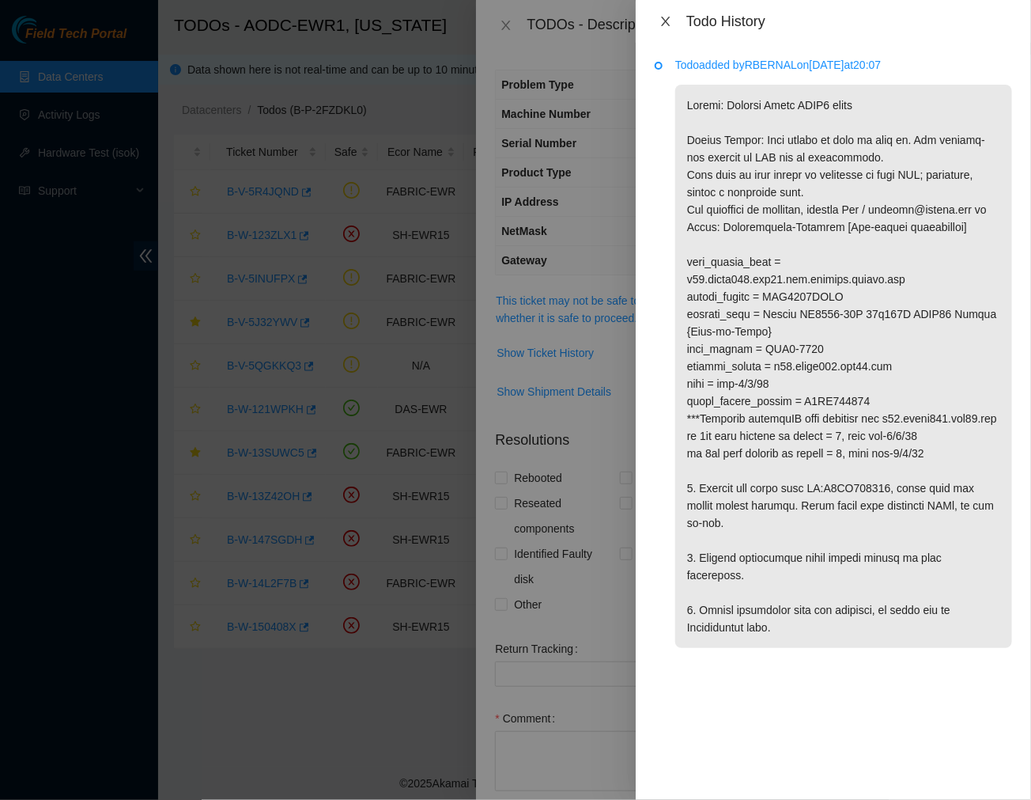
click at [666, 22] on icon "close" at bounding box center [666, 21] width 13 height 13
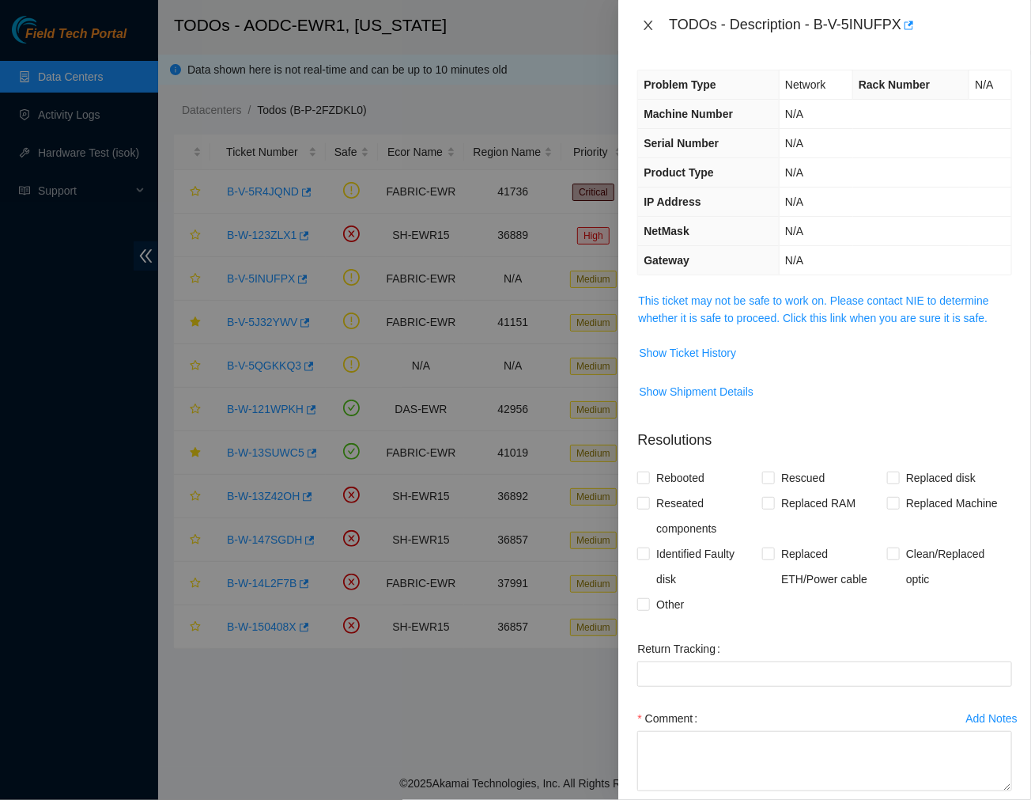
click at [641, 21] on button "Close" at bounding box center [648, 25] width 22 height 15
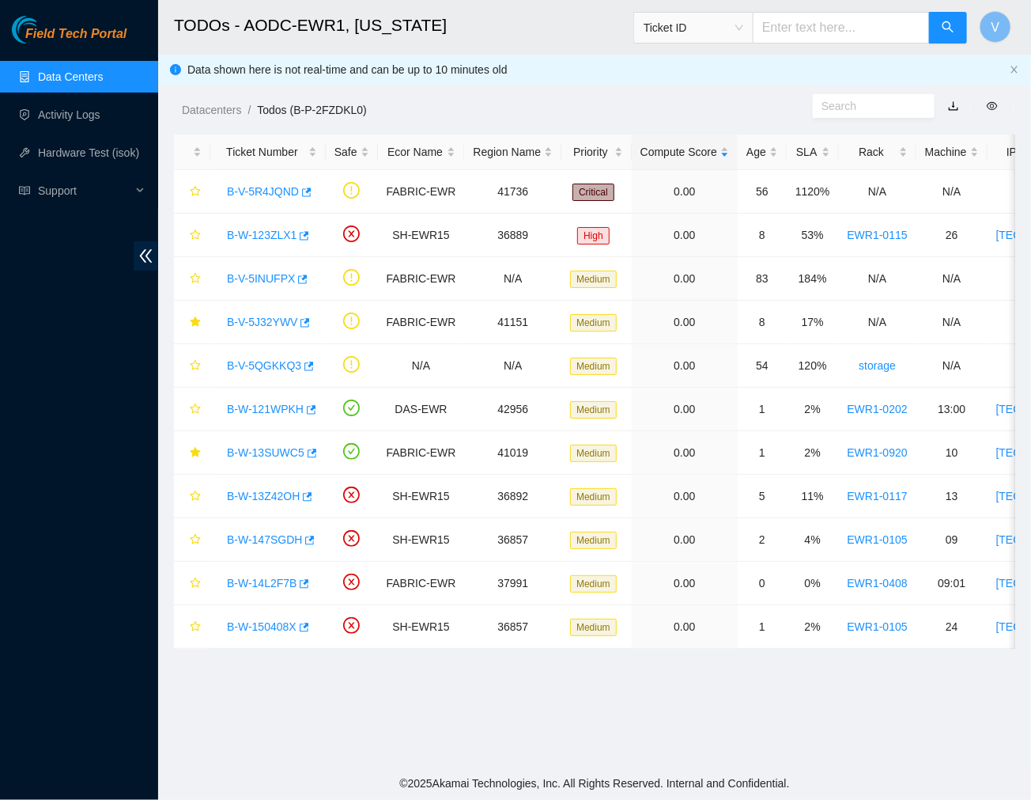
click at [554, 51] on header "TODOs - AODC-EWR1, New Jersey Ticket ID V" at bounding box center [673, 27] width 1031 height 55
click at [279, 449] on link "B-W-13SUWC5" at bounding box center [265, 452] width 77 height 13
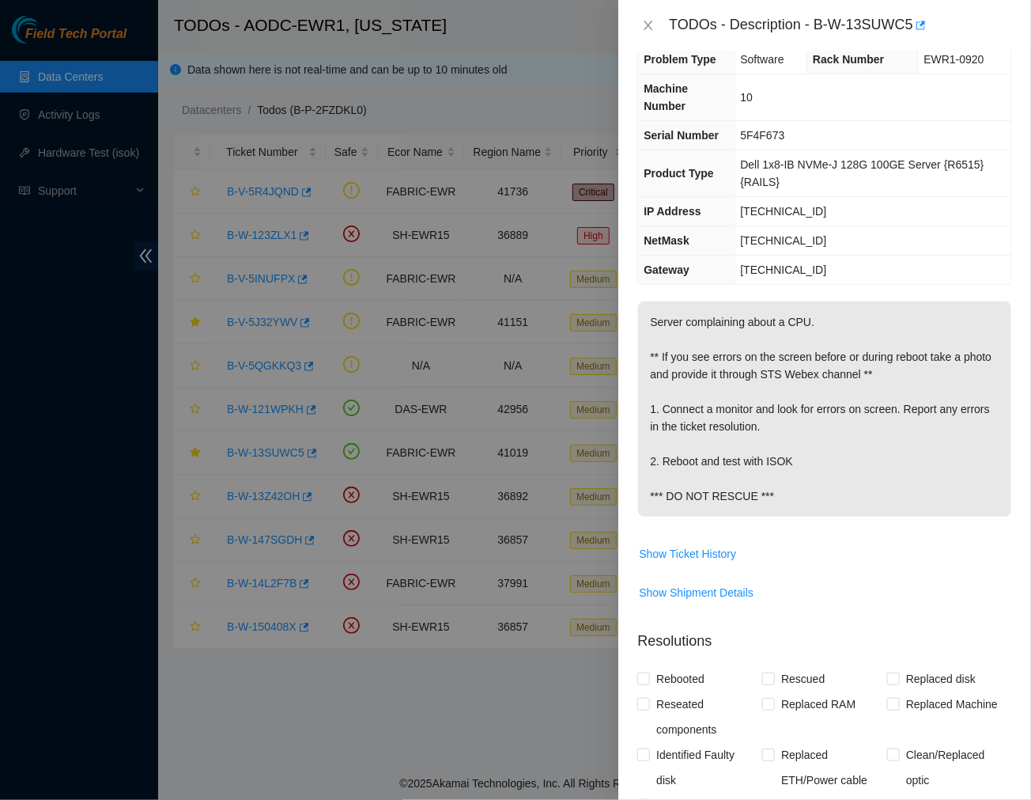
scroll to position [26, 0]
click at [810, 395] on p "Server complaining about a CPU. ** If you see errors on the screen before or du…" at bounding box center [824, 408] width 373 height 215
click at [698, 556] on span "Show Ticket History" at bounding box center [687, 552] width 97 height 17
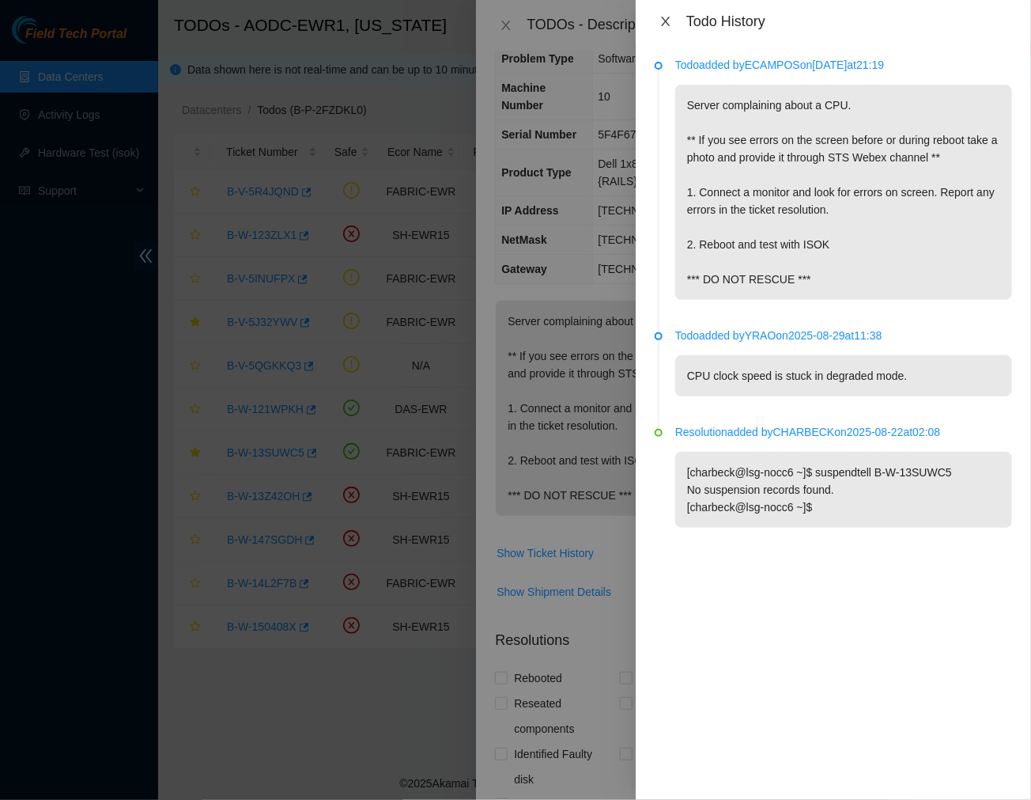
click at [661, 19] on icon "close" at bounding box center [666, 21] width 13 height 13
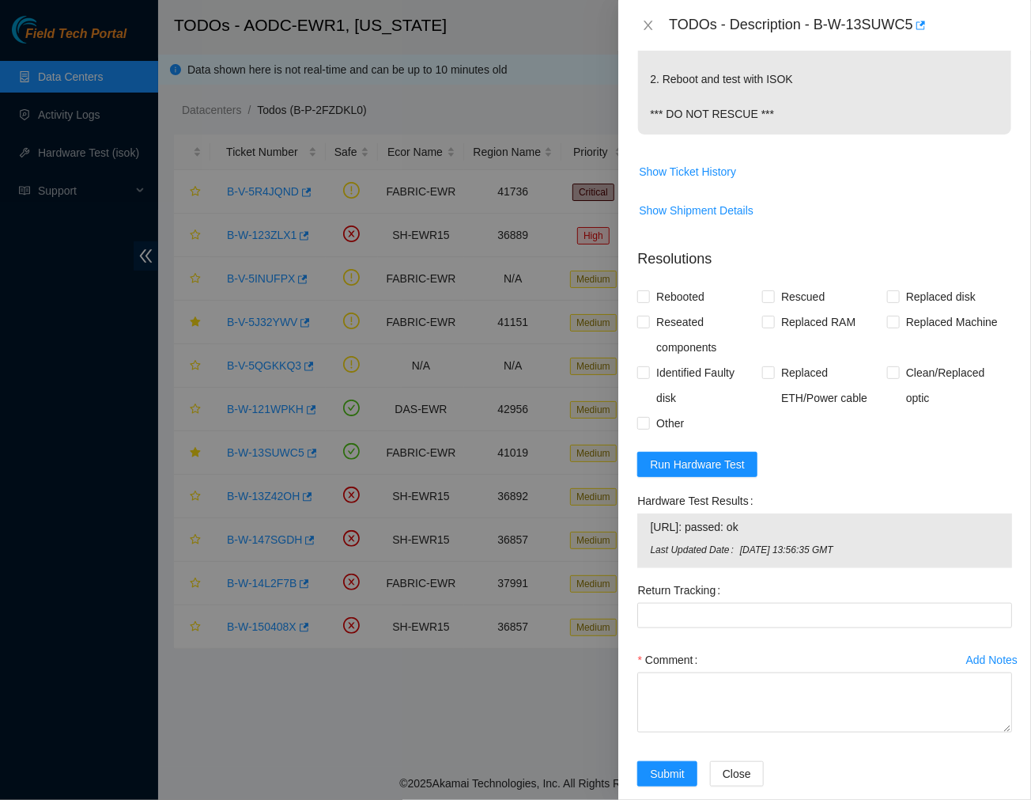
scroll to position [432, 0]
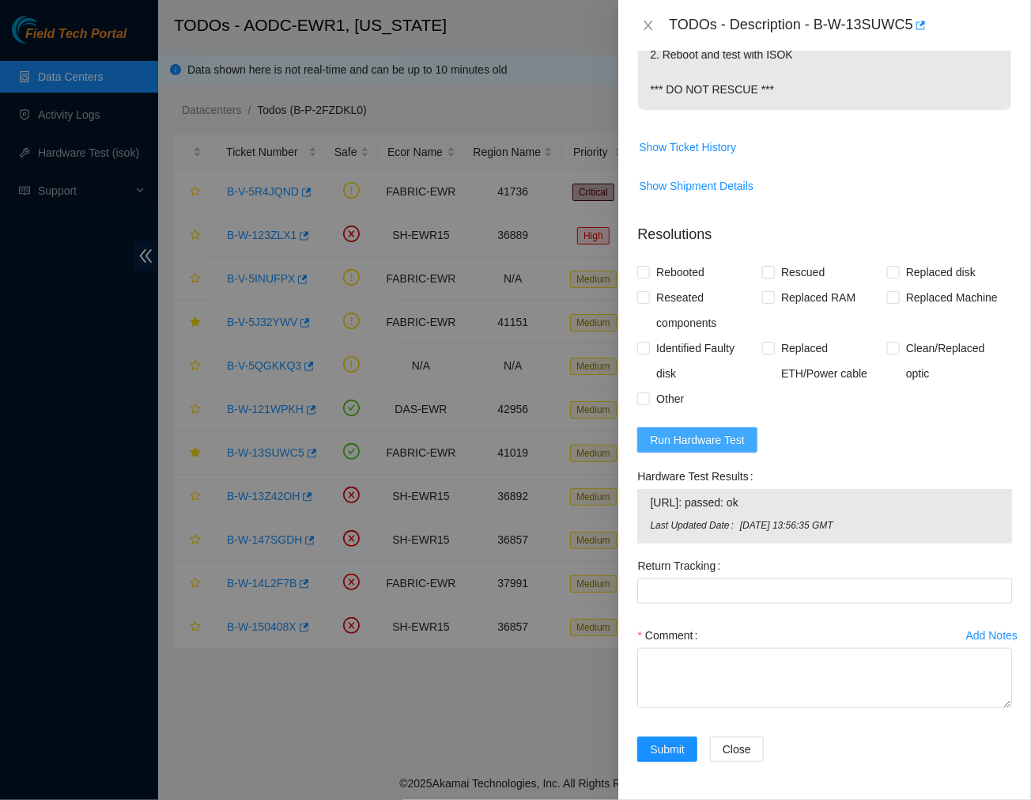
click at [673, 437] on span "Run Hardware Test" at bounding box center [697, 439] width 95 height 17
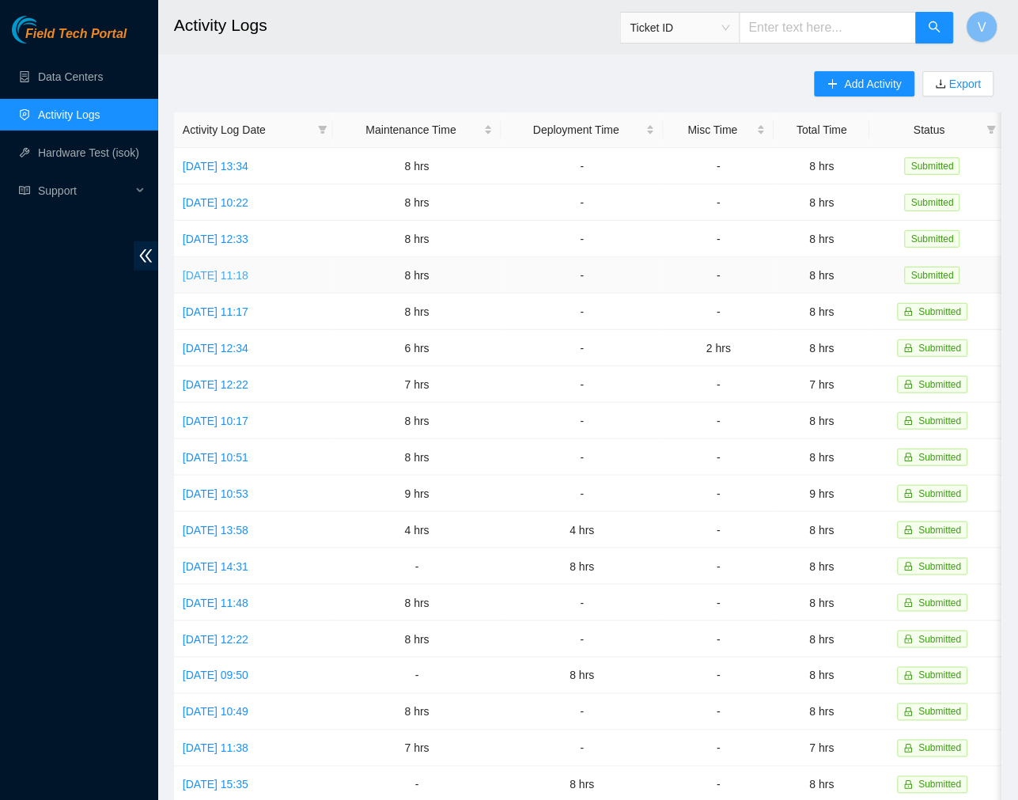
click at [236, 278] on link "[DATE] 11:18" at bounding box center [216, 275] width 66 height 13
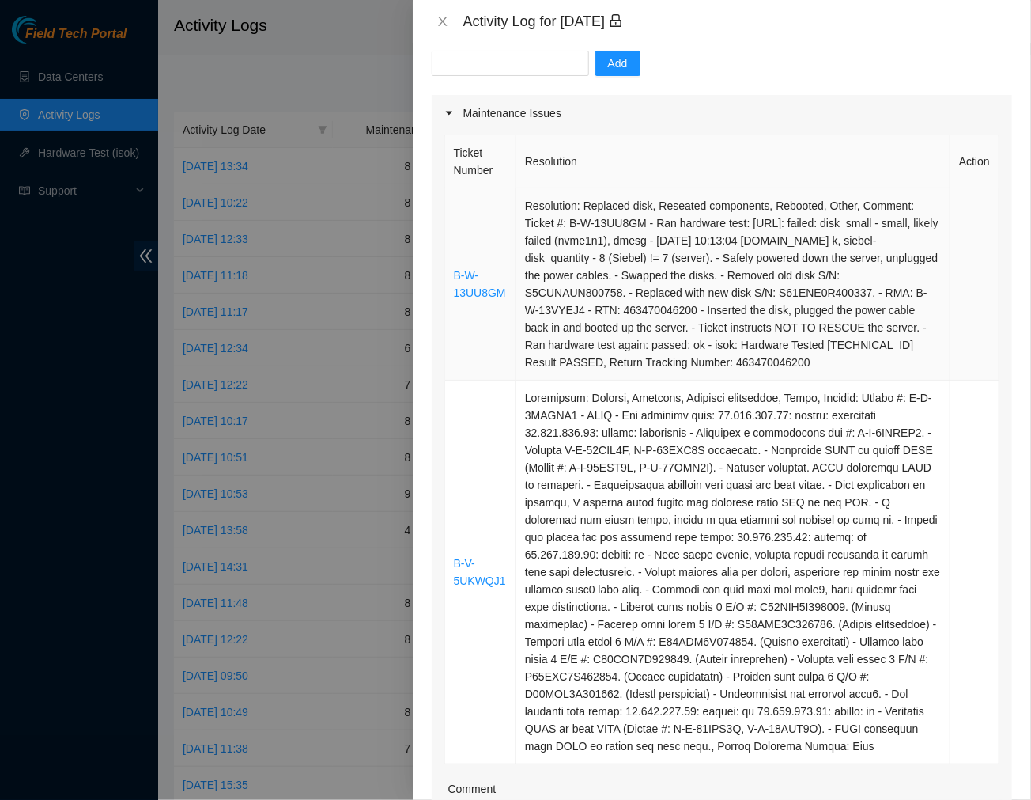
scroll to position [104, 0]
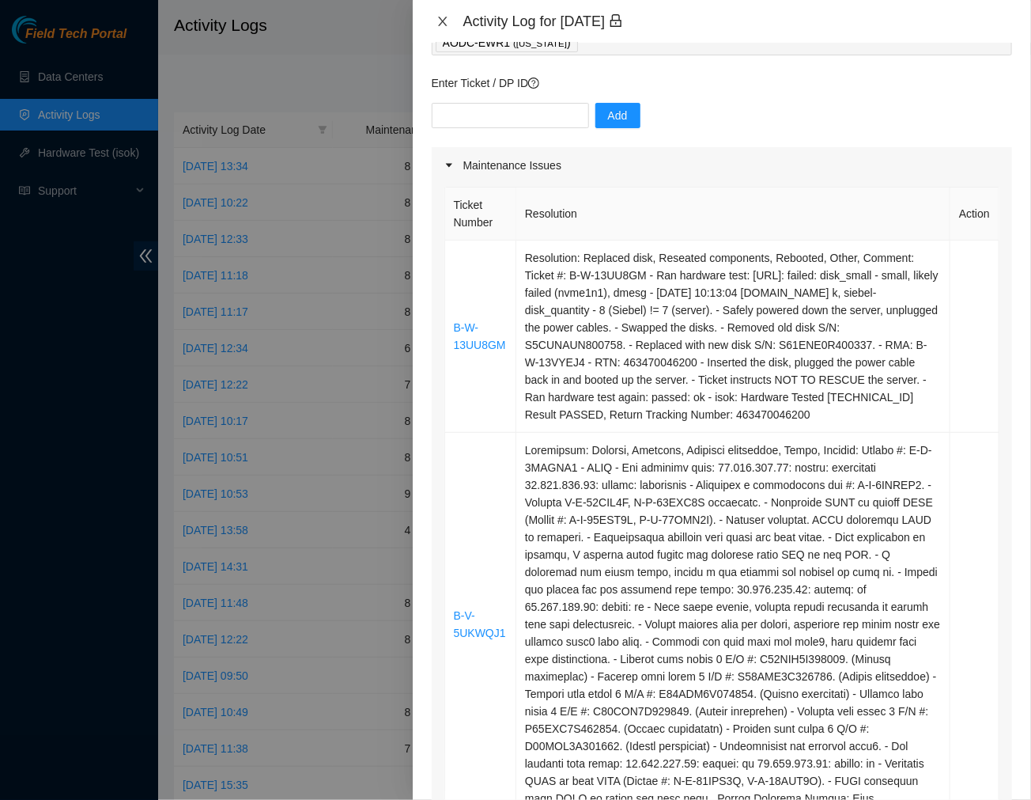
click at [444, 27] on icon "close" at bounding box center [443, 21] width 13 height 13
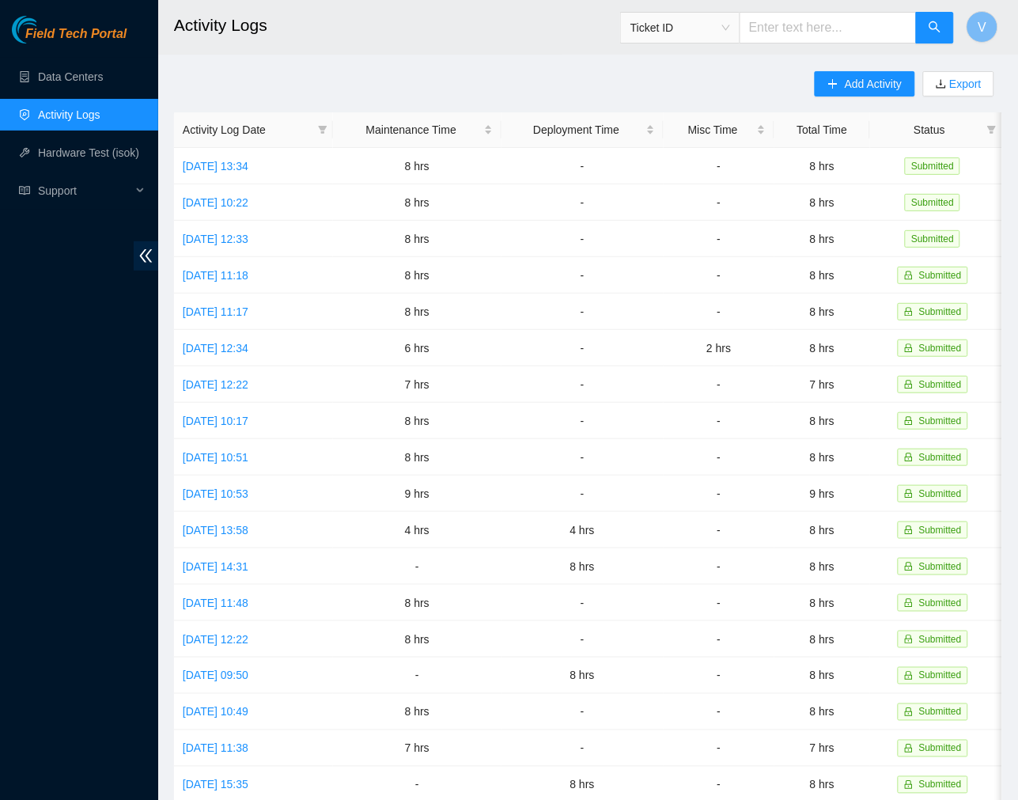
click at [531, 5] on h2 "Activity Logs" at bounding box center [519, 25] width 690 height 51
click at [241, 271] on link "[DATE] 11:18" at bounding box center [216, 275] width 66 height 13
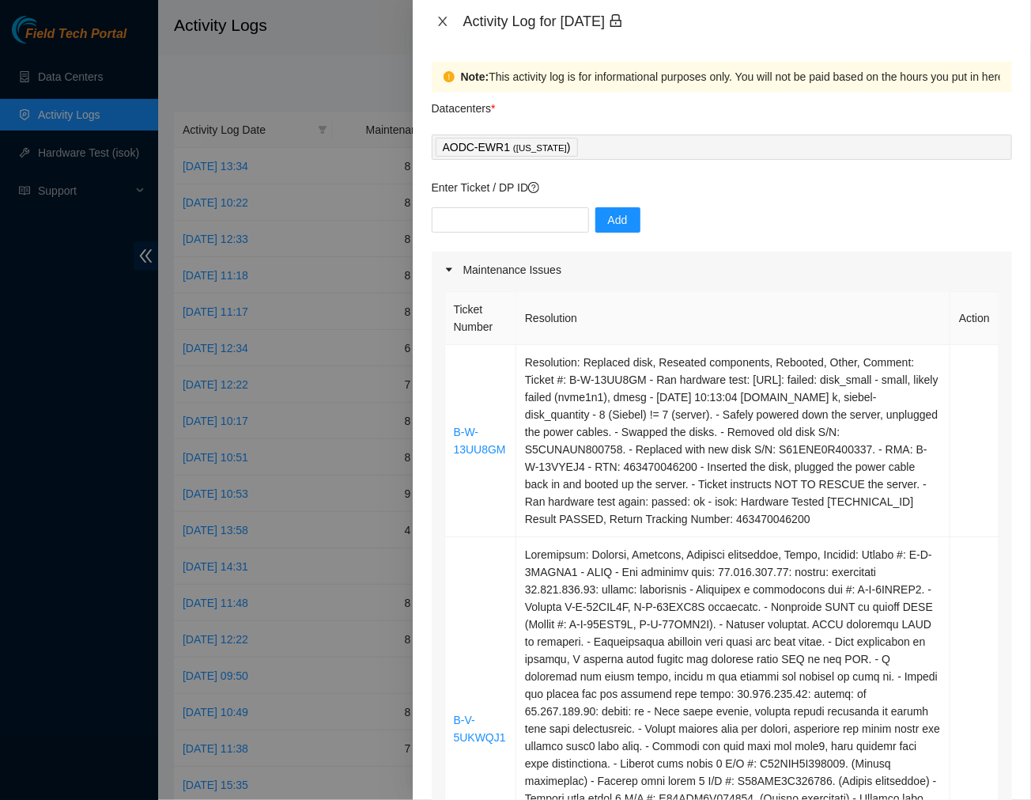
click at [441, 18] on icon "close" at bounding box center [443, 21] width 13 height 13
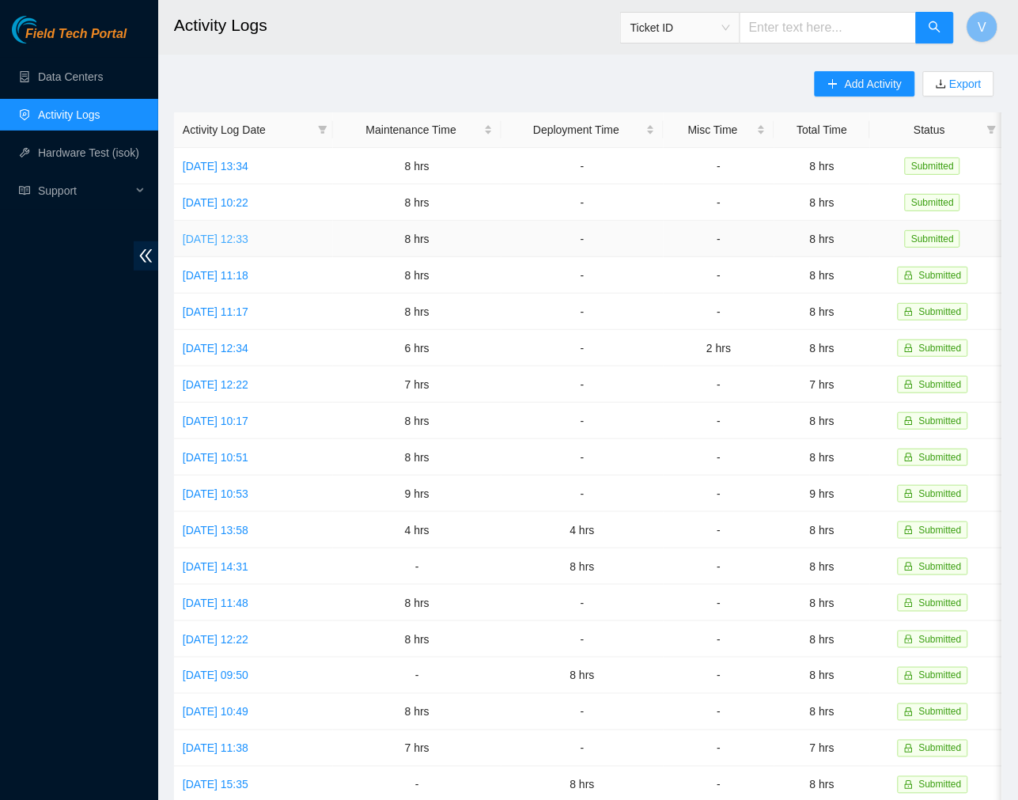
click at [247, 240] on link "[DATE] 12:33" at bounding box center [216, 238] width 66 height 13
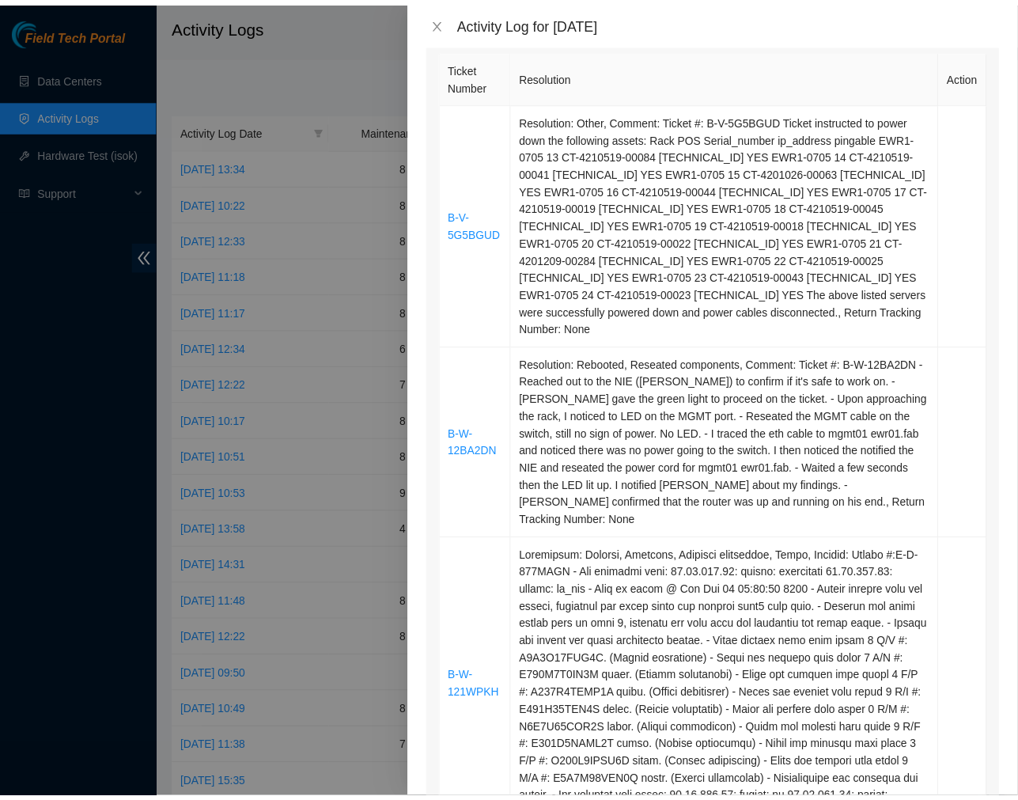
scroll to position [244, 0]
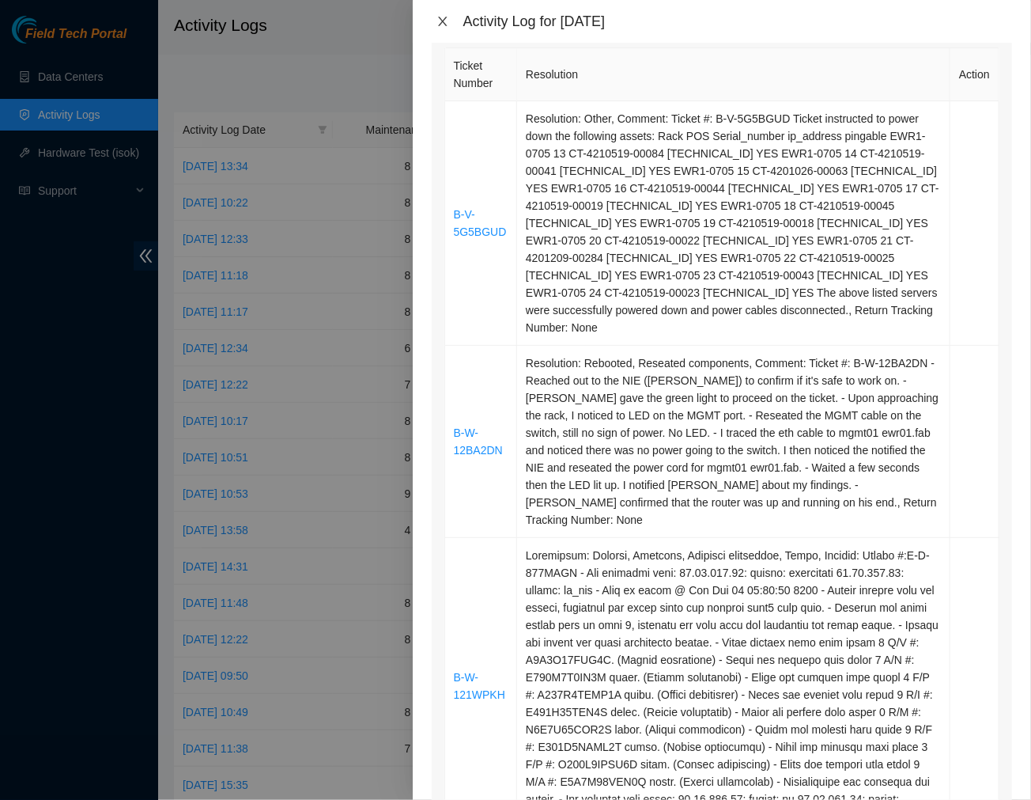
click at [440, 17] on icon "close" at bounding box center [443, 21] width 13 height 13
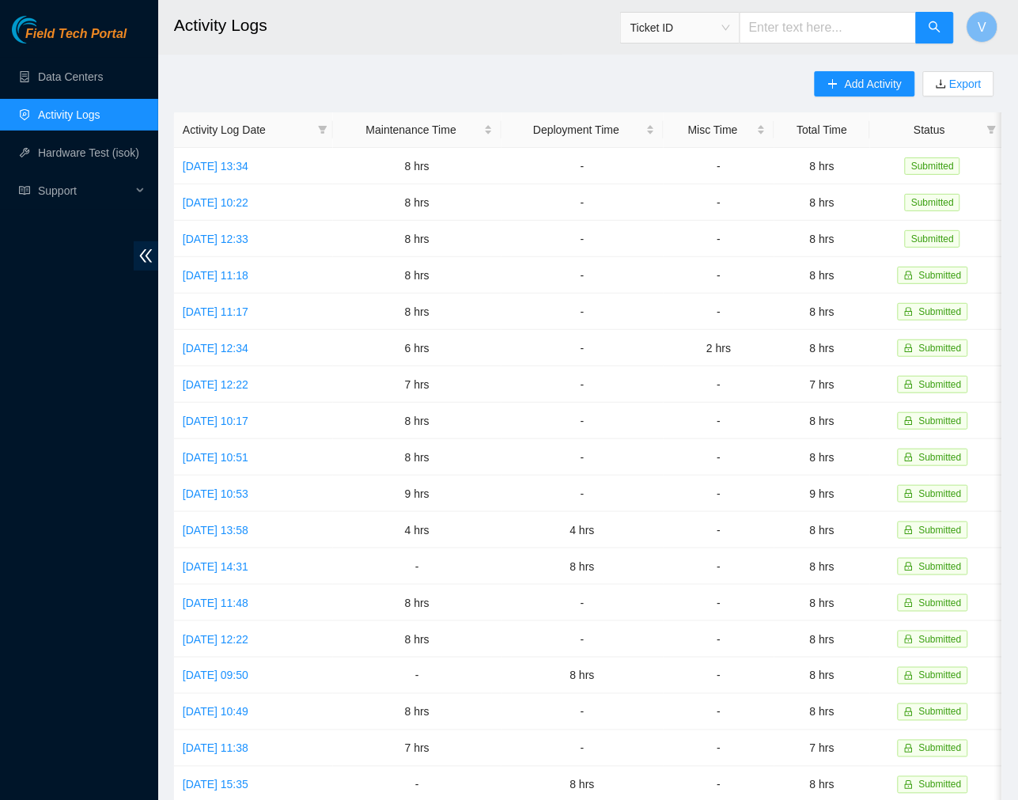
click at [868, 27] on input "text" at bounding box center [827, 28] width 177 height 32
paste input "B-W-14A4A0K"
type input "B-W-14A4A0K"
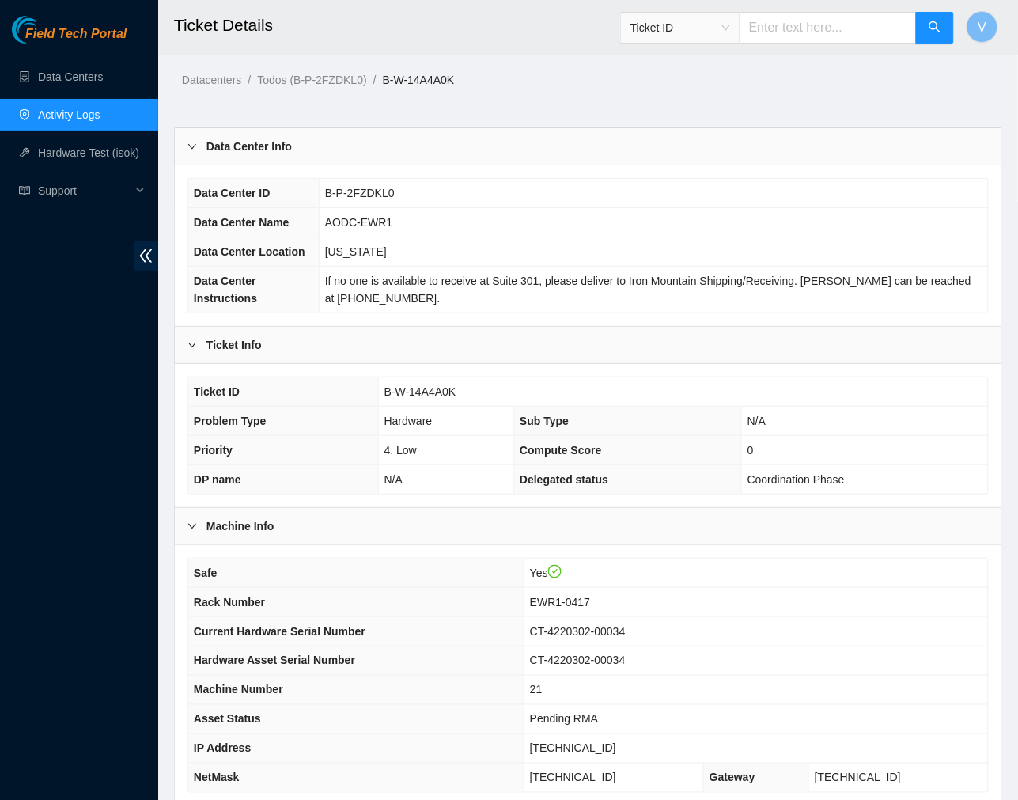
scroll to position [206, 0]
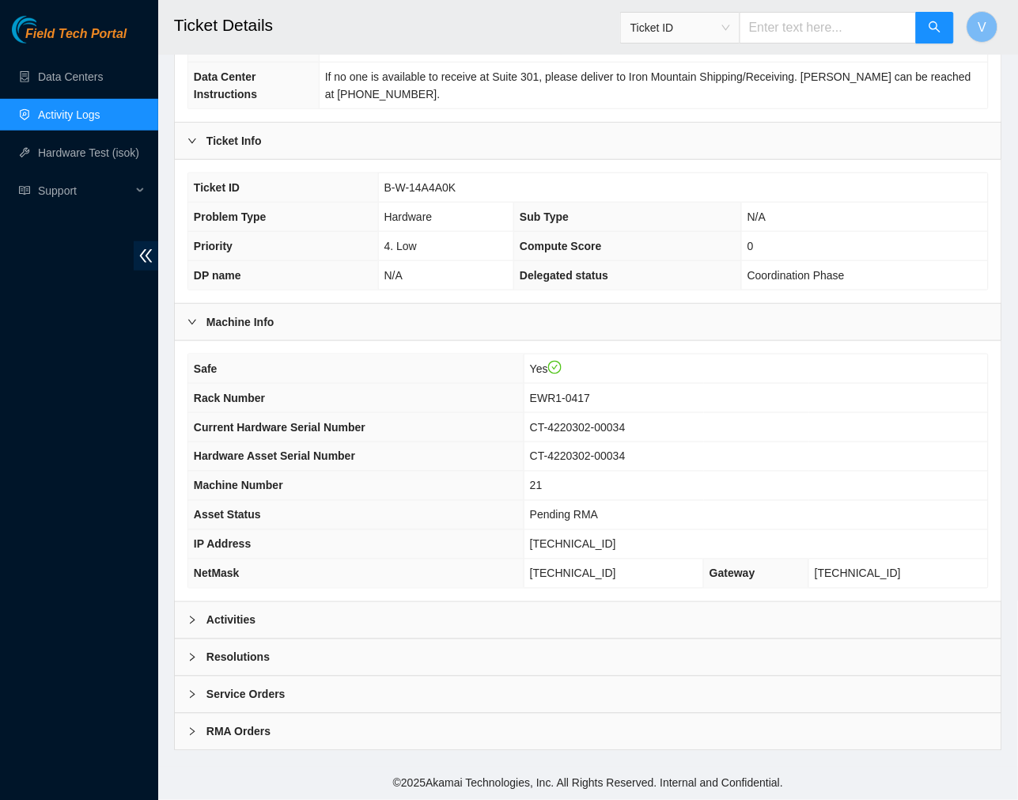
click at [234, 621] on b "Activities" at bounding box center [230, 619] width 49 height 17
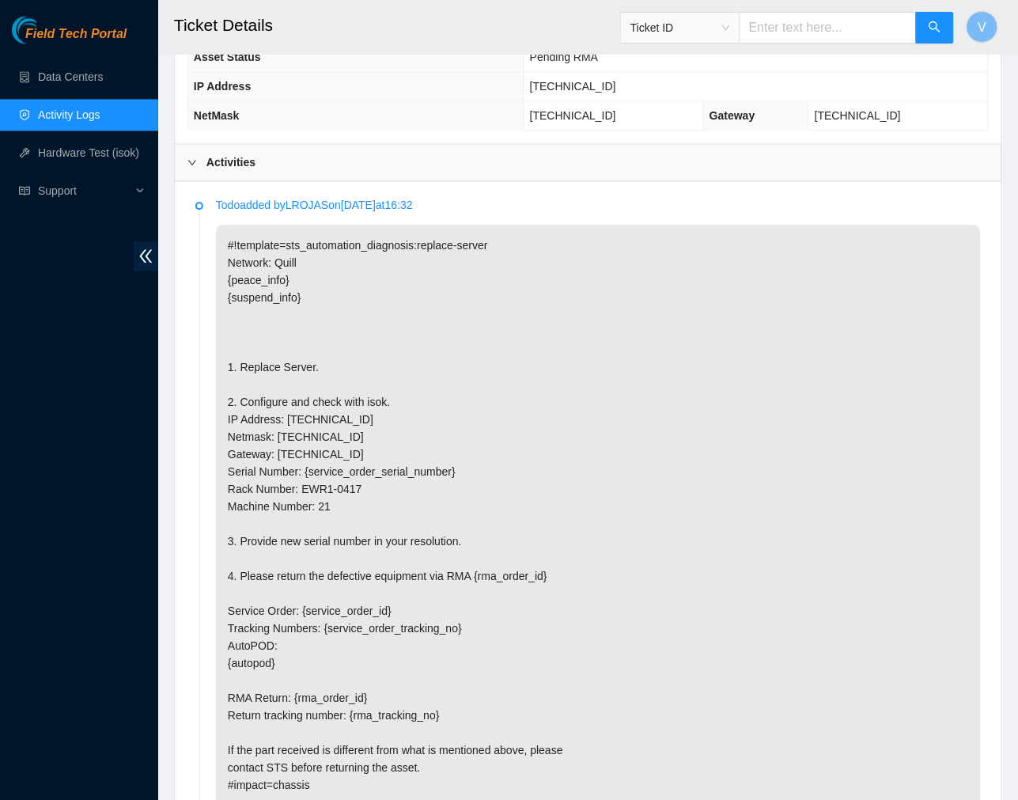
scroll to position [663, 0]
click at [421, 527] on p "#!template=sts_automation_diagnosis:replace-server Network: Quill {peace_info} …" at bounding box center [598, 514] width 765 height 580
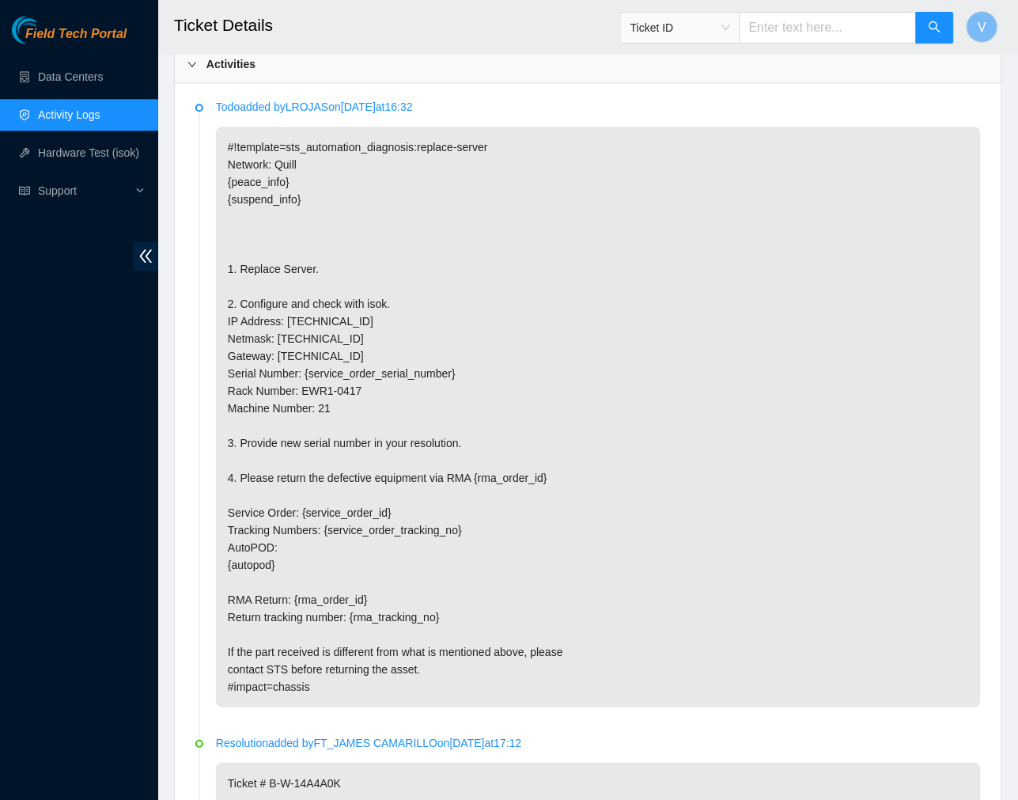
scroll to position [756, 0]
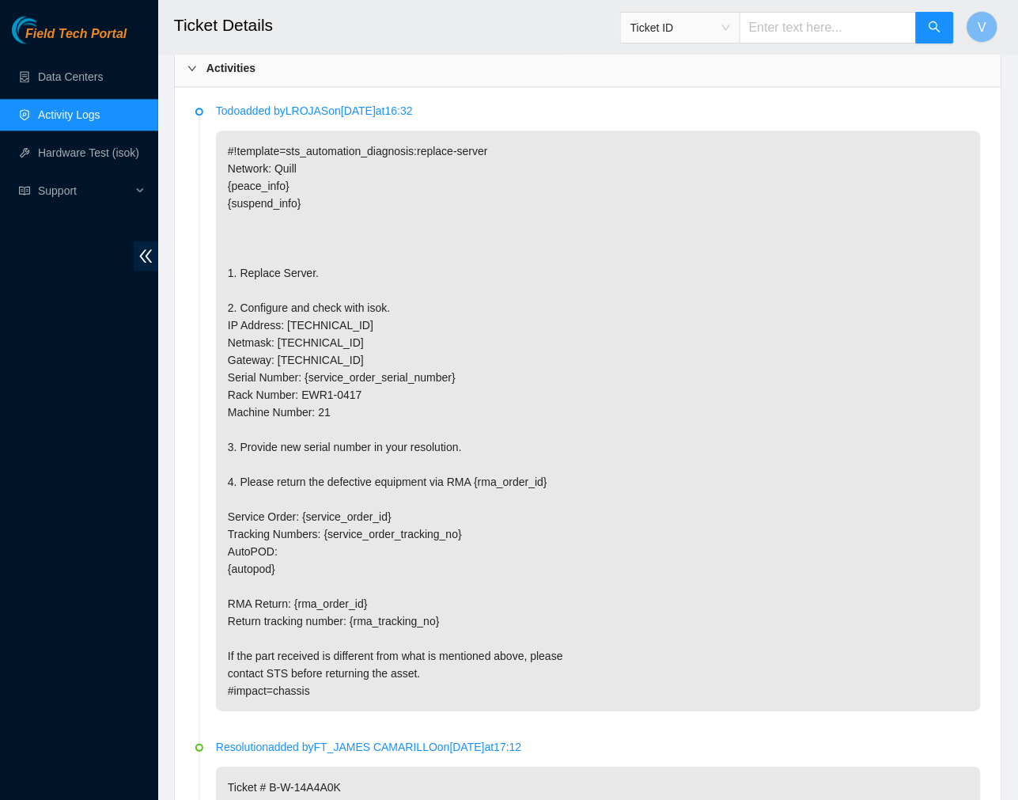
click at [85, 112] on link "Activity Logs" at bounding box center [69, 114] width 62 height 13
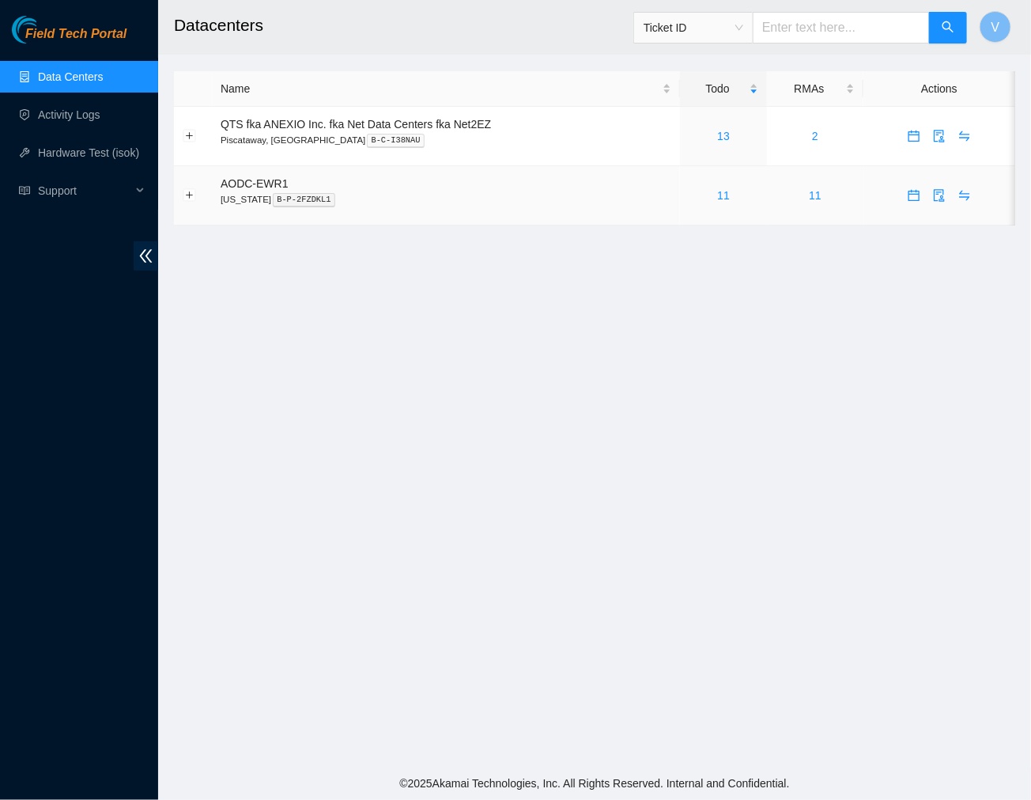
click at [716, 193] on div "11" at bounding box center [724, 195] width 70 height 17
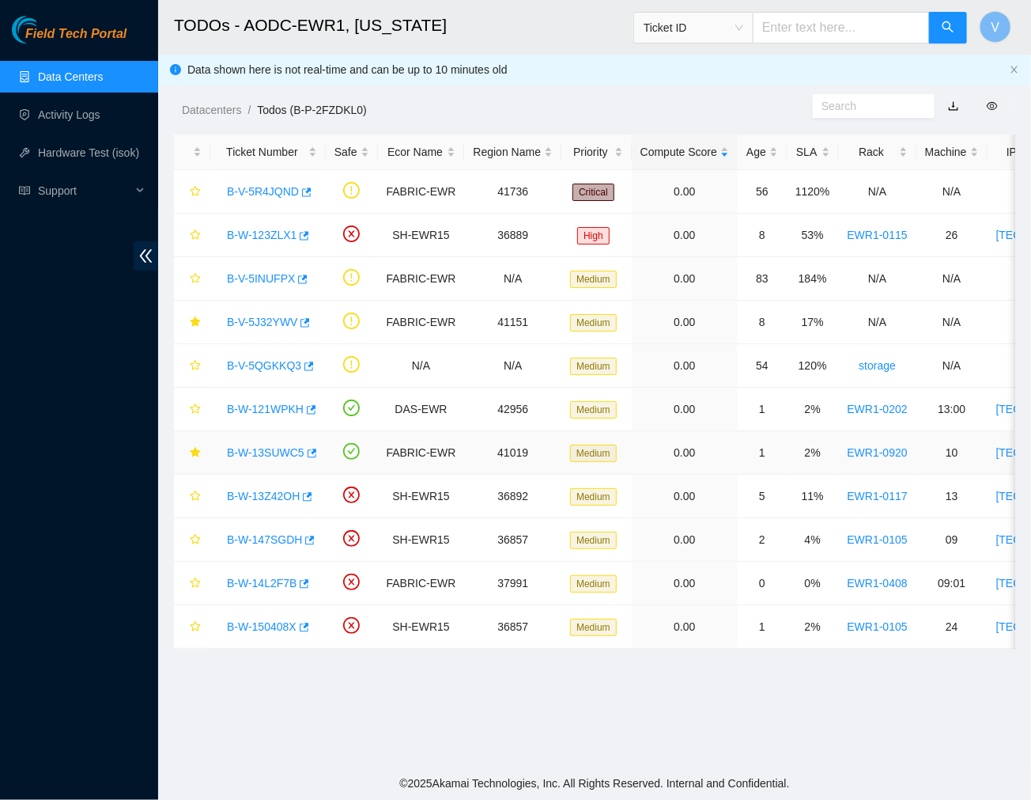
click at [269, 447] on link "B-W-13SUWC5" at bounding box center [265, 452] width 77 height 13
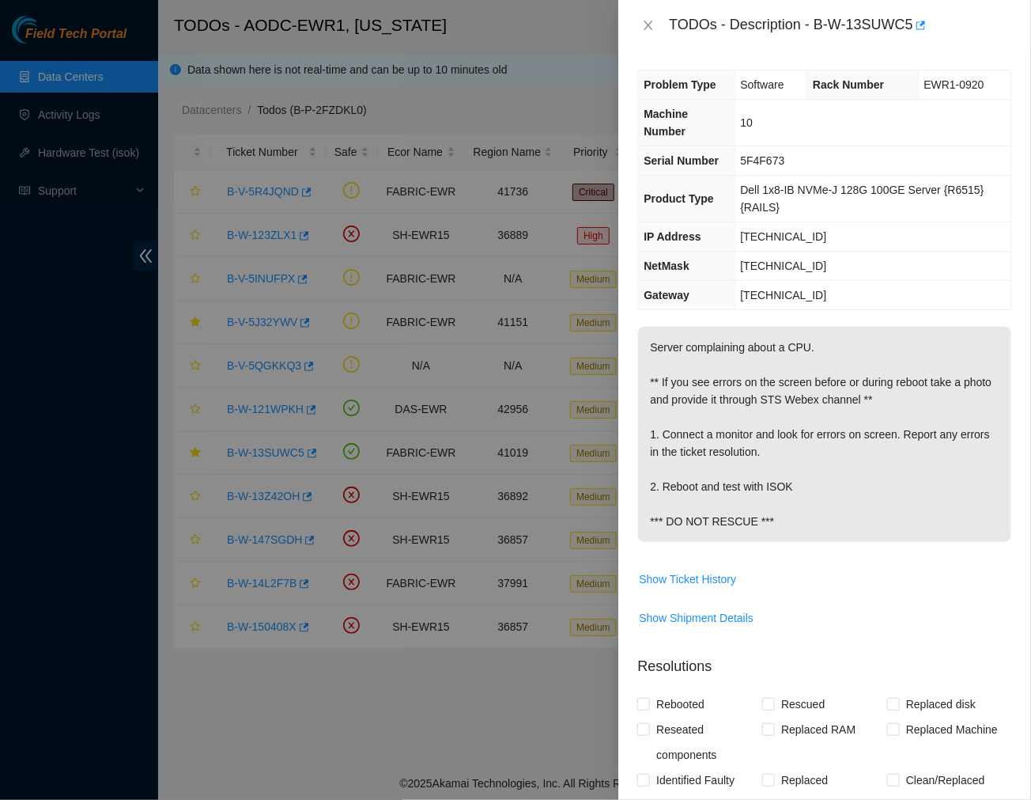
scroll to position [432, 0]
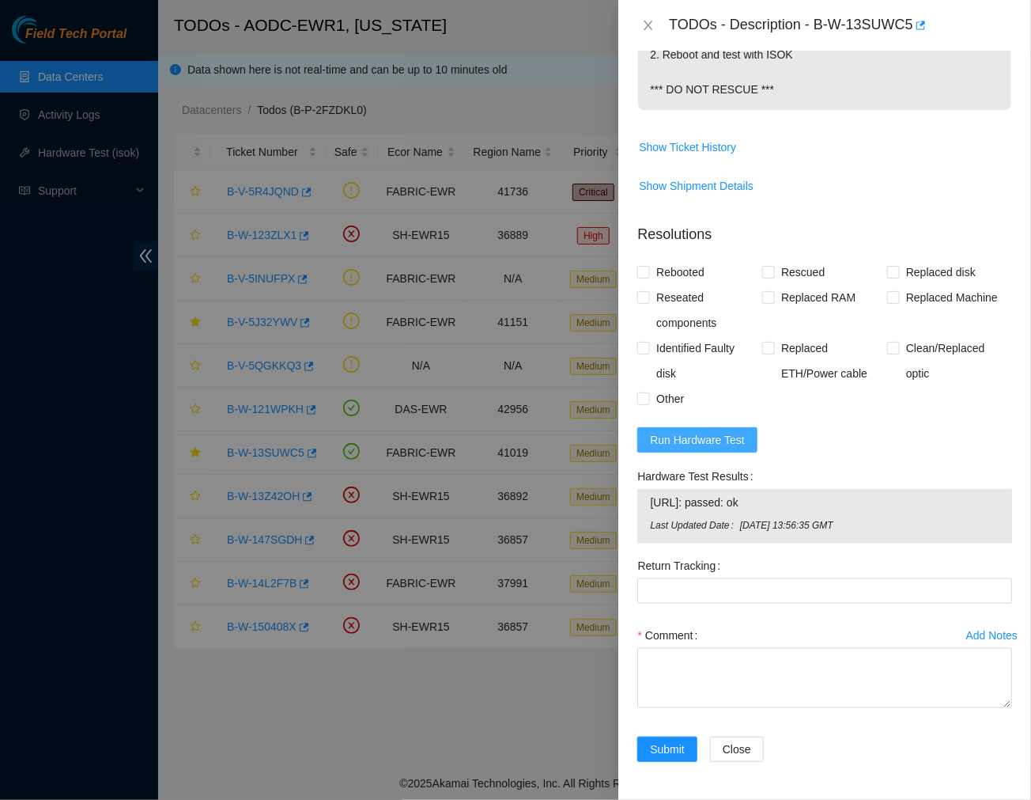
click at [721, 433] on span "Run Hardware Test" at bounding box center [697, 439] width 95 height 17
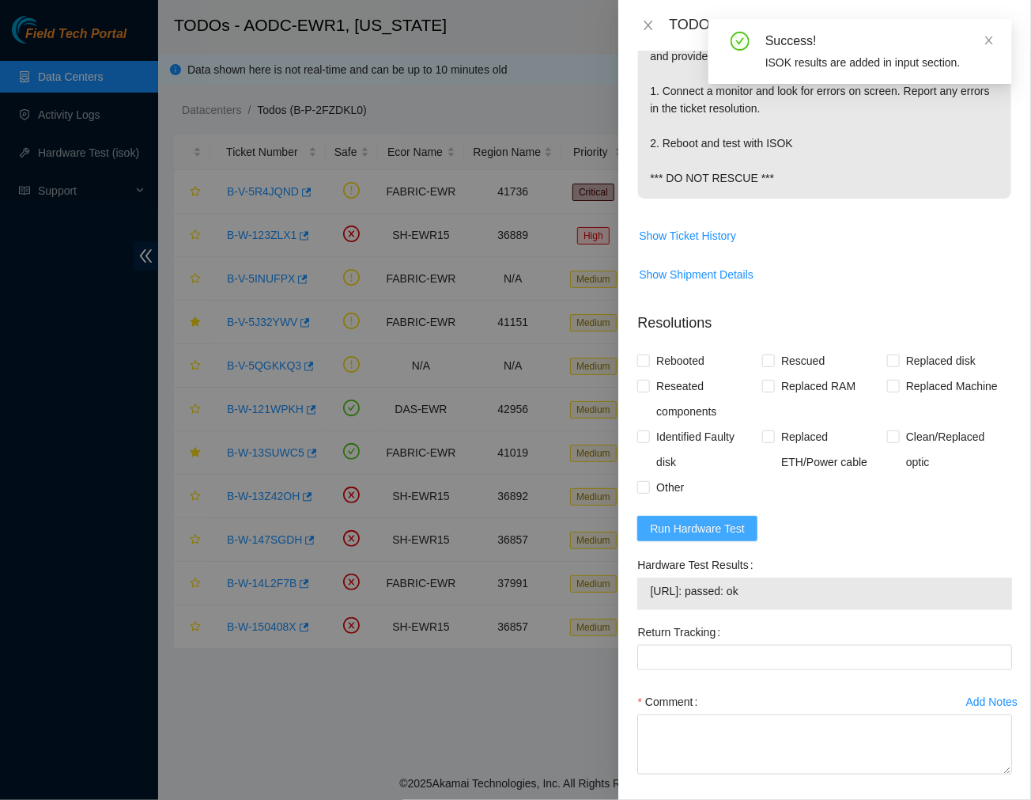
scroll to position [410, 0]
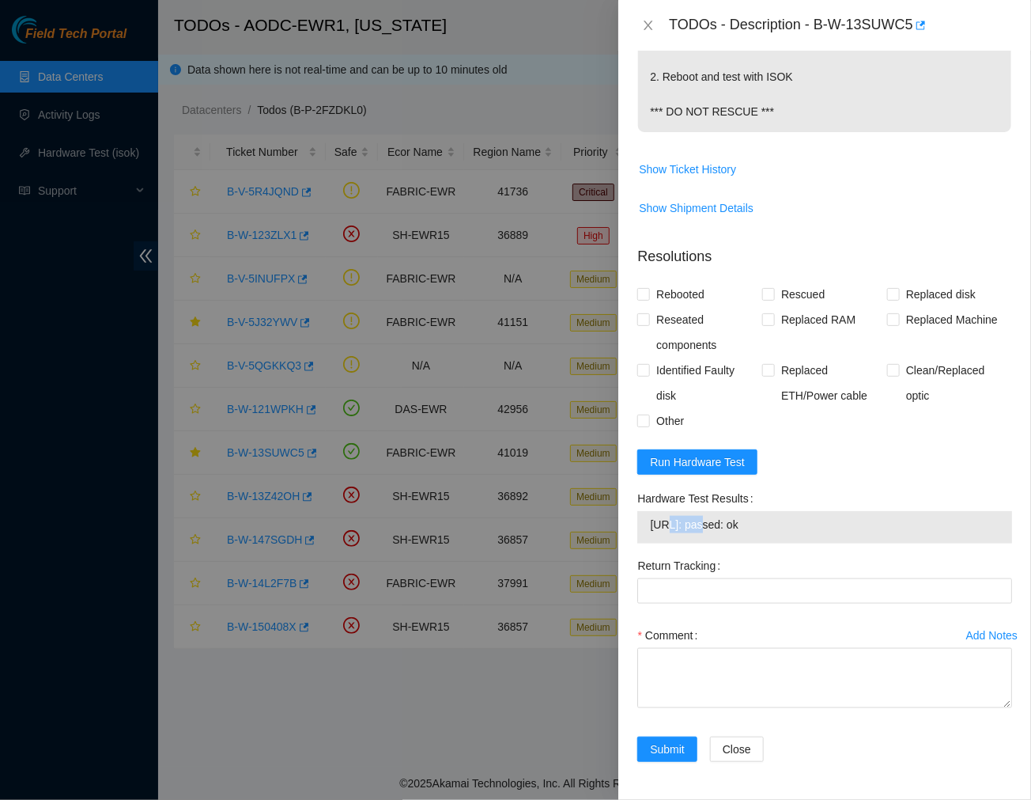
drag, startPoint x: 701, startPoint y: 518, endPoint x: 667, endPoint y: 524, distance: 35.4
click at [667, 524] on span "23.34.58.77: passed: ok" at bounding box center [825, 524] width 350 height 17
drag, startPoint x: 651, startPoint y: 524, endPoint x: 702, endPoint y: 535, distance: 52.4
click at [702, 535] on td "23.34.58.77: passed: ok" at bounding box center [824, 527] width 351 height 25
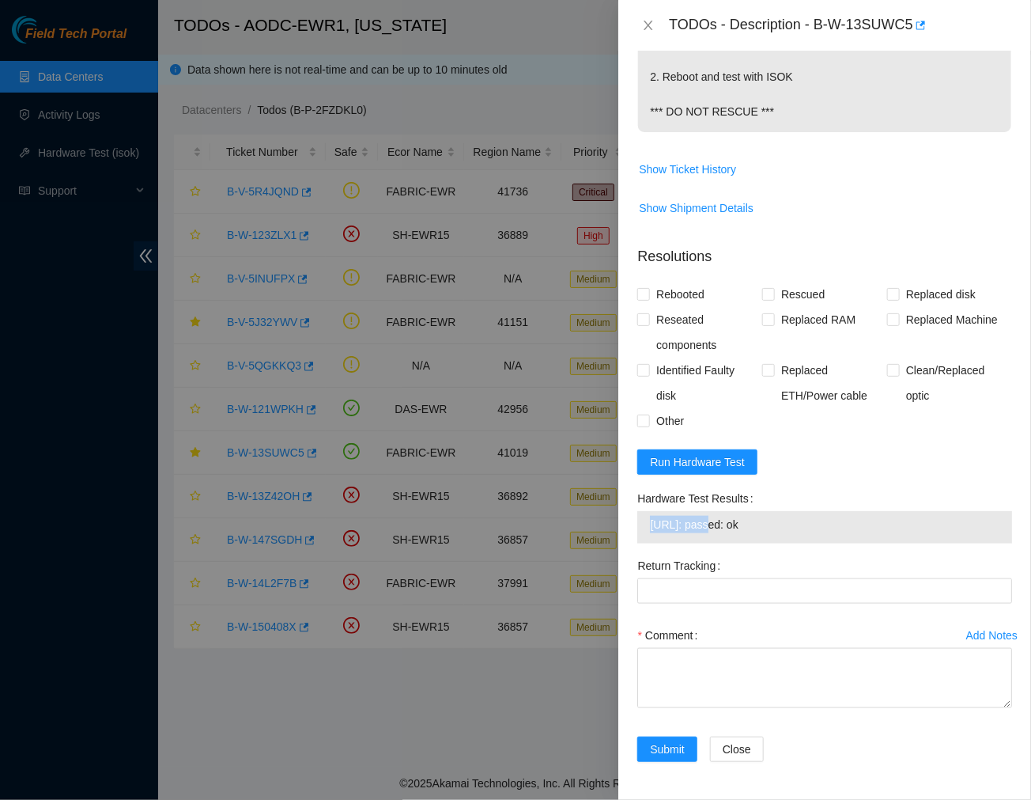
copy span "23.34.58.77"
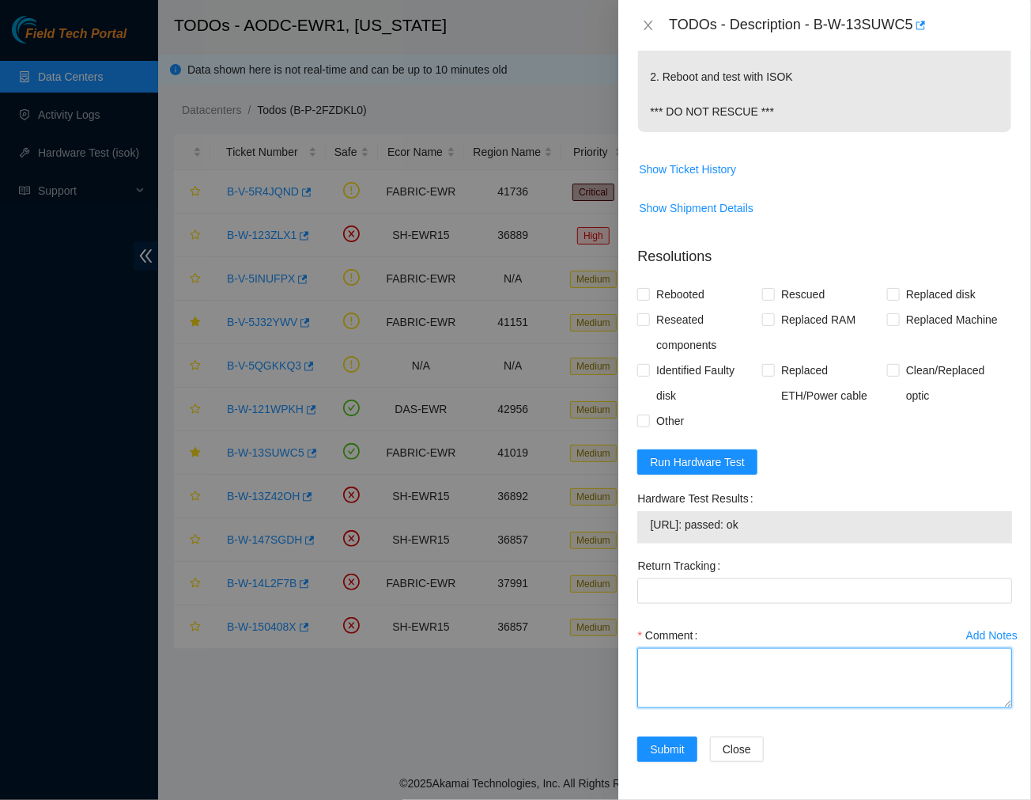
click at [686, 688] on textarea "Comment" at bounding box center [824, 678] width 375 height 60
paste textarea "Ticket #: B-W-13SUWC5 - Ran hardware test: 23.34.58.77: passed: ok - Server app…"
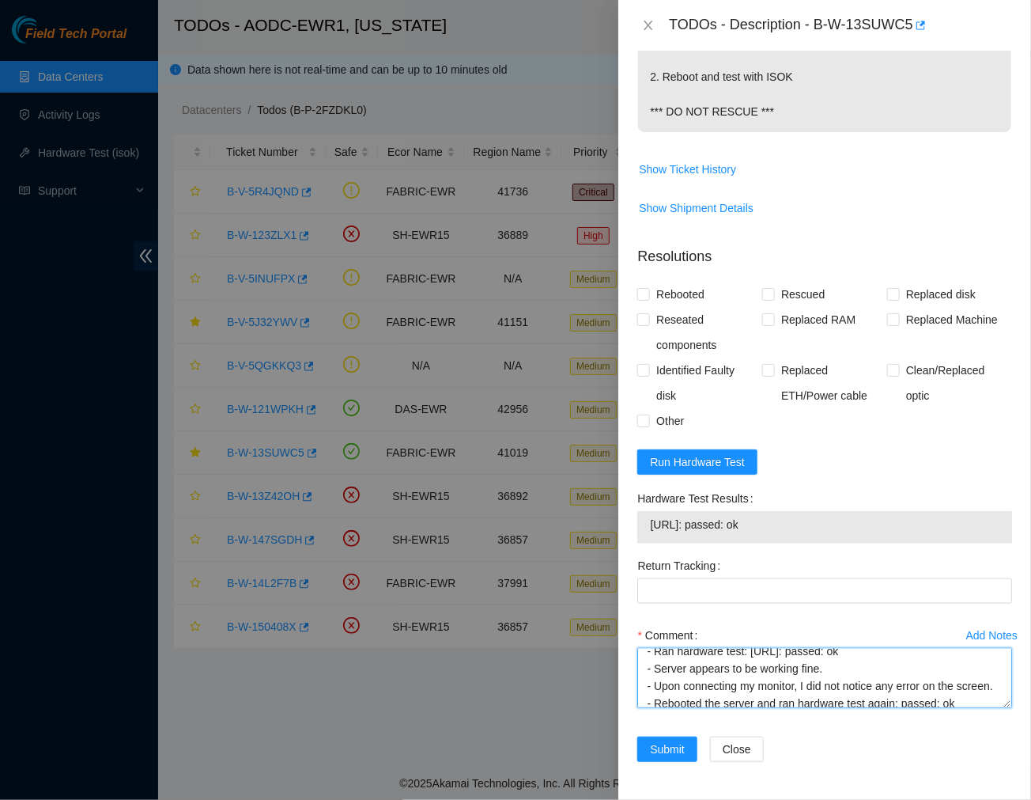
scroll to position [0, 0]
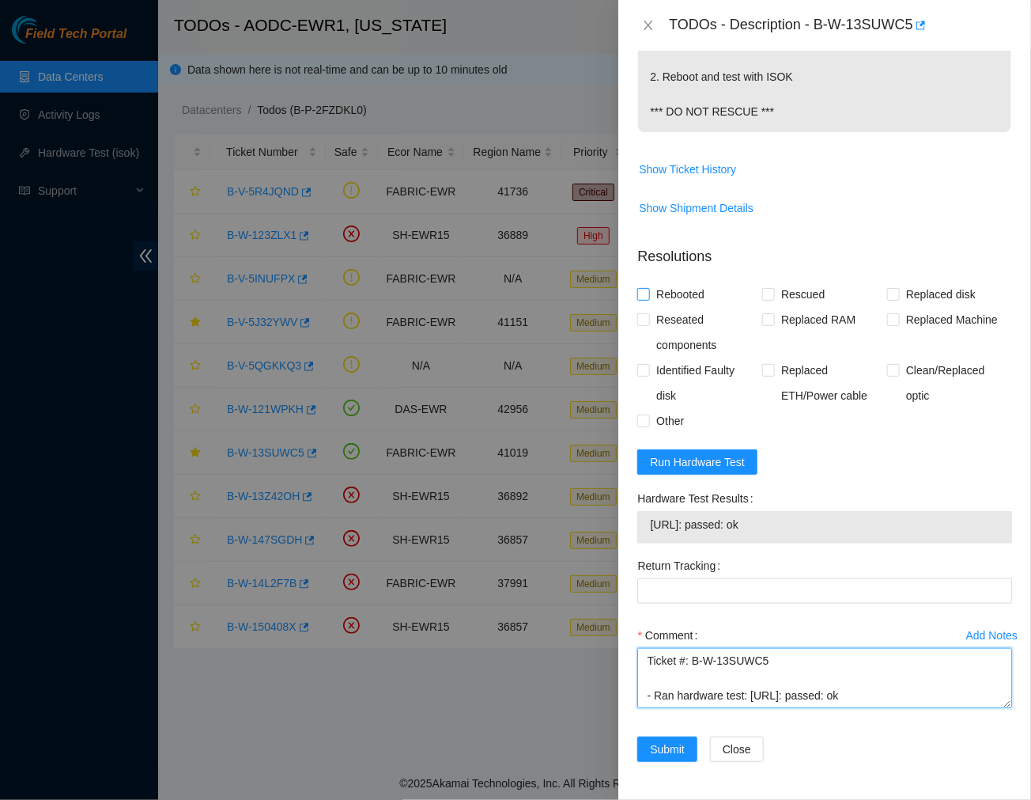
type textarea "Ticket #: B-W-13SUWC5 - Ran hardware test: 23.34.58.77: passed: ok - Server app…"
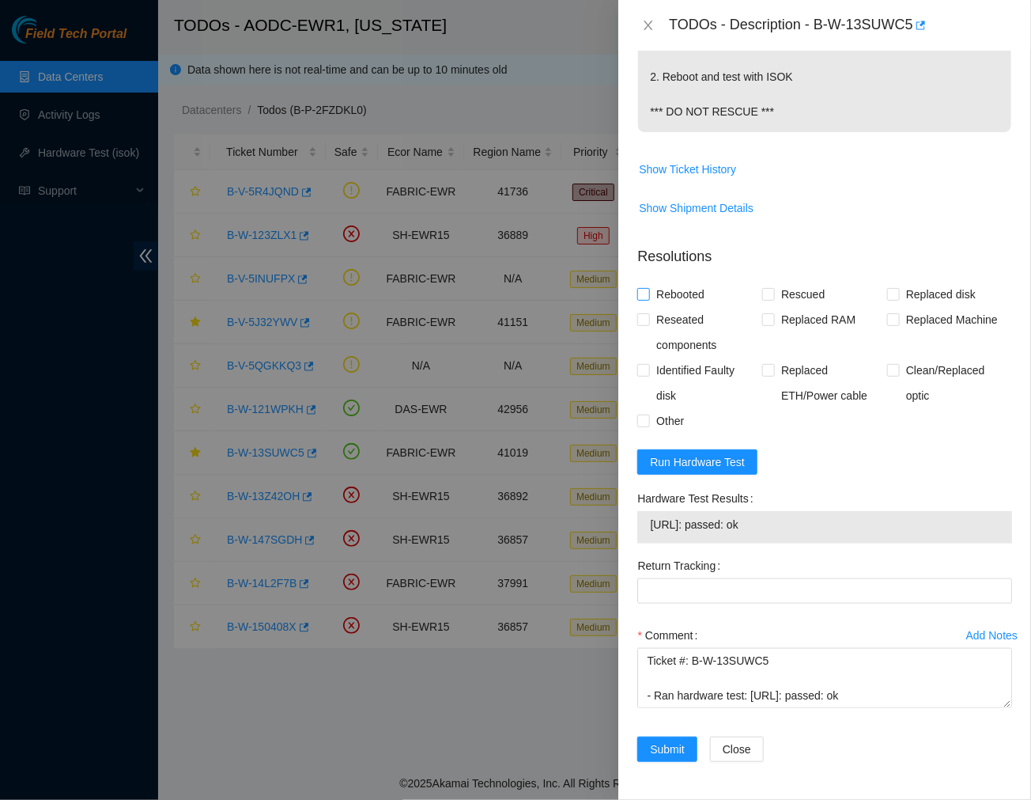
click at [646, 296] on input "Rebooted" at bounding box center [642, 293] width 11 height 11
checkbox input "true"
click at [660, 742] on span "Submit" at bounding box center [667, 748] width 35 height 17
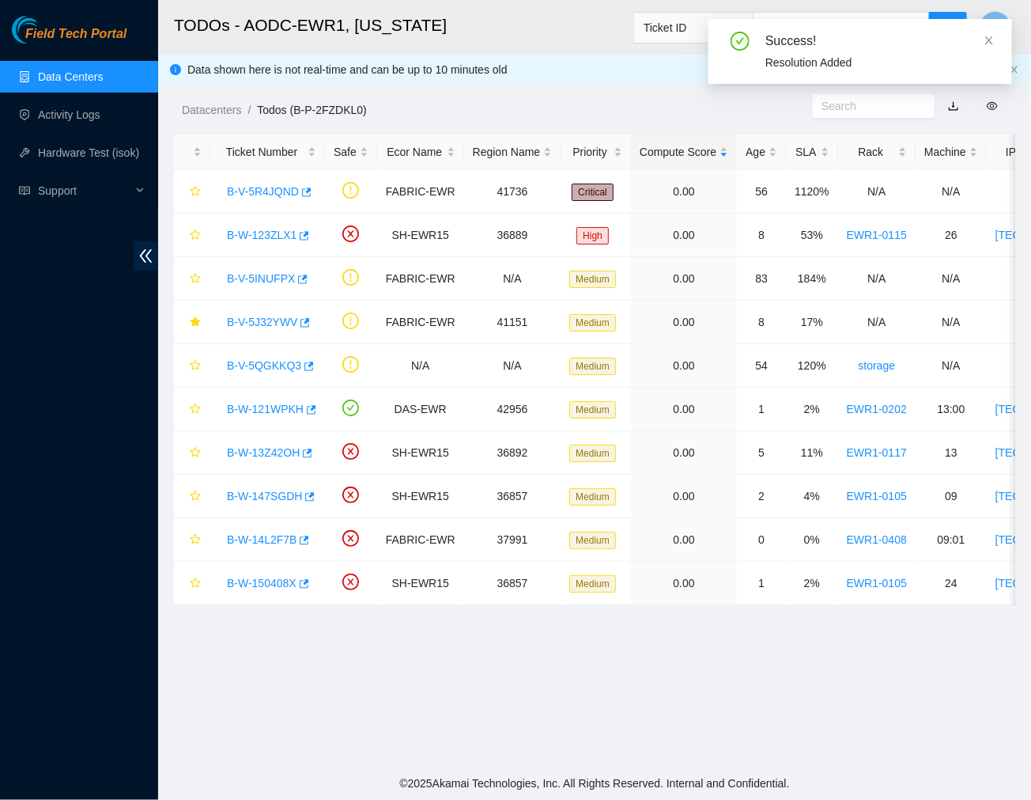
scroll to position [265, 0]
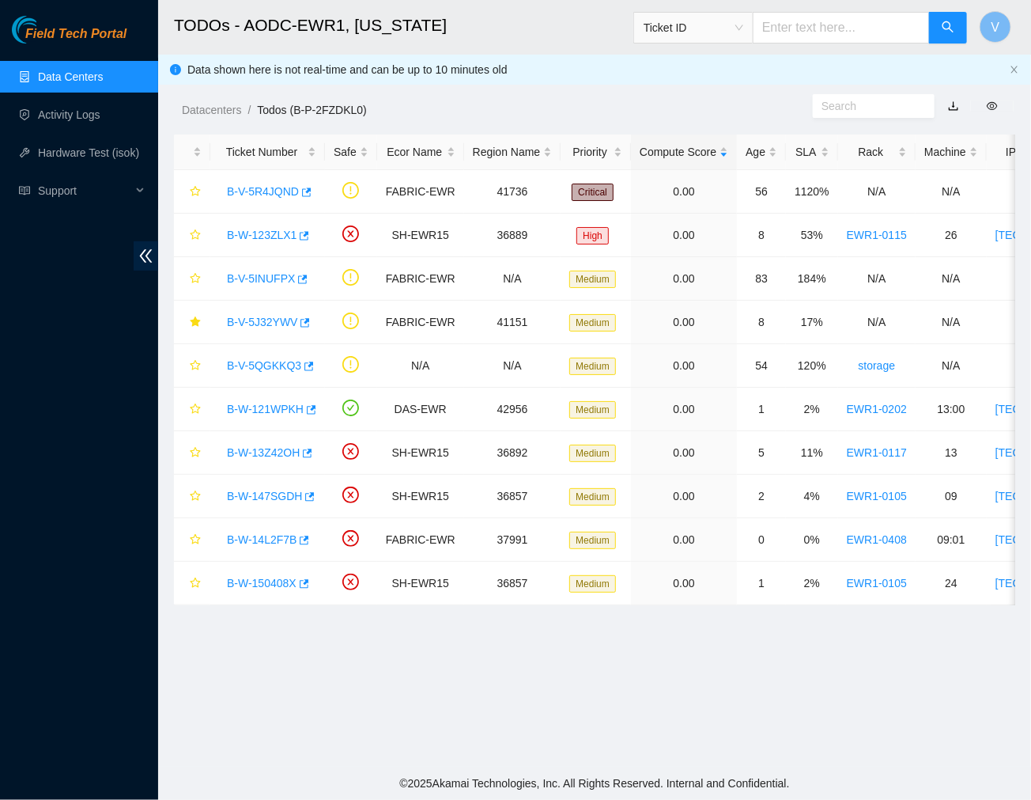
click at [389, 707] on main "TODOs - AODC-EWR1, New Jersey Ticket ID V Data shown here is not real-time and …" at bounding box center [594, 383] width 873 height 766
click at [272, 408] on link "B-W-121WPKH" at bounding box center [265, 409] width 77 height 13
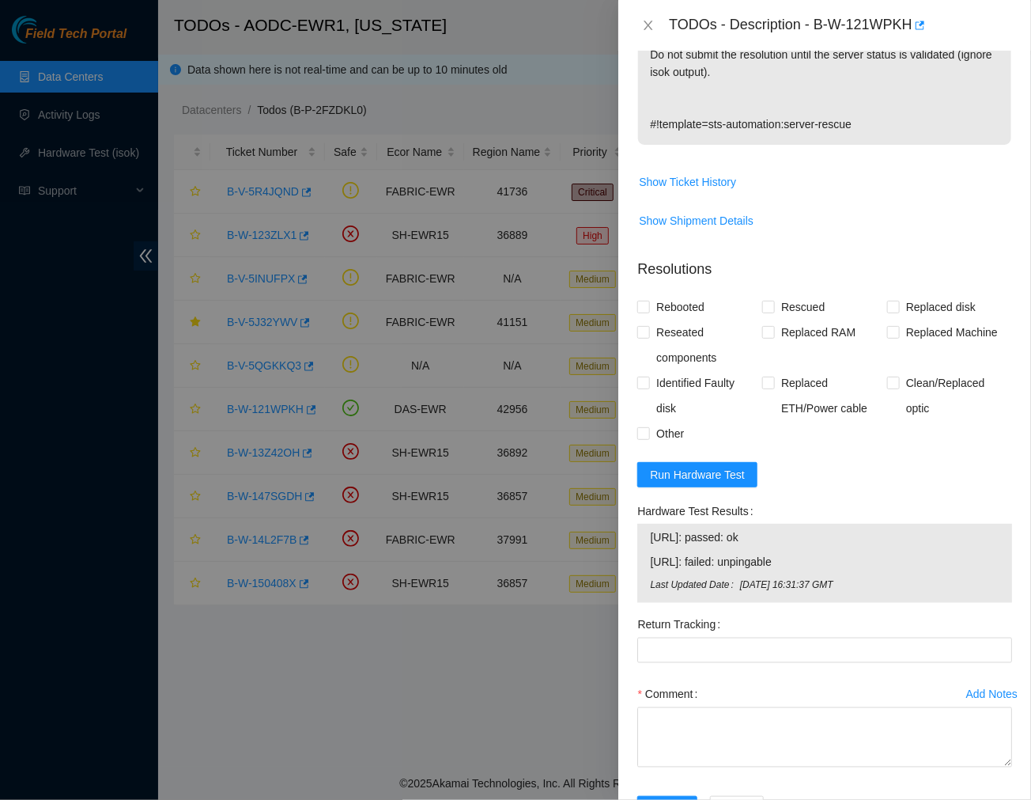
scroll to position [589, 0]
drag, startPoint x: 649, startPoint y: 548, endPoint x: 812, endPoint y: 574, distance: 165.0
click at [812, 574] on tbody "23.56.209.92: passed: ok 23.56.209.93: failed: unpingable Last Updated Date Thu…" at bounding box center [824, 562] width 351 height 71
copy tbody "23.56.209.92: passed: ok 23.56.209.93: failed: unpingable"
click at [686, 478] on button "Run Hardware Test" at bounding box center [697, 473] width 120 height 25
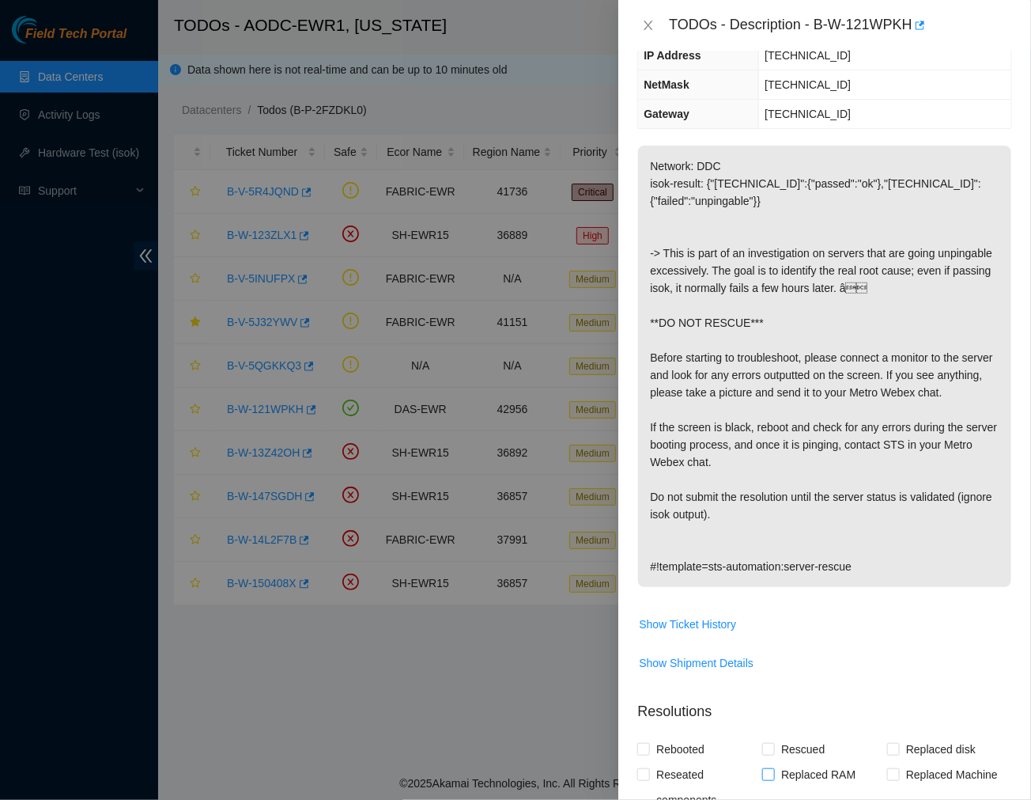
scroll to position [83, 0]
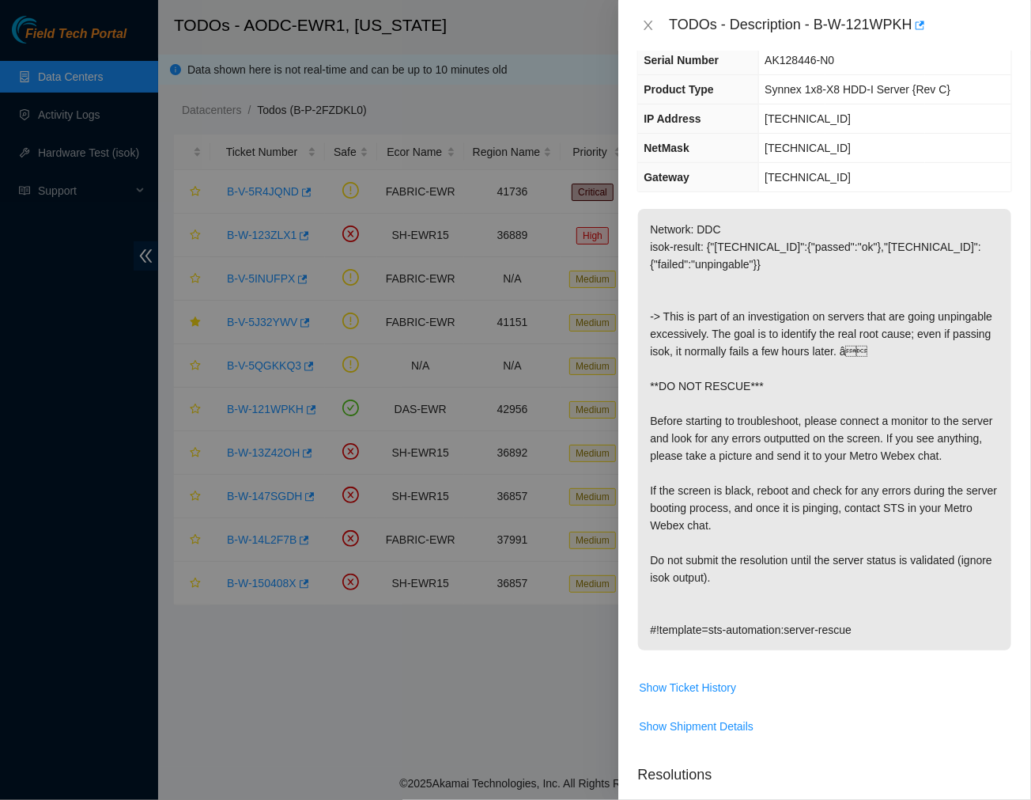
click at [825, 423] on p "Network: DDC isok-result: {"23.56.209.93":{"passed":"ok"},"23.56.209.92":{"fail…" at bounding box center [824, 429] width 373 height 441
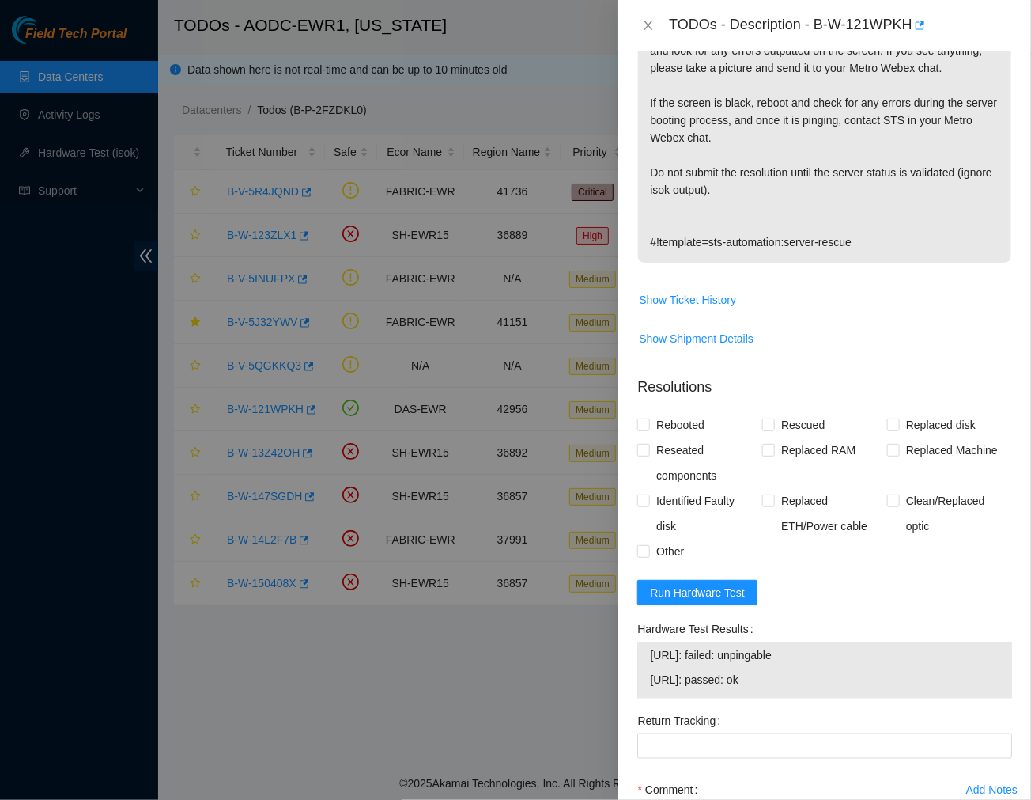
scroll to position [474, 0]
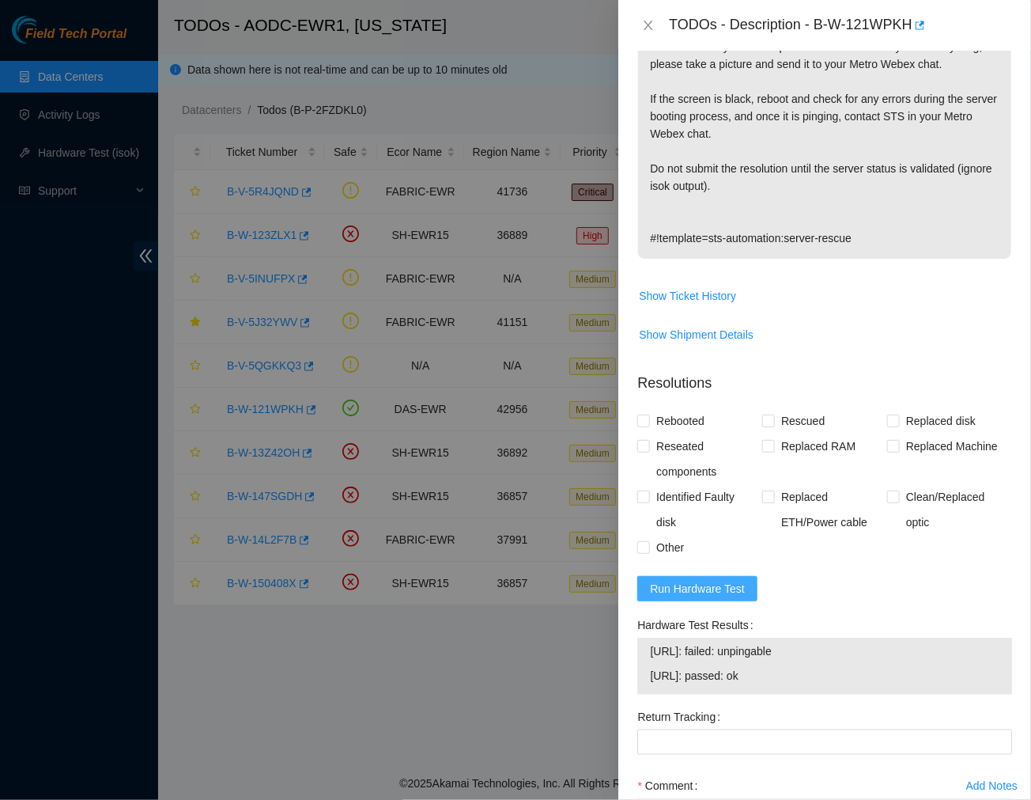
click at [699, 597] on span "Run Hardware Test" at bounding box center [697, 588] width 95 height 17
click at [635, 96] on div "Problem Type Software Rack Number EWR1-0202 Machine Number 13:00 Serial Number …" at bounding box center [824, 425] width 413 height 749
drag, startPoint x: 817, startPoint y: 29, endPoint x: 916, endPoint y: 27, distance: 98.9
click at [916, 27] on div "TODOs - Description - B-W-121WPKH" at bounding box center [840, 25] width 343 height 25
copy div "B-W-121WPKH"
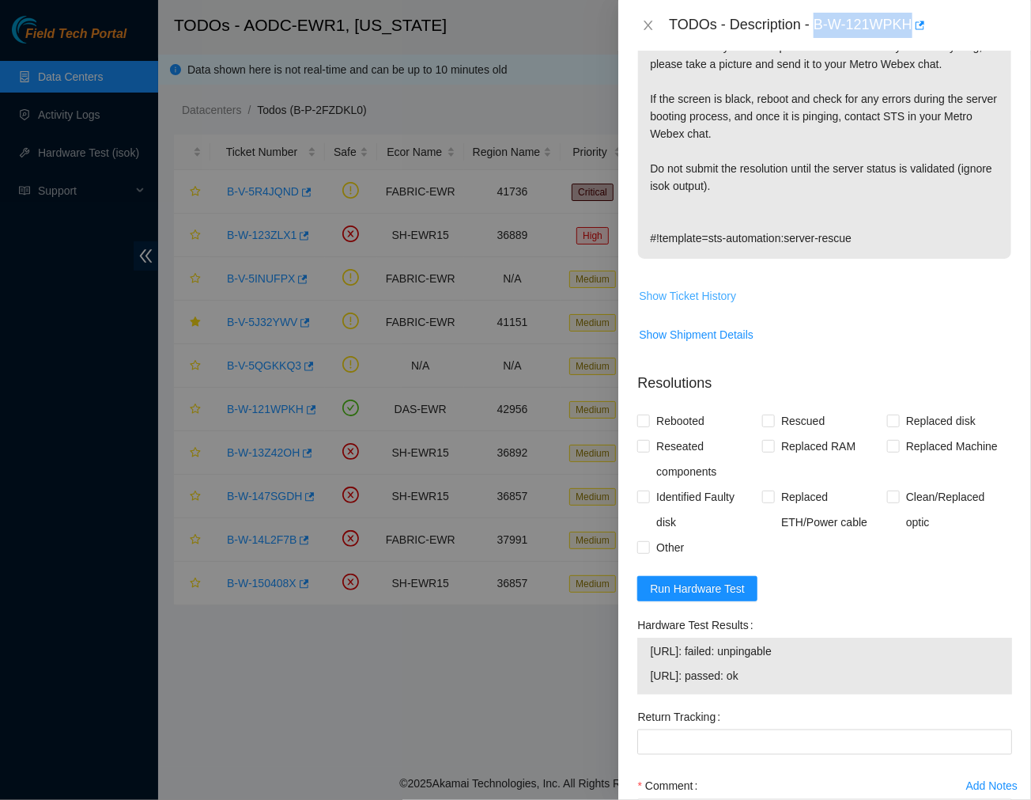
click at [681, 304] on span "Show Ticket History" at bounding box center [687, 295] width 97 height 17
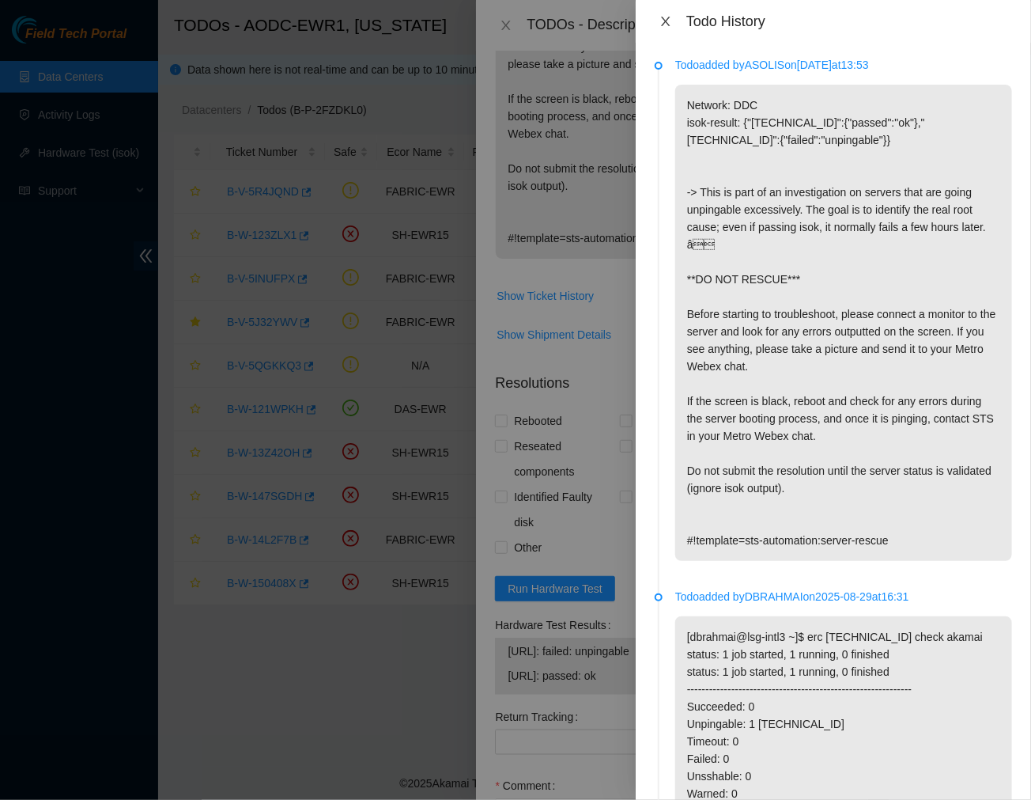
click at [666, 22] on icon "close" at bounding box center [666, 21] width 13 height 13
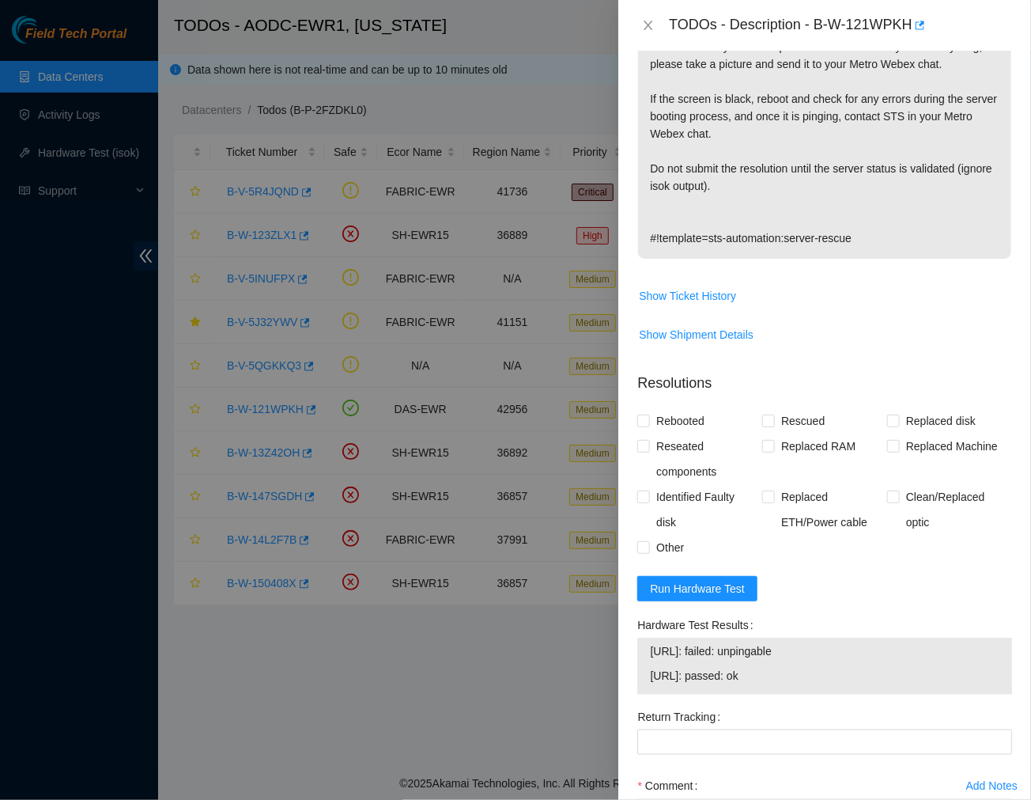
click at [769, 196] on p "Network: DDC isok-result: {"23.56.209.93":{"passed":"ok"},"23.56.209.92":{"fail…" at bounding box center [824, 37] width 373 height 441
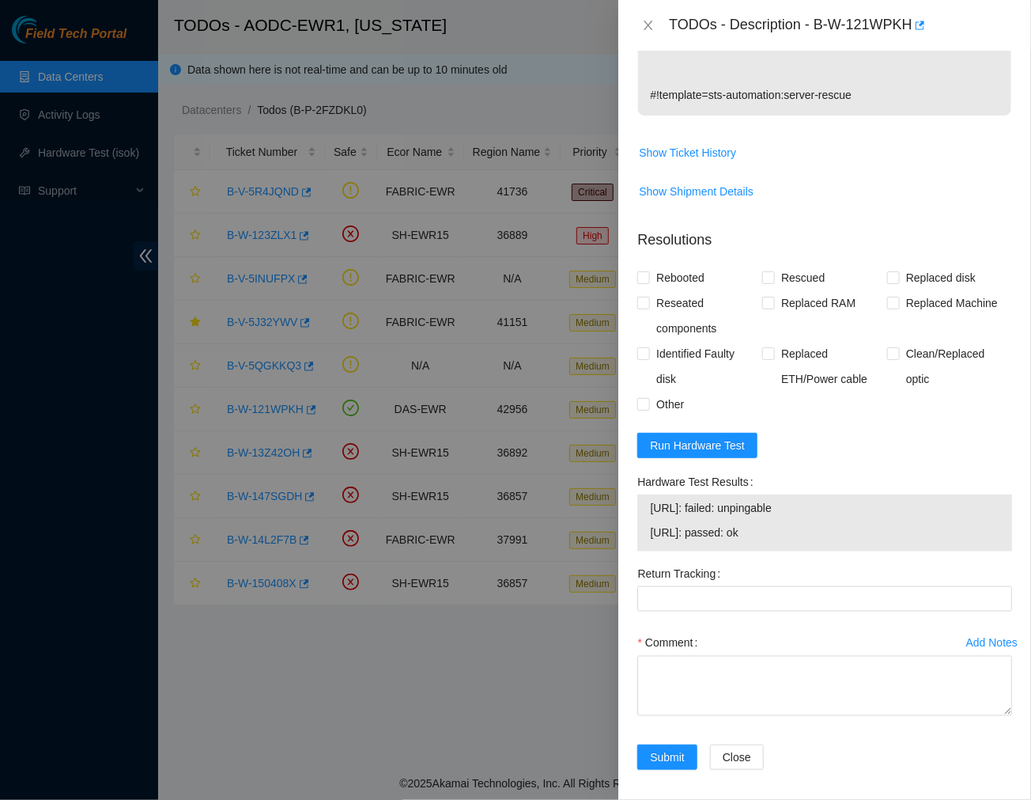
scroll to position [618, 0]
click at [704, 453] on span "Run Hardware Test" at bounding box center [697, 444] width 95 height 17
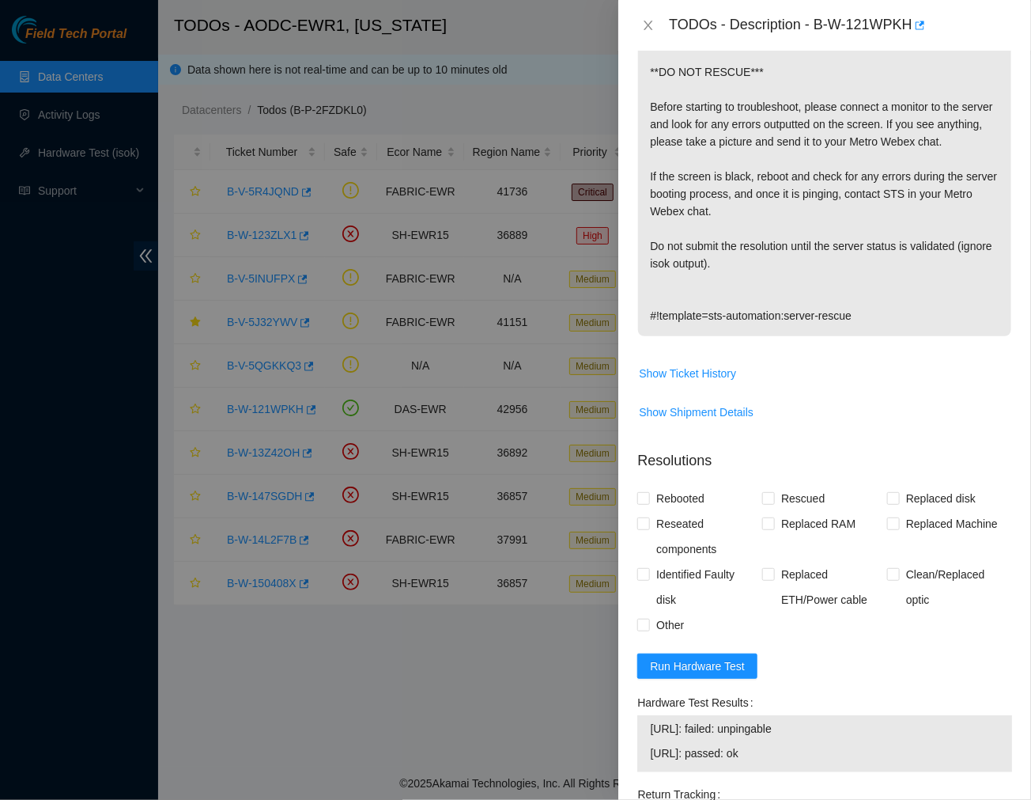
scroll to position [390, 0]
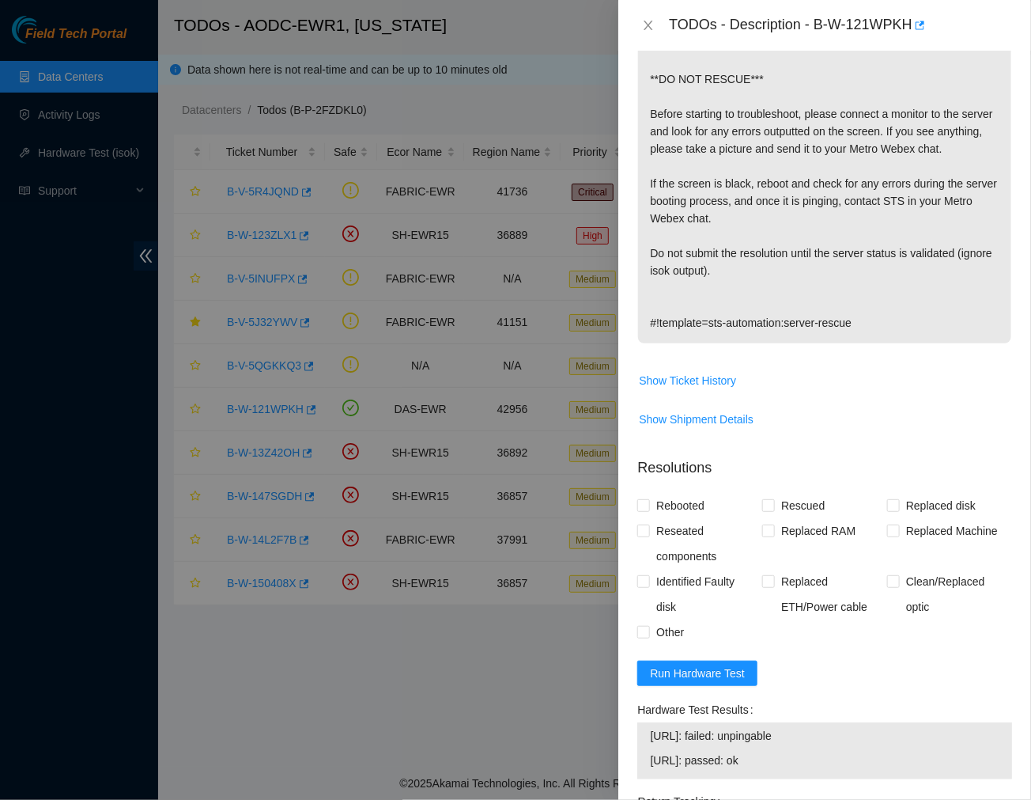
click at [760, 234] on p "Network: DDC isok-result: {"23.56.209.93":{"passed":"ok"},"23.56.209.92":{"fail…" at bounding box center [824, 122] width 373 height 441
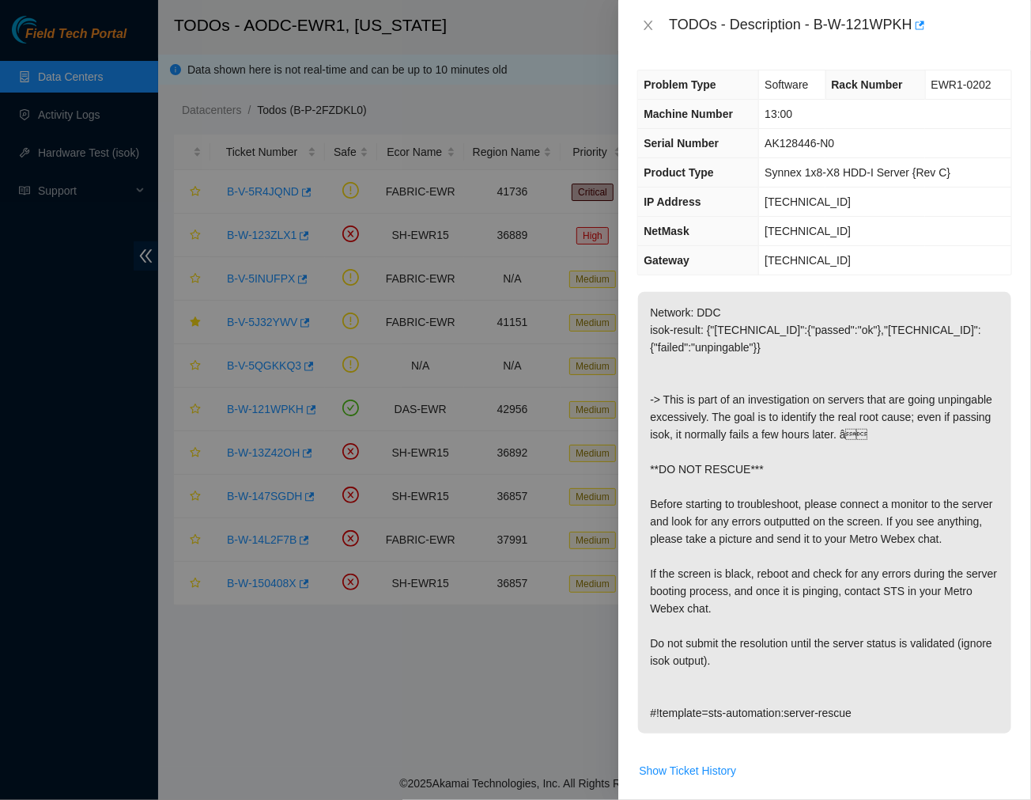
click at [696, 59] on div "Problem Type Software Rack Number EWR1-0202 Machine Number 13:00 Serial Number …" at bounding box center [824, 425] width 413 height 749
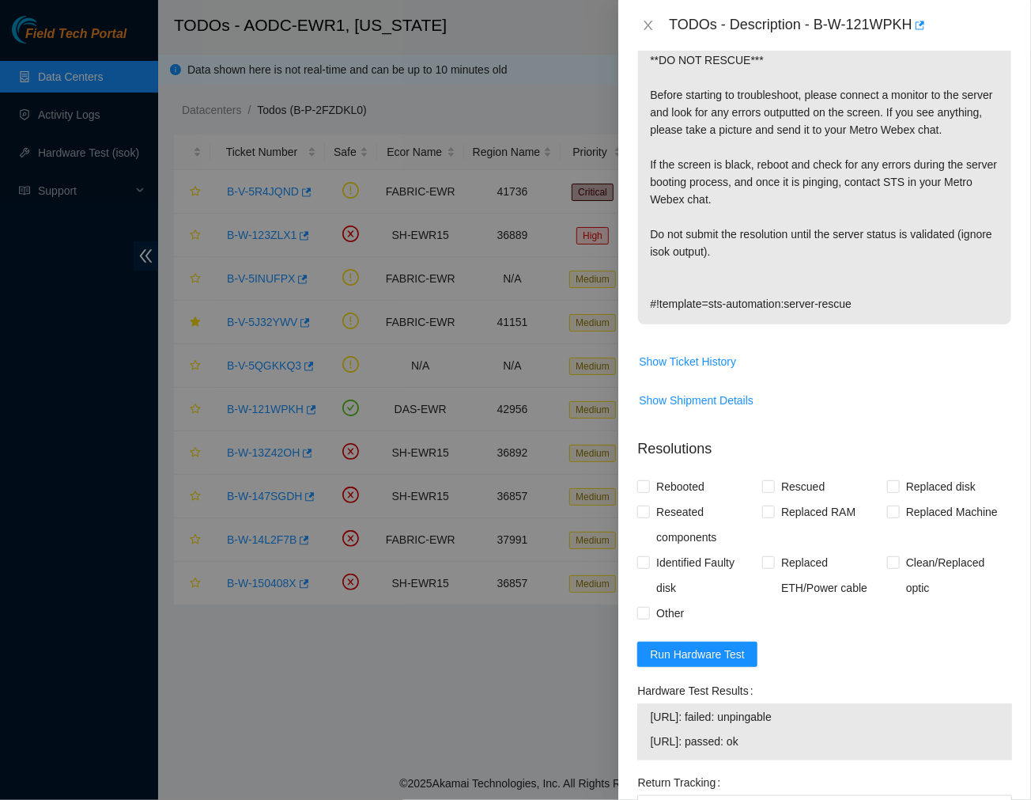
scroll to position [643, 0]
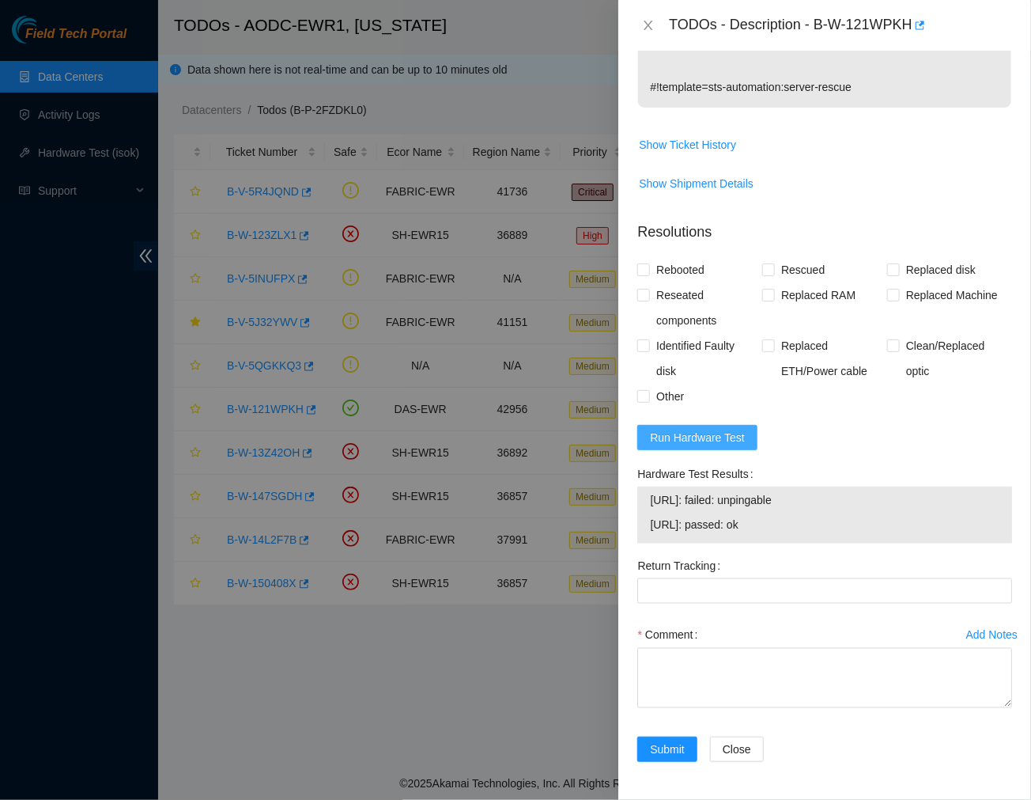
click at [718, 439] on span "Run Hardware Test" at bounding box center [697, 437] width 95 height 17
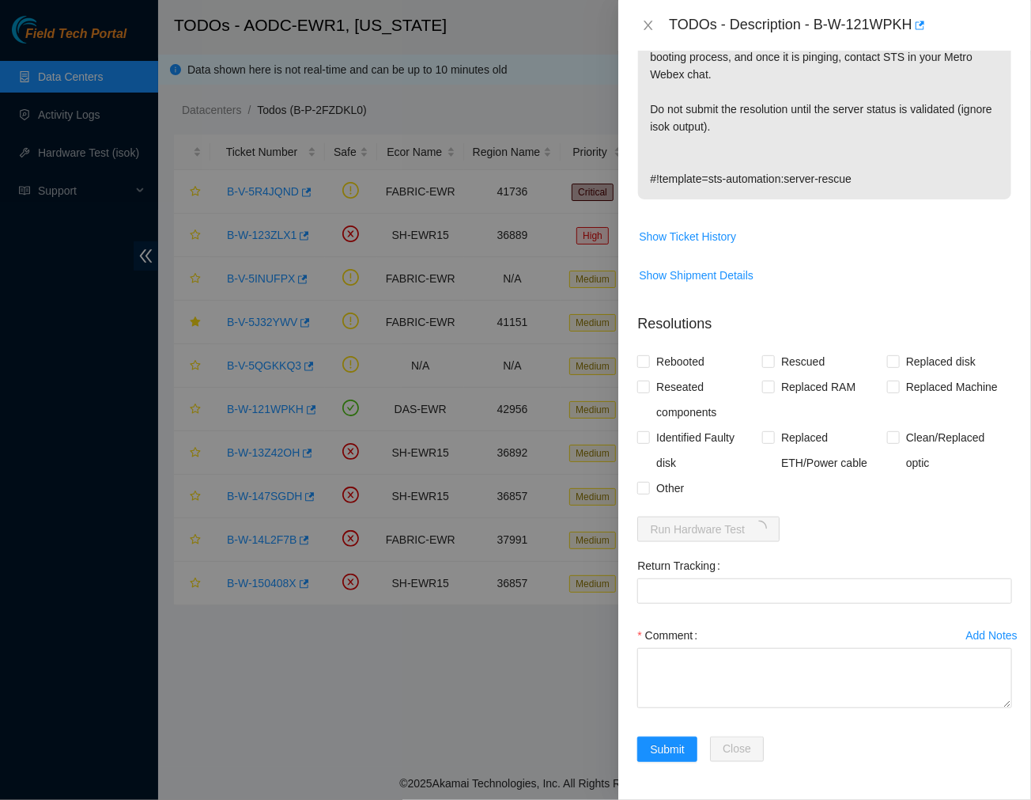
scroll to position [551, 0]
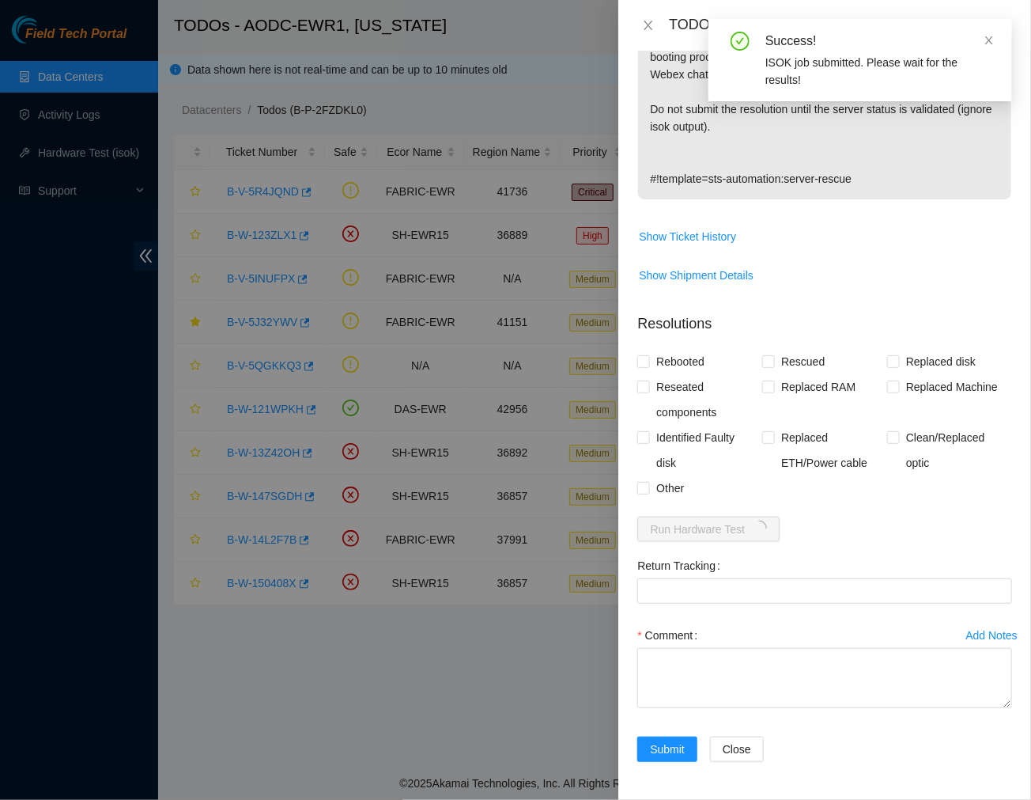
click at [797, 58] on div "ISOK job submitted. Please wait for the results!" at bounding box center [880, 71] width 228 height 35
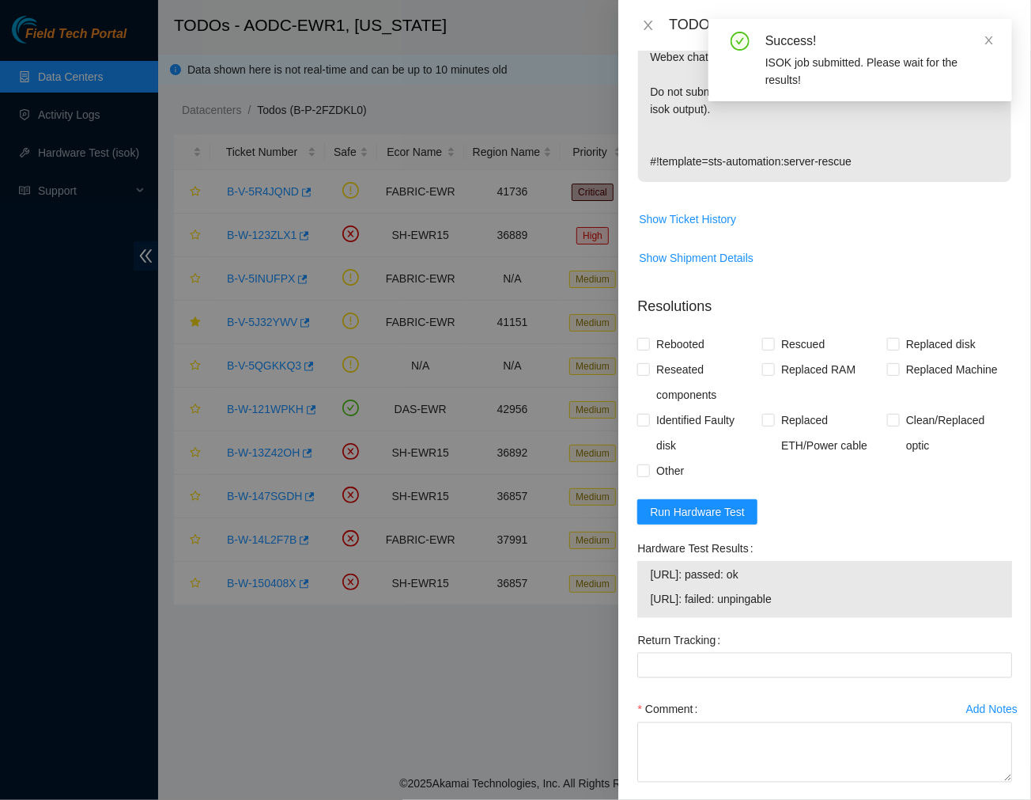
scroll to position [643, 0]
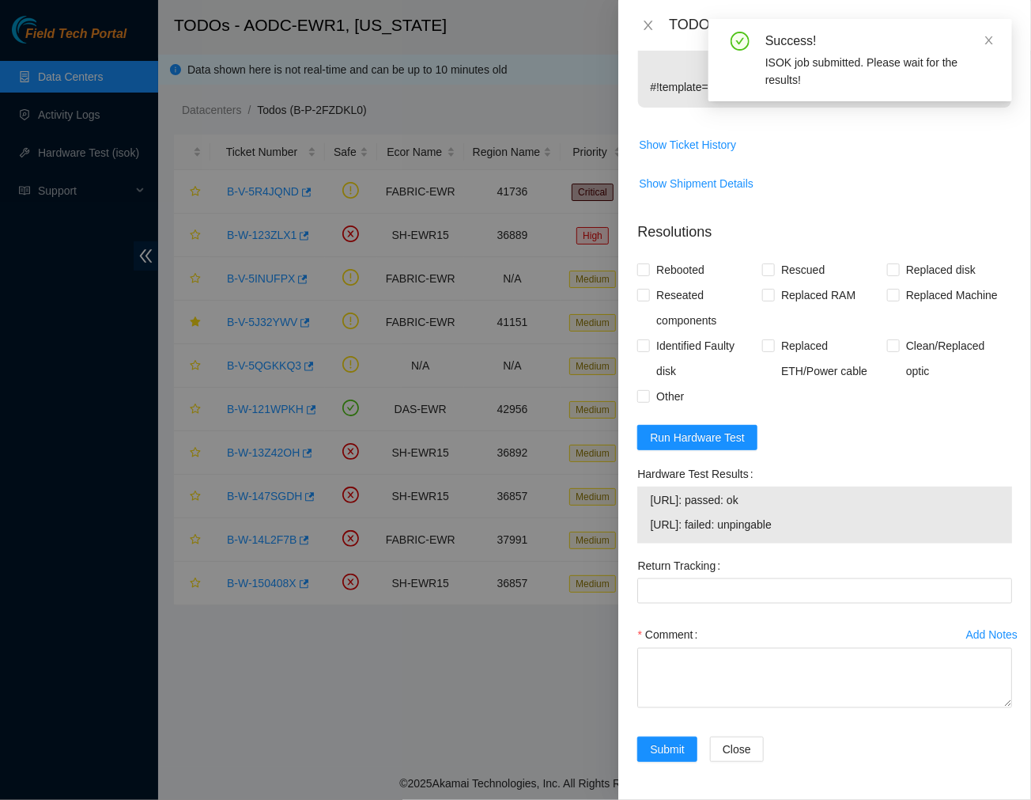
click at [834, 138] on span "Show Ticket History" at bounding box center [824, 144] width 373 height 25
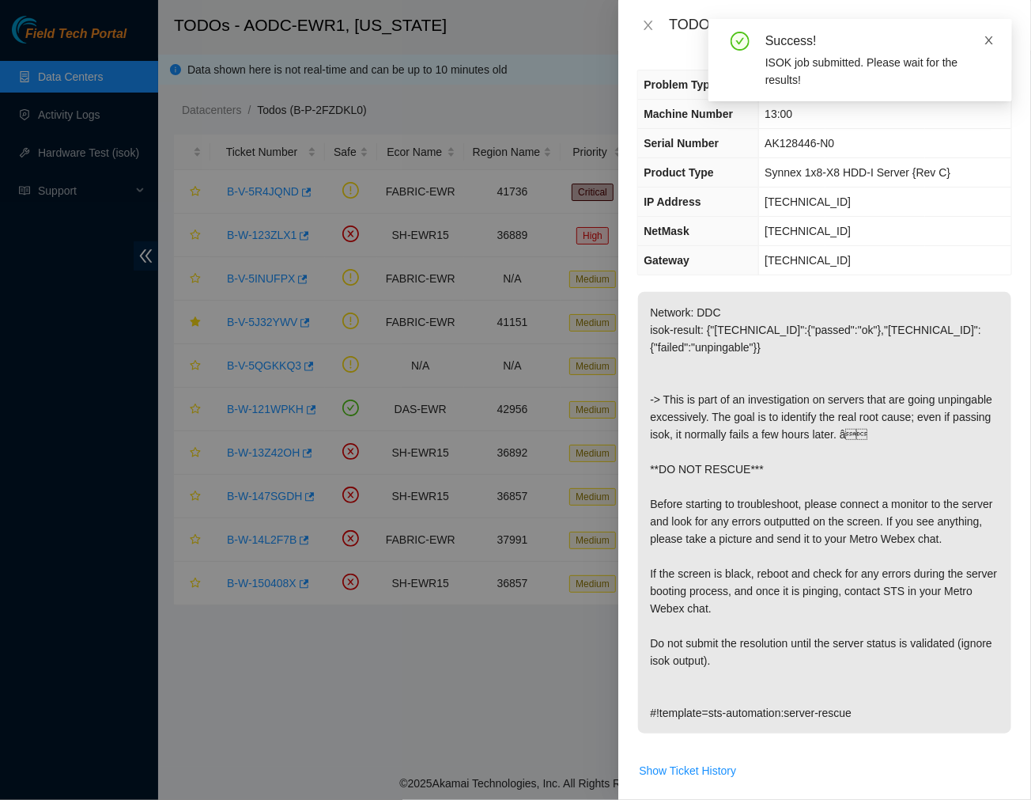
click at [990, 38] on icon "close" at bounding box center [989, 40] width 11 height 11
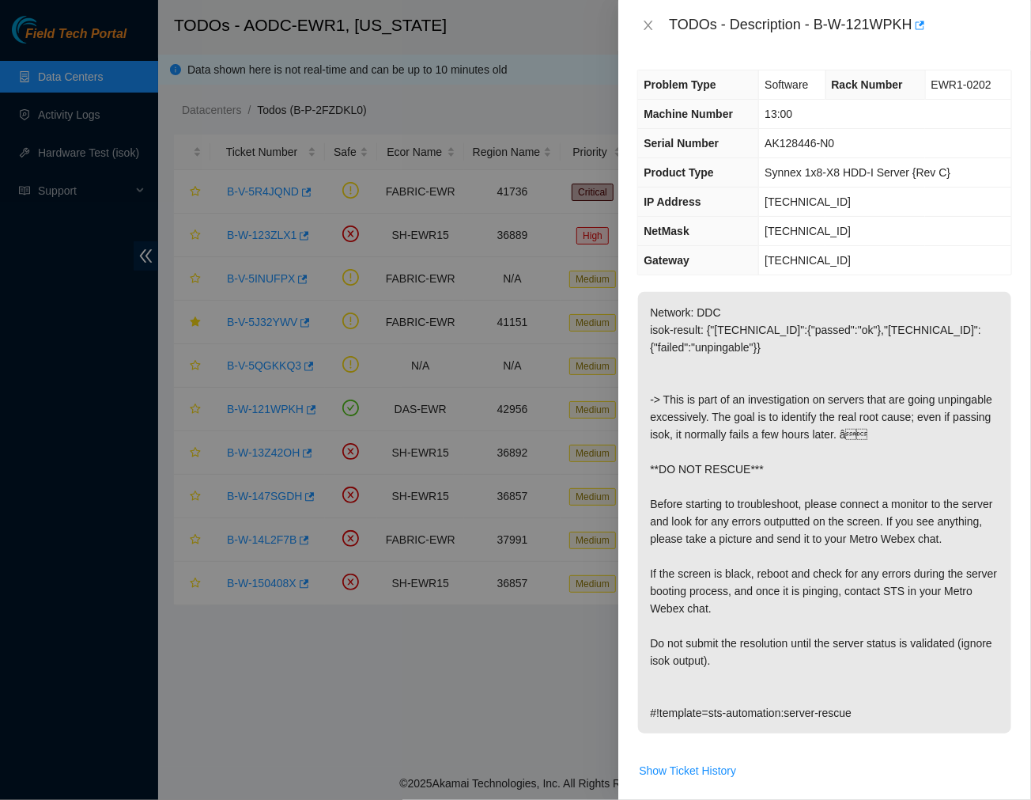
scroll to position [643, 0]
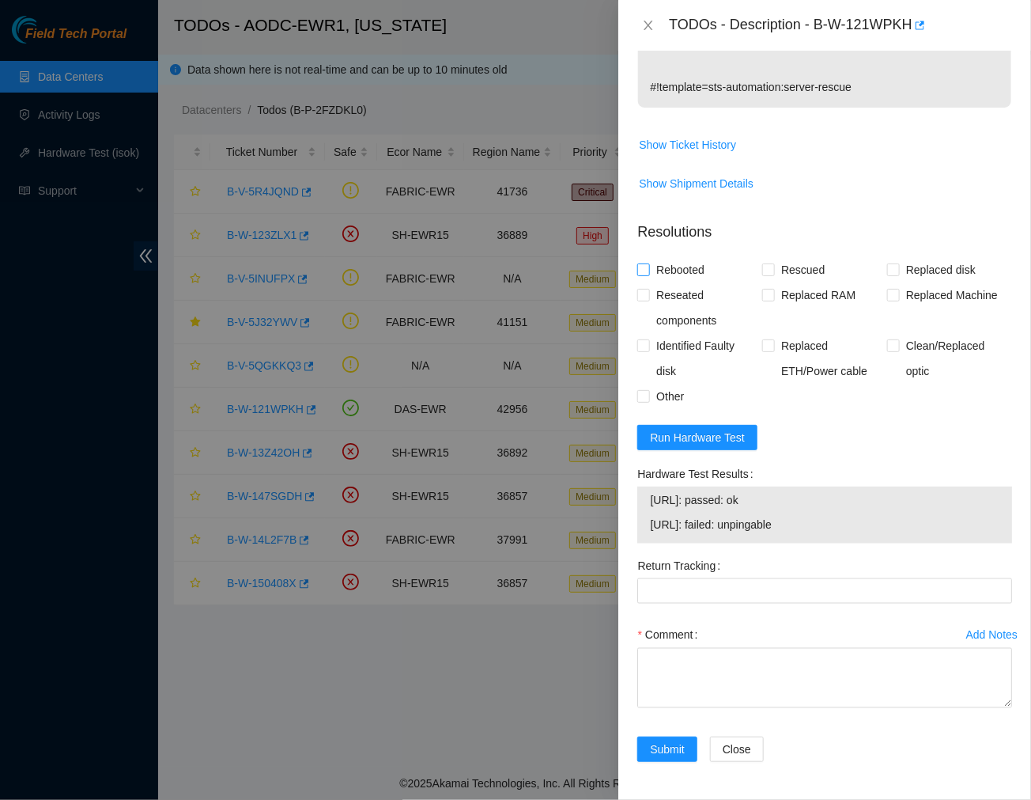
click at [642, 269] on input "Rebooted" at bounding box center [642, 268] width 11 height 11
checkbox input "true"
click at [643, 287] on label "Reseated components" at bounding box center [699, 307] width 125 height 51
click at [643, 289] on input "Reseated components" at bounding box center [642, 294] width 11 height 11
checkbox input "true"
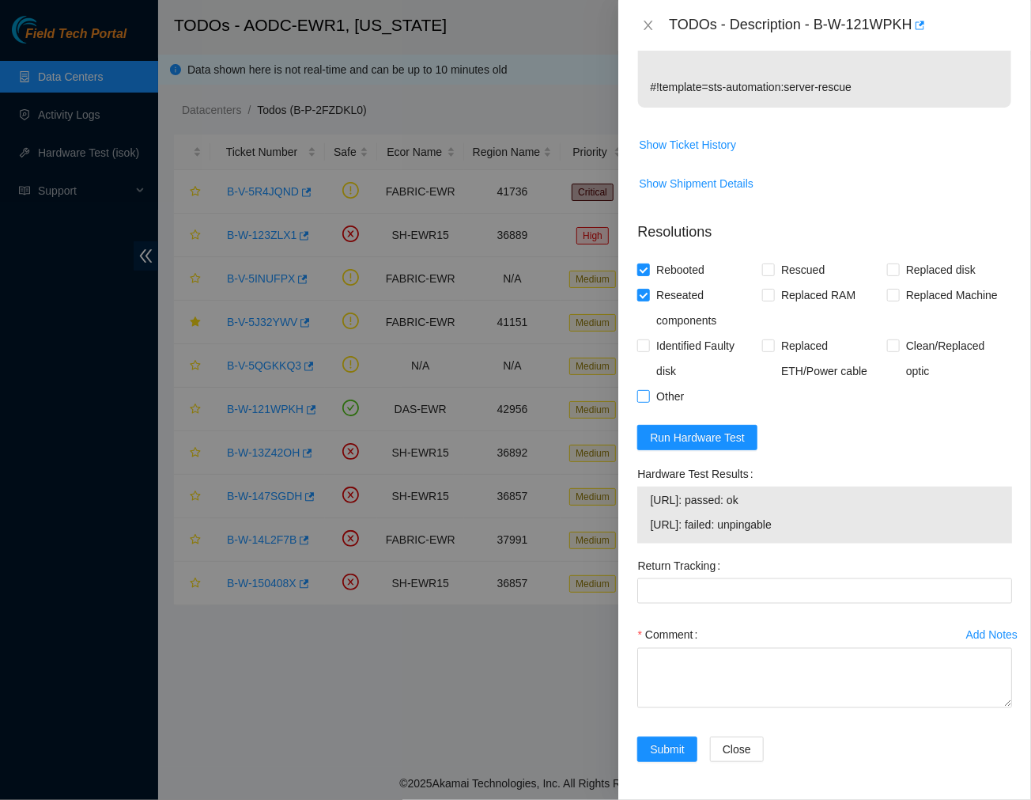
click at [645, 393] on input "Other" at bounding box center [642, 395] width 11 height 11
checkbox input "true"
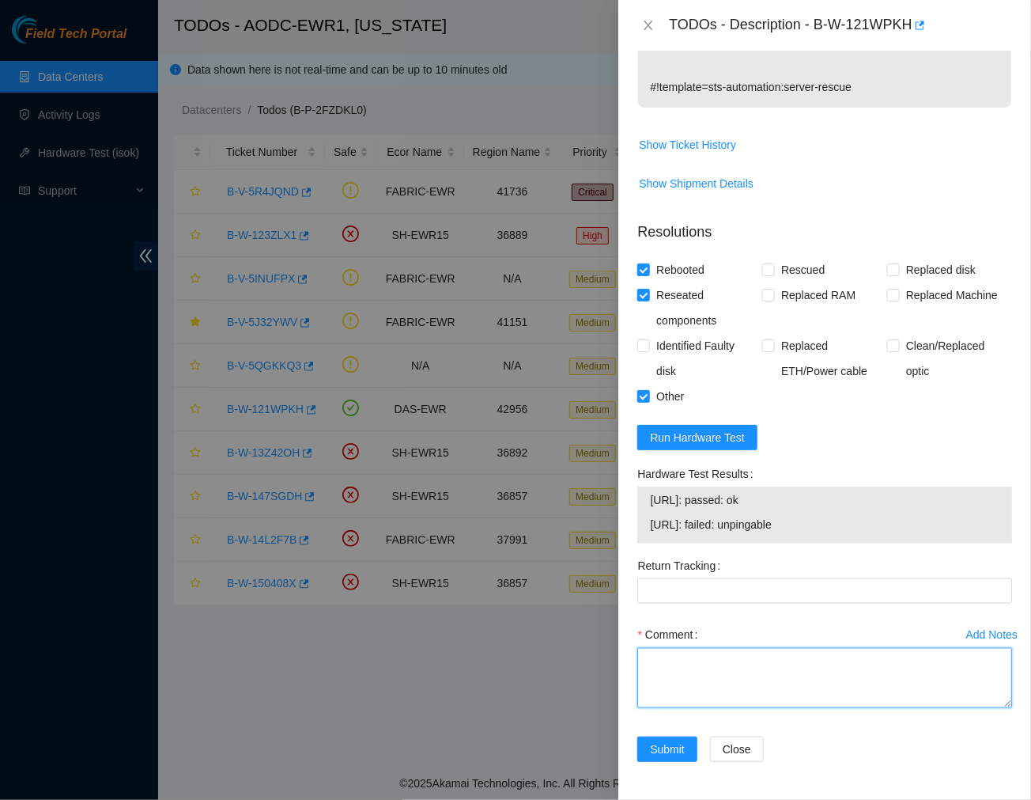
click at [665, 669] on textarea "Comment" at bounding box center [824, 678] width 375 height 60
paste textarea "Ticket #: B-W-121WPKH - Ran hardware test: 23.56.209.92: failed: unpingable 23.…"
click at [730, 697] on textarea "Ticket #: B-W-121WPKH - Ran hardware test: 23.56.209.92: failed: unpingable 23.…" at bounding box center [824, 678] width 375 height 60
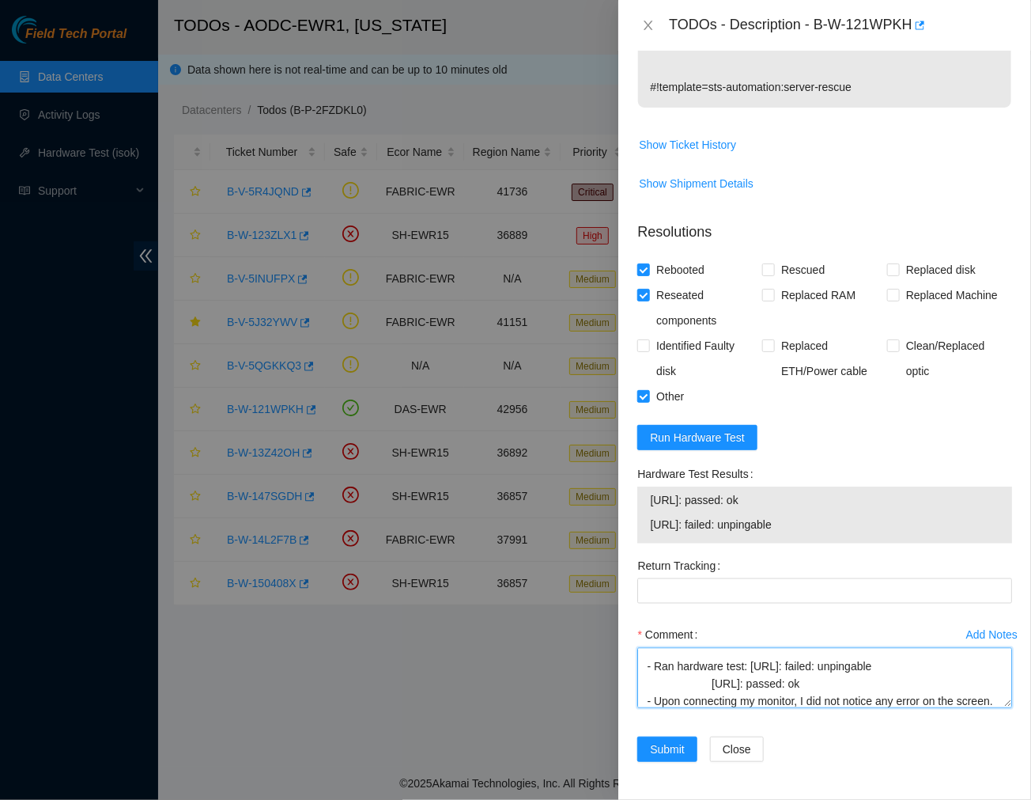
click at [713, 685] on textarea "Ticket #: B-W-121WPKH - Ran hardware test: 23.56.209.92: failed: unpingable 23.…" at bounding box center [824, 678] width 375 height 60
type textarea "Ticket #: B-W-121WPKH - Ran hardware test: 23.56.209.92: failed: unpingable 23.…"
click at [662, 745] on span "Submit" at bounding box center [667, 748] width 35 height 17
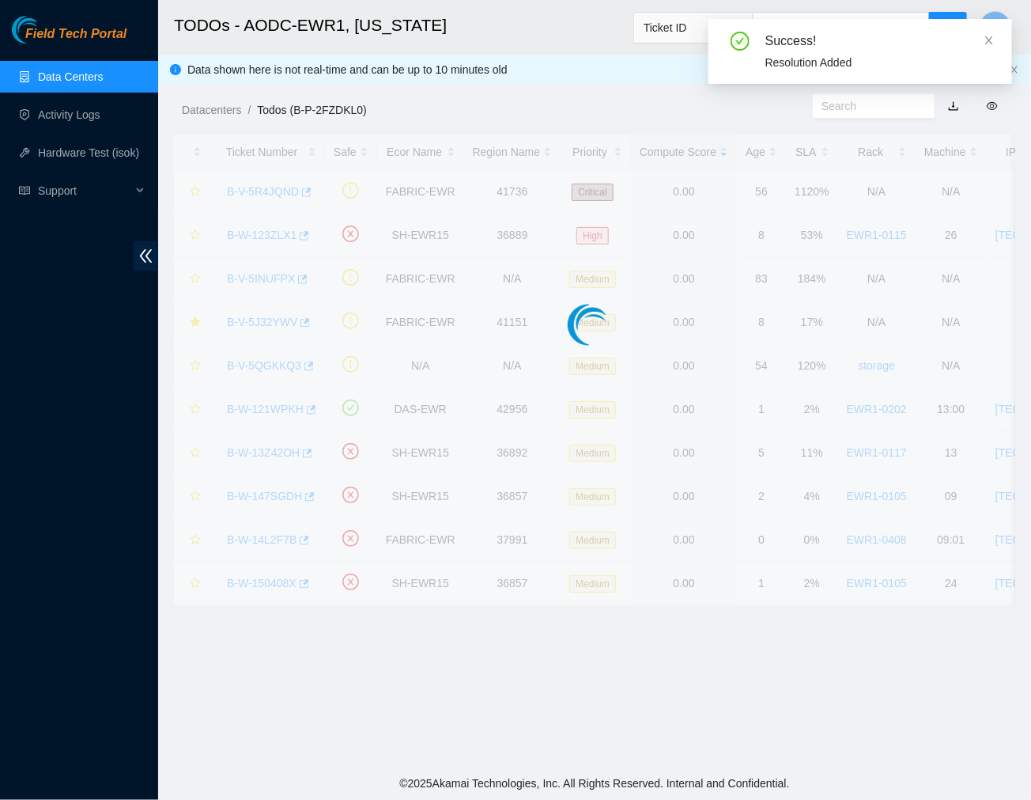
scroll to position [265, 0]
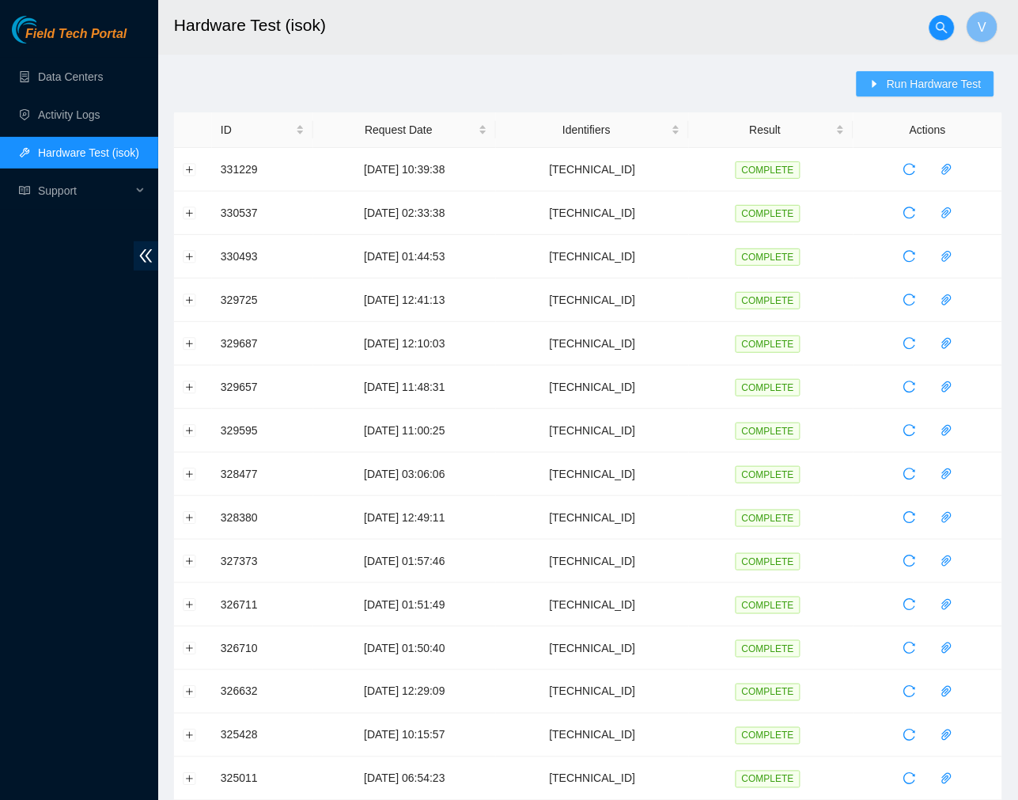
click at [911, 85] on span "Run Hardware Test" at bounding box center [934, 83] width 95 height 17
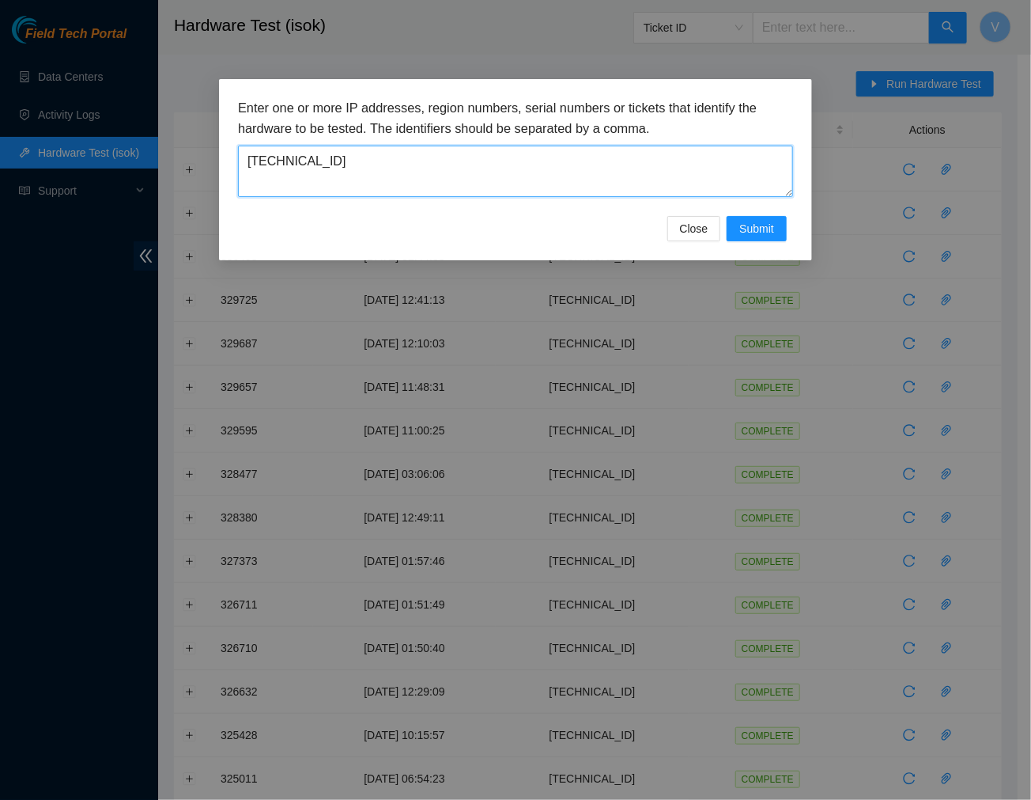
drag, startPoint x: 419, startPoint y: 184, endPoint x: 105, endPoint y: 172, distance: 314.2
click at [105, 172] on div "Enter one or more IP addresses, region numbers, serial numbers or tickets that …" at bounding box center [515, 400] width 1031 height 800
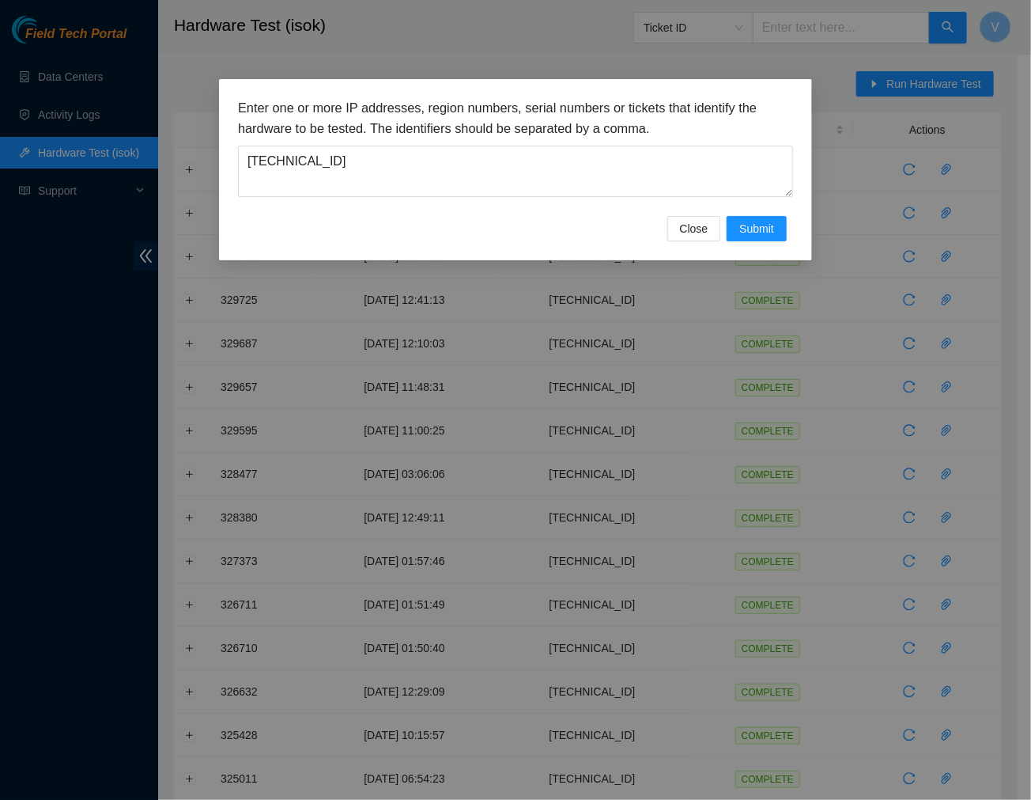
click at [105, 172] on div "Enter one or more IP addresses, region numbers, serial numbers or tickets that …" at bounding box center [515, 400] width 1031 height 800
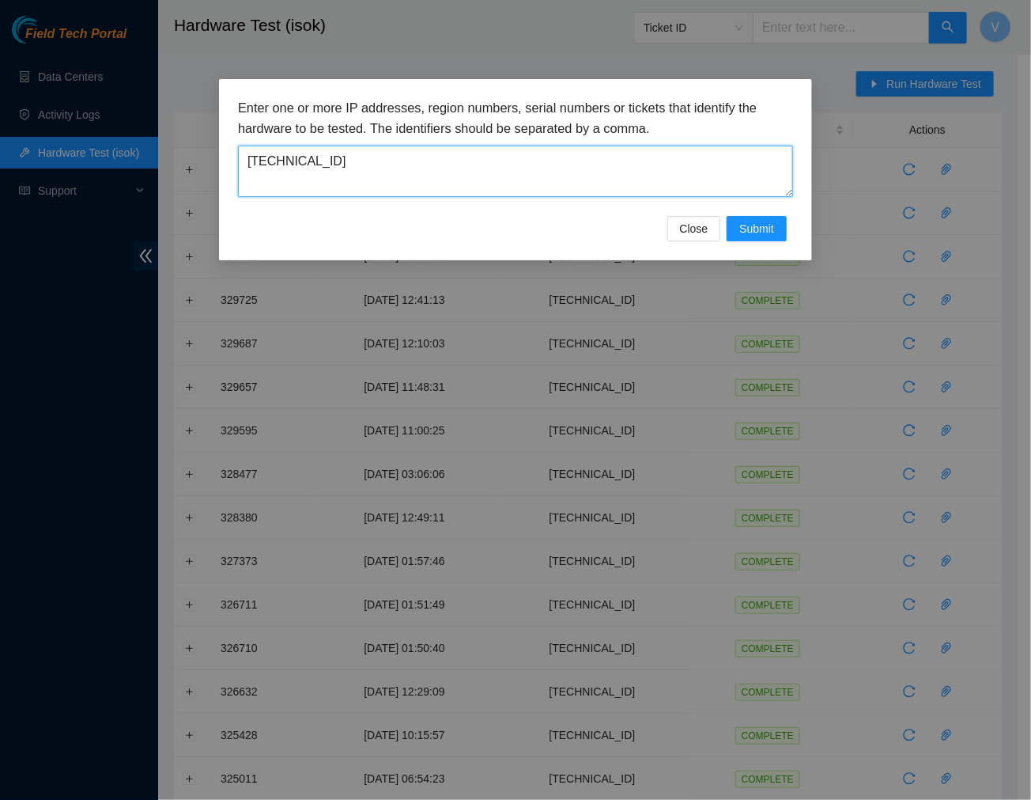
drag, startPoint x: 325, startPoint y: 152, endPoint x: 85, endPoint y: 182, distance: 242.3
click at [85, 182] on div "Enter one or more IP addresses, region numbers, serial numbers or tickets that …" at bounding box center [515, 400] width 1031 height 800
paste textarea "4.58"
type textarea "[TECHNICAL_ID]"
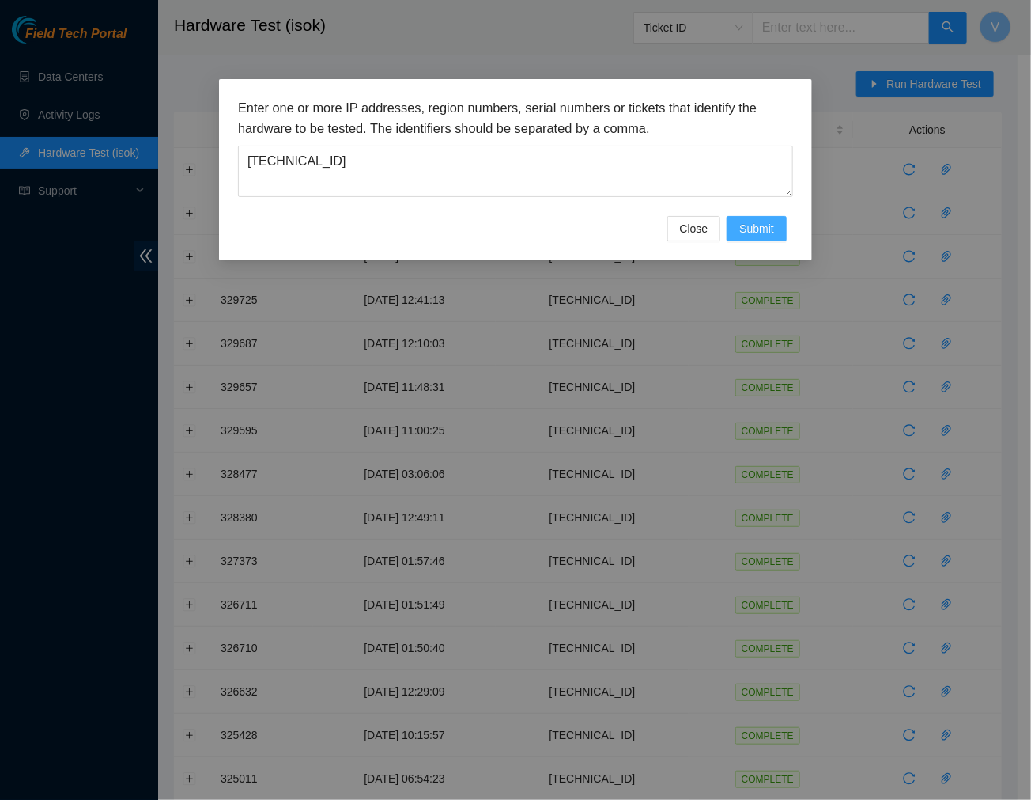
click at [755, 224] on span "Submit" at bounding box center [756, 228] width 35 height 17
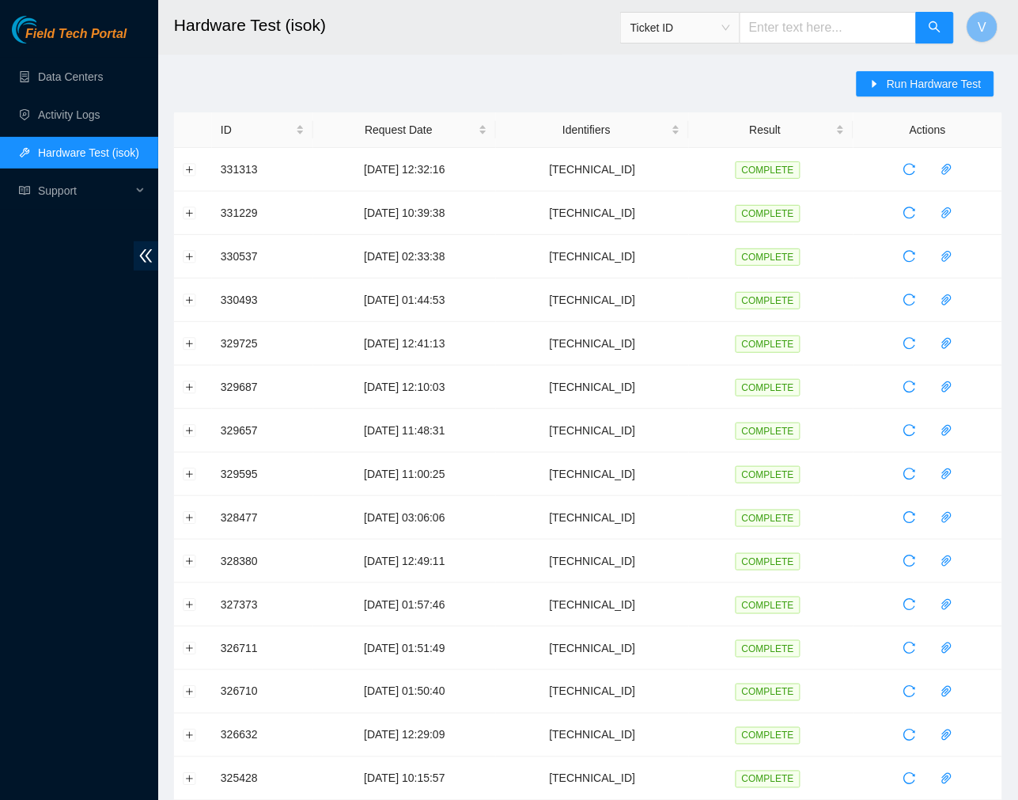
click at [494, 33] on h2 "Hardware Test (isok)" at bounding box center [519, 25] width 690 height 51
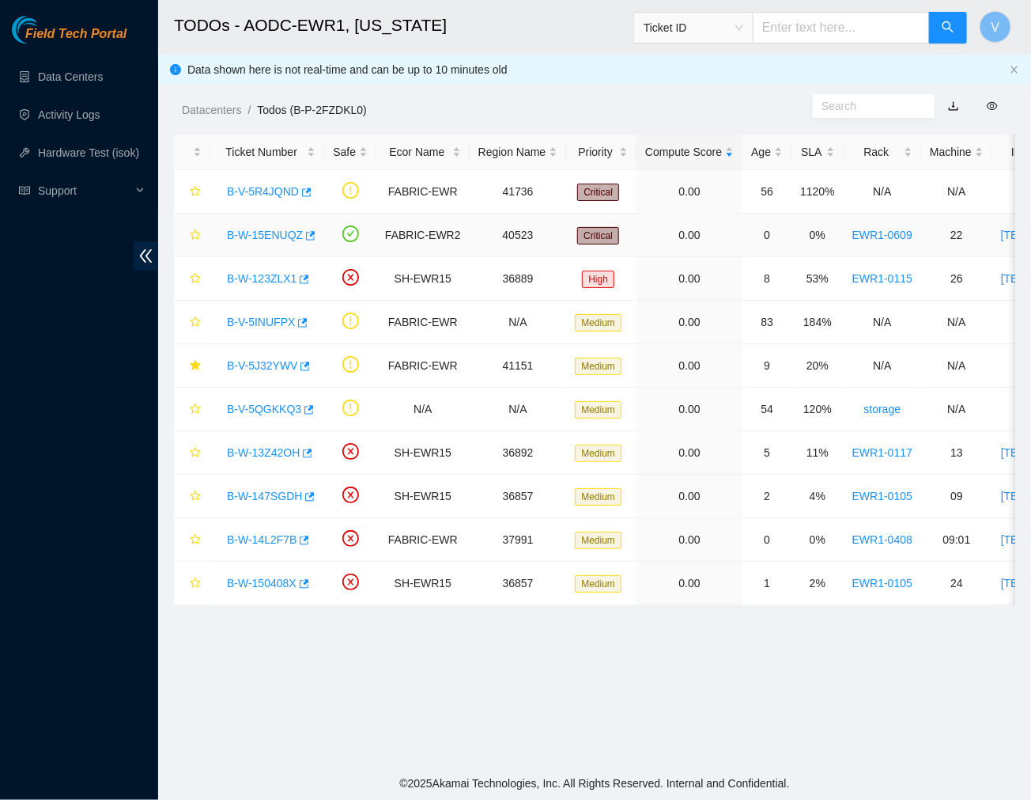
click at [271, 233] on link "B-W-15ENUQZ" at bounding box center [265, 235] width 76 height 13
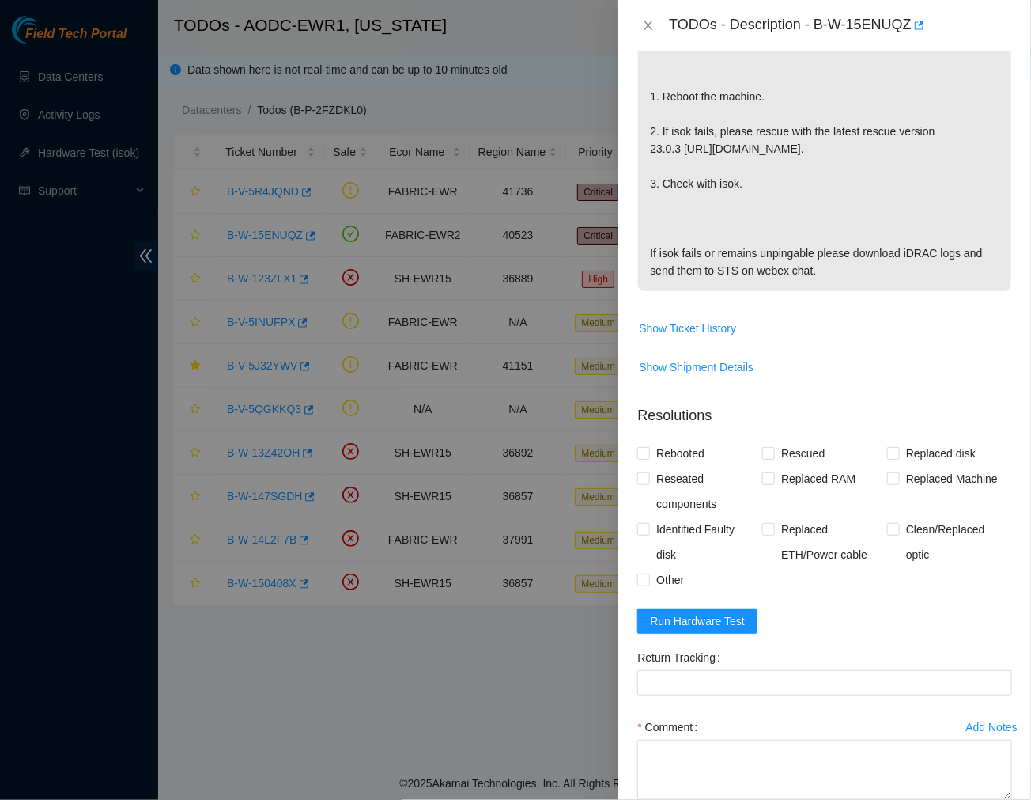
scroll to position [461, 0]
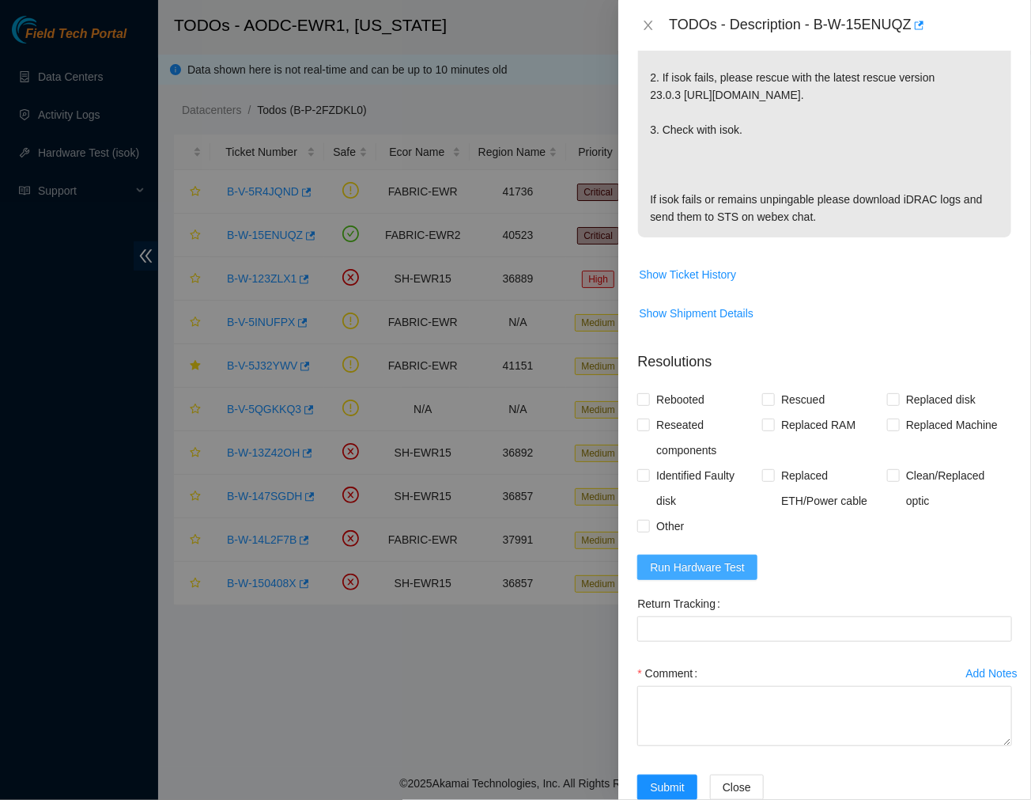
click at [693, 554] on button "Run Hardware Test" at bounding box center [697, 566] width 120 height 25
drag, startPoint x: 815, startPoint y: 16, endPoint x: 912, endPoint y: 33, distance: 98.0
click at [912, 33] on div "TODOs - Description - B-W-15ENUQZ" at bounding box center [840, 25] width 343 height 25
copy div "B-W-15ENUQZ"
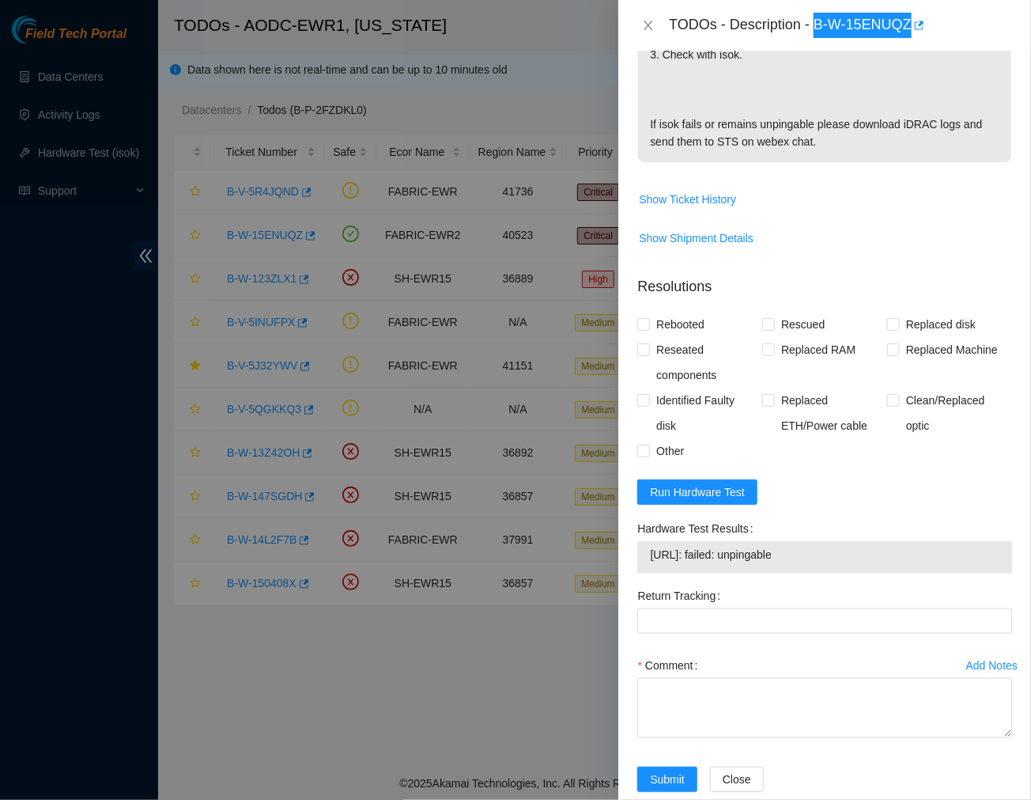
scroll to position [538, 0]
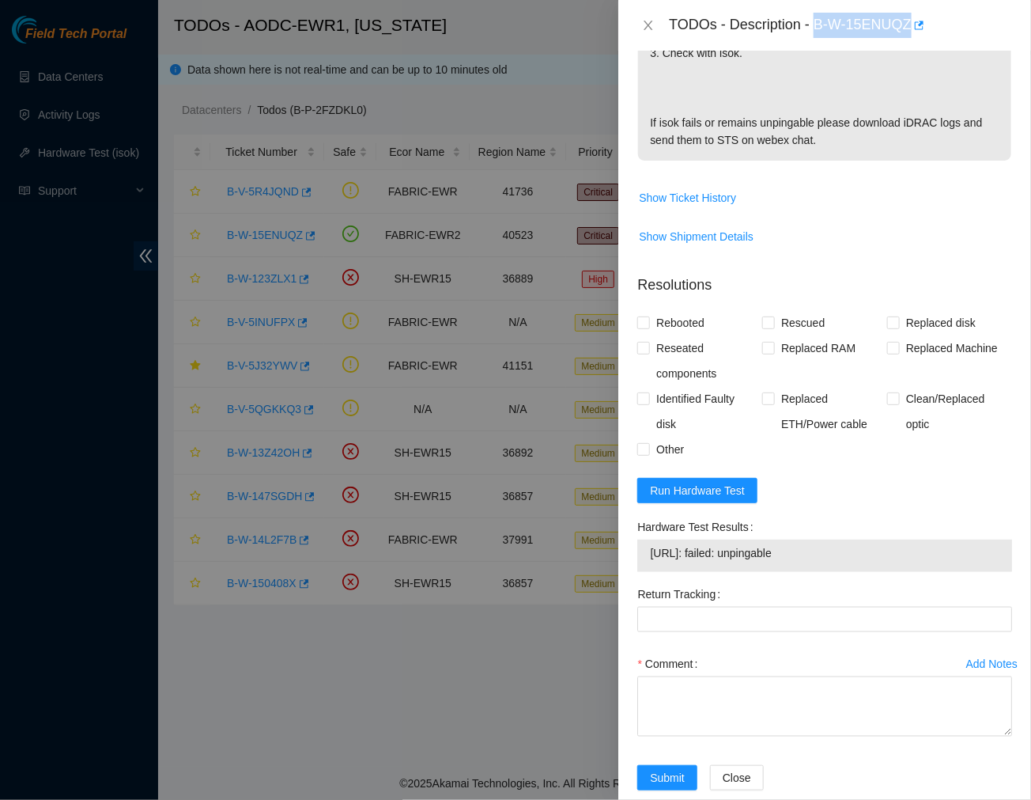
drag, startPoint x: 822, startPoint y: 531, endPoint x: 644, endPoint y: 538, distance: 178.9
click at [644, 539] on div "[URL]: failed: unpingable" at bounding box center [824, 555] width 375 height 32
copy tbody "[URL]: failed: unpingable"
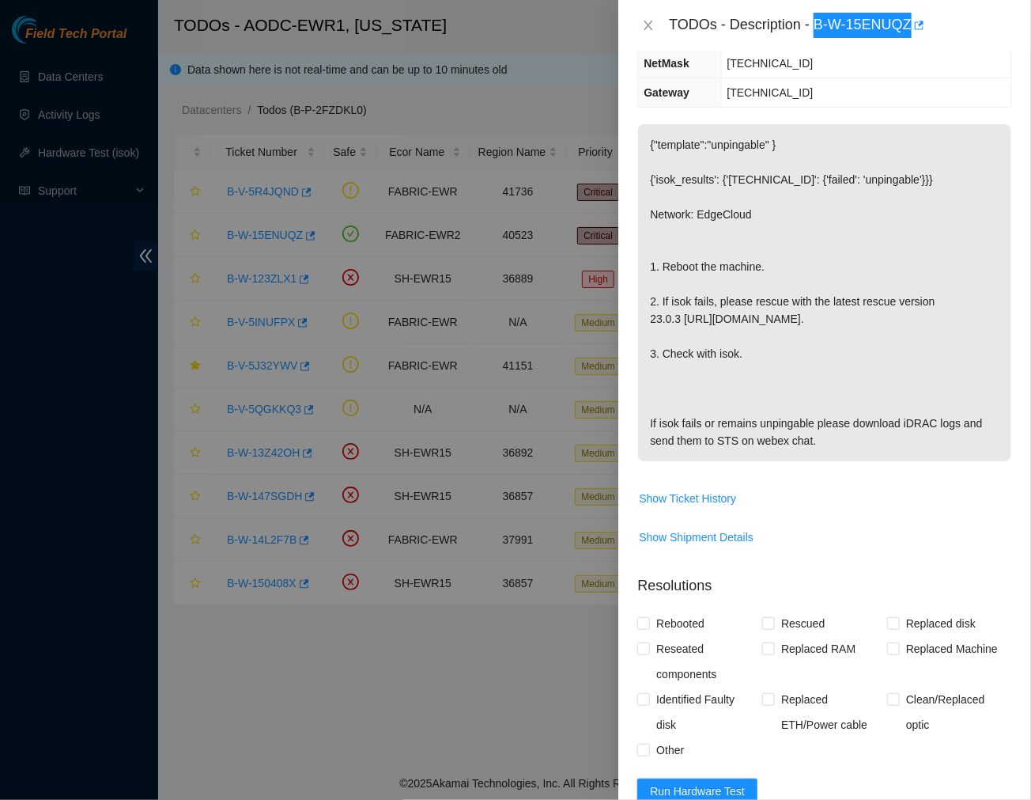
scroll to position [0, 0]
